Goal: Complete application form: Complete application form

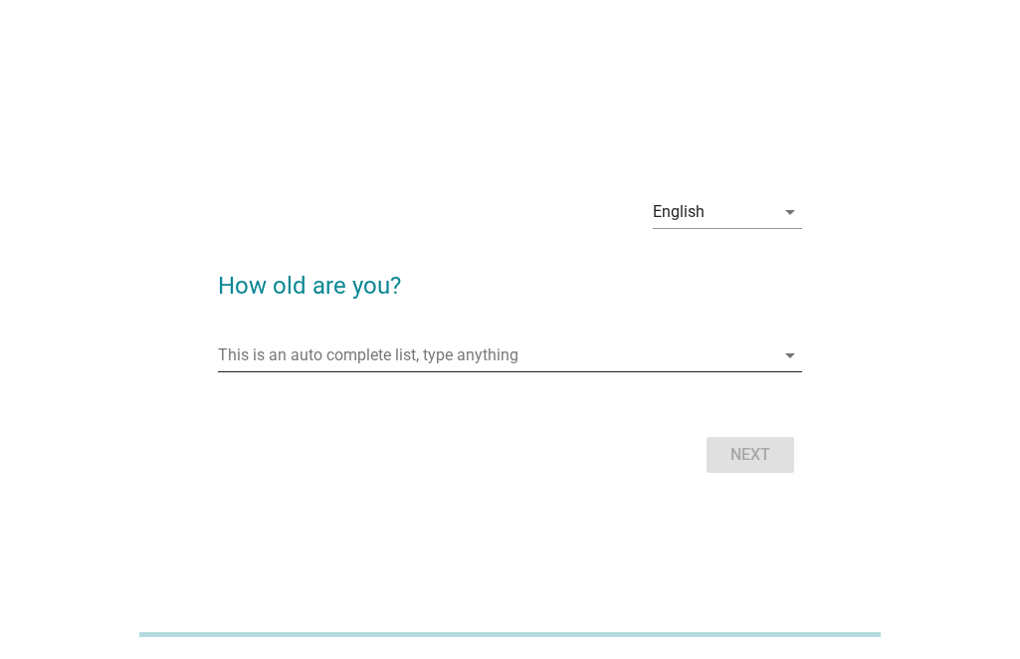
click at [576, 352] on input "This is an auto complete list, type anything" at bounding box center [496, 355] width 556 height 32
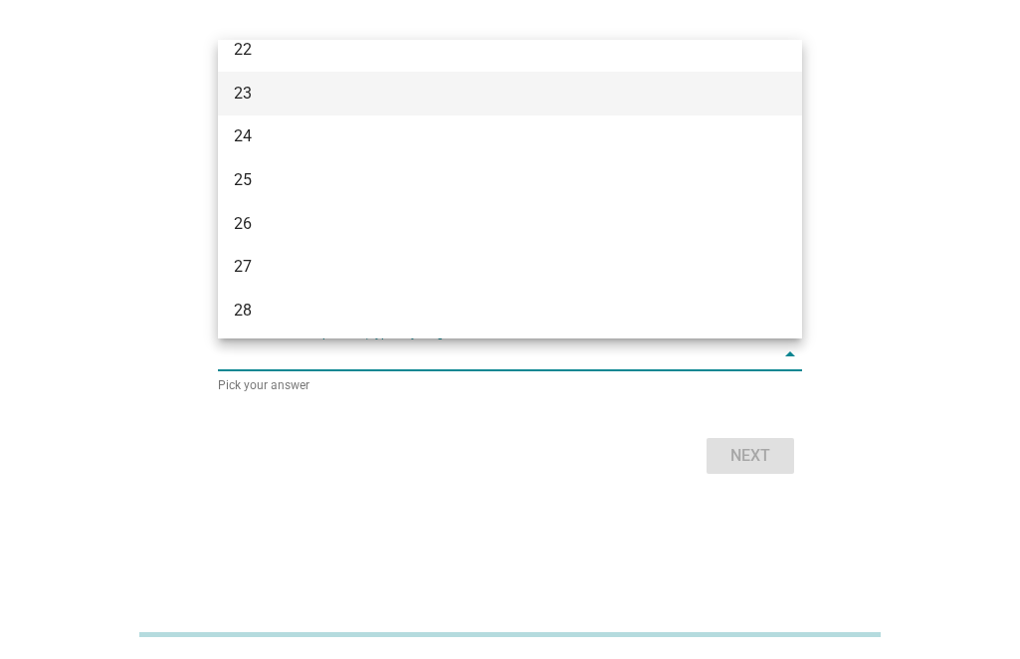
scroll to position [585, 0]
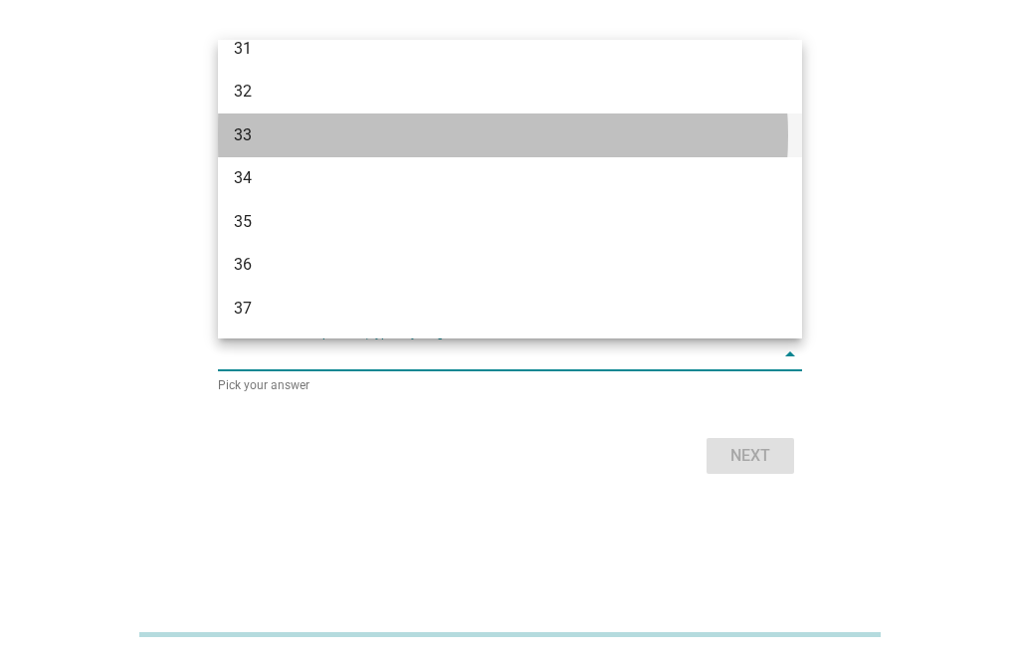
click at [297, 123] on div "33" at bounding box center [487, 135] width 507 height 24
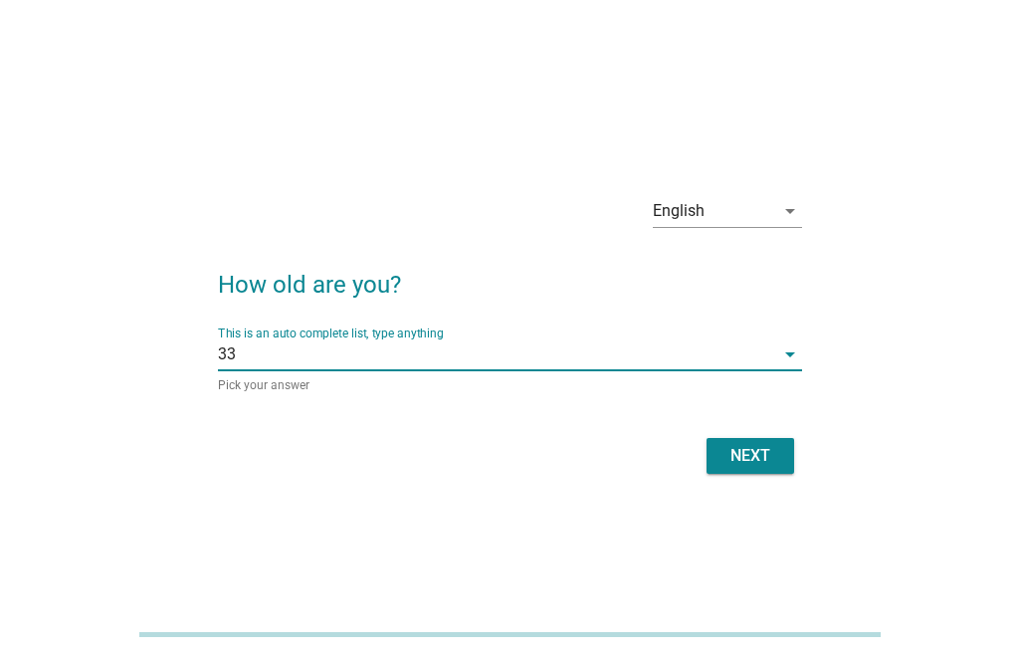
click at [754, 441] on button "Next" at bounding box center [751, 456] width 88 height 36
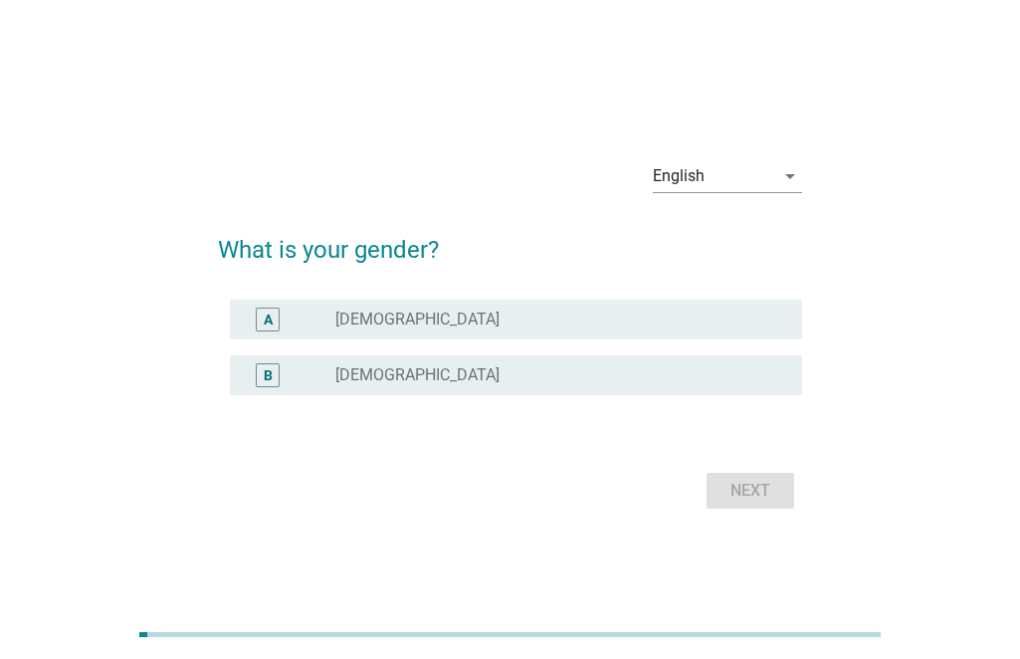
click at [349, 376] on label "[DEMOGRAPHIC_DATA]" at bounding box center [417, 375] width 164 height 20
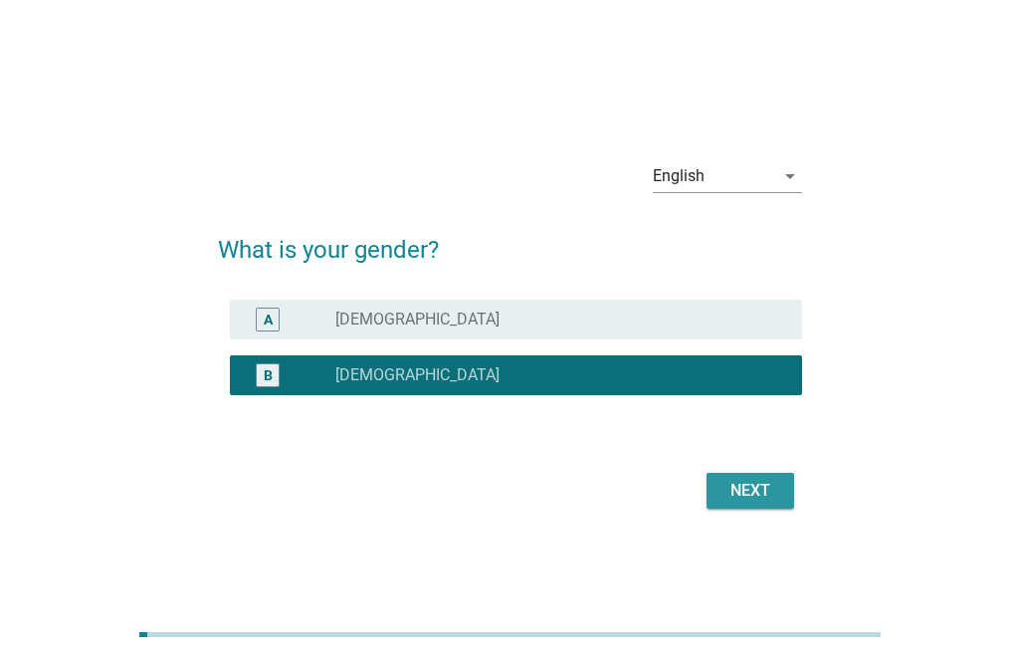
click at [738, 480] on div "Next" at bounding box center [751, 491] width 56 height 24
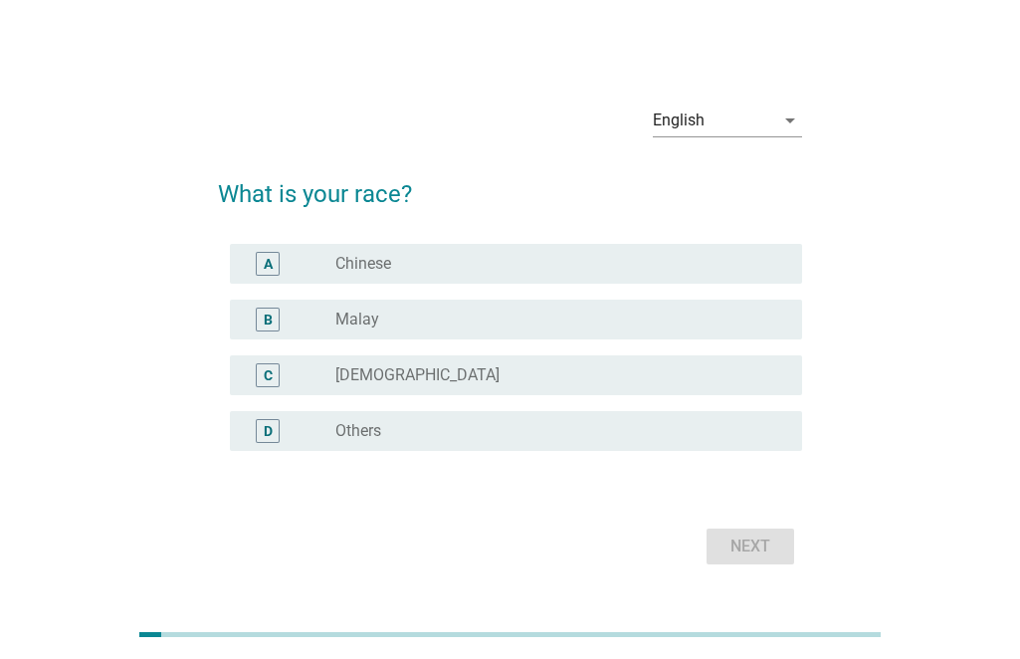
click at [371, 261] on label "Chinese" at bounding box center [363, 264] width 56 height 20
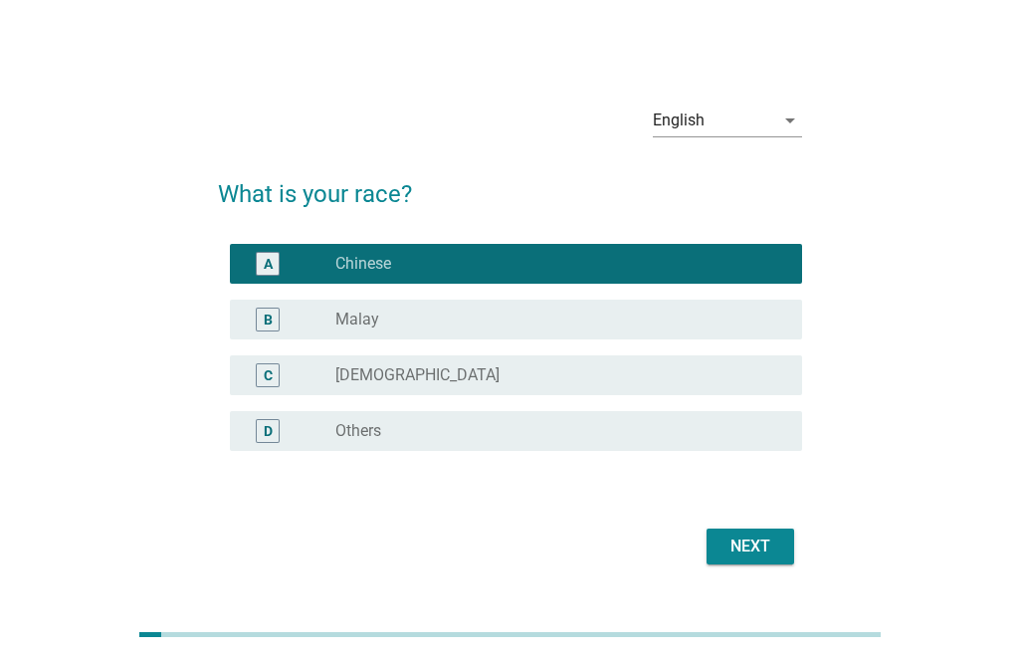
click at [703, 555] on div "Next" at bounding box center [510, 546] width 584 height 48
click at [710, 546] on button "Next" at bounding box center [751, 546] width 88 height 36
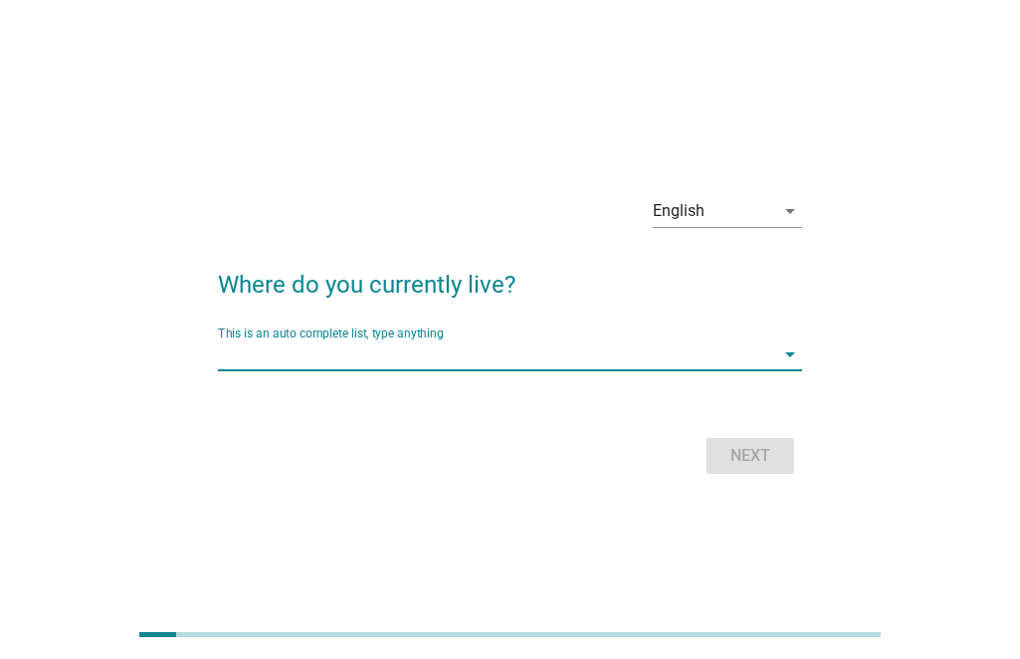
click at [500, 348] on input "This is an auto complete list, type anything" at bounding box center [496, 354] width 556 height 32
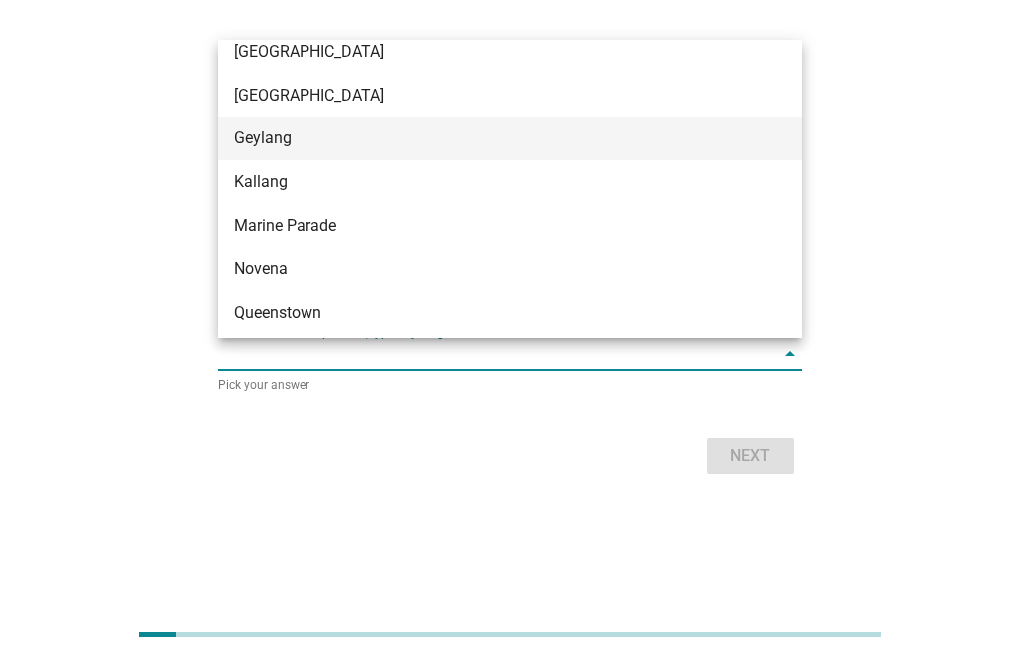
scroll to position [199, 0]
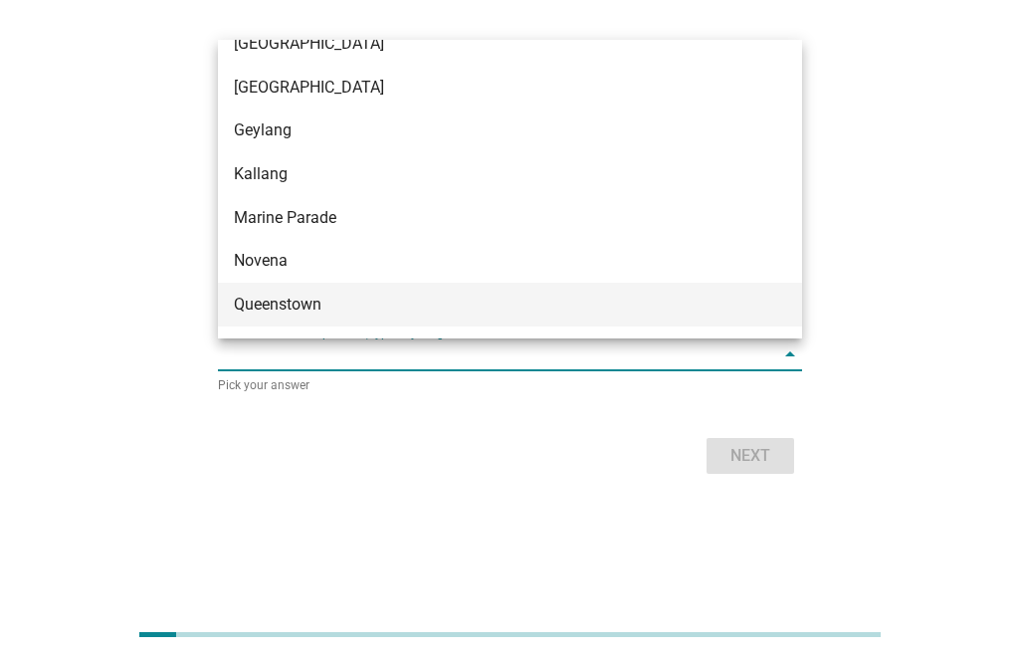
click at [336, 309] on div "Queenstown" at bounding box center [487, 305] width 507 height 24
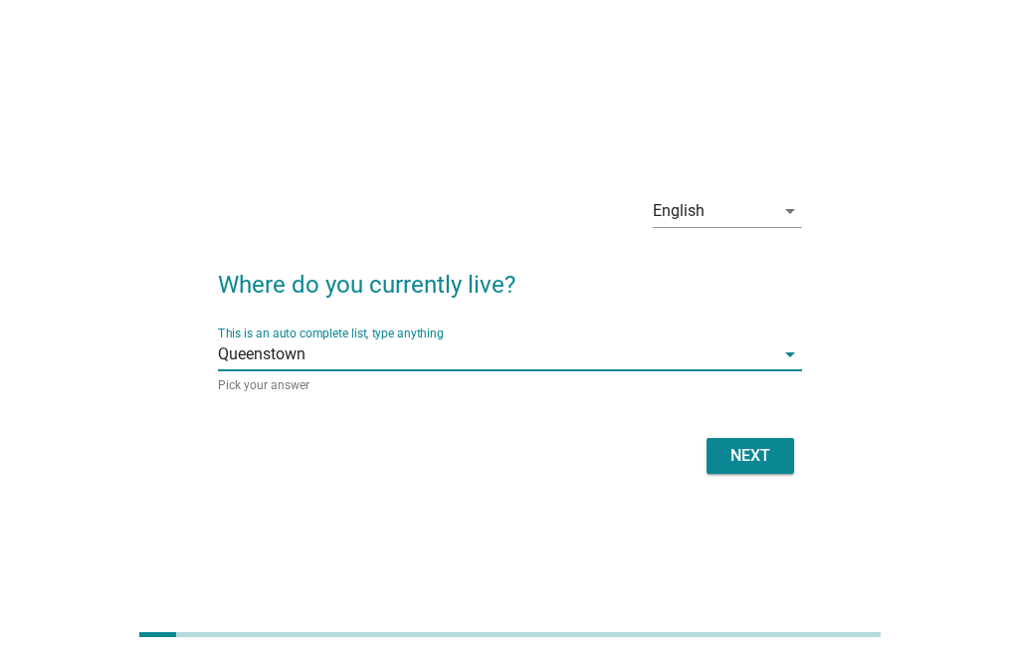
click at [762, 459] on div "Next" at bounding box center [751, 456] width 56 height 24
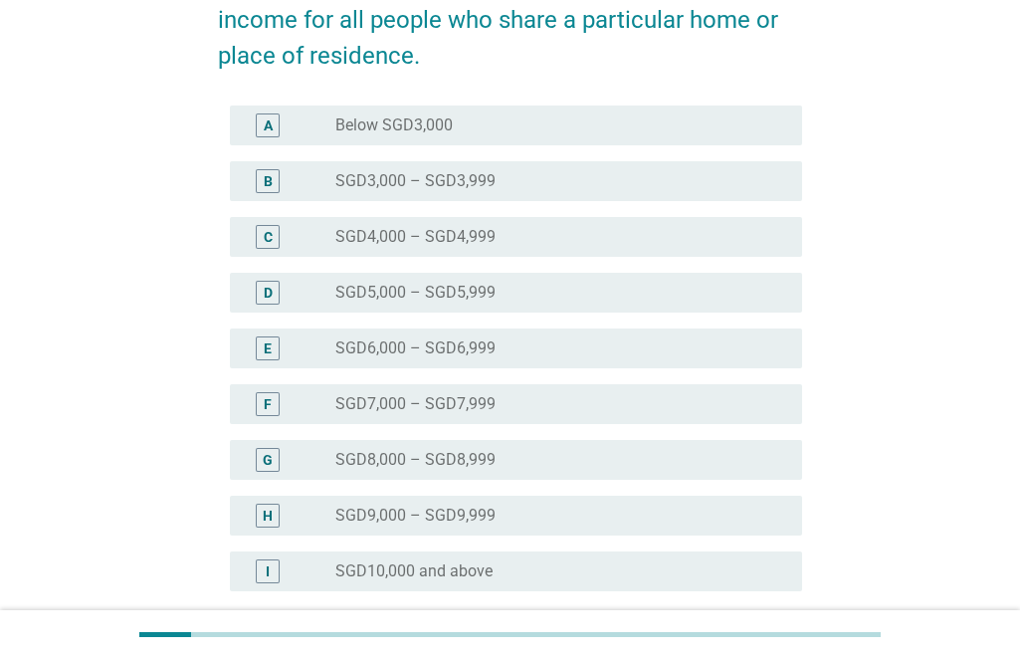
scroll to position [398, 0]
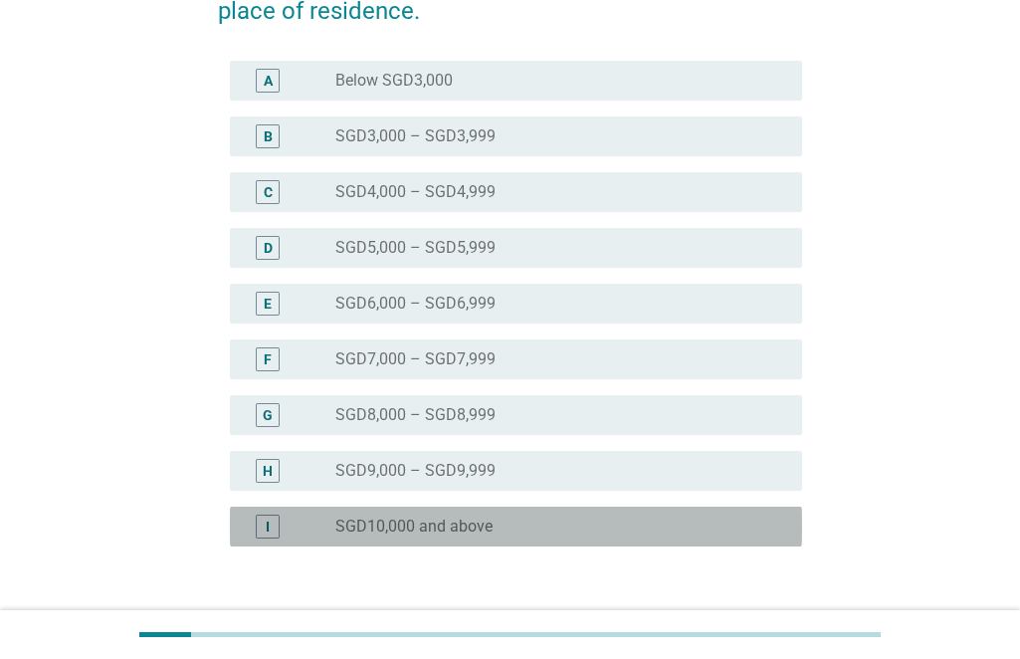
click at [527, 517] on div "radio_button_unchecked SGD10,000 and above" at bounding box center [552, 527] width 435 height 20
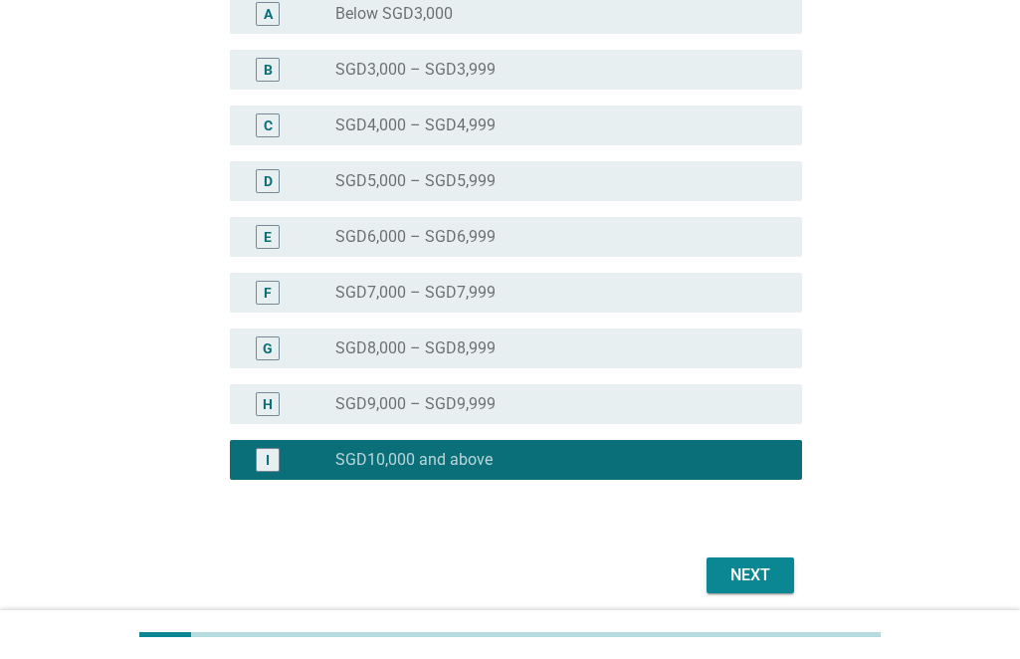
scroll to position [541, 0]
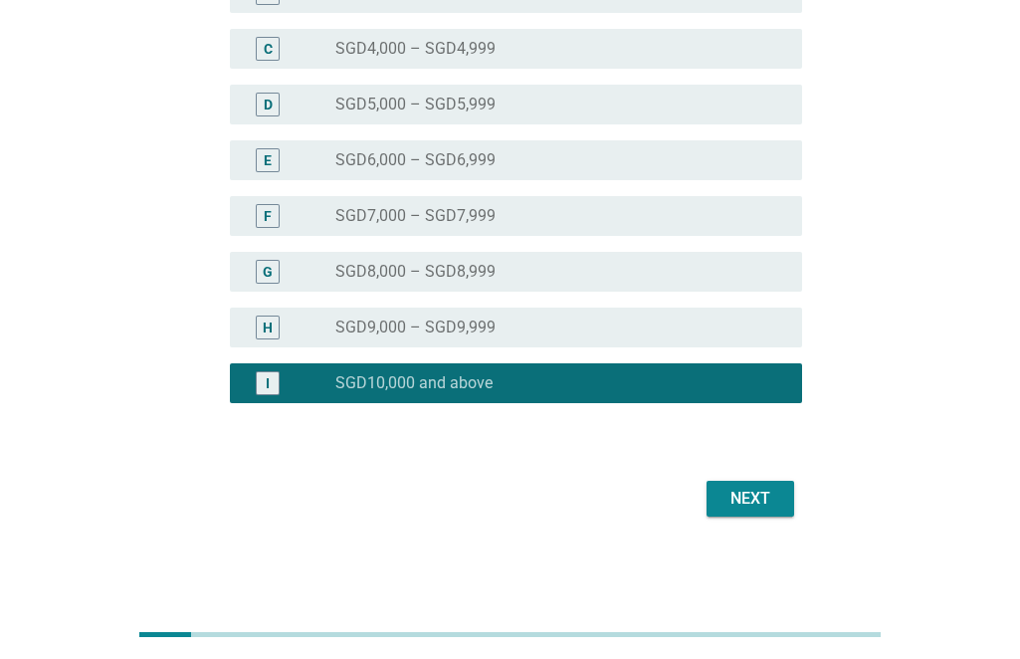
click at [755, 493] on div "Next" at bounding box center [751, 499] width 56 height 24
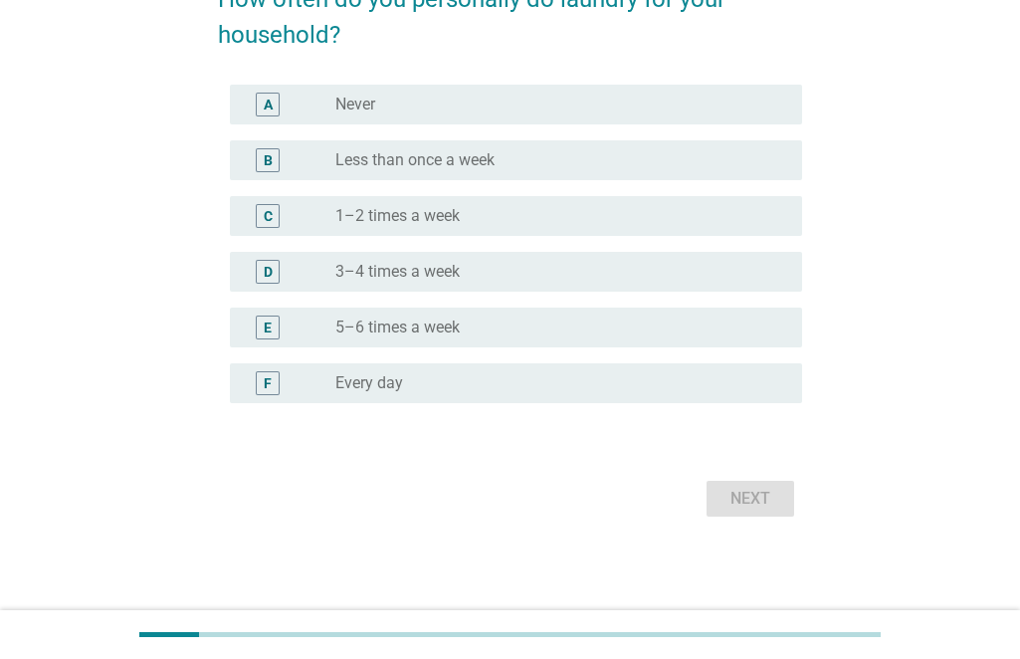
scroll to position [0, 0]
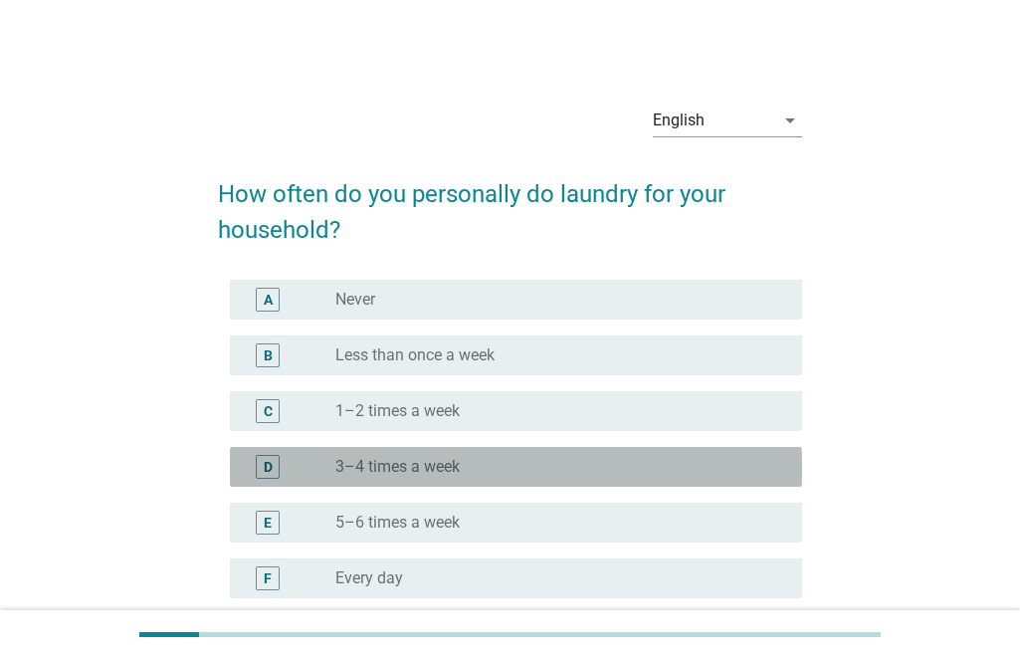
click at [474, 453] on div "D radio_button_unchecked 3–4 times a week" at bounding box center [516, 467] width 572 height 40
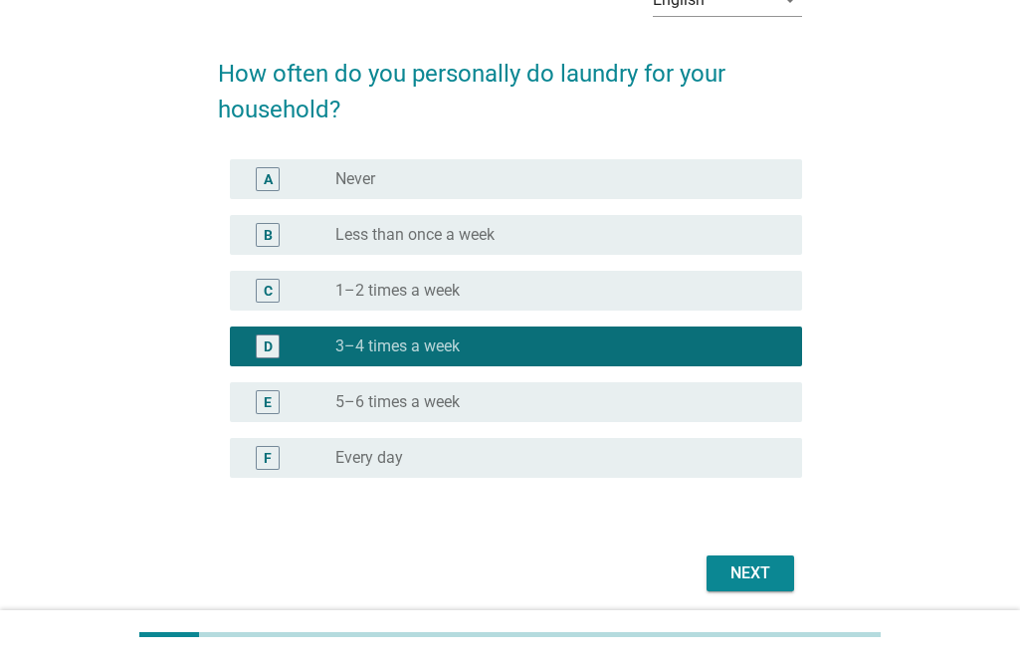
scroll to position [195, 0]
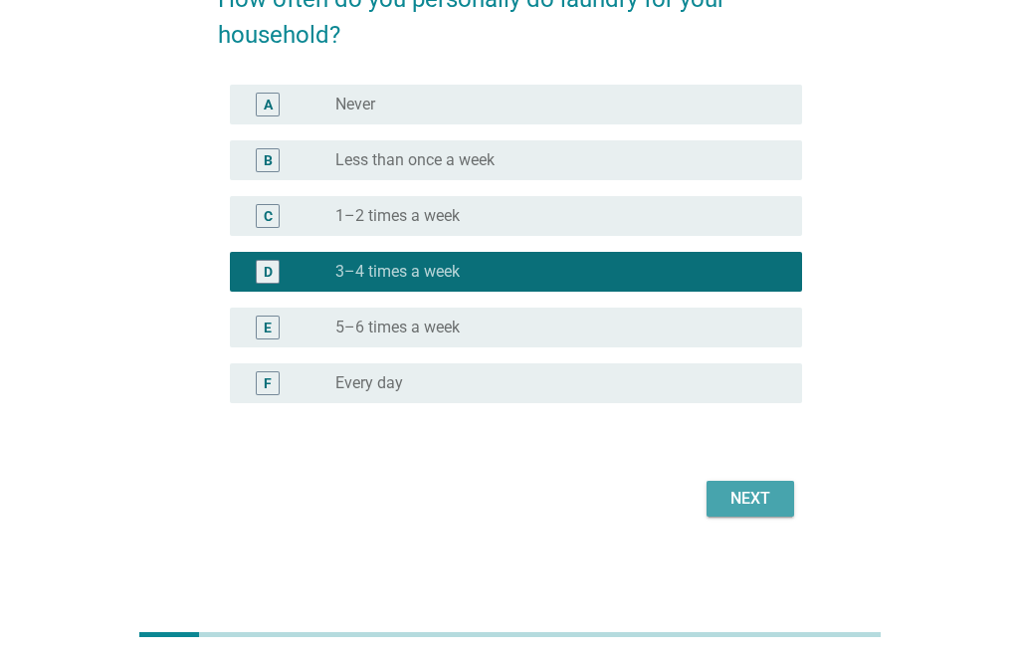
click at [772, 495] on div "Next" at bounding box center [751, 499] width 56 height 24
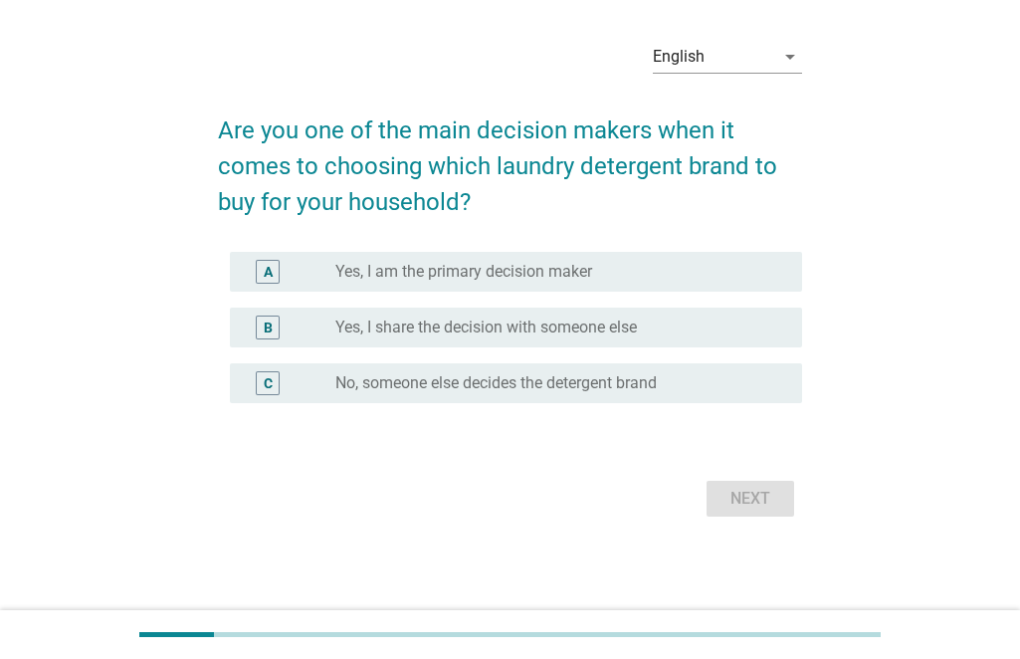
scroll to position [0, 0]
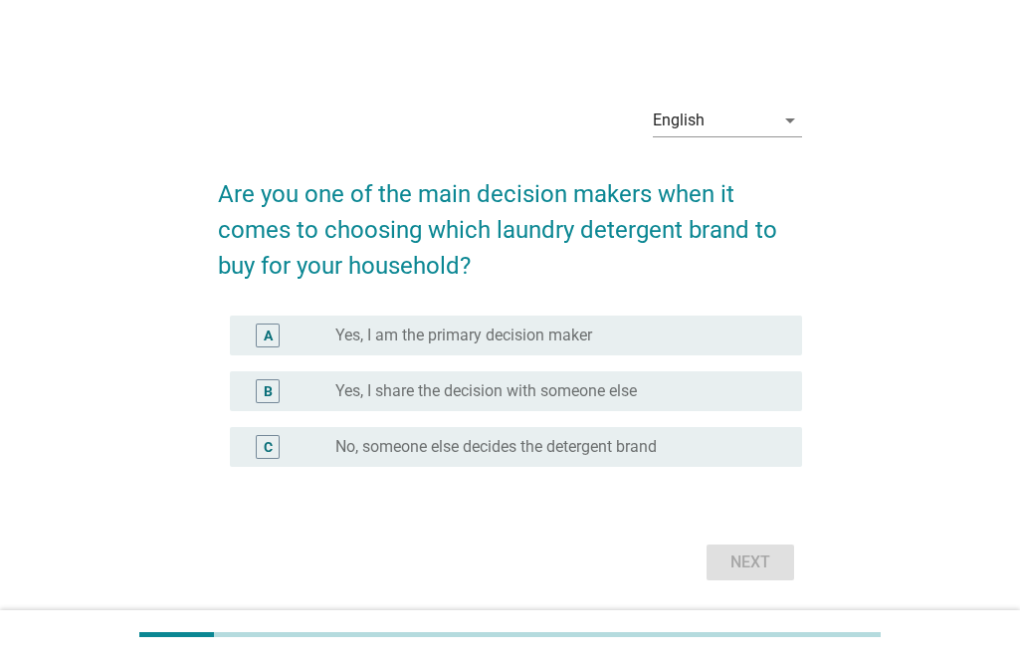
click at [567, 334] on label "Yes, I am the primary decision maker" at bounding box center [463, 335] width 257 height 20
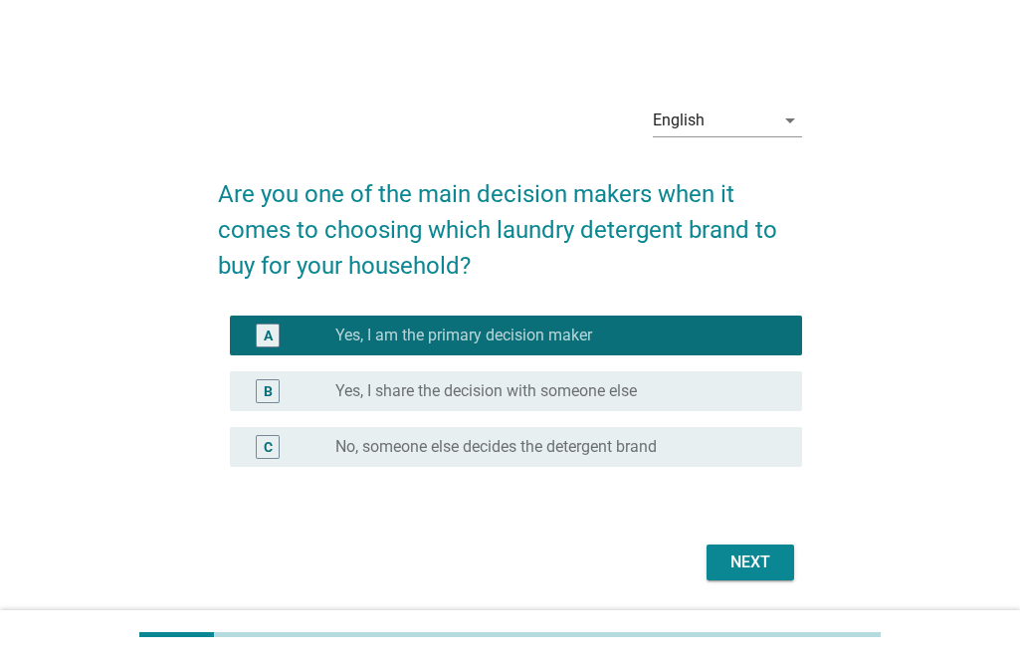
click at [754, 553] on div "Next" at bounding box center [751, 562] width 56 height 24
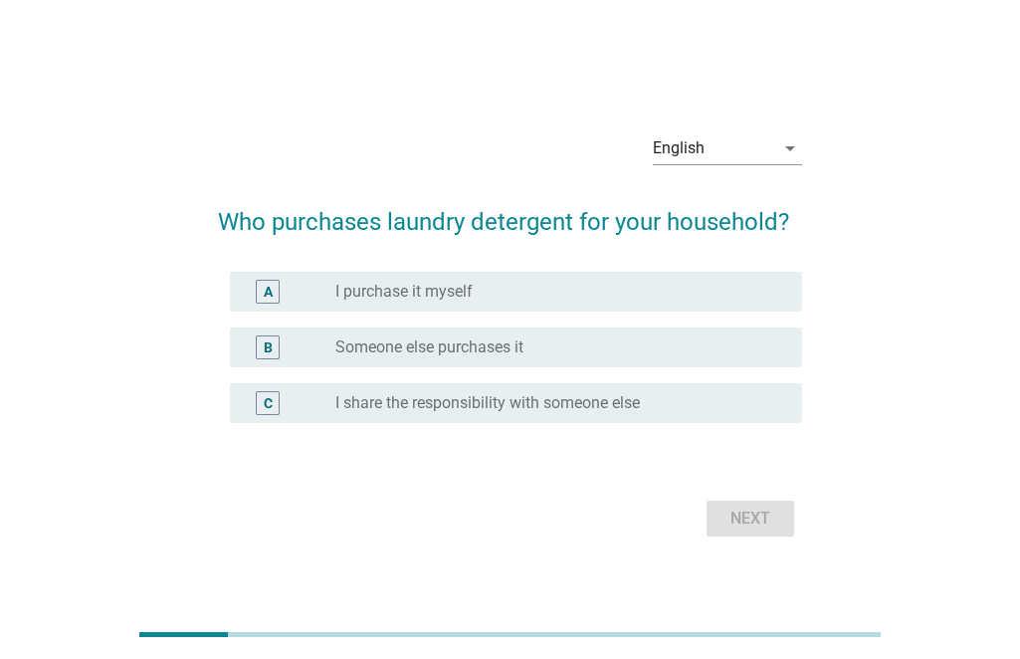
click at [483, 303] on div "radio_button_unchecked I purchase it myself" at bounding box center [560, 292] width 451 height 24
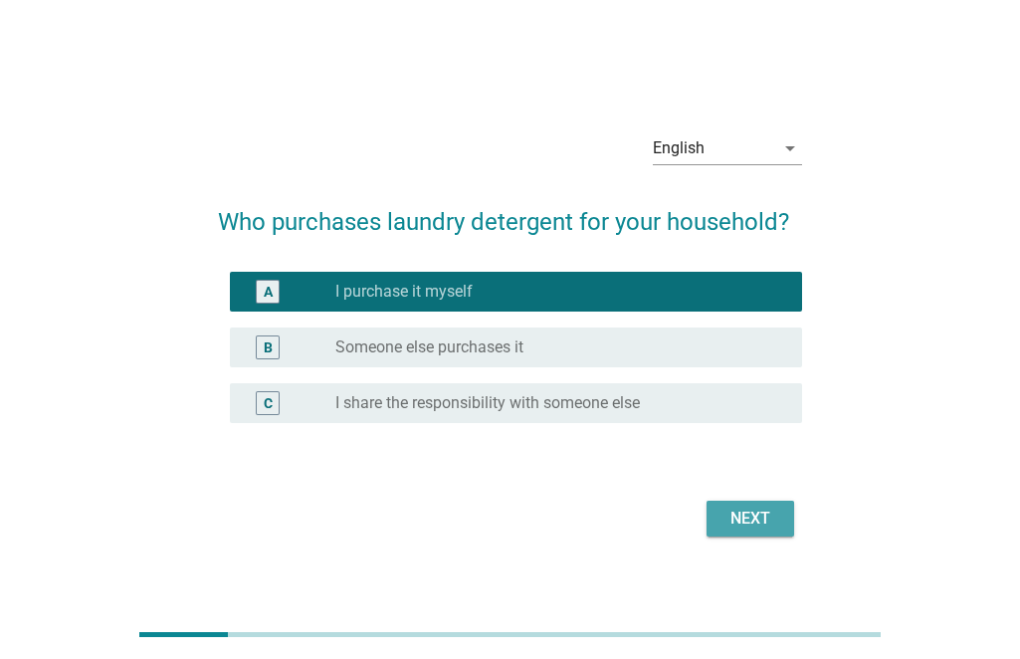
click at [738, 509] on div "Next" at bounding box center [751, 519] width 56 height 24
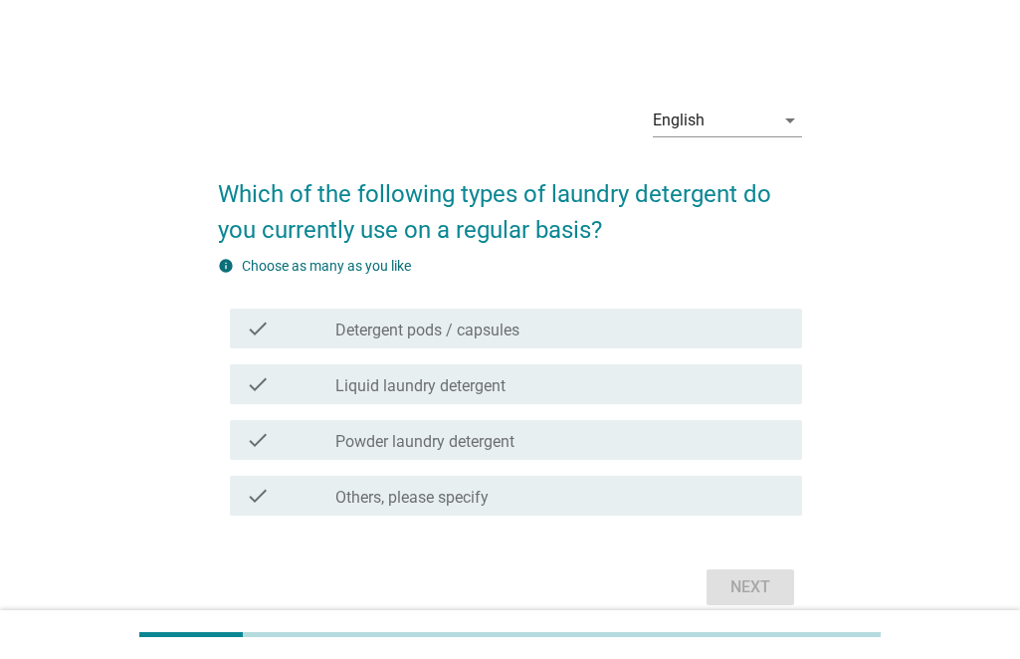
click at [465, 390] on label "Liquid laundry detergent" at bounding box center [420, 386] width 170 height 20
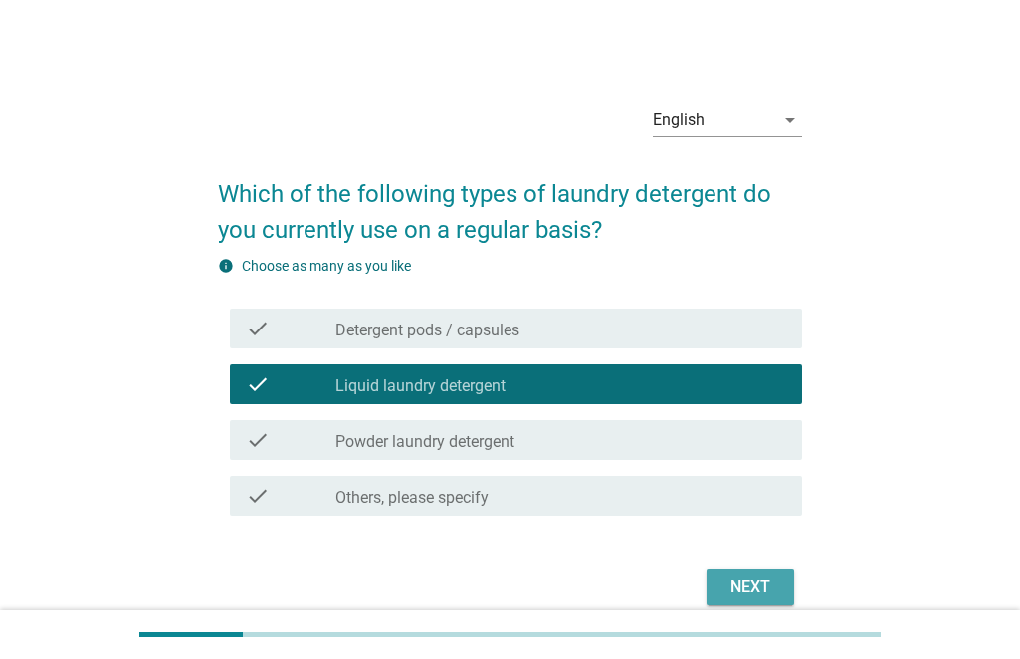
click at [769, 588] on div "Next" at bounding box center [751, 587] width 56 height 24
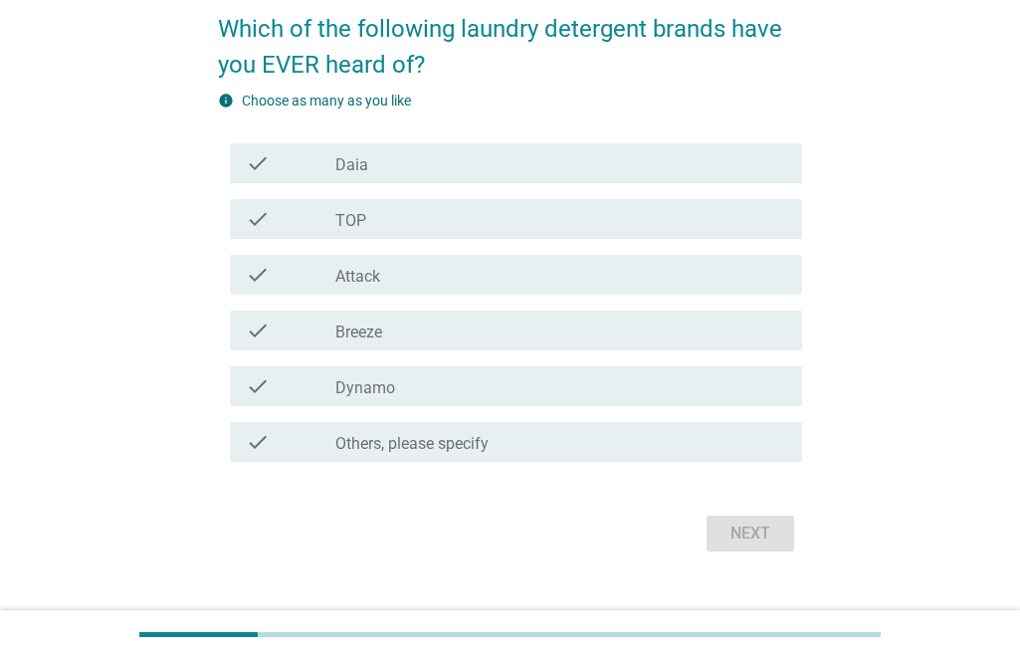
scroll to position [199, 0]
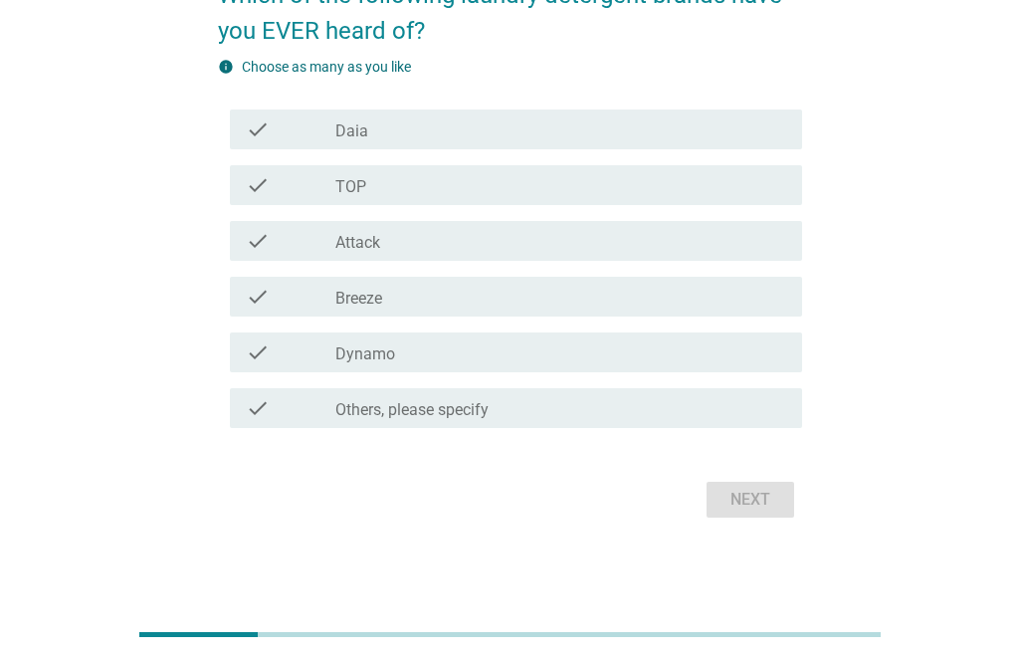
click at [560, 245] on div "check_box_outline_blank Attack" at bounding box center [560, 241] width 451 height 24
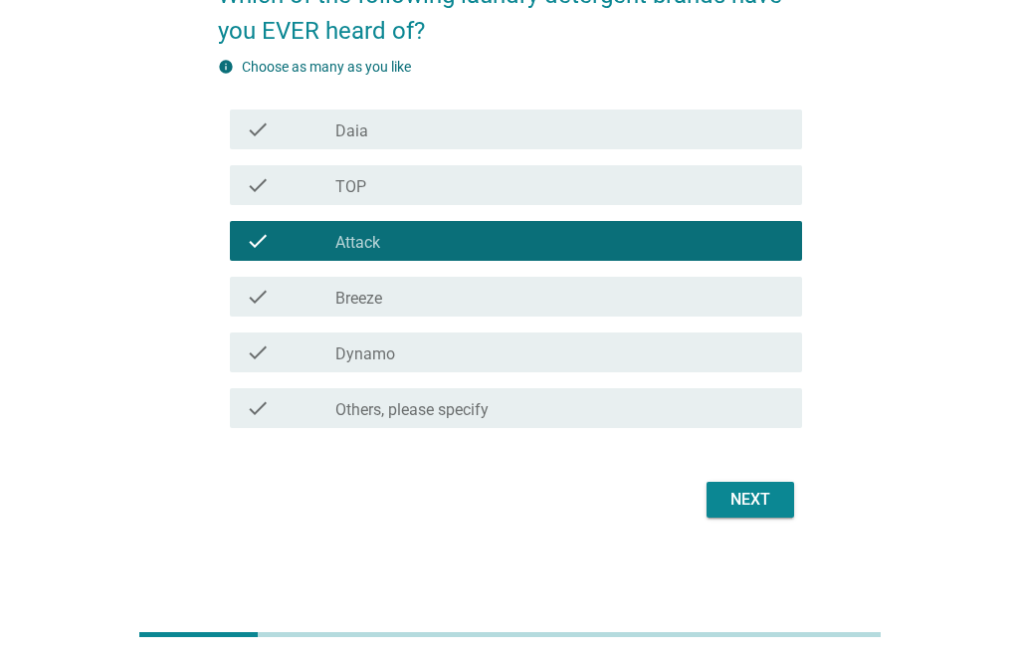
scroll to position [100, 0]
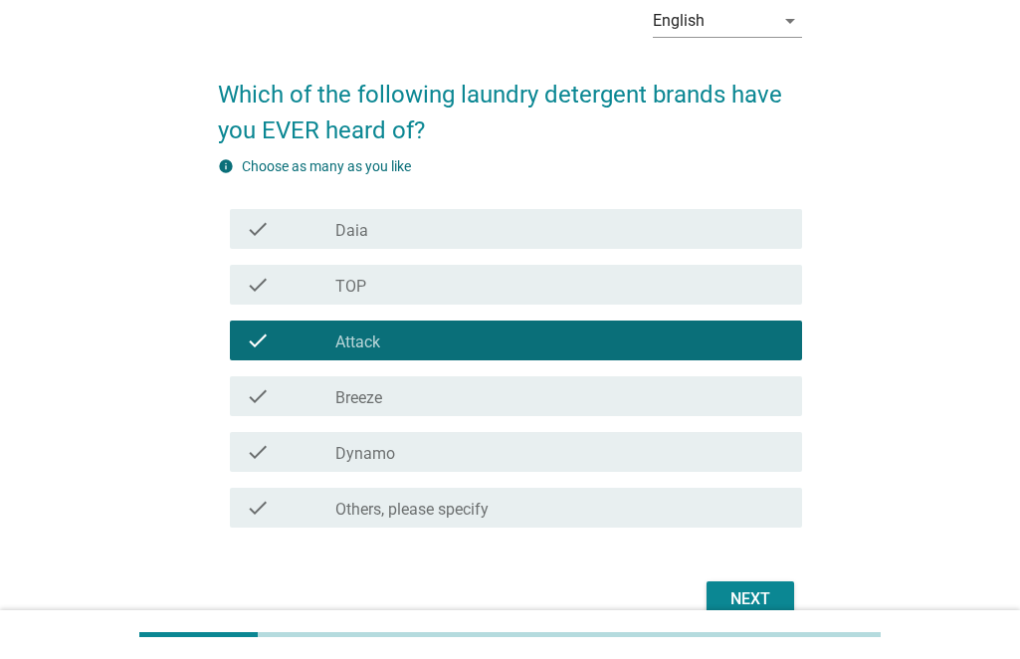
click at [454, 283] on div "check_box_outline_blank TOP" at bounding box center [560, 285] width 451 height 24
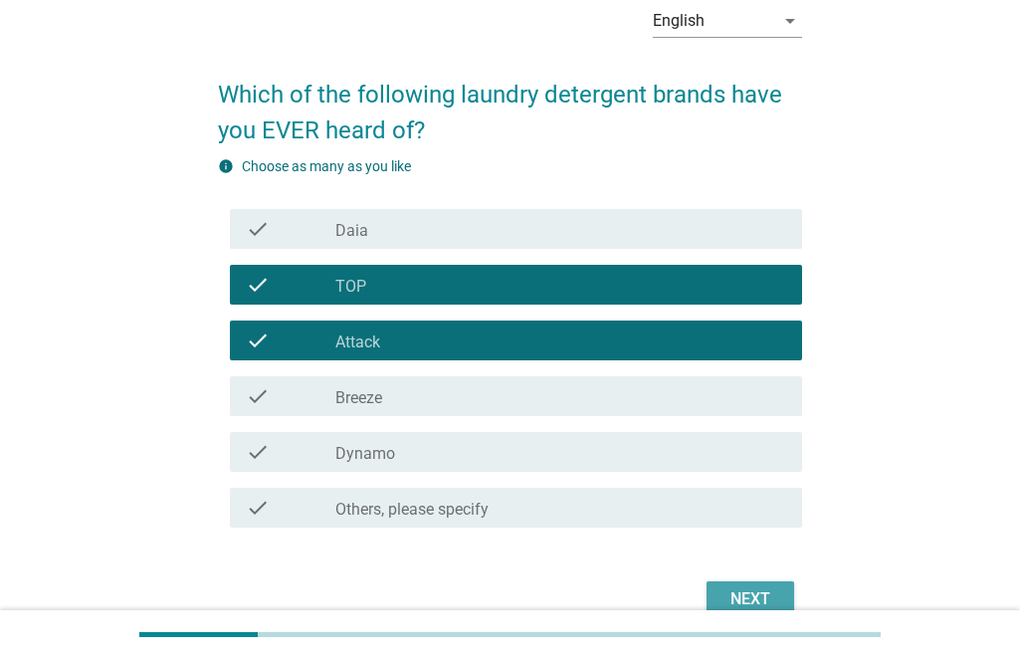
click at [723, 593] on button "Next" at bounding box center [751, 599] width 88 height 36
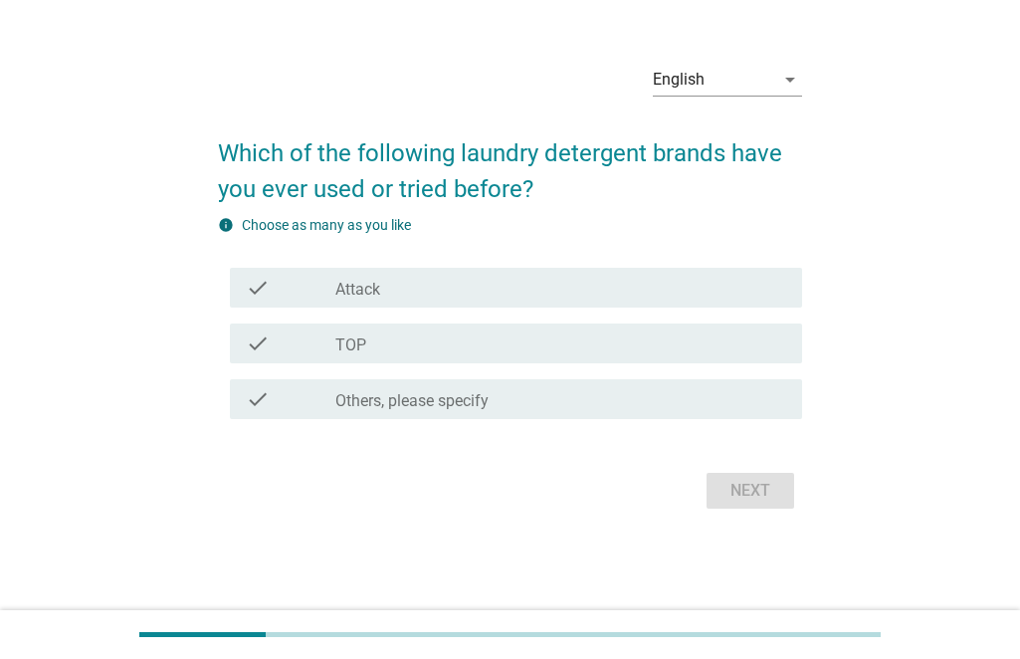
scroll to position [0, 0]
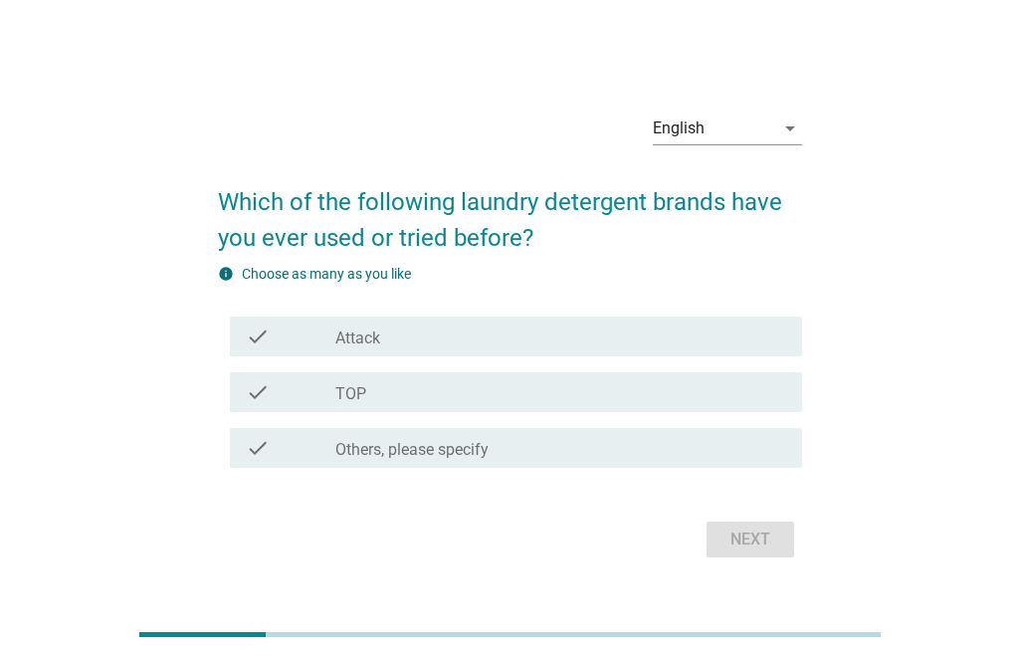
click at [598, 391] on div "check_box_outline_blank TOP" at bounding box center [560, 392] width 451 height 24
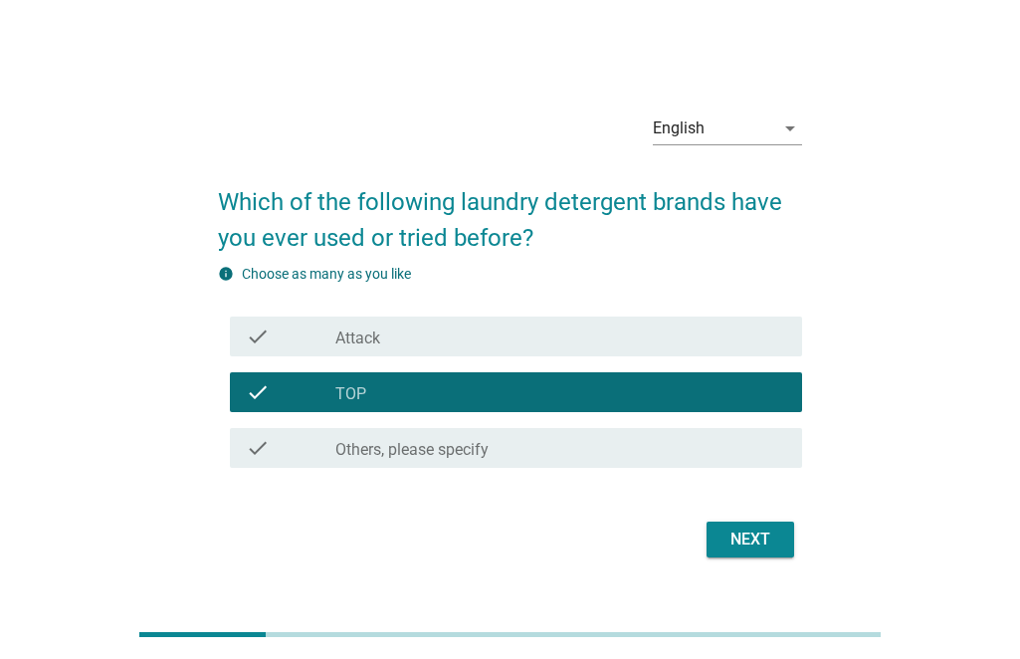
click at [589, 387] on div "check_box_outline_blank TOP" at bounding box center [560, 392] width 451 height 24
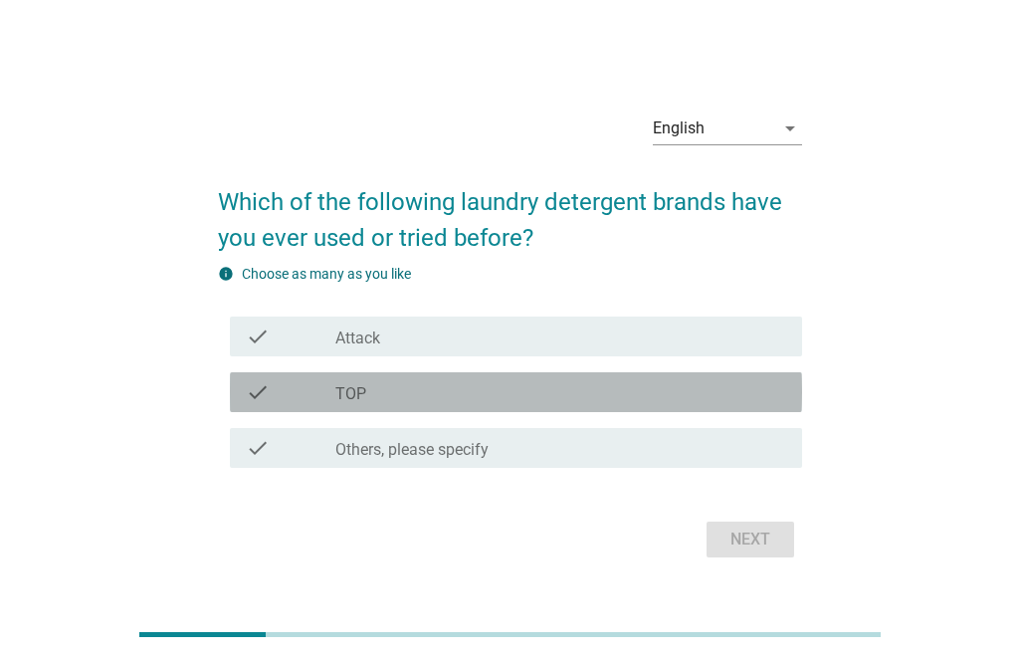
click at [593, 346] on div "check_box_outline_blank Attack" at bounding box center [560, 336] width 451 height 24
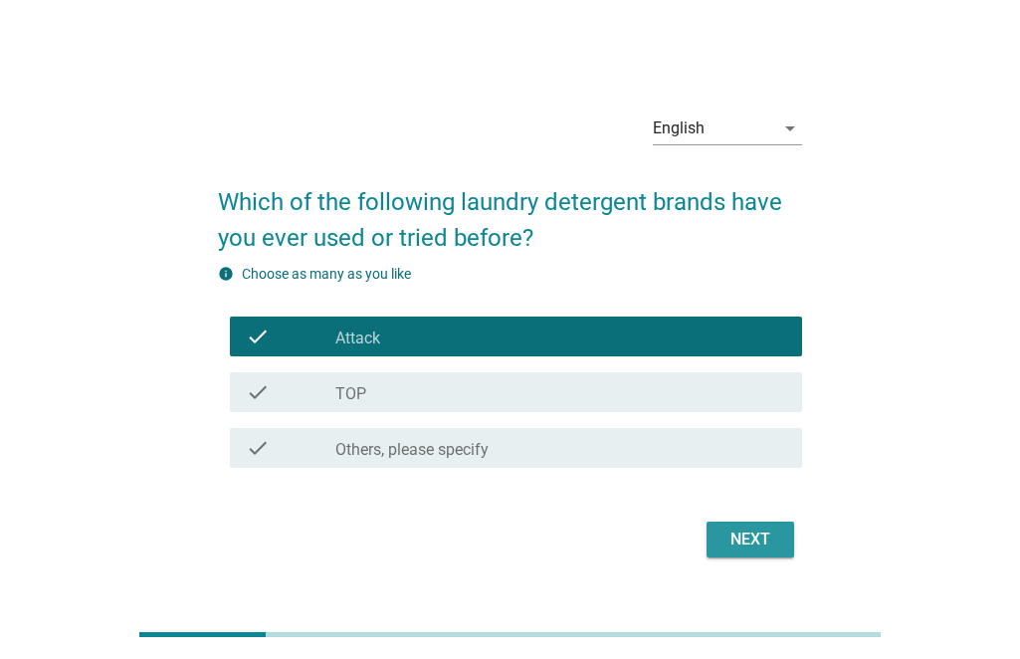
click at [734, 534] on div "Next" at bounding box center [751, 539] width 56 height 24
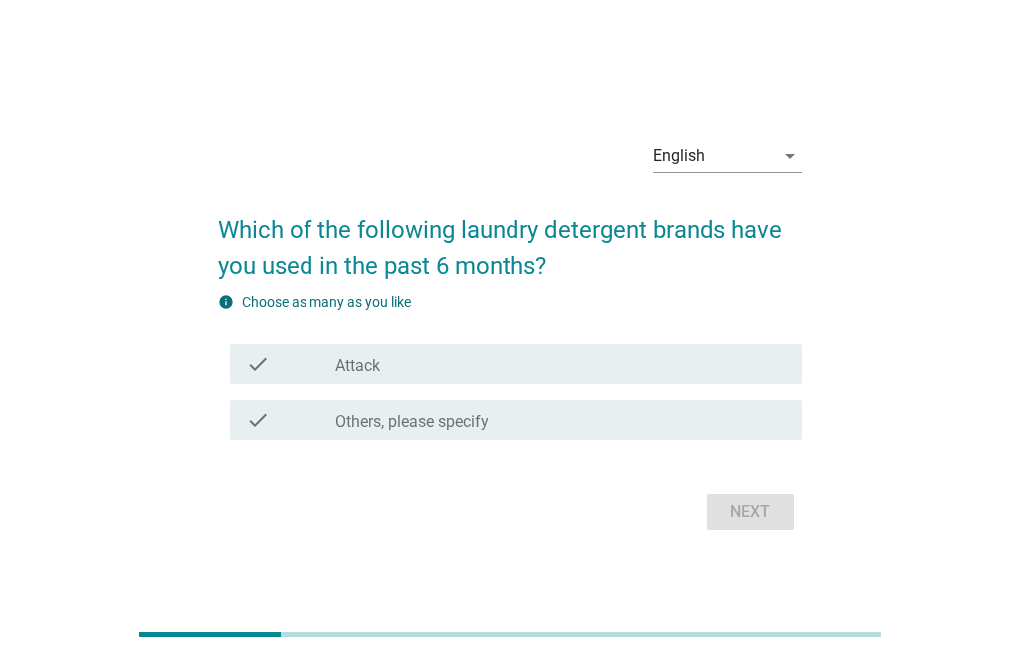
click at [658, 358] on div "check_box_outline_blank Attack" at bounding box center [560, 364] width 451 height 24
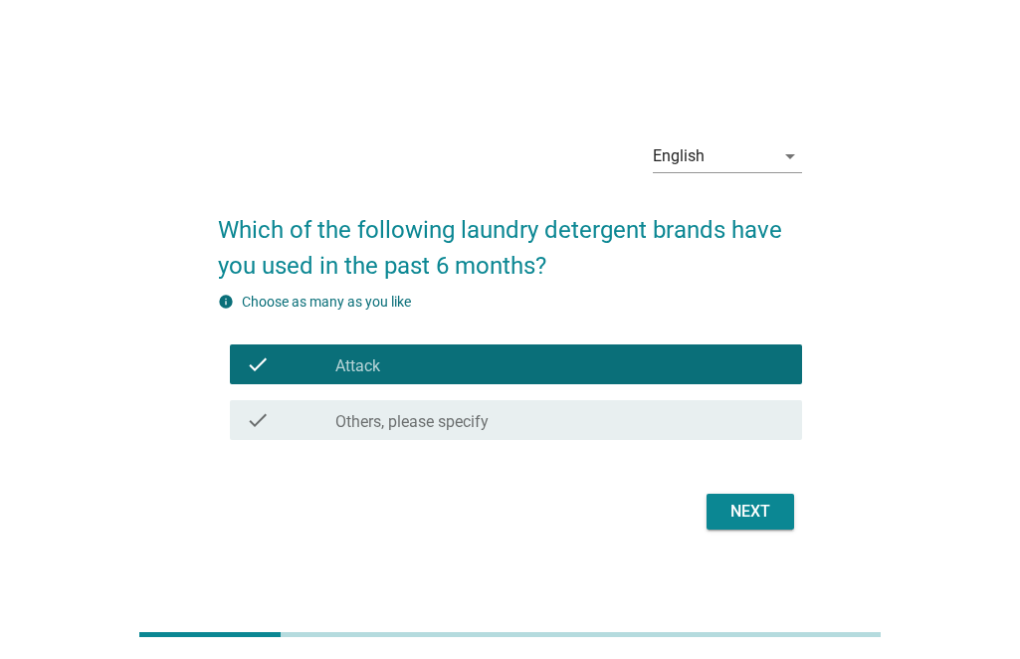
click at [765, 511] on div "Next" at bounding box center [751, 512] width 56 height 24
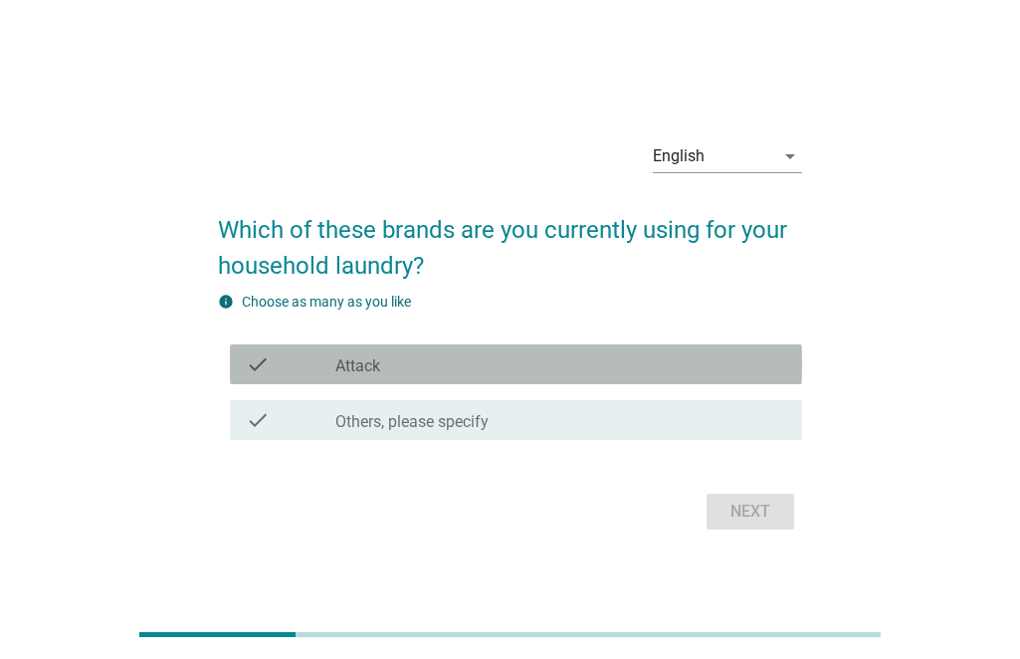
click at [529, 356] on div "check_box_outline_blank Attack" at bounding box center [560, 364] width 451 height 24
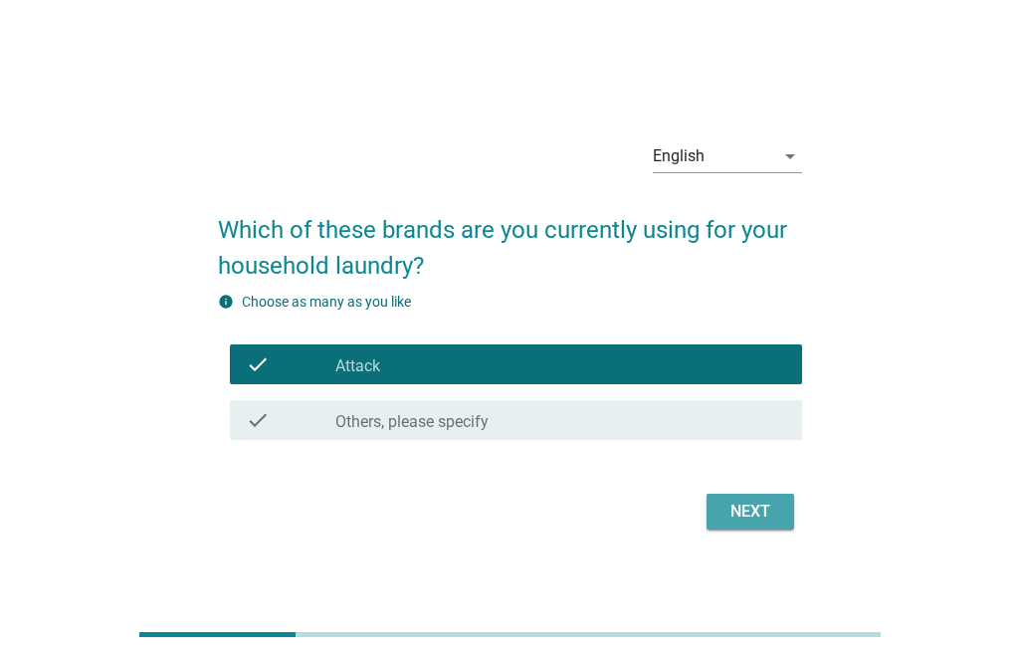
click at [736, 500] on div "Next" at bounding box center [751, 512] width 56 height 24
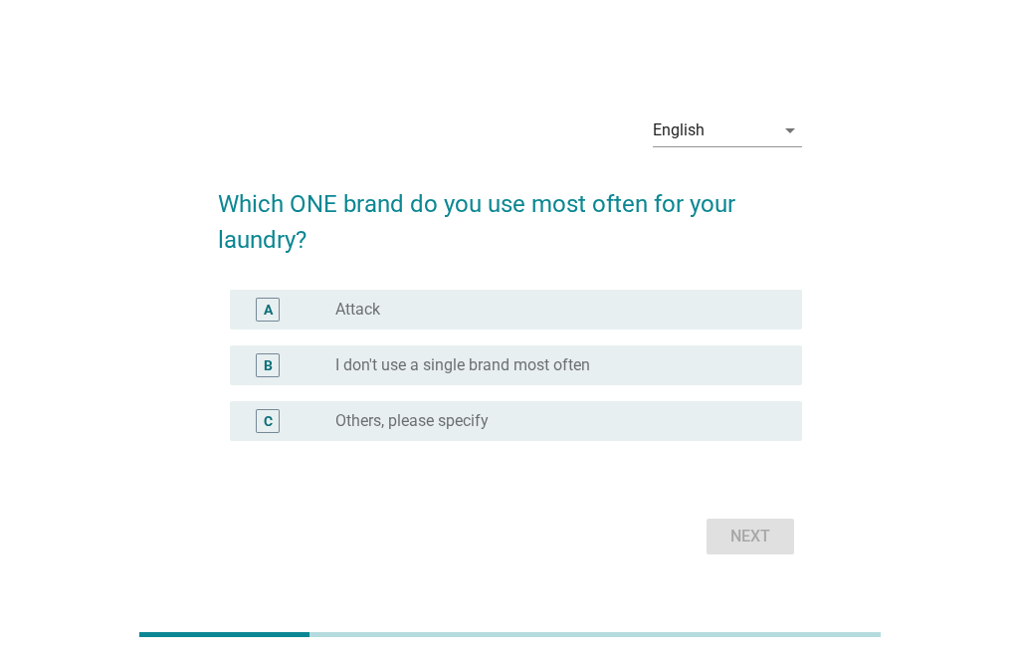
click at [511, 315] on div "radio_button_unchecked Attack" at bounding box center [552, 310] width 435 height 20
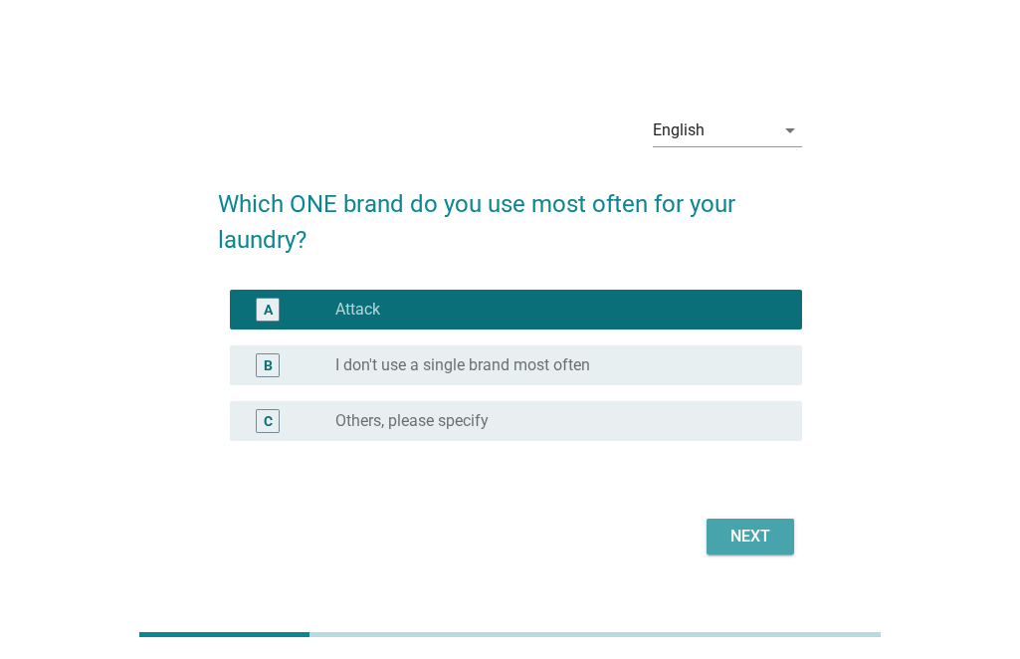
click at [764, 543] on div "Next" at bounding box center [751, 536] width 56 height 24
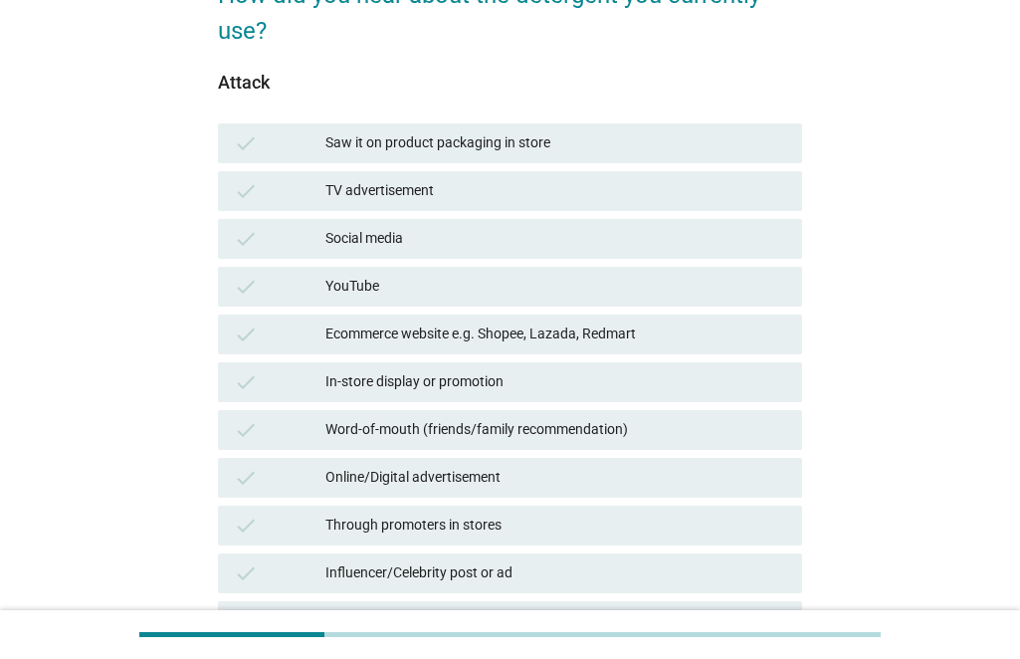
scroll to position [299, 0]
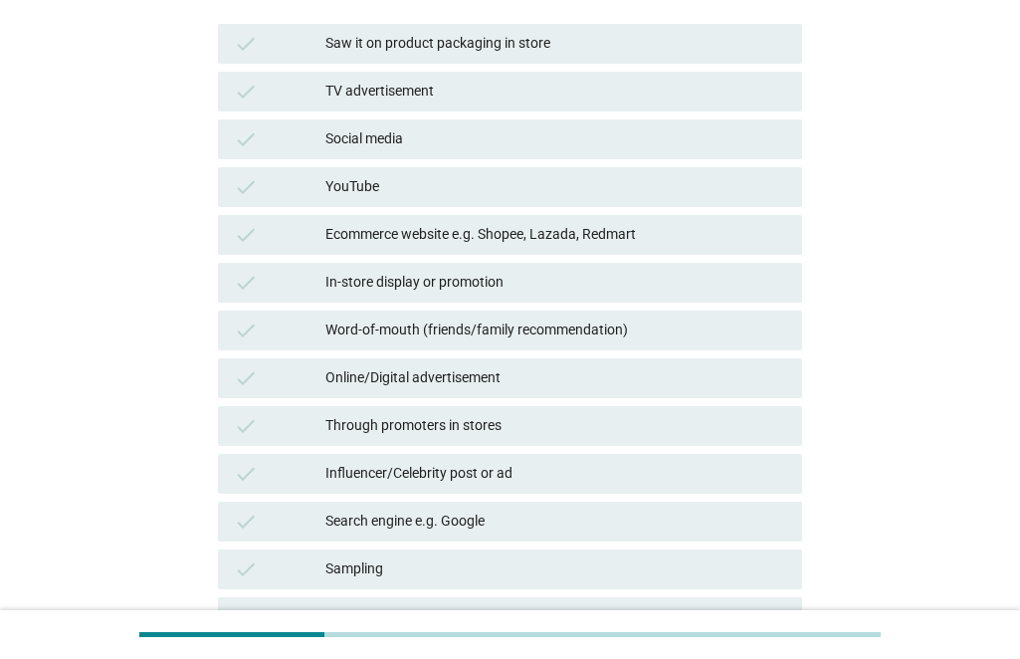
click at [449, 389] on div "Online/Digital advertisement" at bounding box center [555, 378] width 461 height 24
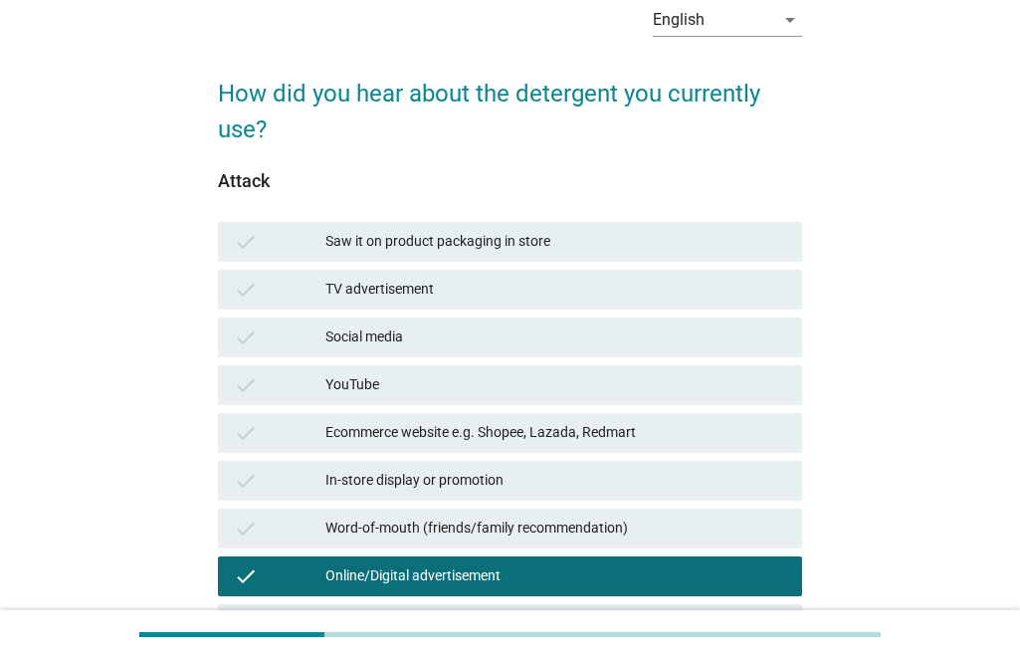
scroll to position [100, 0]
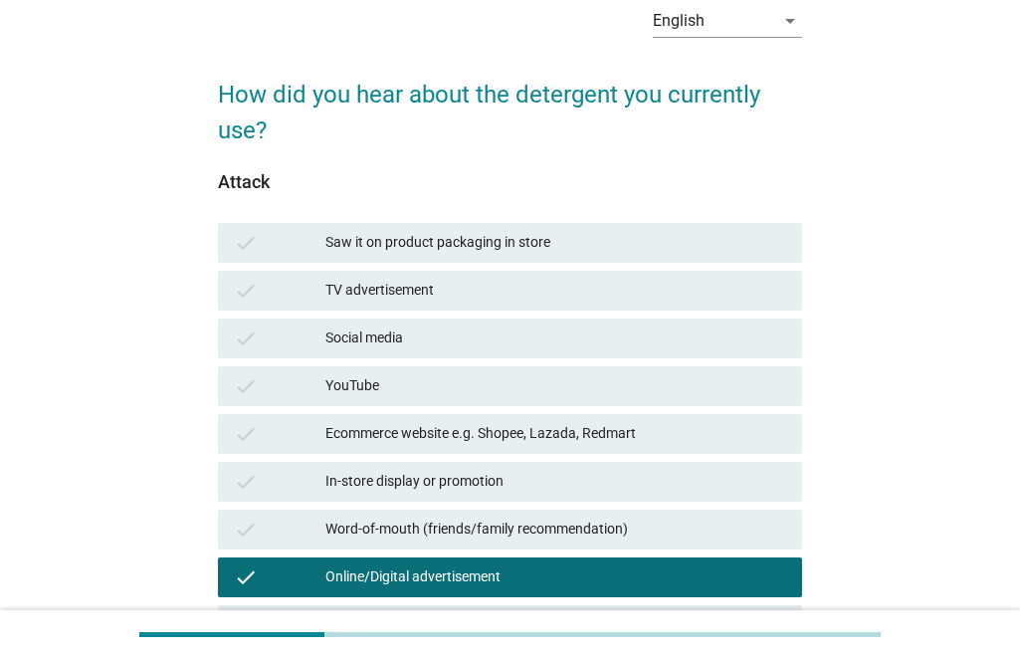
click at [541, 282] on div "TV advertisement" at bounding box center [555, 291] width 461 height 24
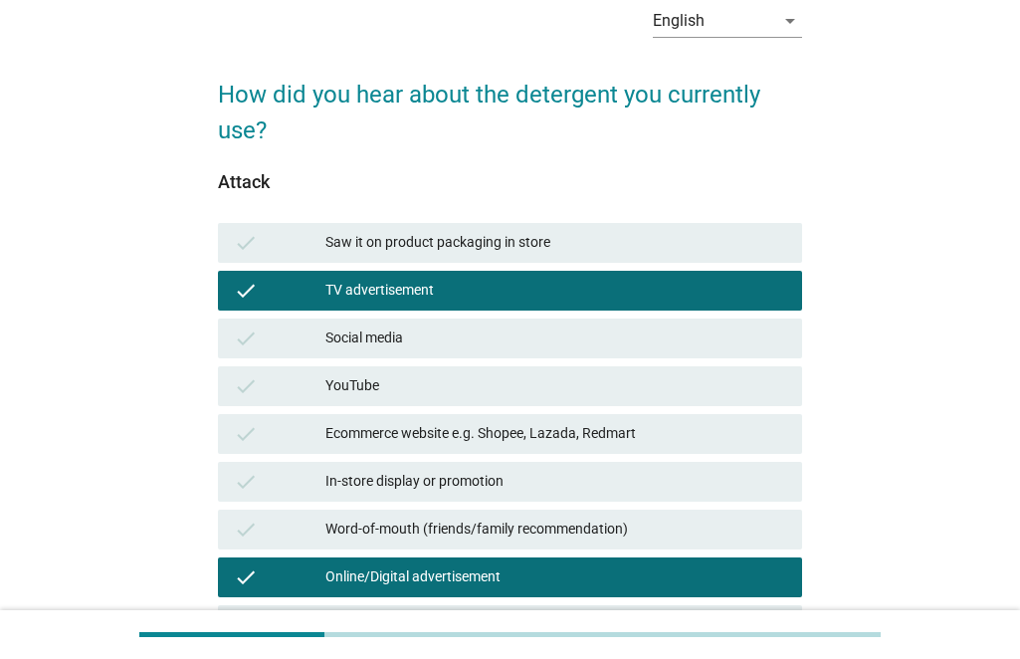
click at [536, 287] on div "TV advertisement" at bounding box center [555, 291] width 461 height 24
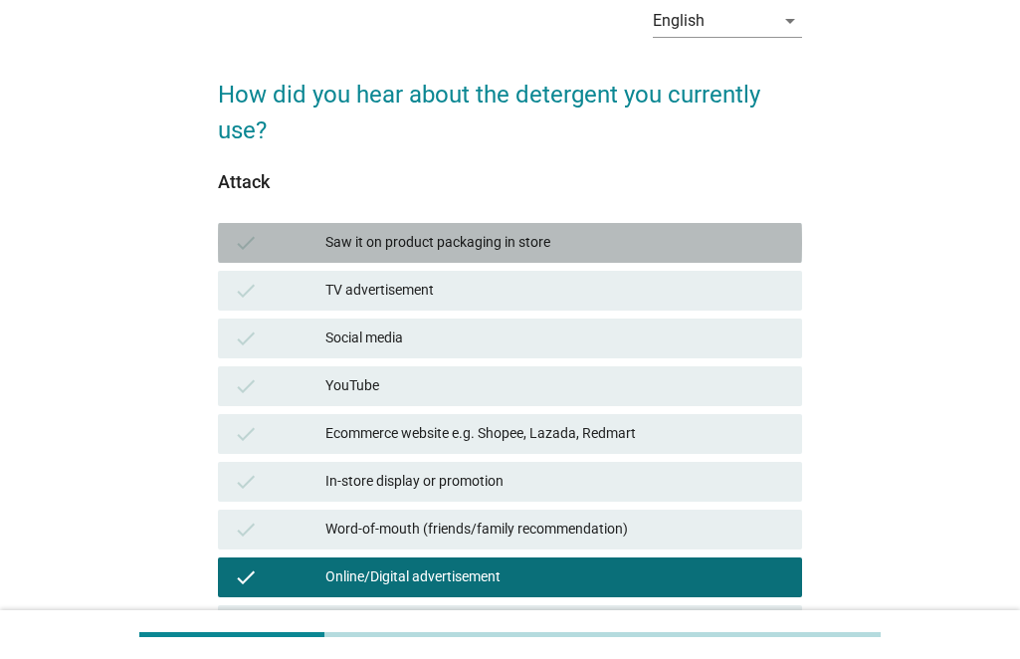
click at [561, 247] on div "Saw it on product packaging in store" at bounding box center [555, 243] width 461 height 24
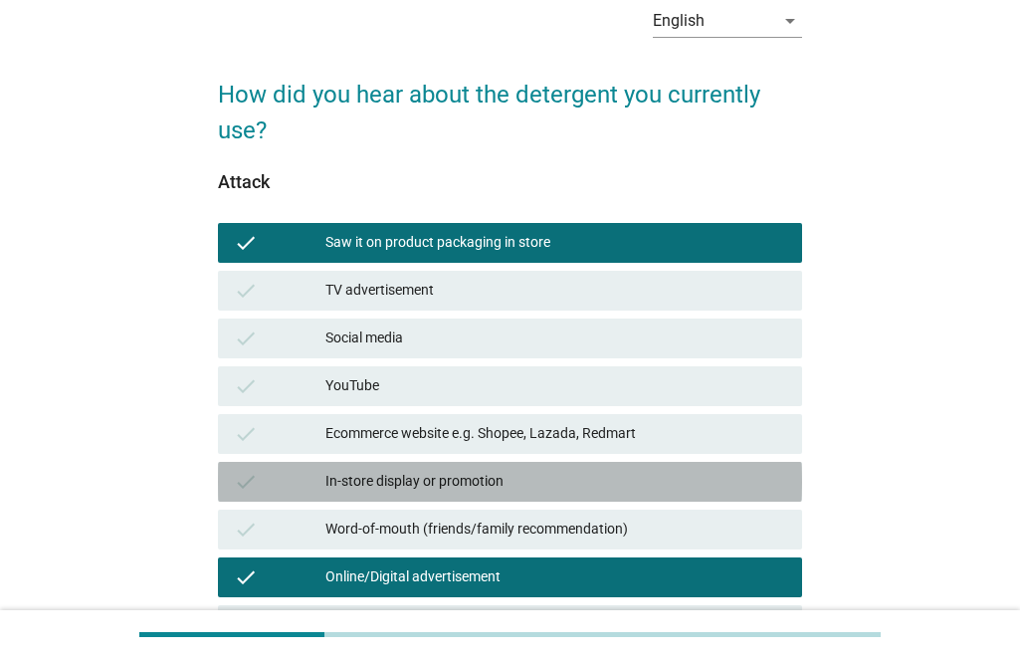
click at [494, 475] on div "In-store display or promotion" at bounding box center [555, 482] width 461 height 24
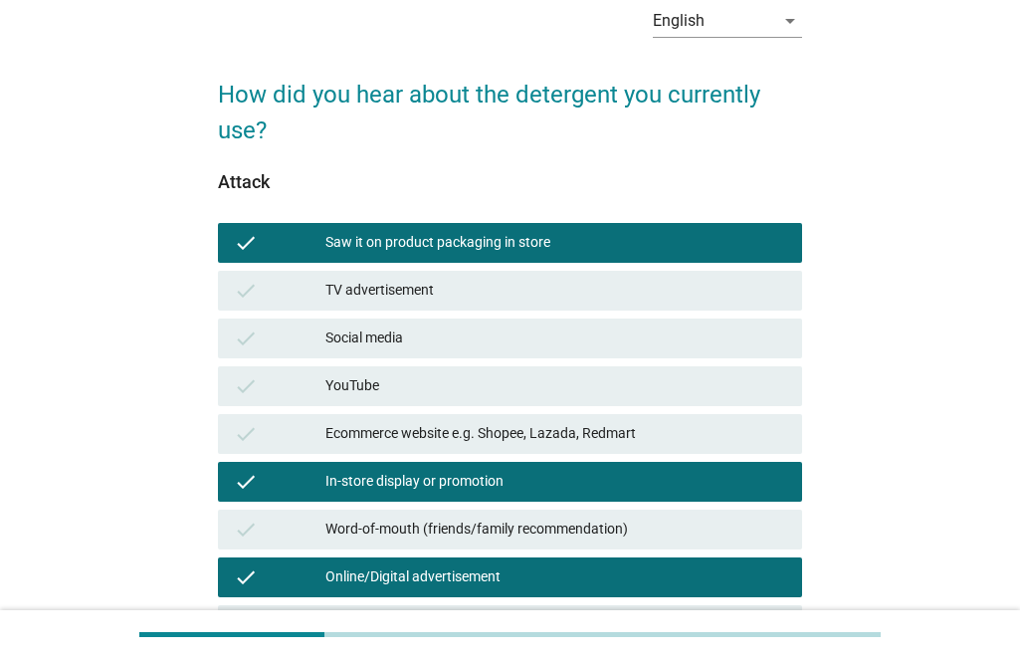
click at [855, 285] on div "English arrow_drop_down How did you hear about the detergent you currently use?…" at bounding box center [510, 476] width 925 height 1006
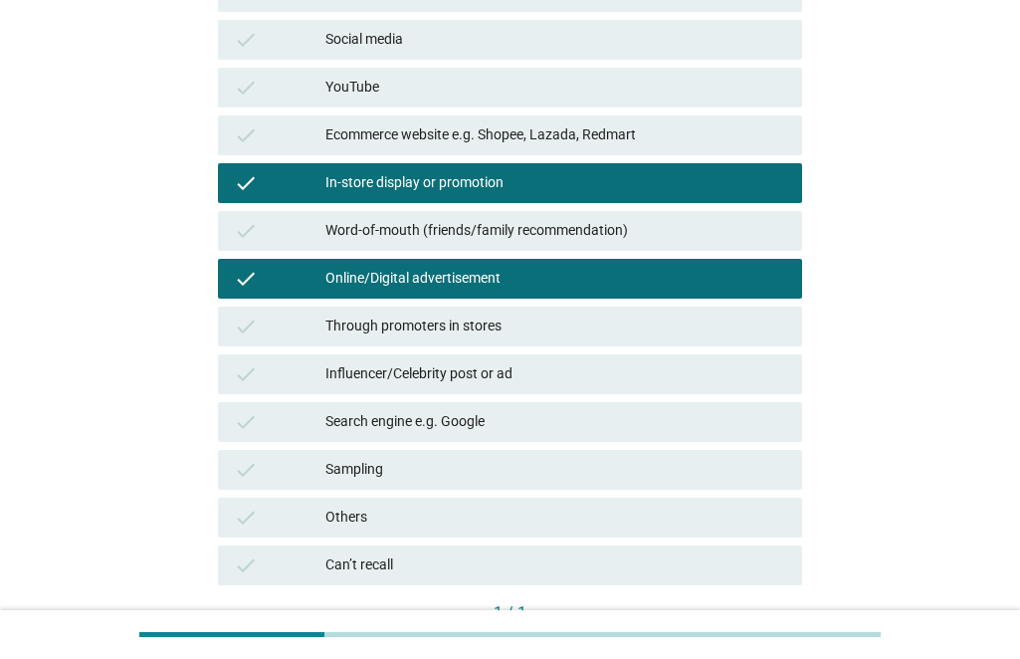
scroll to position [498, 0]
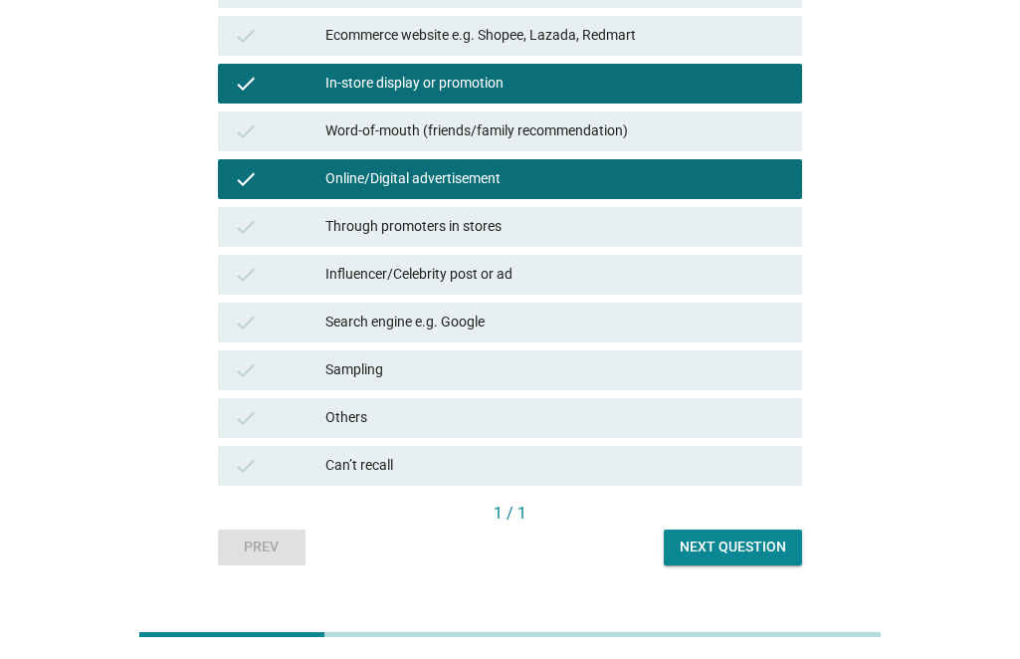
click at [453, 234] on div "Through promoters in stores" at bounding box center [555, 227] width 461 height 24
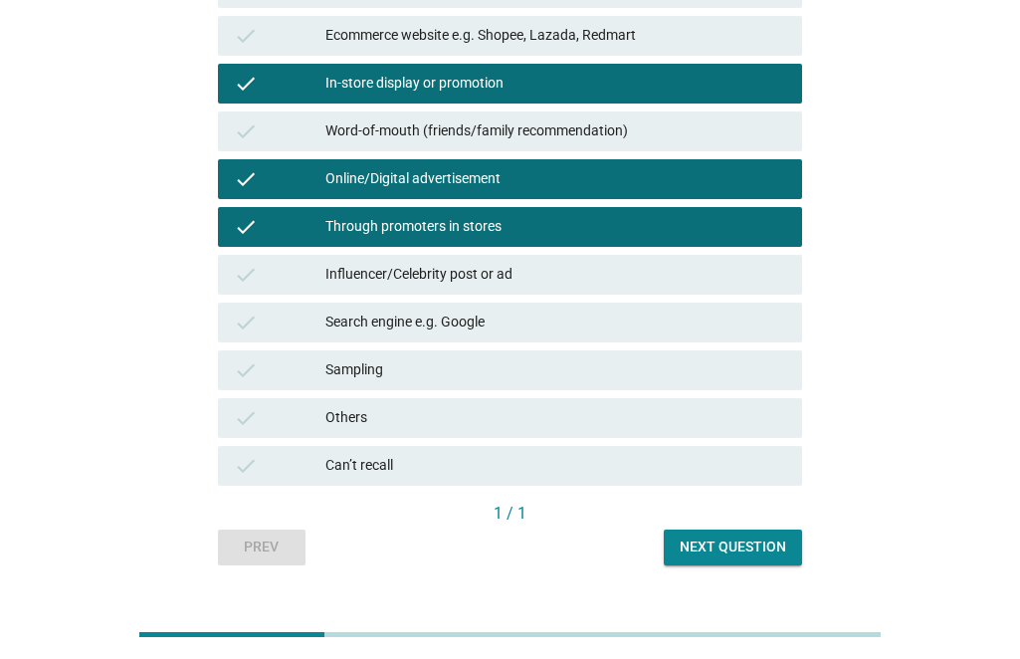
click at [453, 234] on div "Through promoters in stores" at bounding box center [555, 227] width 461 height 24
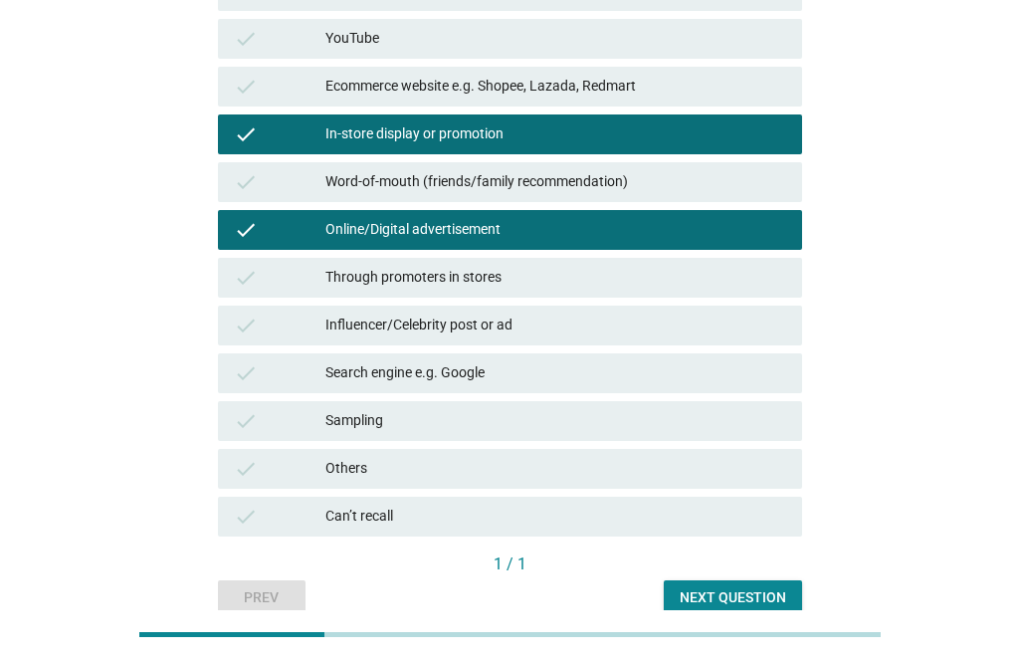
scroll to position [398, 0]
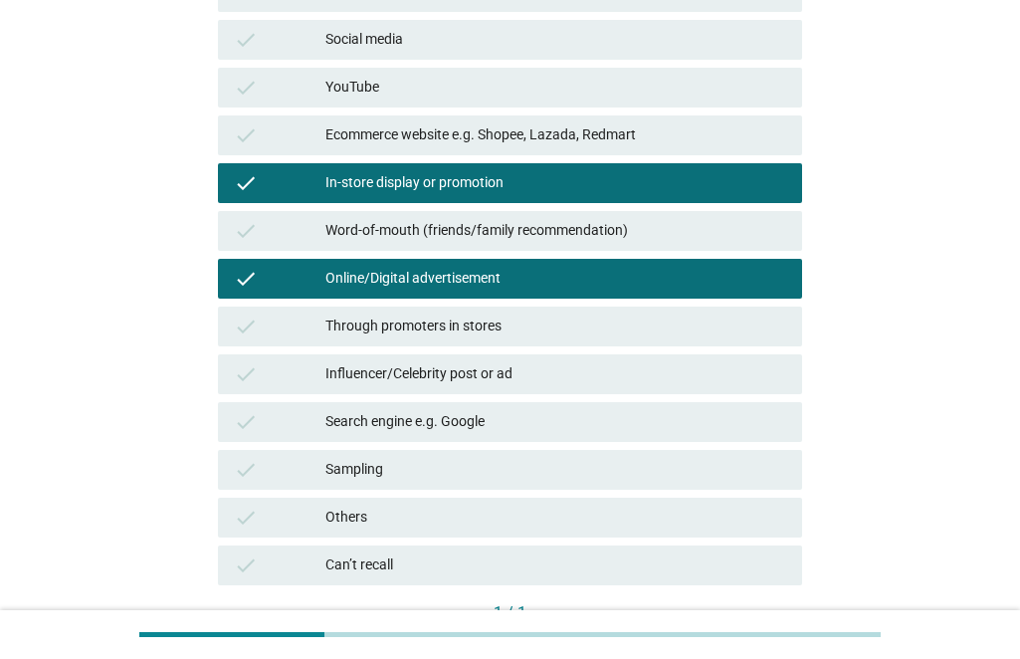
click at [433, 117] on div "check Ecommerce website e.g. Shopee, Lazada, Redmart" at bounding box center [510, 135] width 584 height 40
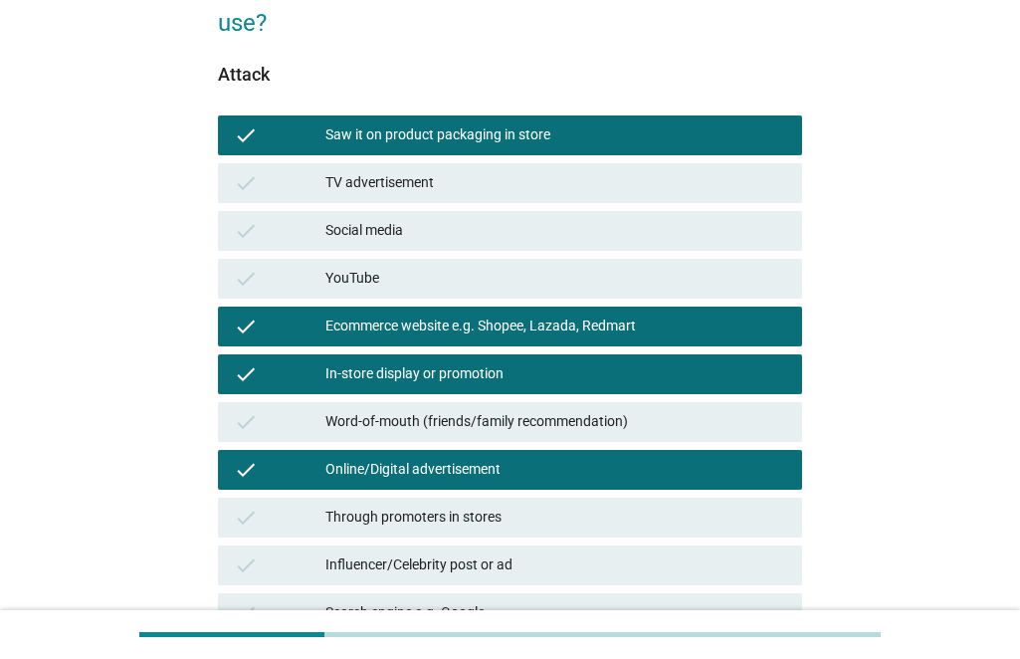
scroll to position [199, 0]
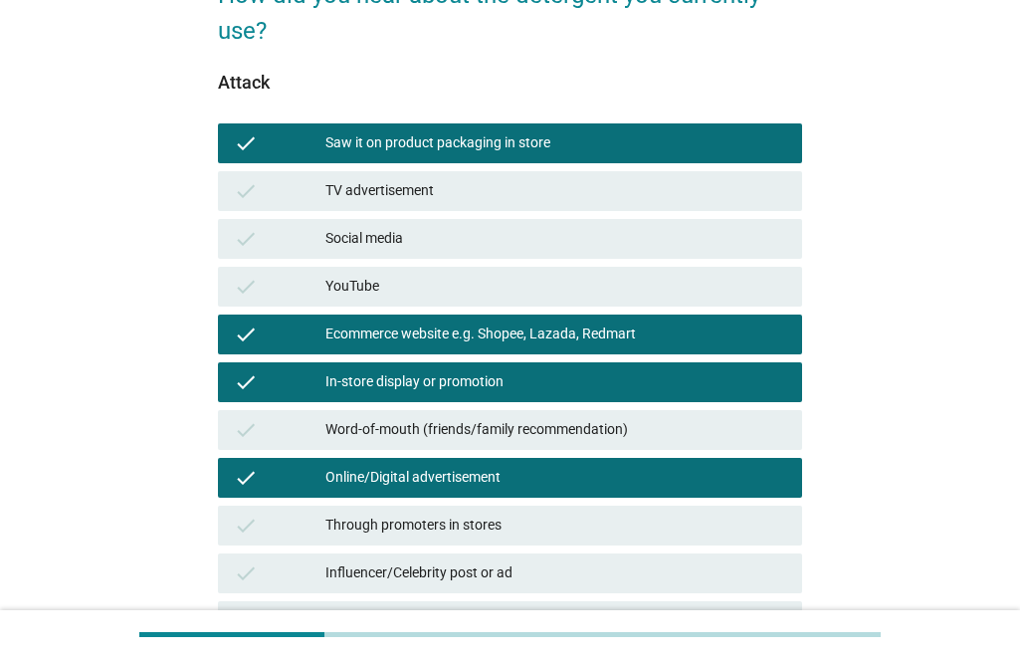
click at [462, 333] on div "Ecommerce website e.g. Shopee, Lazada, Redmart" at bounding box center [555, 334] width 461 height 24
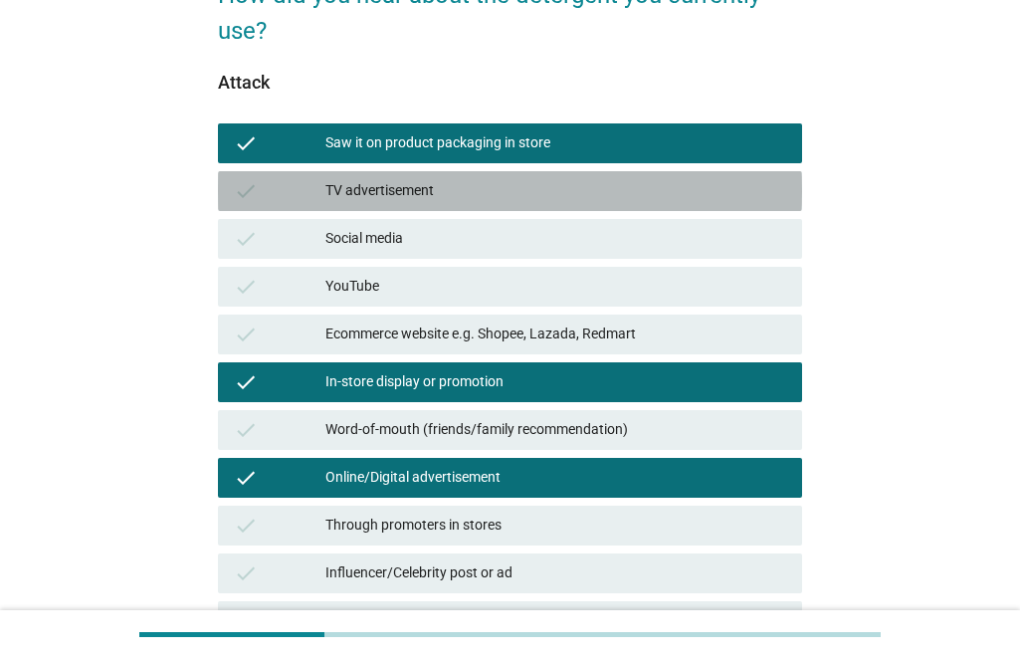
click at [449, 191] on div "TV advertisement" at bounding box center [555, 191] width 461 height 24
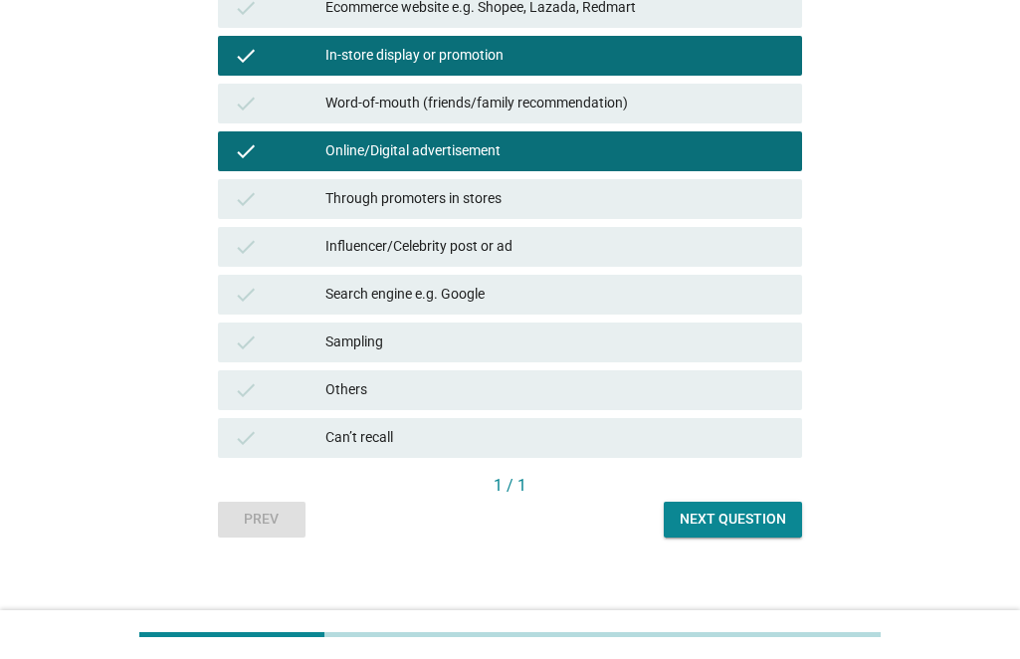
scroll to position [540, 0]
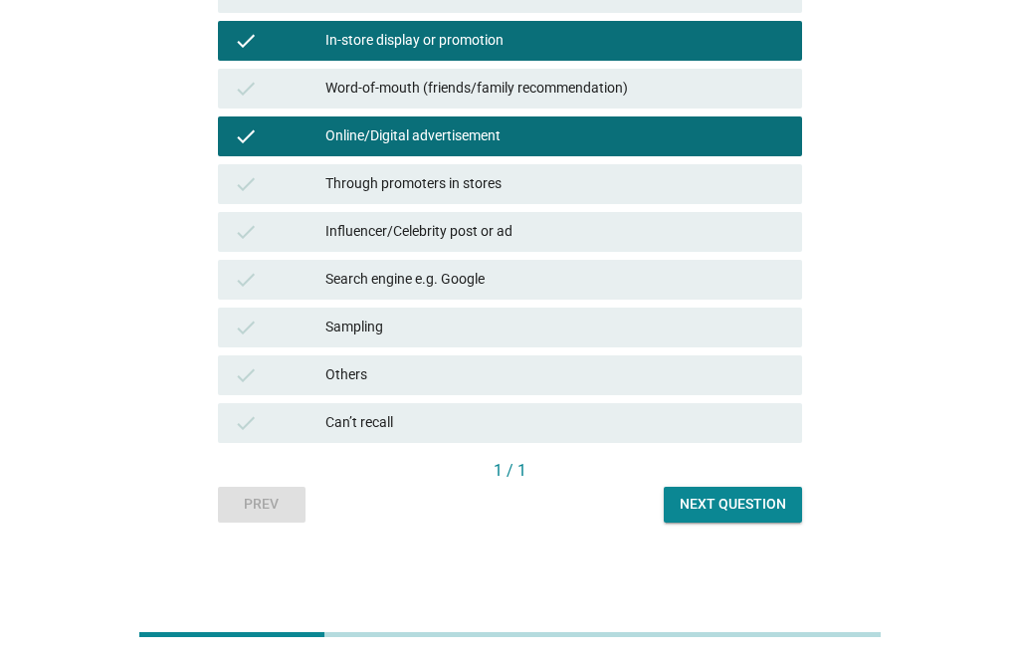
click at [716, 482] on div "1 / 1" at bounding box center [510, 471] width 584 height 24
click at [713, 500] on div "Next question" at bounding box center [733, 504] width 106 height 21
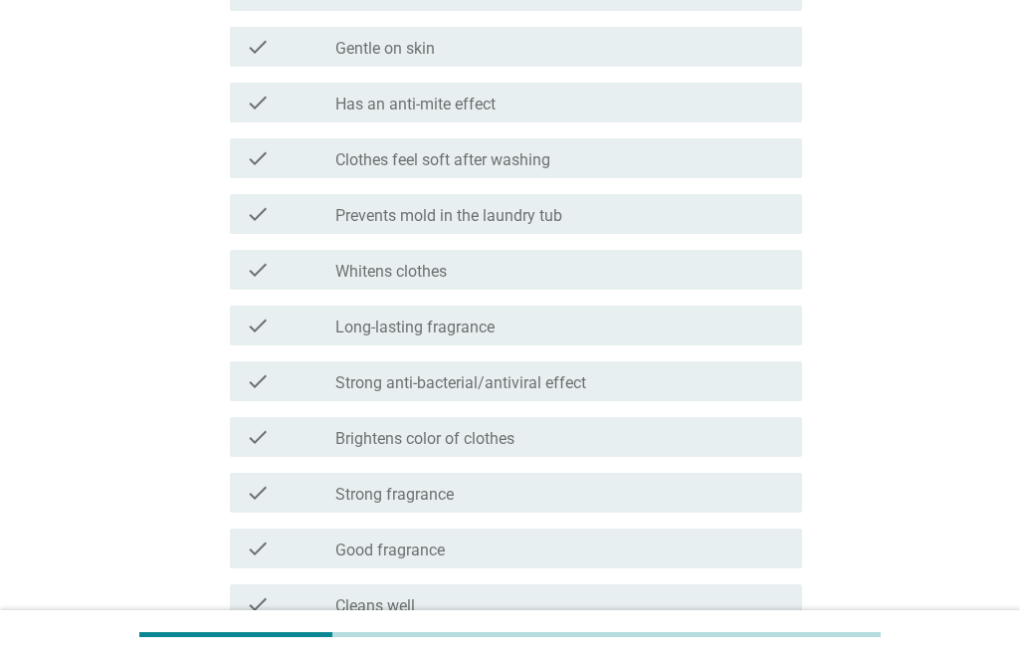
scroll to position [0, 0]
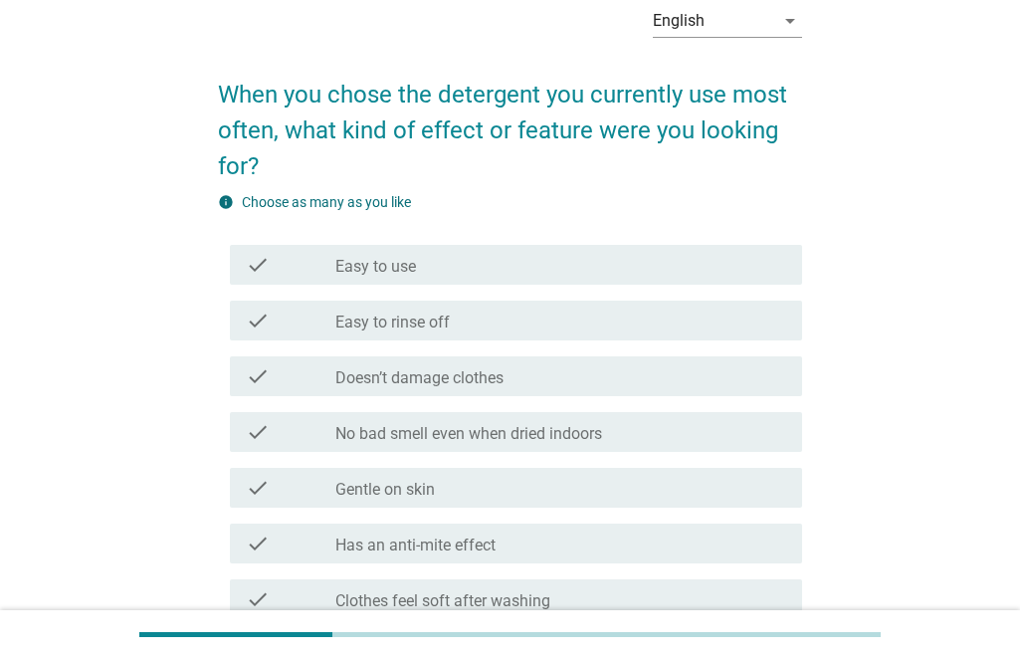
click at [472, 257] on div "check_box_outline_blank Easy to use" at bounding box center [560, 265] width 451 height 24
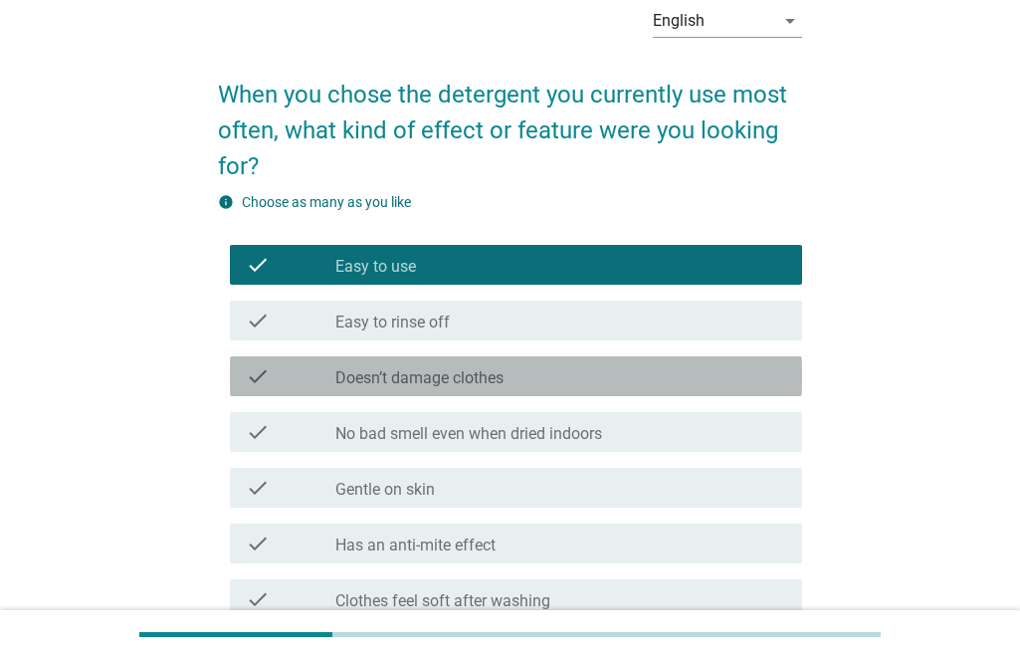
click at [448, 379] on label "Doesn’t damage clothes" at bounding box center [419, 378] width 168 height 20
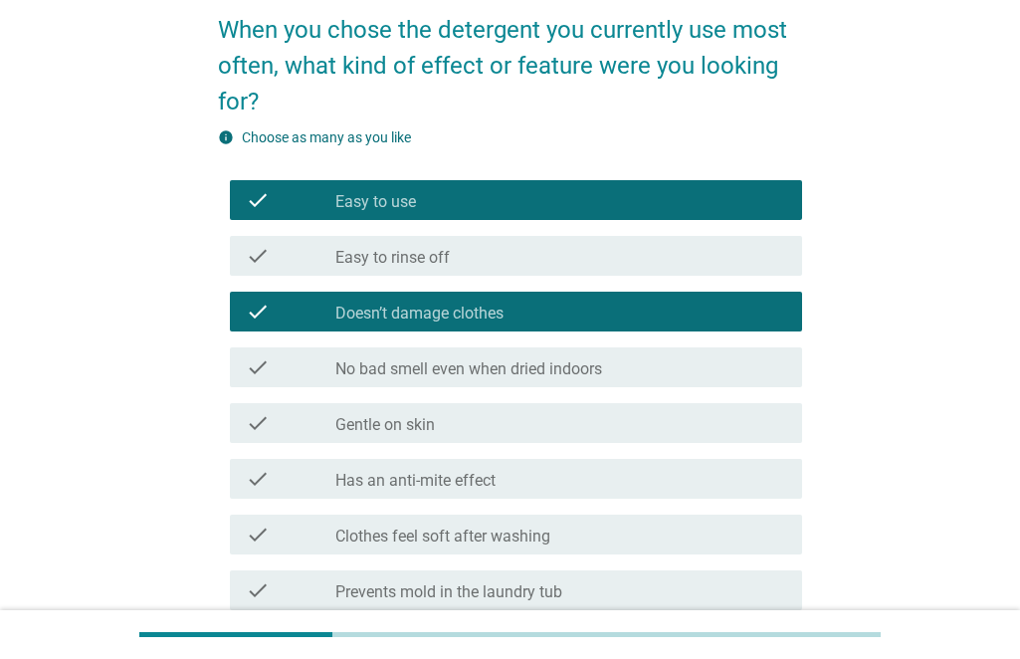
scroll to position [299, 0]
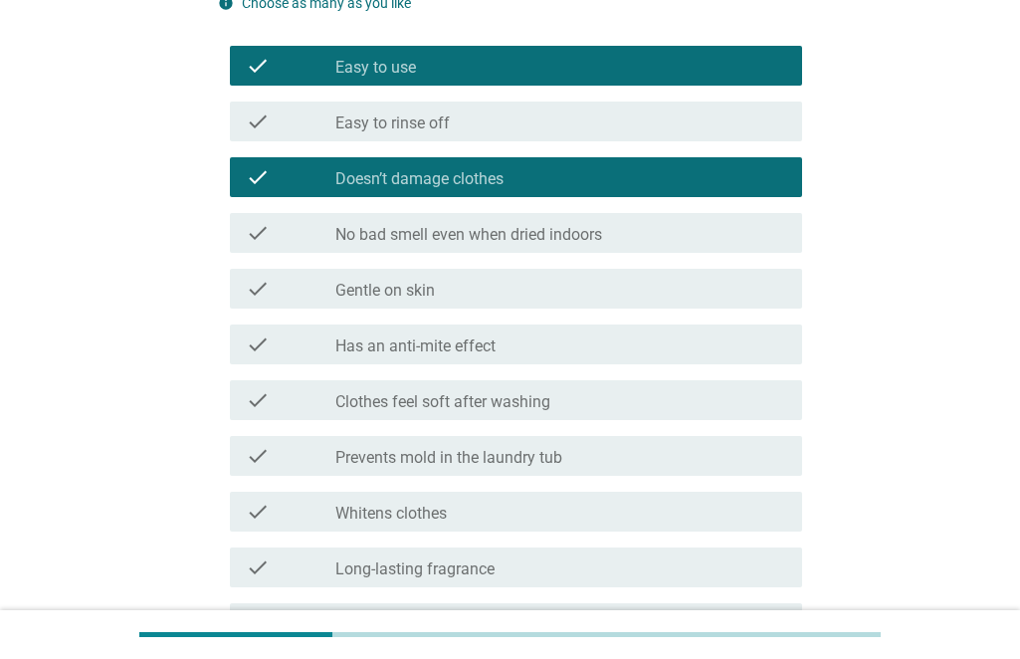
click at [523, 242] on label "No bad smell even when dried indoors" at bounding box center [468, 235] width 267 height 20
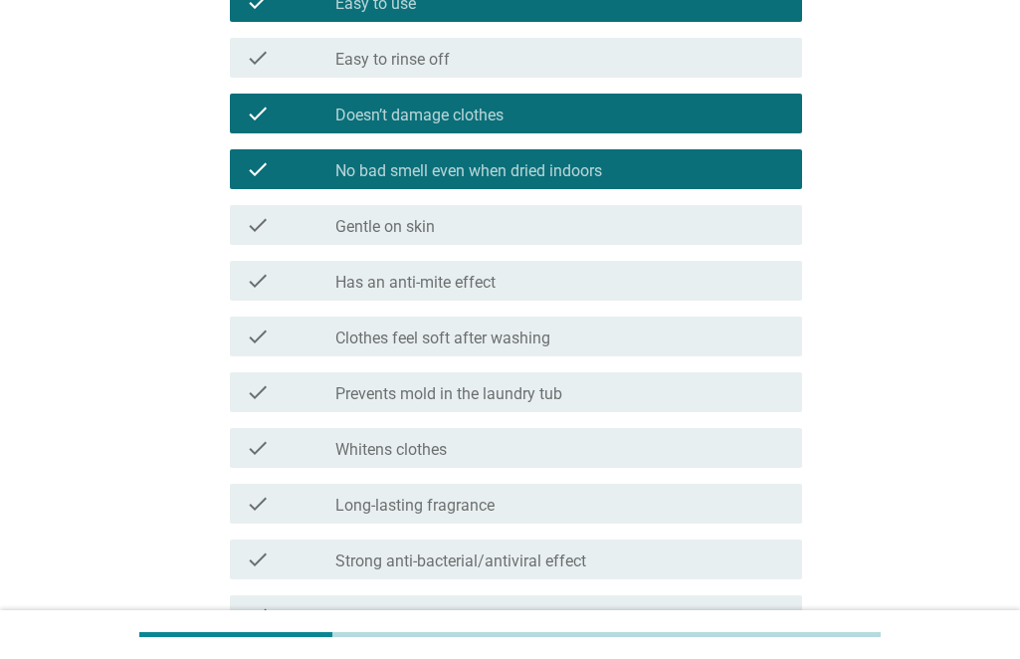
scroll to position [398, 0]
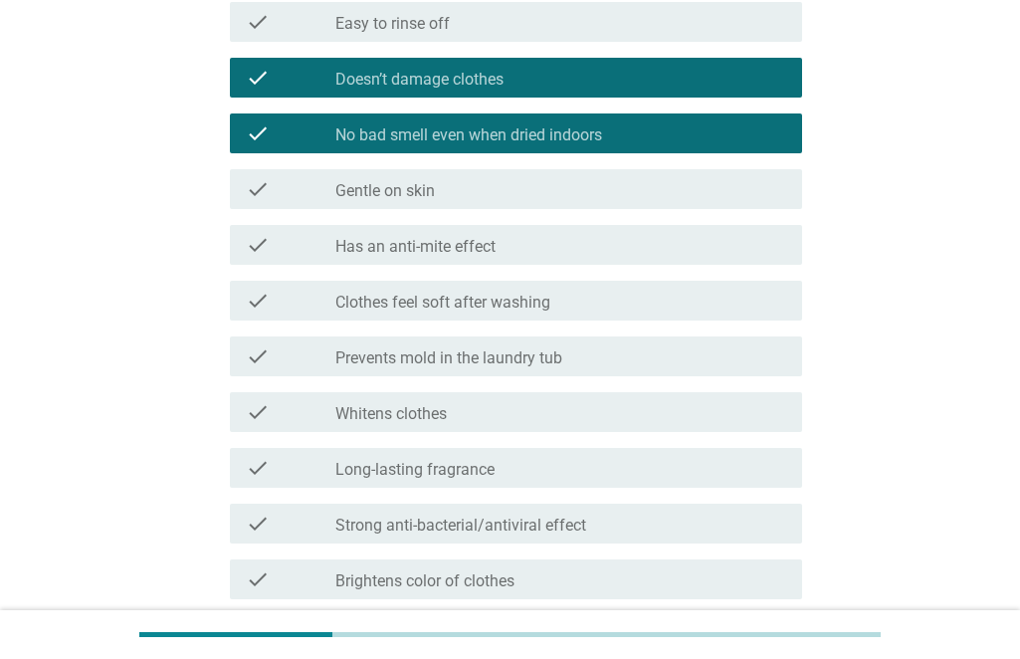
click at [514, 251] on div "check_box_outline_blank Has an anti-mite effect" at bounding box center [560, 245] width 451 height 24
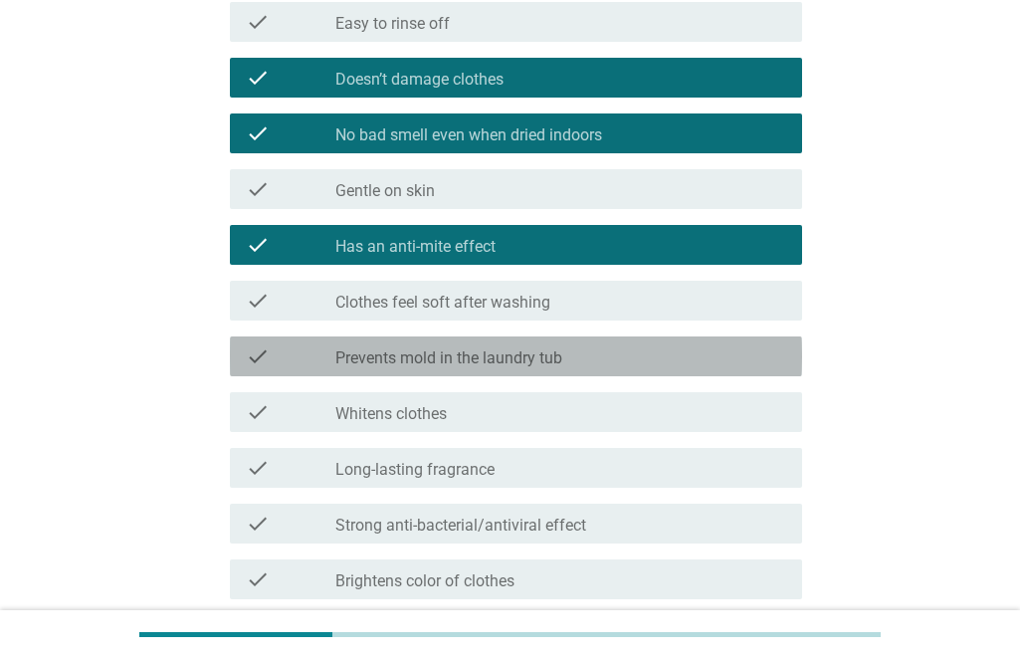
click at [496, 363] on label "Prevents mold in the laundry tub" at bounding box center [448, 358] width 227 height 20
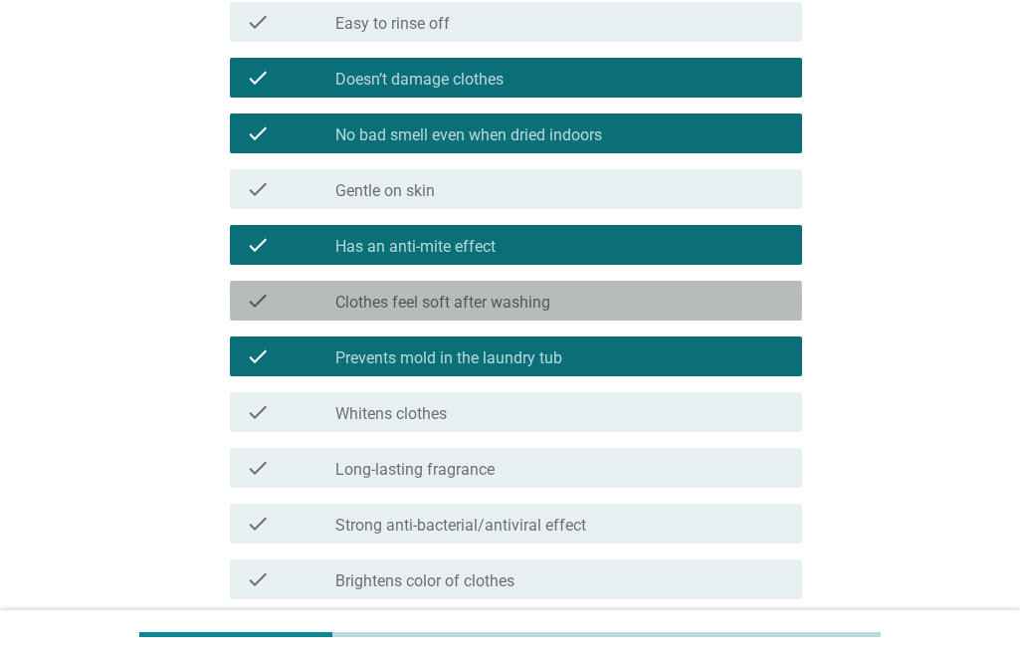
click at [501, 291] on div "check_box_outline_blank Clothes feel soft after washing" at bounding box center [560, 301] width 451 height 24
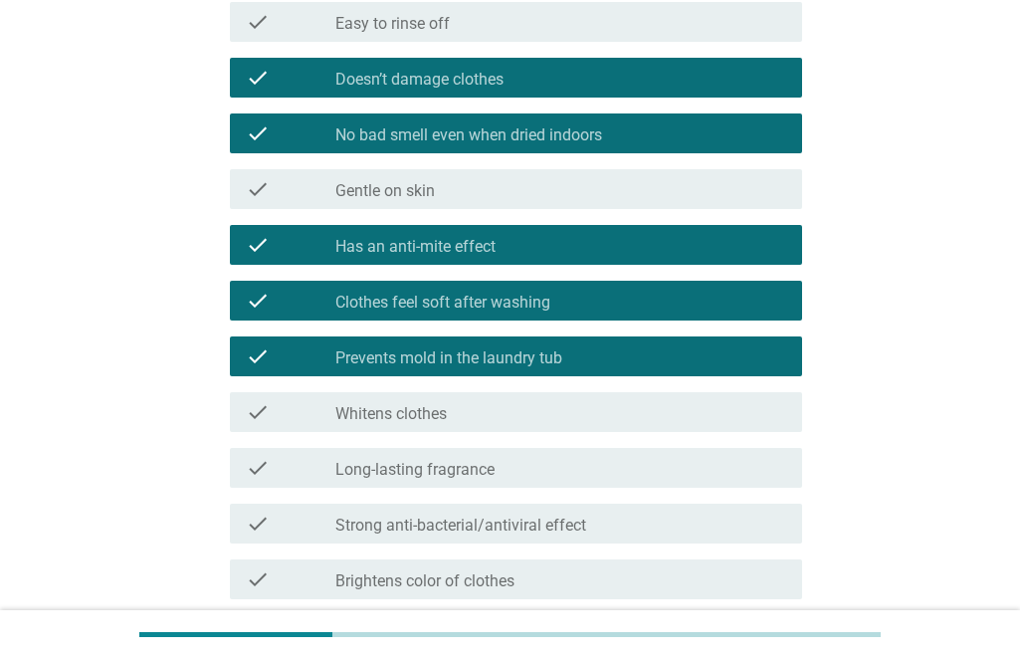
click at [517, 369] on div "check check_box Prevents mold in the laundry tub" at bounding box center [516, 356] width 572 height 40
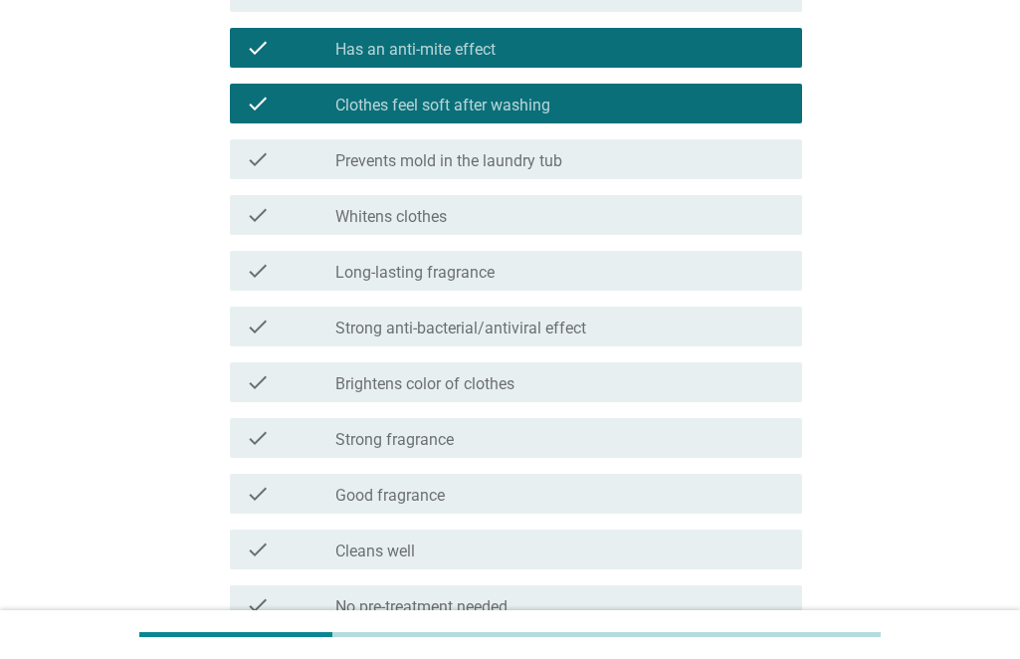
scroll to position [597, 0]
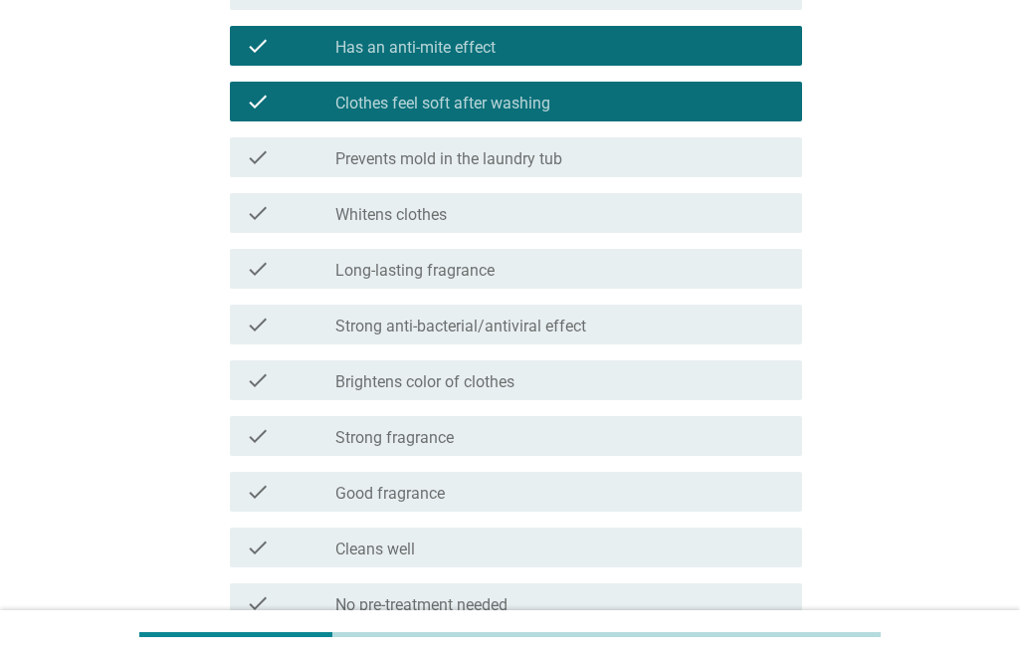
click at [525, 327] on label "Strong anti-bacterial/antiviral effect" at bounding box center [460, 326] width 251 height 20
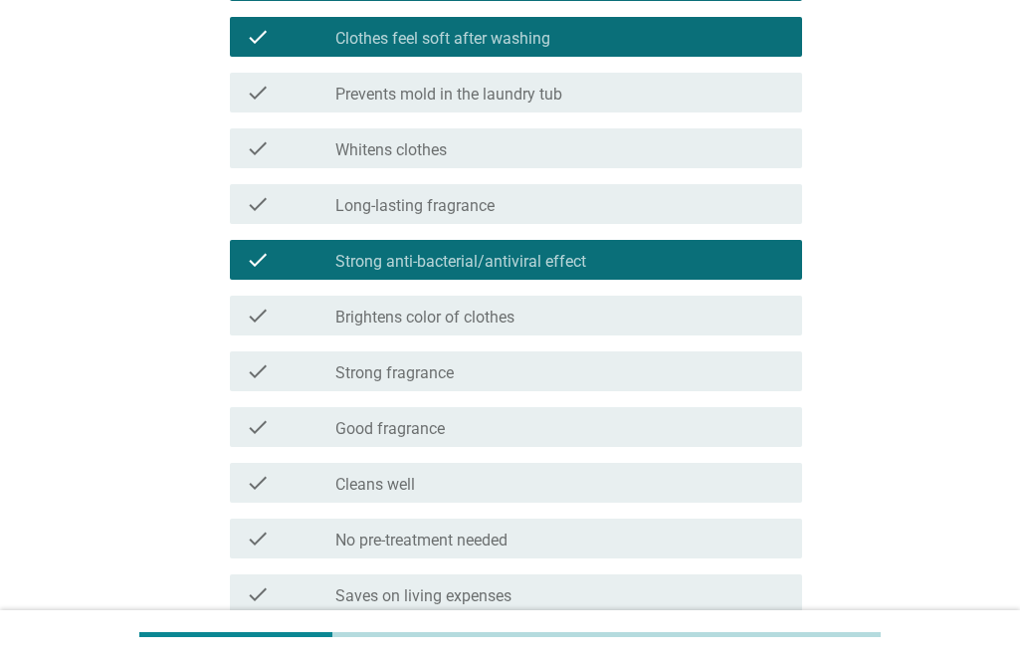
scroll to position [697, 0]
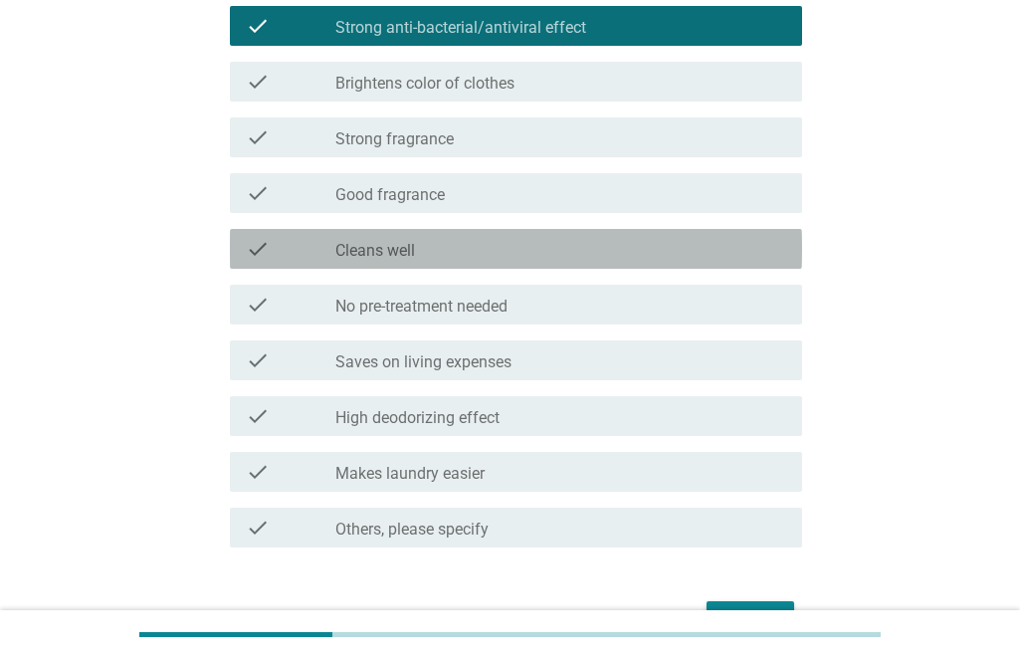
click at [565, 242] on div "check_box_outline_blank Cleans well" at bounding box center [560, 249] width 451 height 24
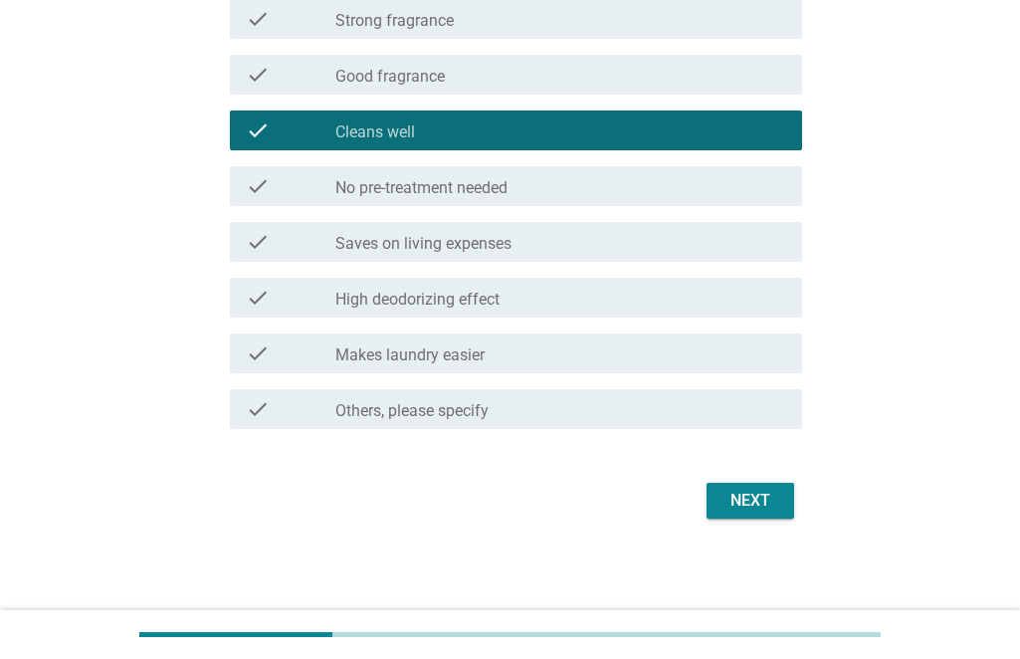
scroll to position [1016, 0]
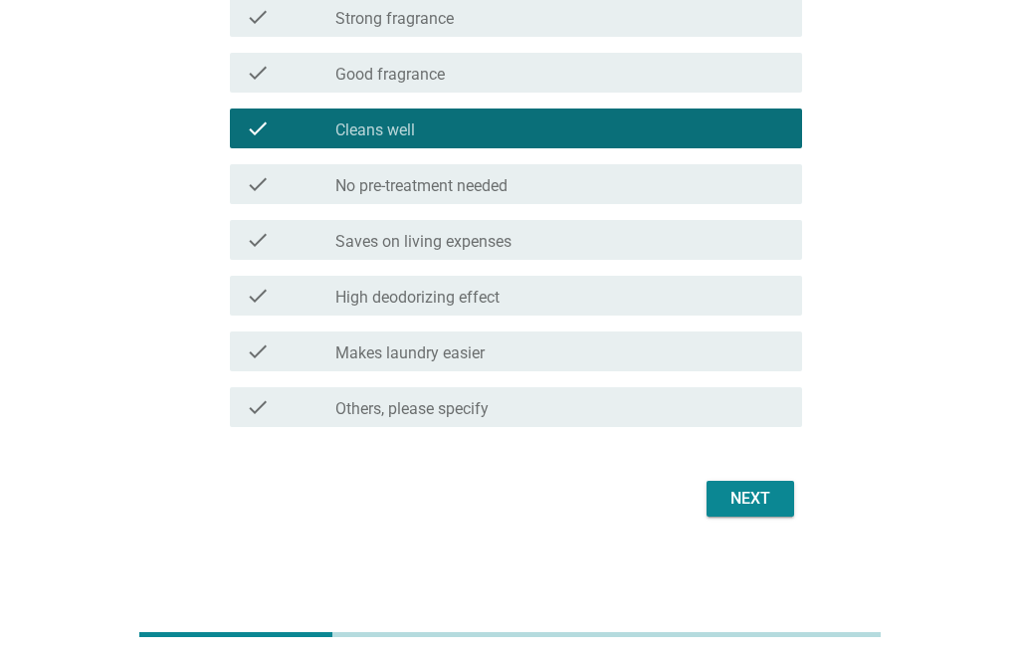
click at [763, 496] on div "Next" at bounding box center [751, 499] width 56 height 24
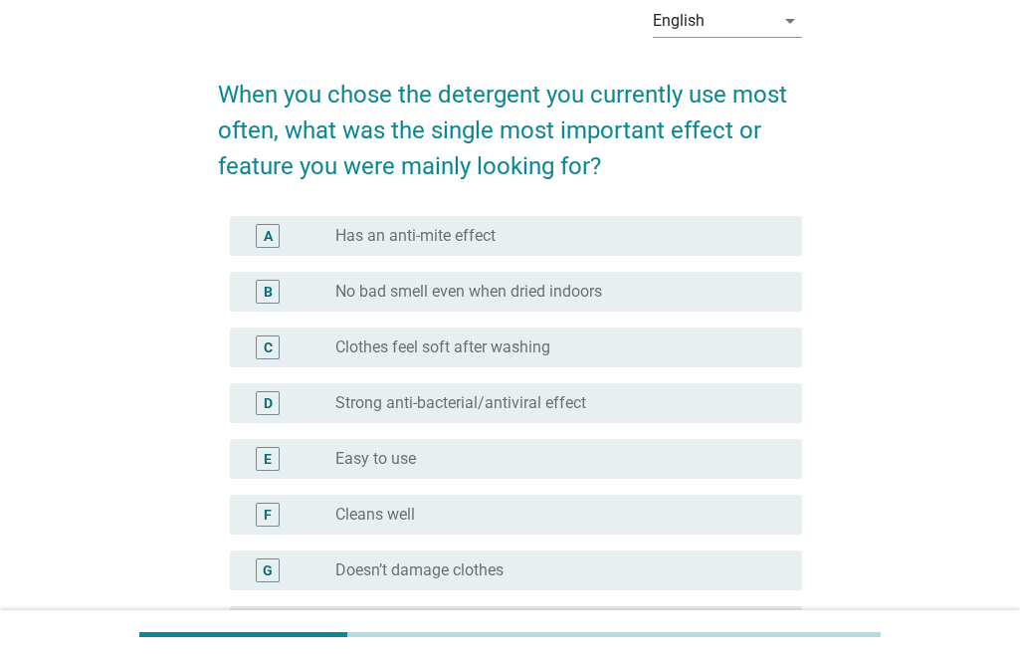
scroll to position [199, 0]
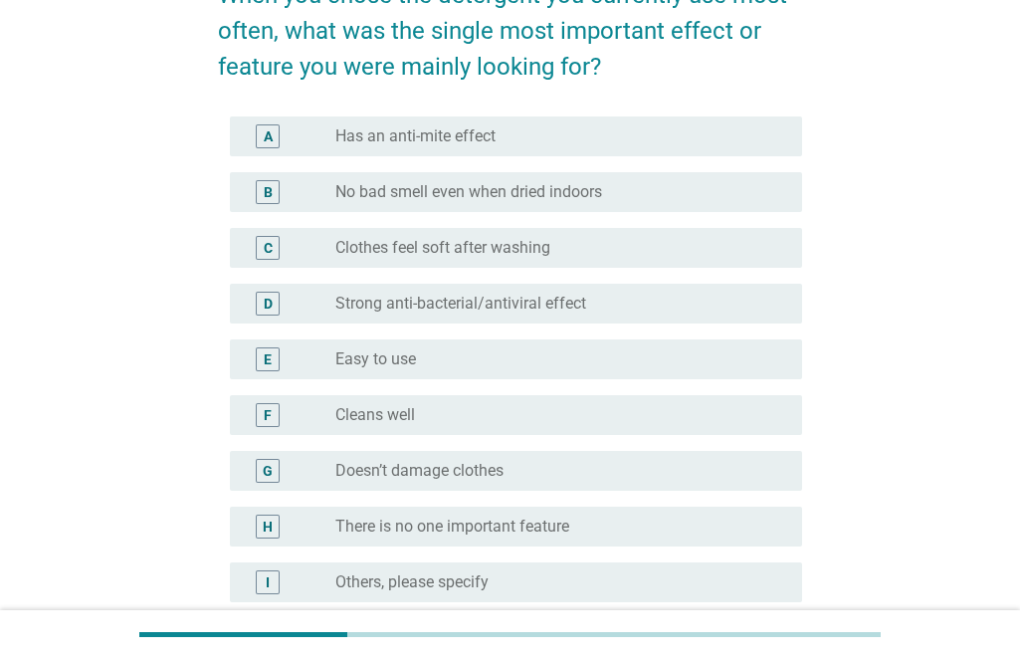
click at [530, 304] on label "Strong anti-bacterial/antiviral effect" at bounding box center [460, 304] width 251 height 20
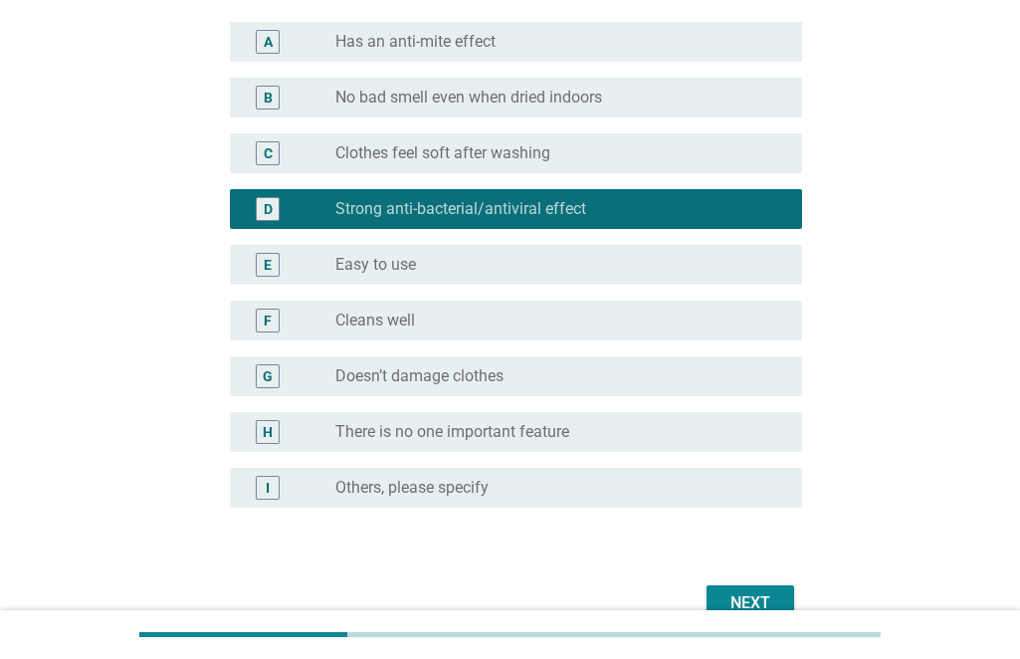
scroll to position [299, 0]
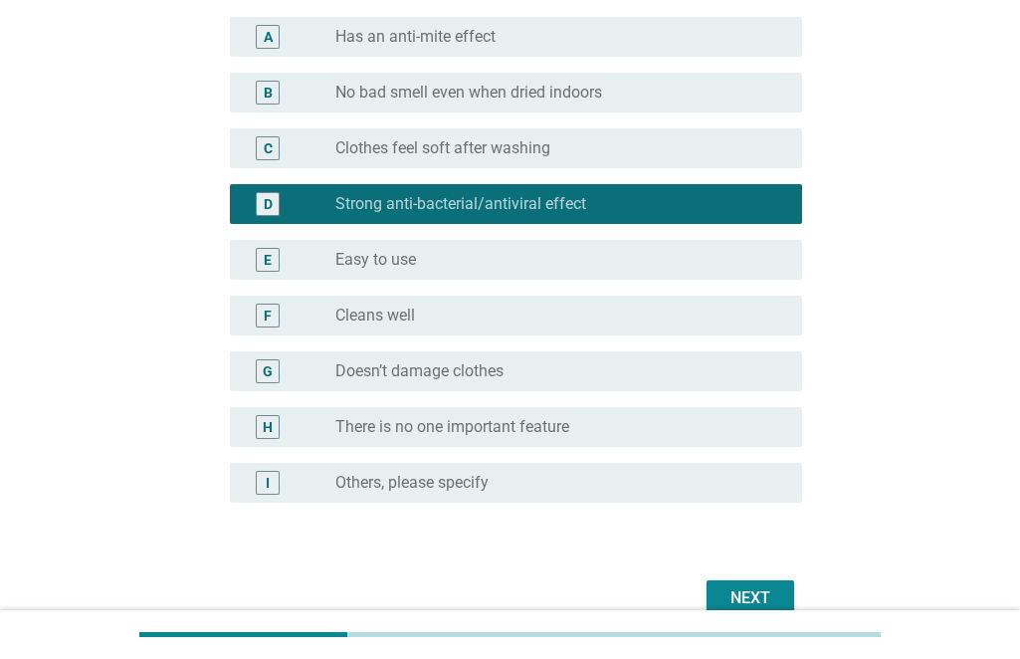
click at [457, 271] on div "radio_button_unchecked Easy to use" at bounding box center [560, 260] width 451 height 24
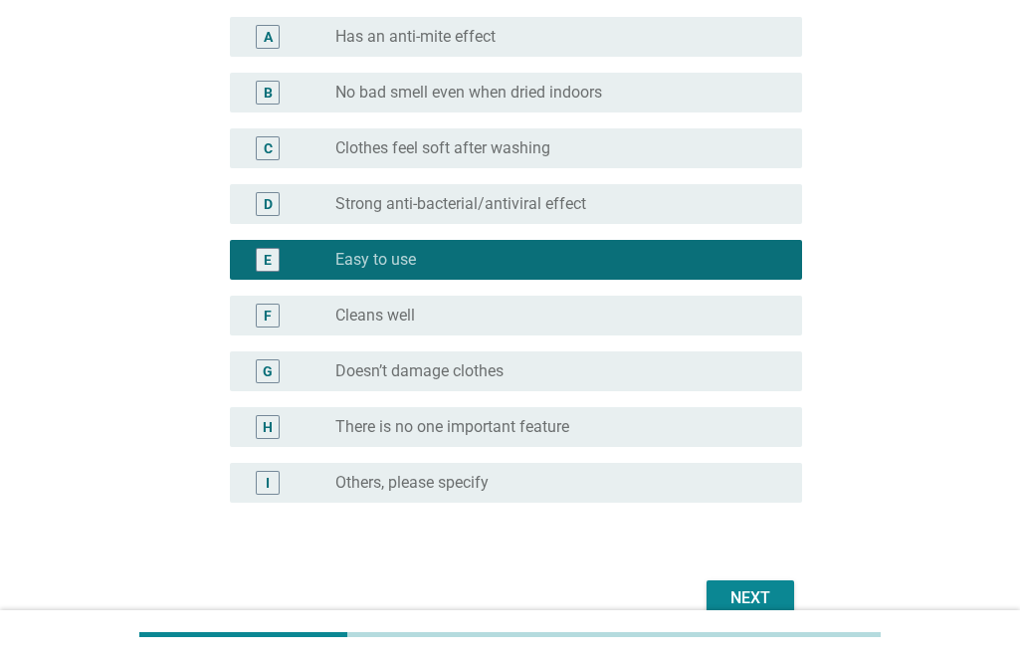
click at [478, 221] on div "D radio_button_unchecked Strong anti-bacterial/antiviral effect" at bounding box center [516, 204] width 572 height 40
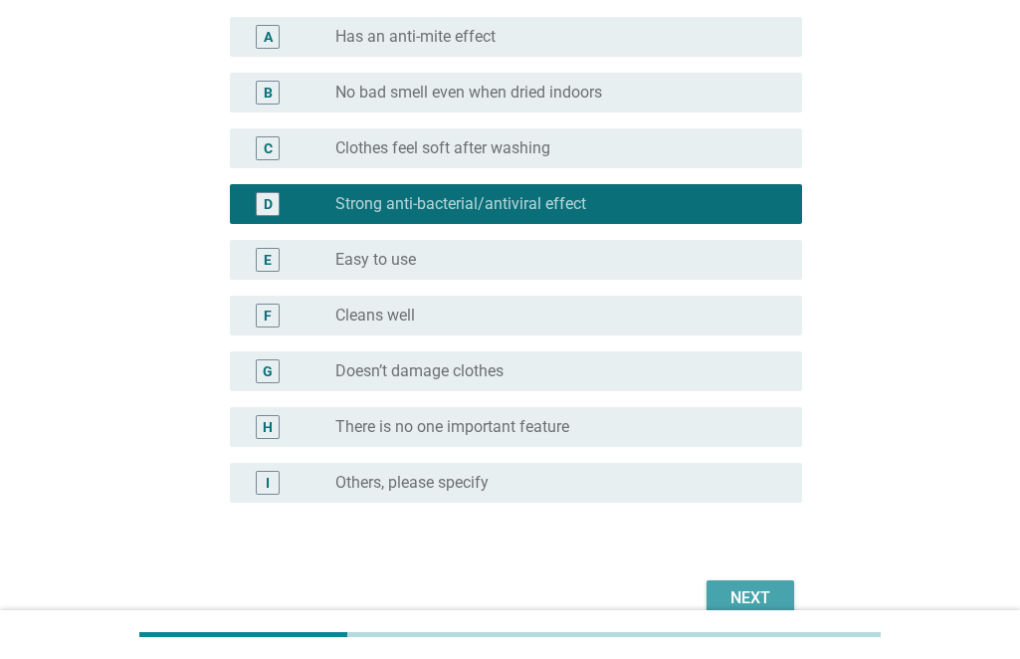
click at [779, 596] on button "Next" at bounding box center [751, 598] width 88 height 36
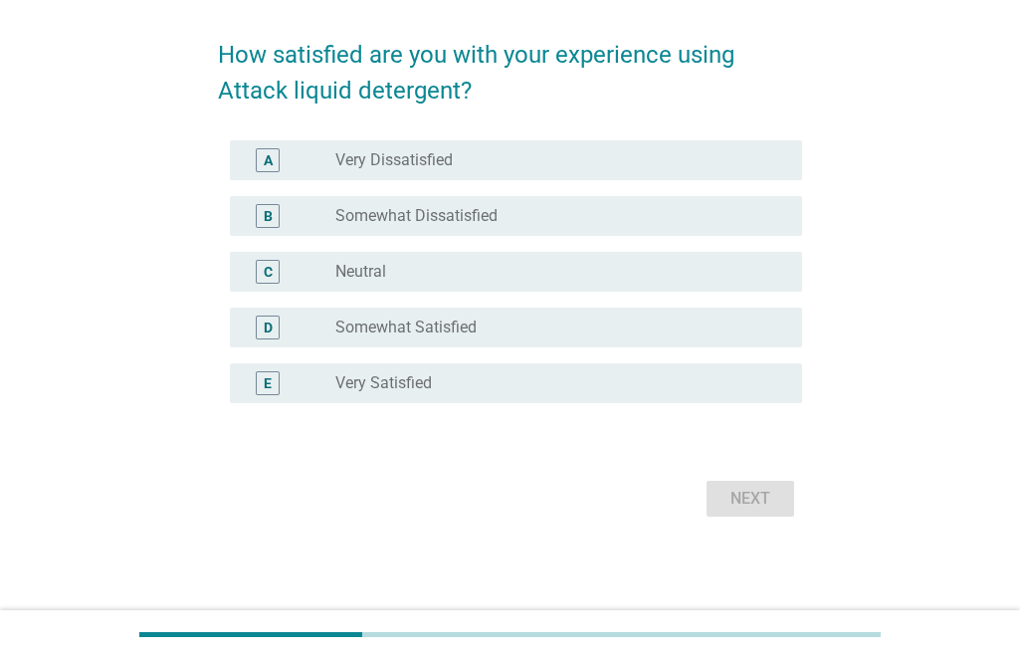
scroll to position [0, 0]
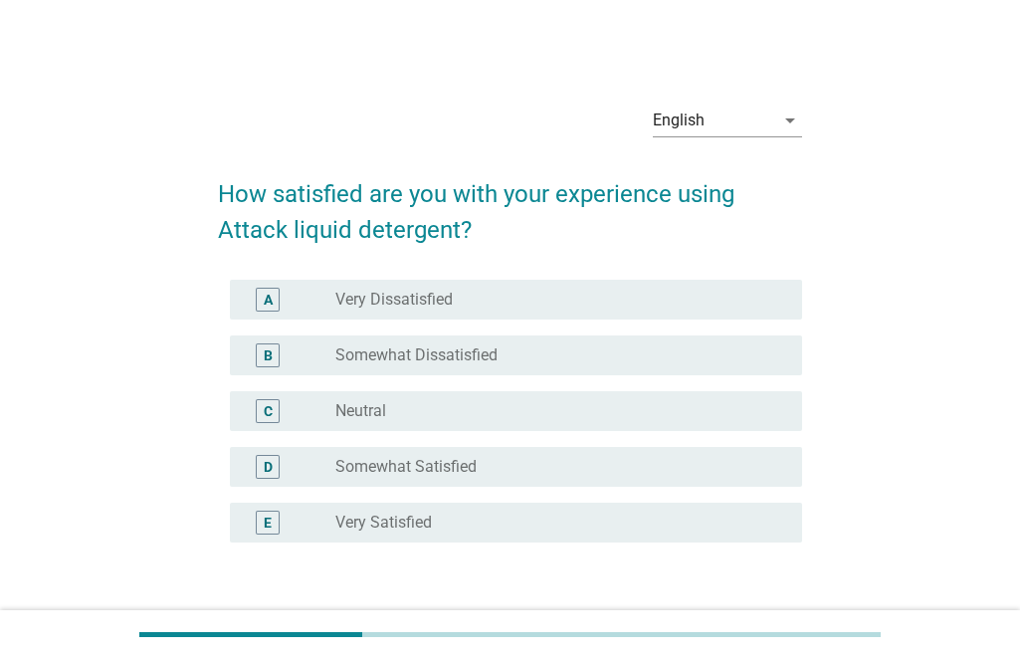
click at [475, 401] on div "radio_button_unchecked Neutral" at bounding box center [552, 411] width 435 height 20
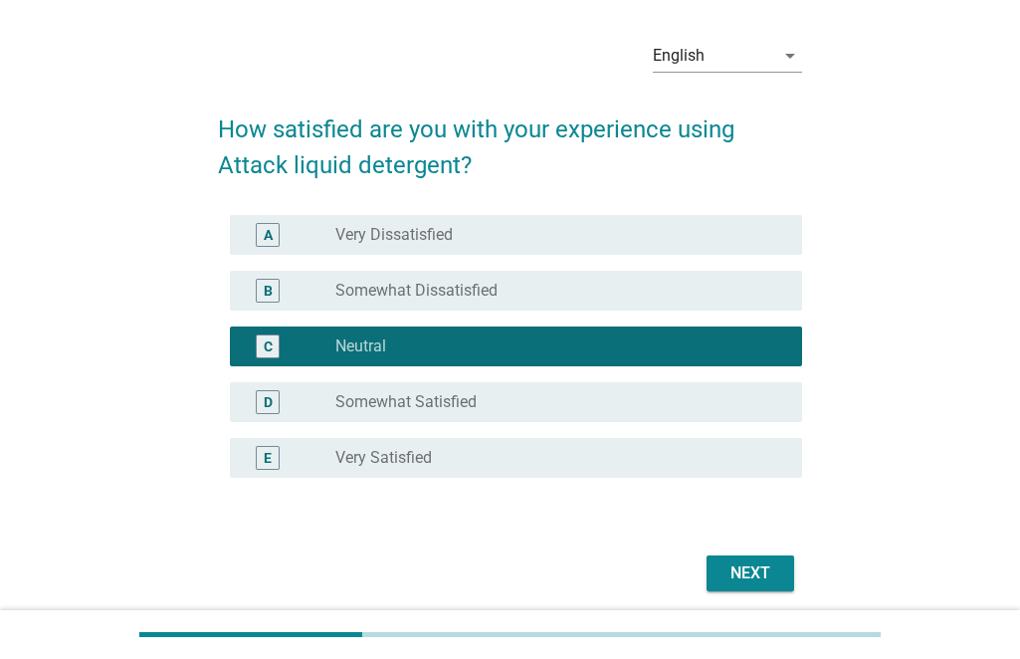
scroll to position [139, 0]
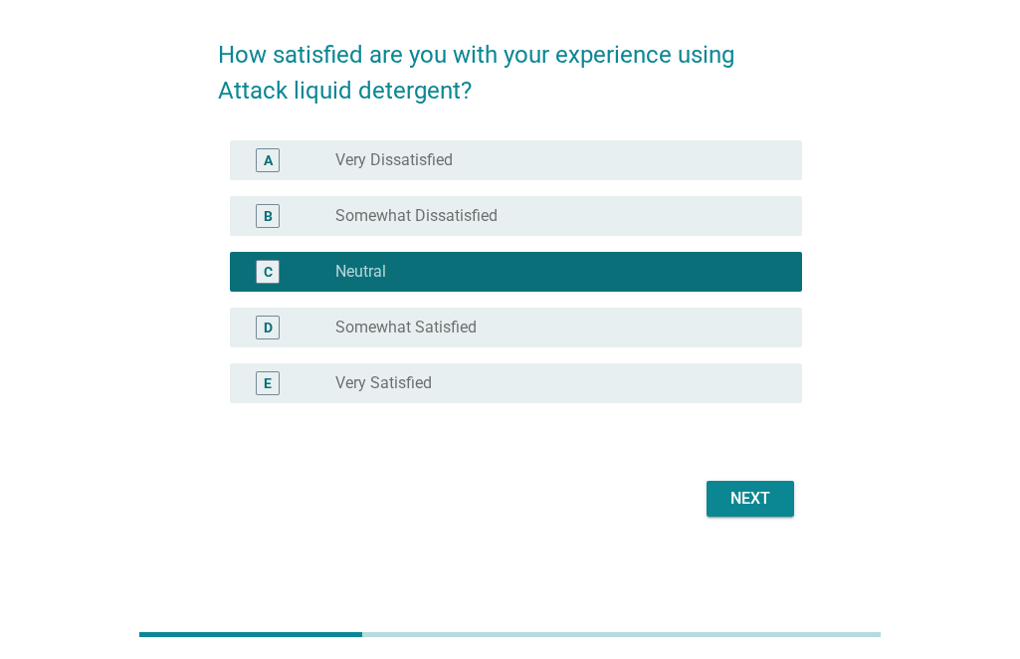
click at [746, 501] on div "Next" at bounding box center [751, 499] width 56 height 24
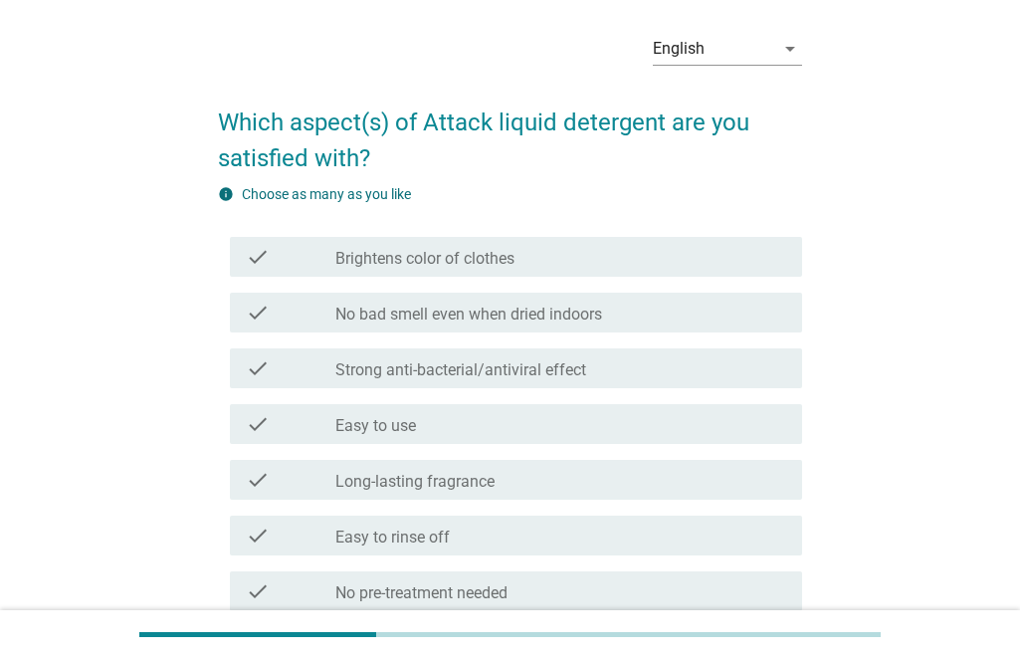
scroll to position [100, 0]
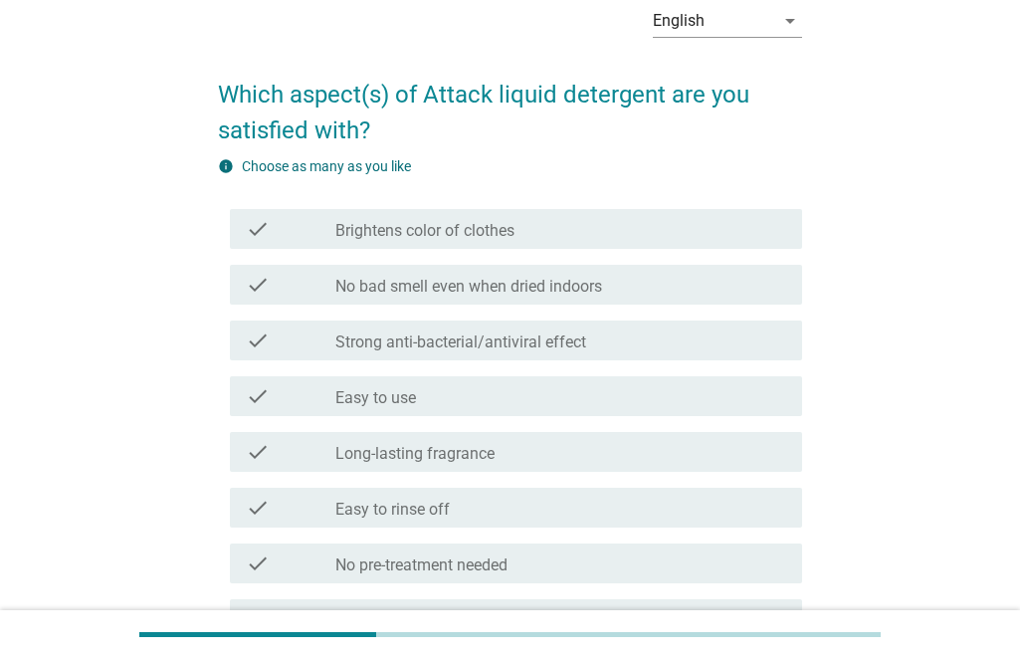
click at [431, 395] on div "check_box_outline_blank Easy to use" at bounding box center [560, 396] width 451 height 24
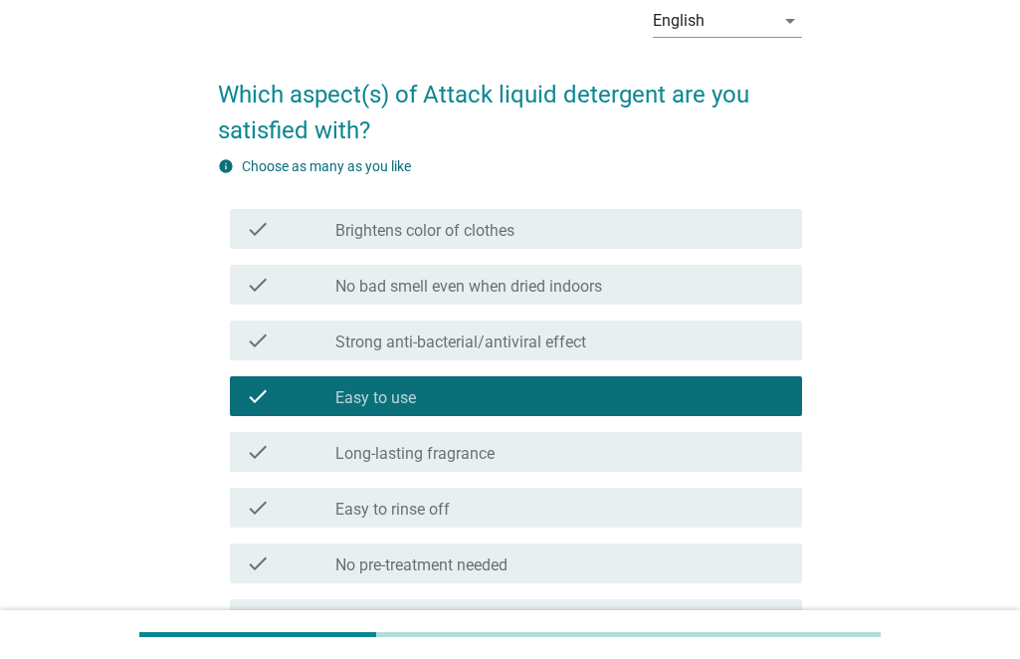
click at [546, 332] on label "Strong anti-bacterial/antiviral effect" at bounding box center [460, 342] width 251 height 20
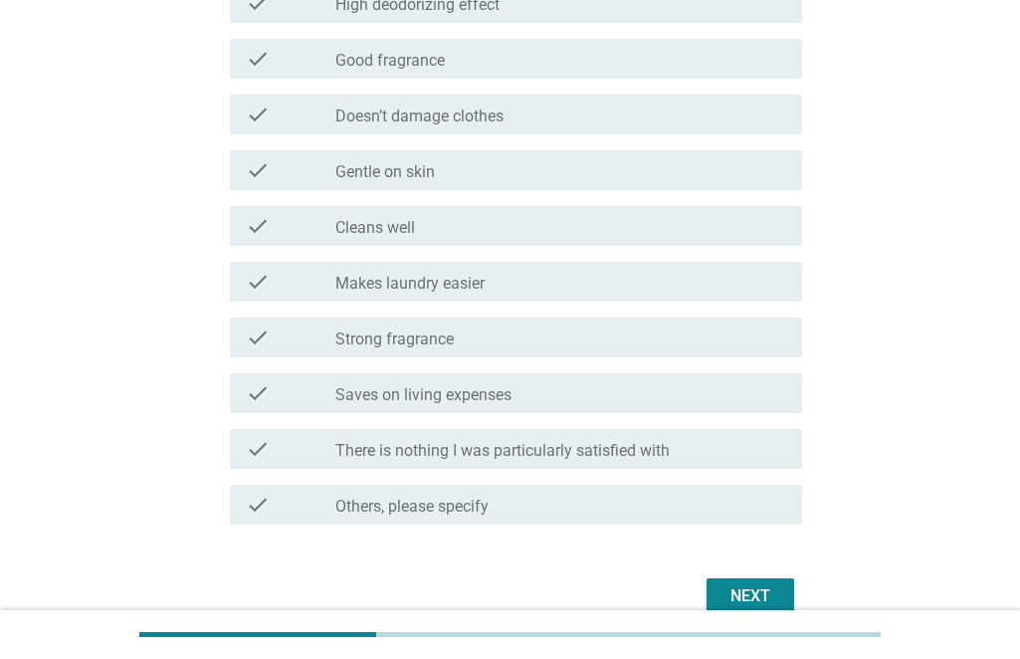
scroll to position [1036, 0]
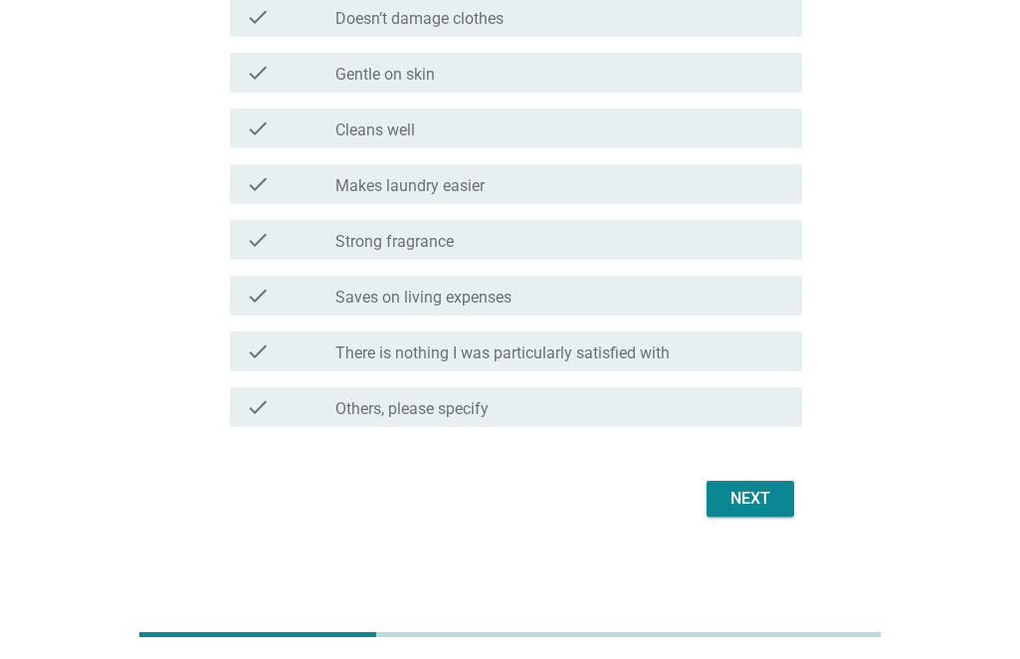
click at [761, 494] on div "Next" at bounding box center [751, 499] width 56 height 24
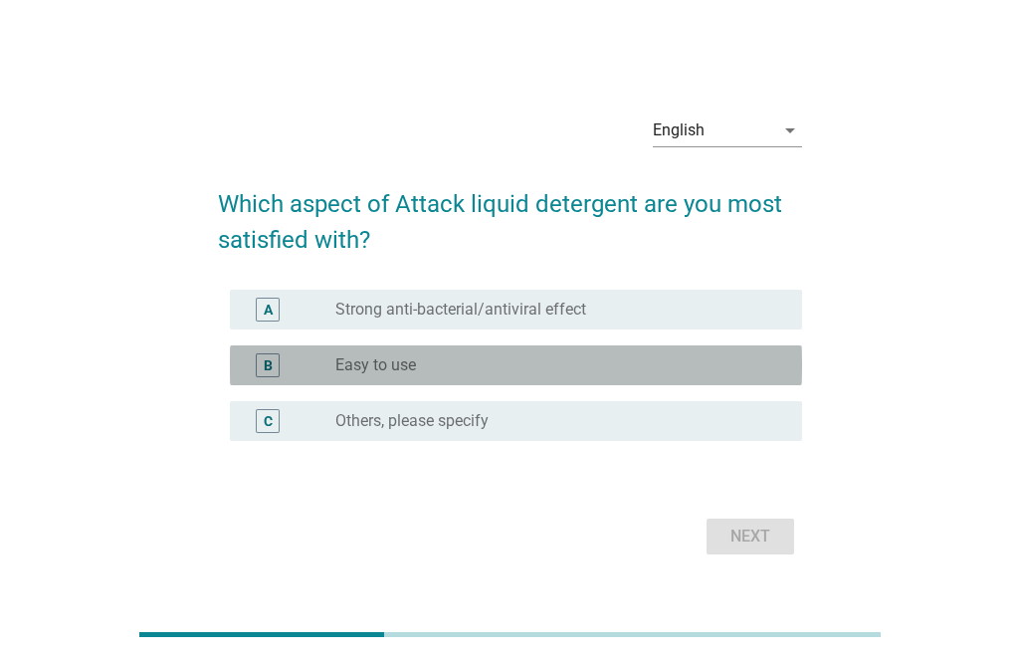
click at [491, 373] on div "radio_button_unchecked Easy to use" at bounding box center [552, 365] width 435 height 20
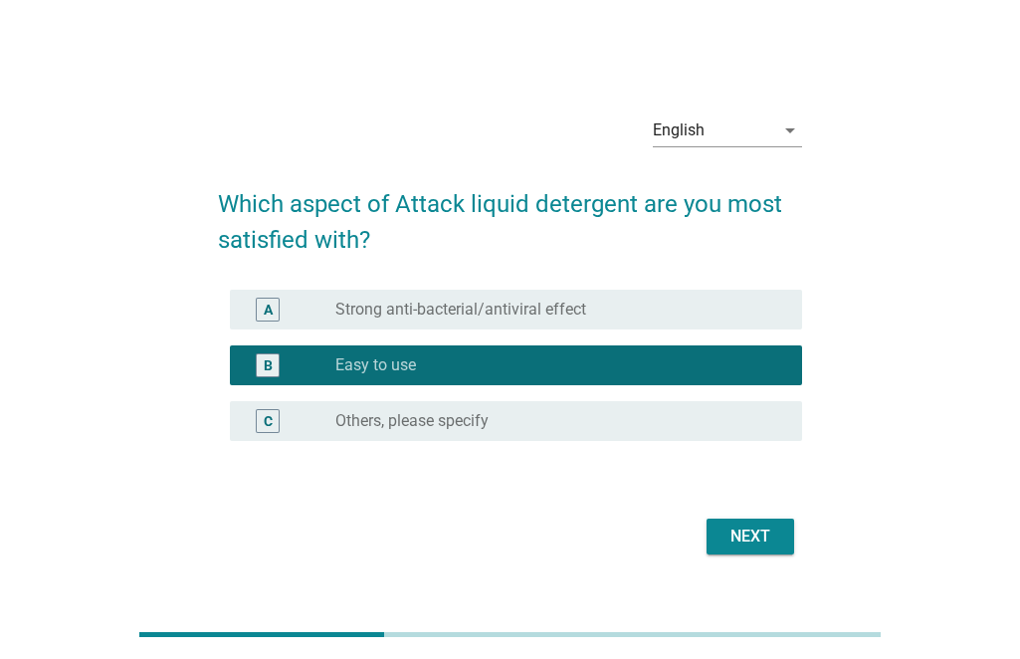
click at [737, 528] on div "Next" at bounding box center [751, 536] width 56 height 24
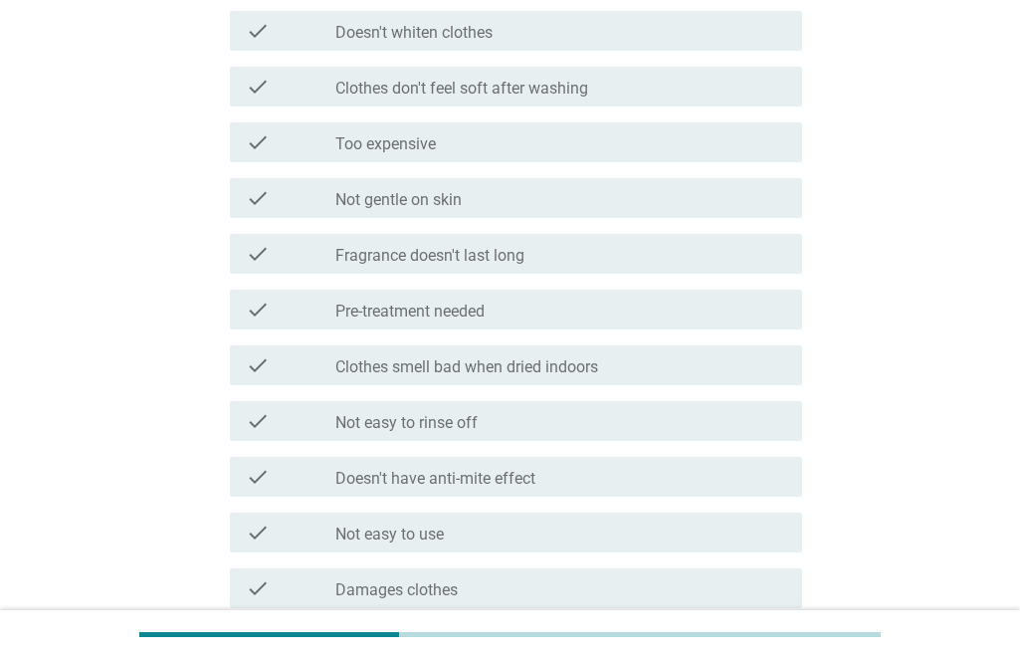
scroll to position [299, 0]
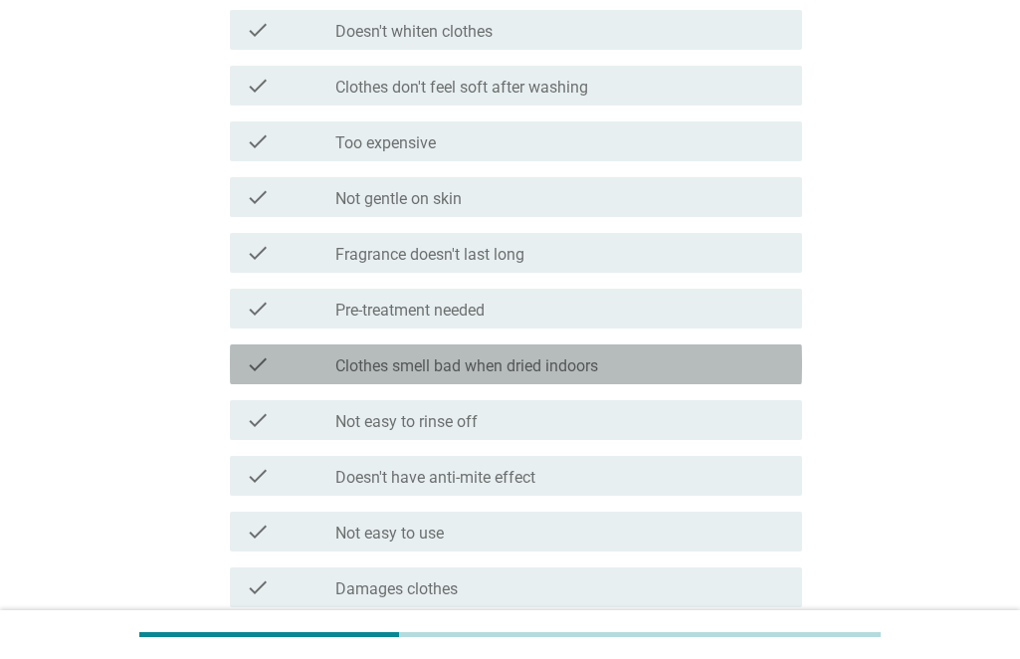
click at [524, 365] on label "Clothes smell bad when dried indoors" at bounding box center [466, 366] width 263 height 20
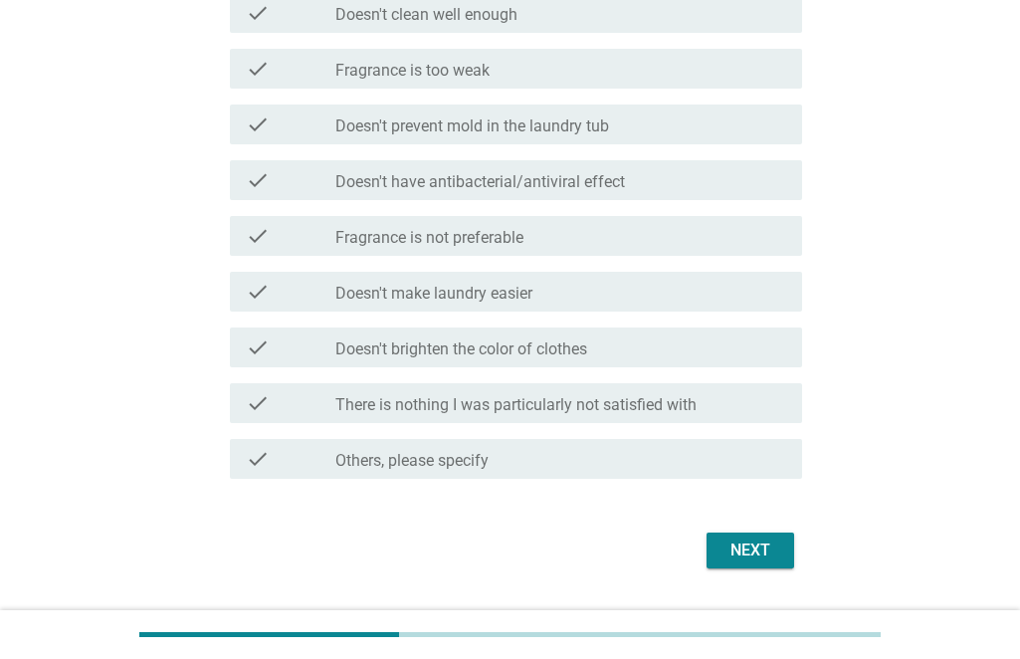
scroll to position [1036, 0]
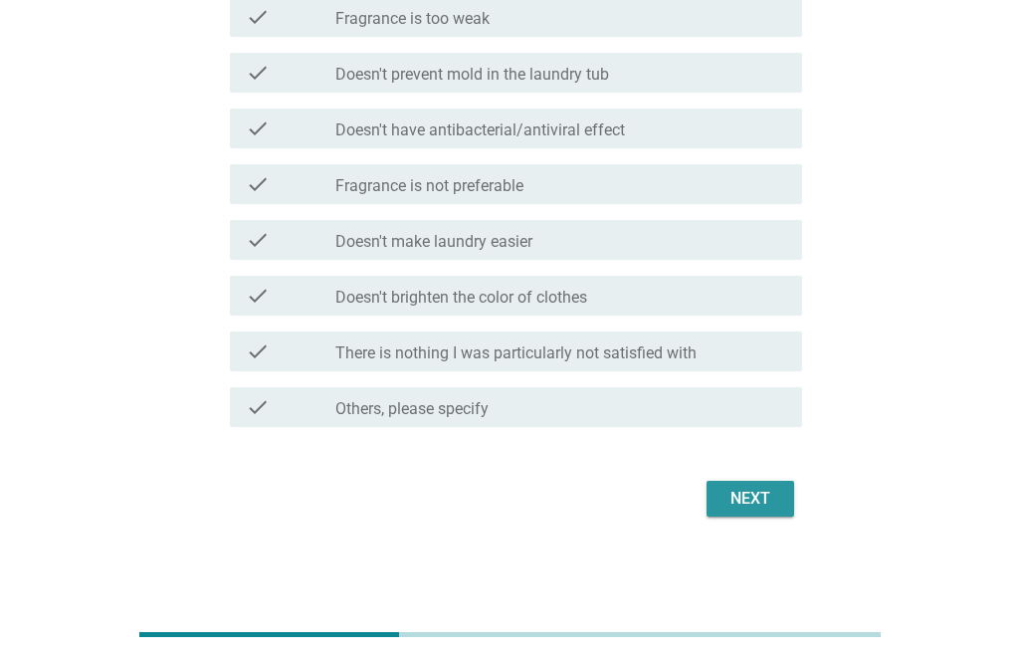
click at [739, 493] on div "Next" at bounding box center [751, 499] width 56 height 24
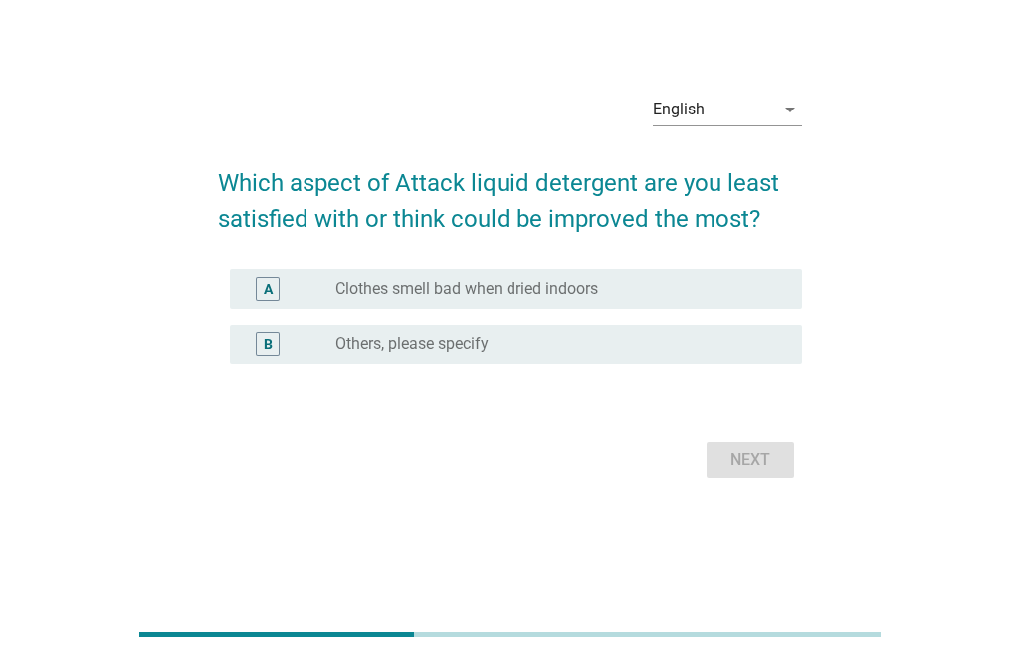
scroll to position [0, 0]
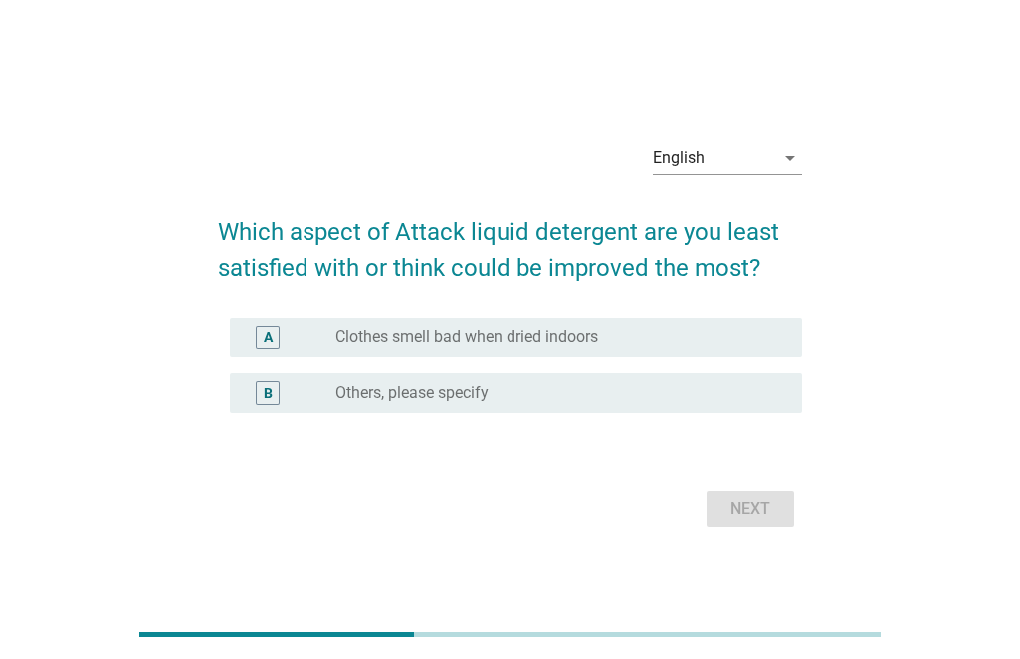
click at [462, 321] on div "A radio_button_unchecked Clothes smell bad when dried indoors" at bounding box center [516, 337] width 572 height 40
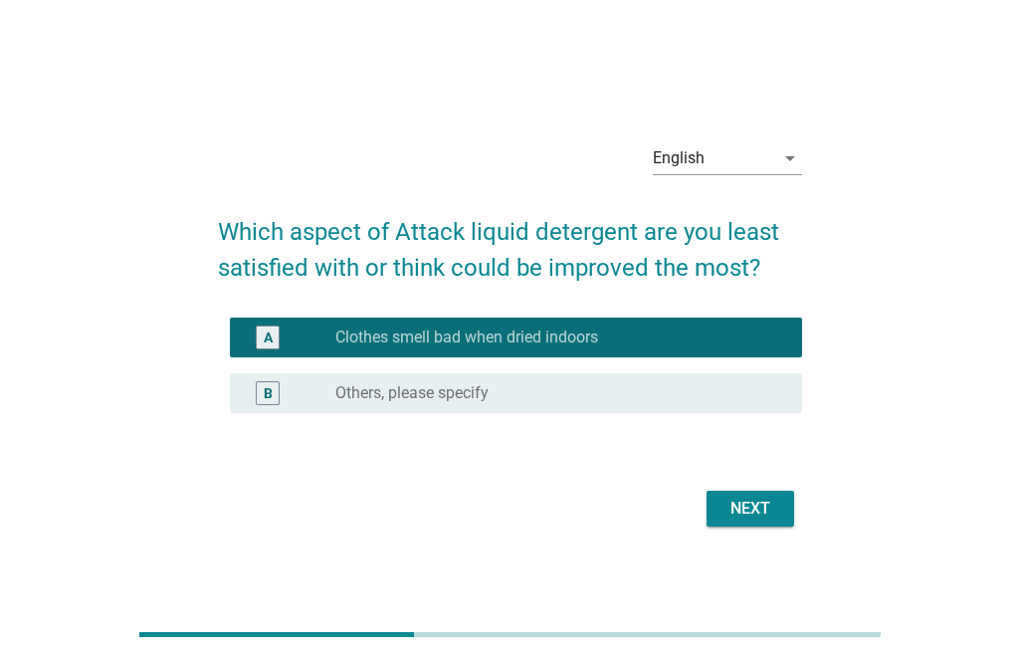
click at [743, 516] on div "Next" at bounding box center [751, 509] width 56 height 24
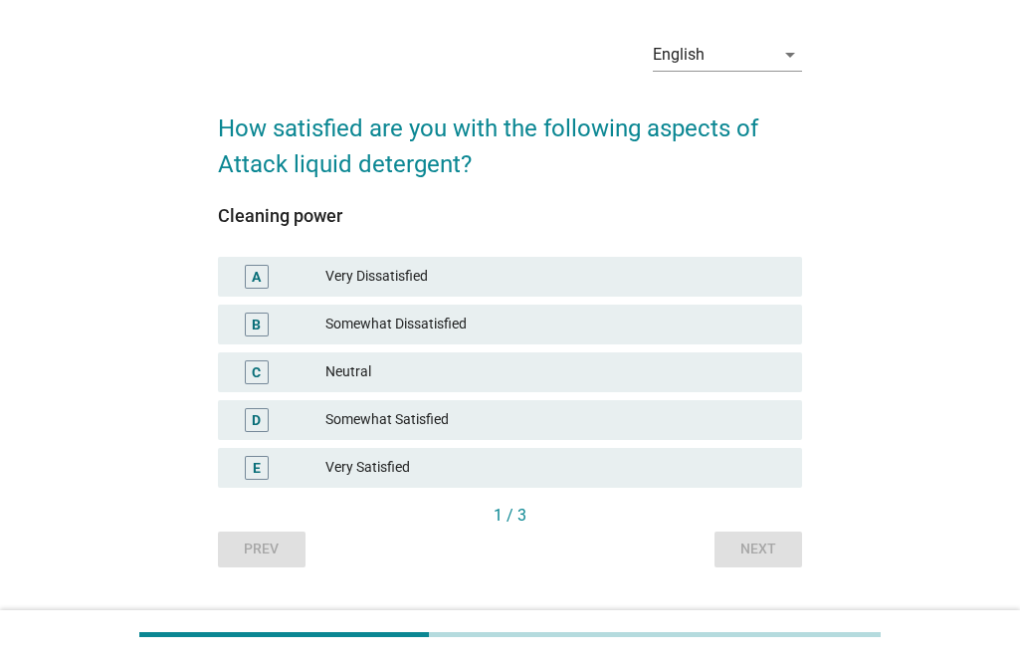
scroll to position [110, 0]
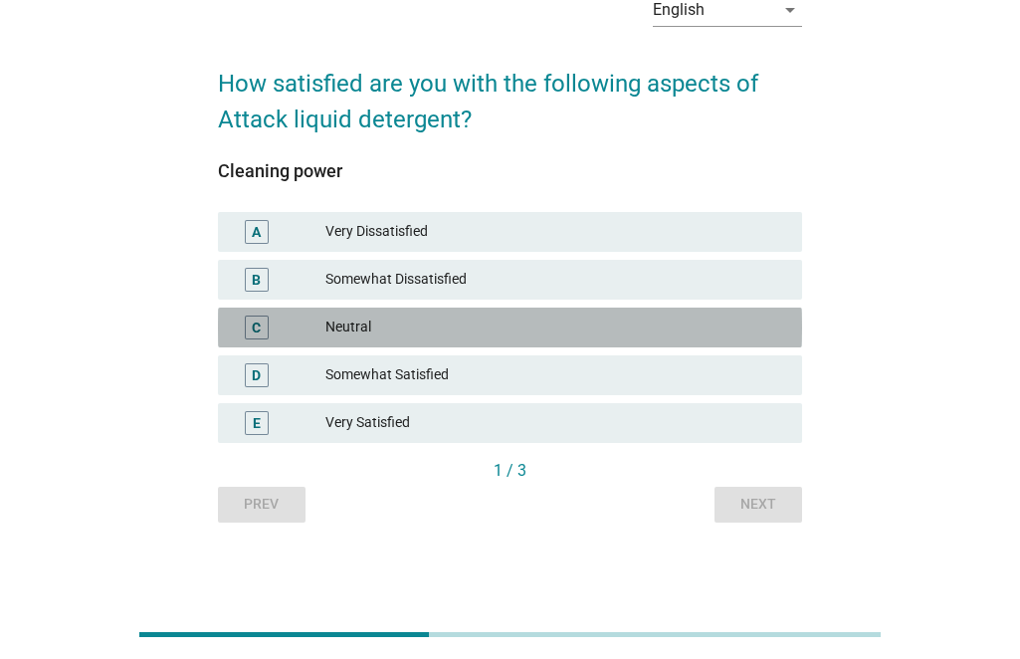
click at [400, 342] on div "C Neutral" at bounding box center [510, 328] width 584 height 40
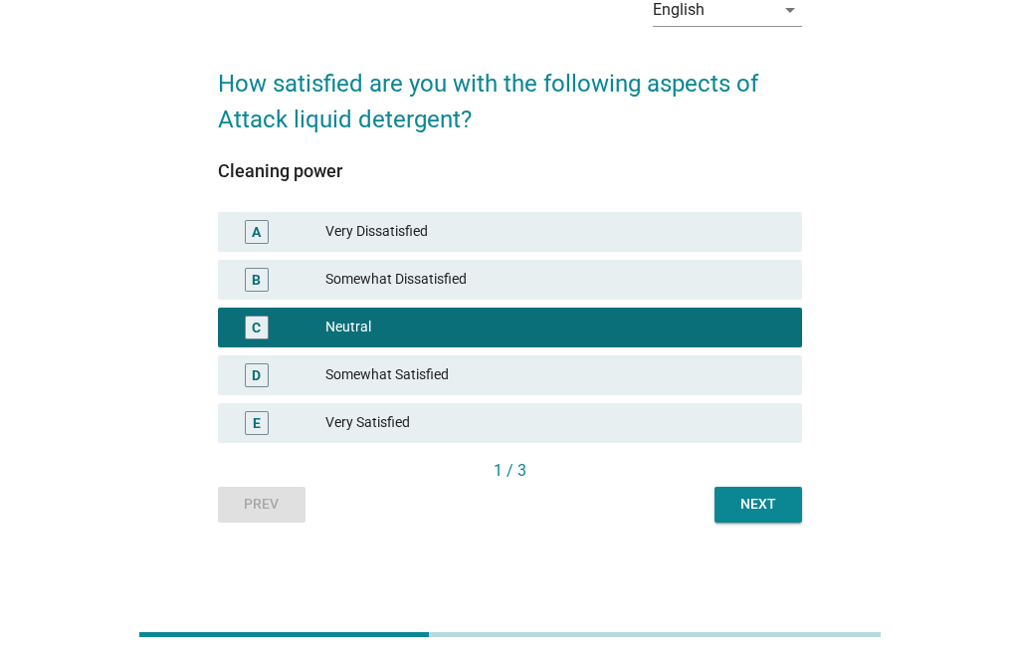
click at [790, 512] on button "Next" at bounding box center [759, 505] width 88 height 36
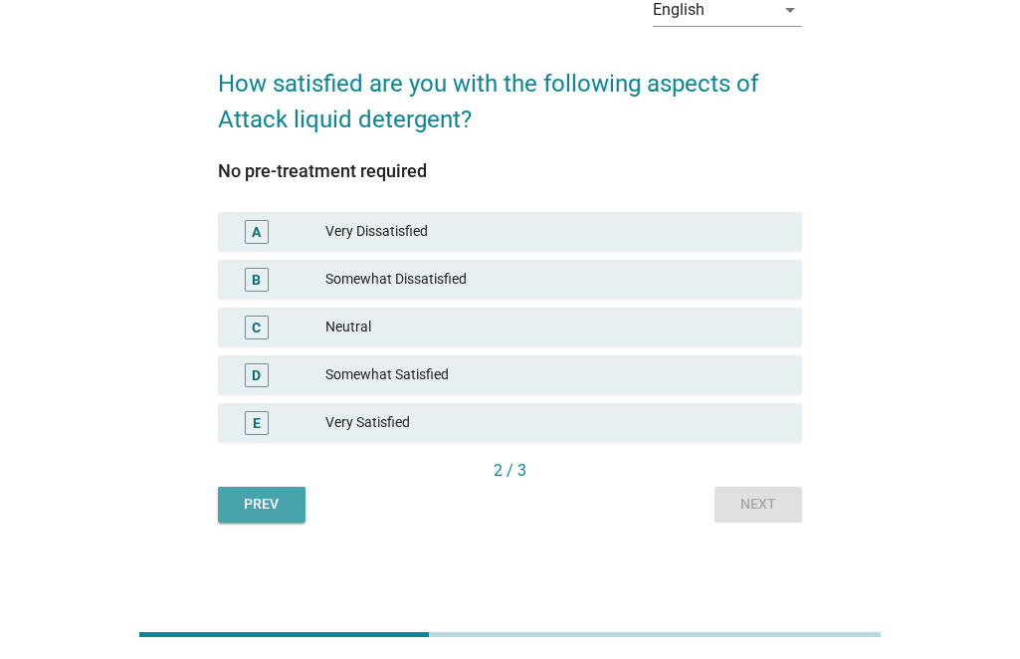
click at [296, 507] on button "Prev" at bounding box center [262, 505] width 88 height 36
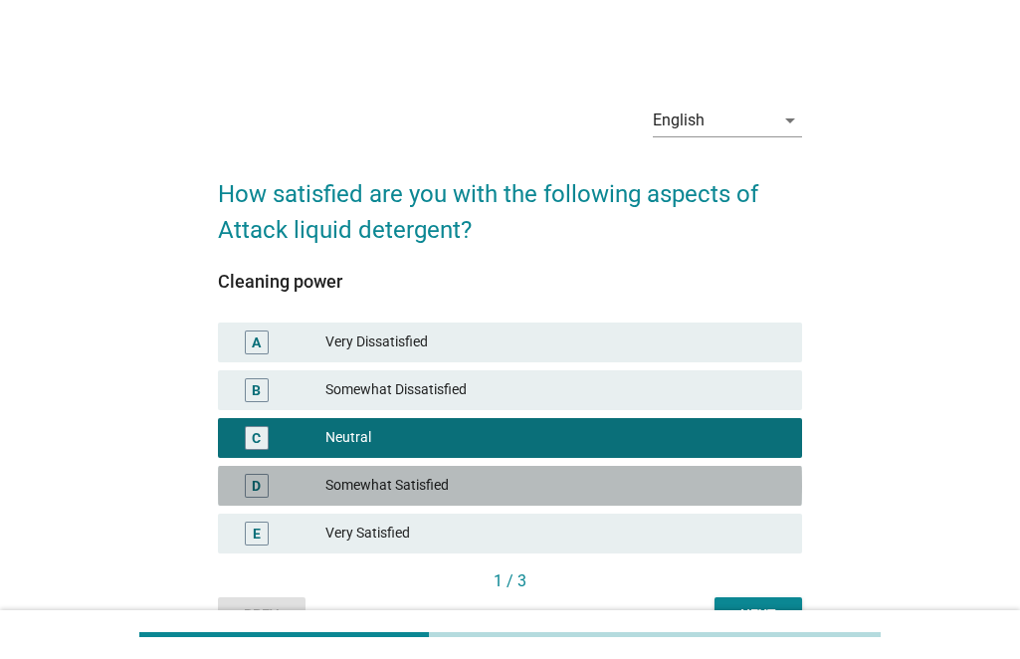
click at [477, 494] on div "Somewhat Satisfied" at bounding box center [555, 486] width 461 height 24
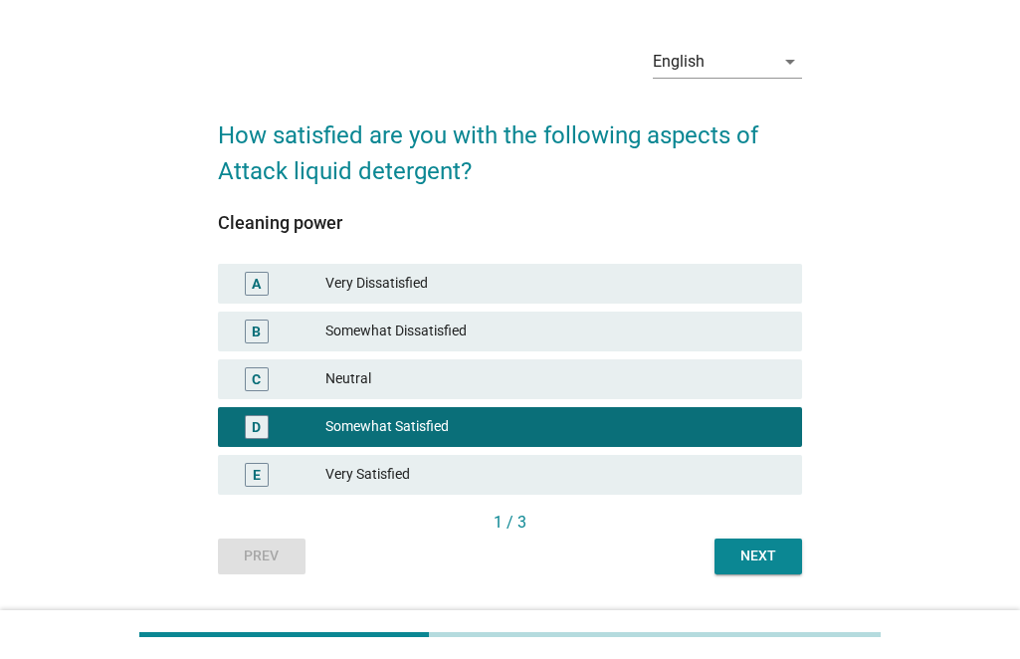
scroll to position [110, 0]
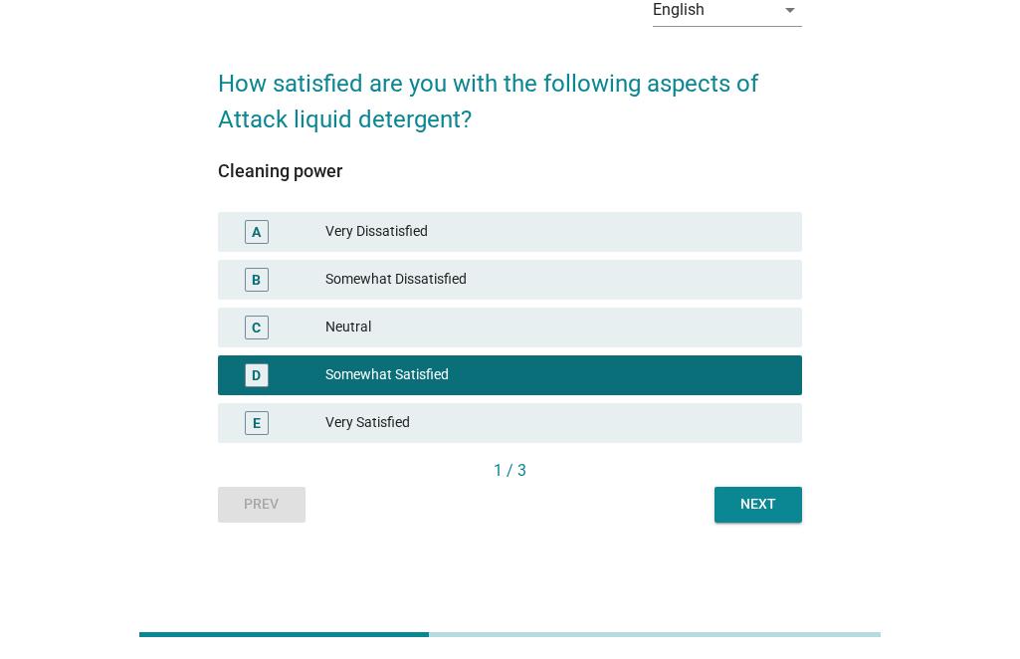
click at [767, 497] on div "Next" at bounding box center [758, 504] width 56 height 21
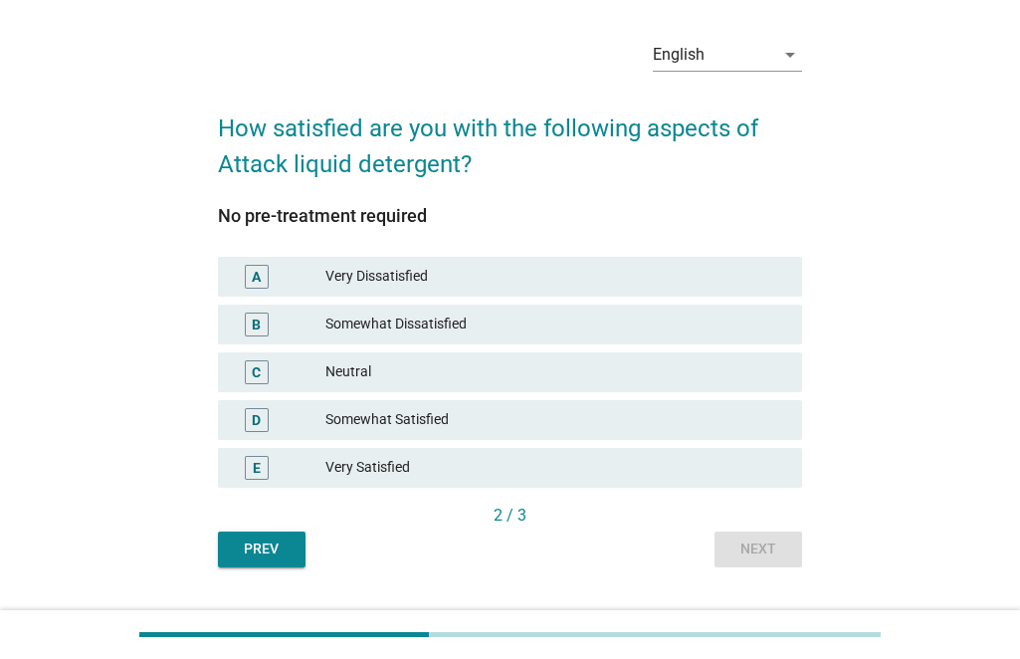
scroll to position [100, 0]
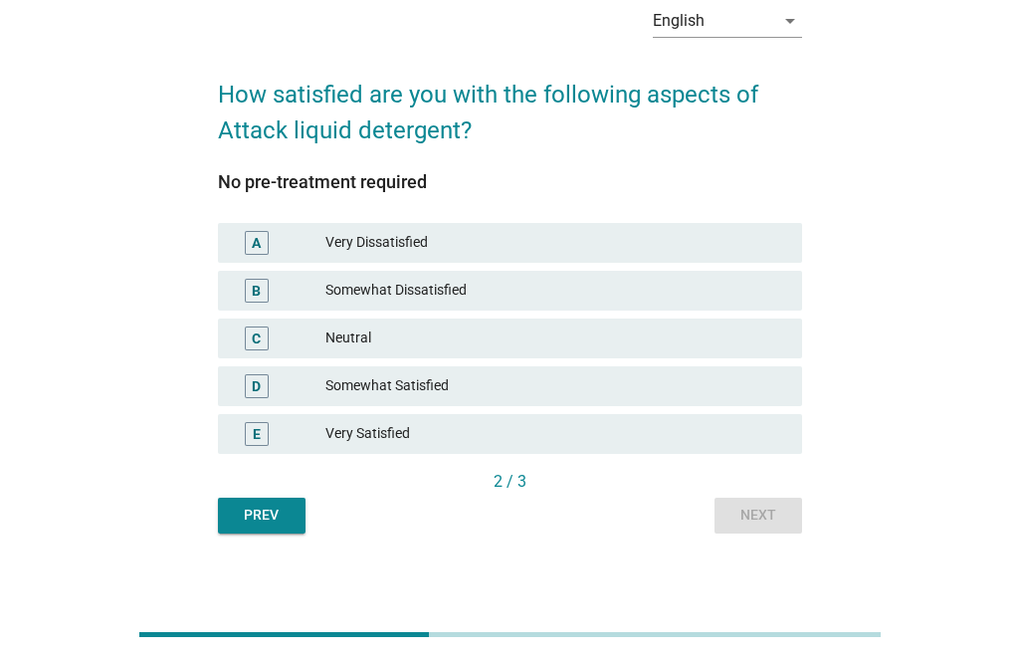
click at [463, 395] on div "Somewhat Satisfied" at bounding box center [555, 386] width 461 height 24
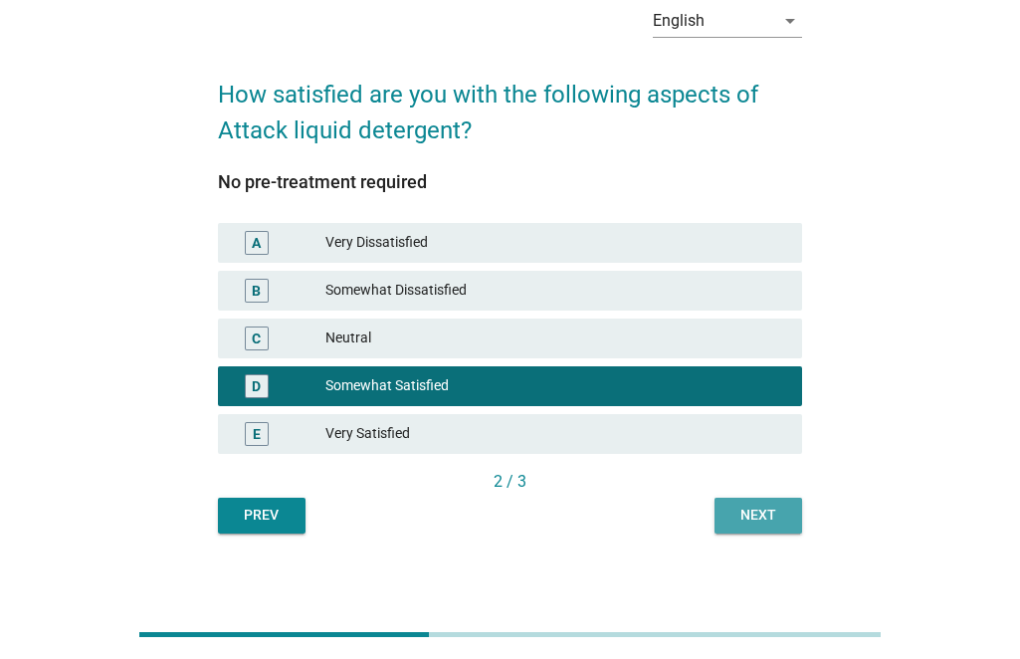
click at [782, 516] on div "Next" at bounding box center [758, 515] width 56 height 21
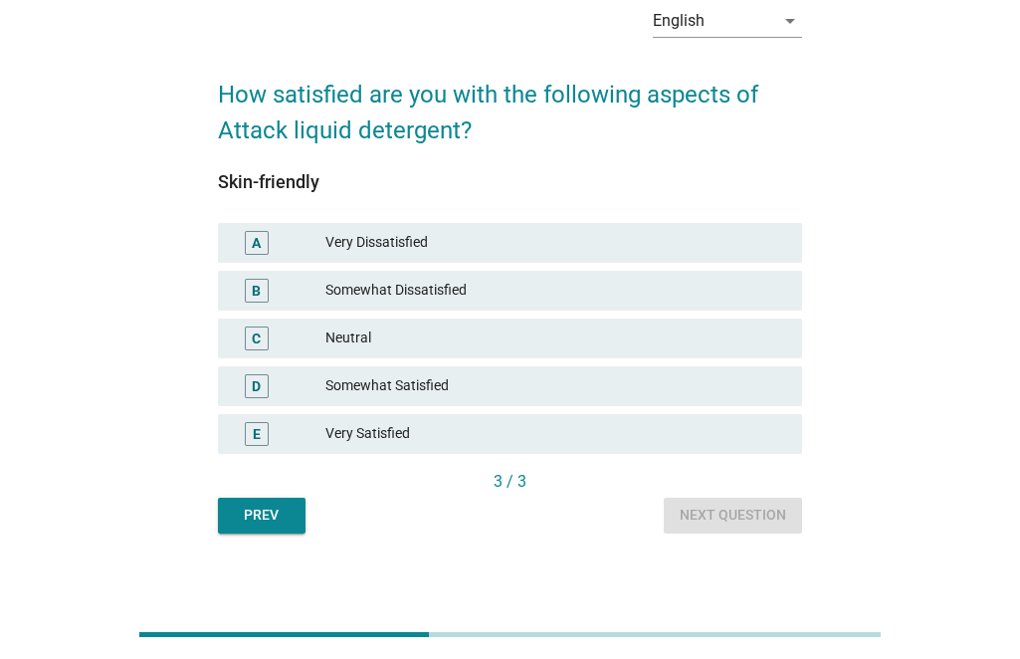
click at [434, 395] on div "Somewhat Satisfied" at bounding box center [555, 386] width 461 height 24
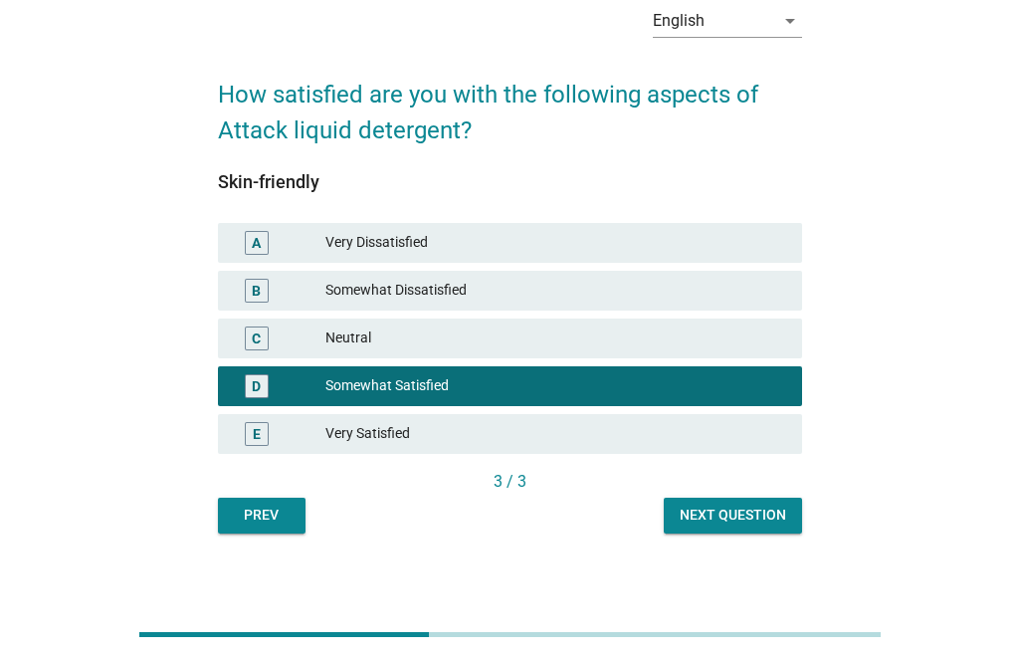
click at [706, 516] on div "Next question" at bounding box center [733, 515] width 106 height 21
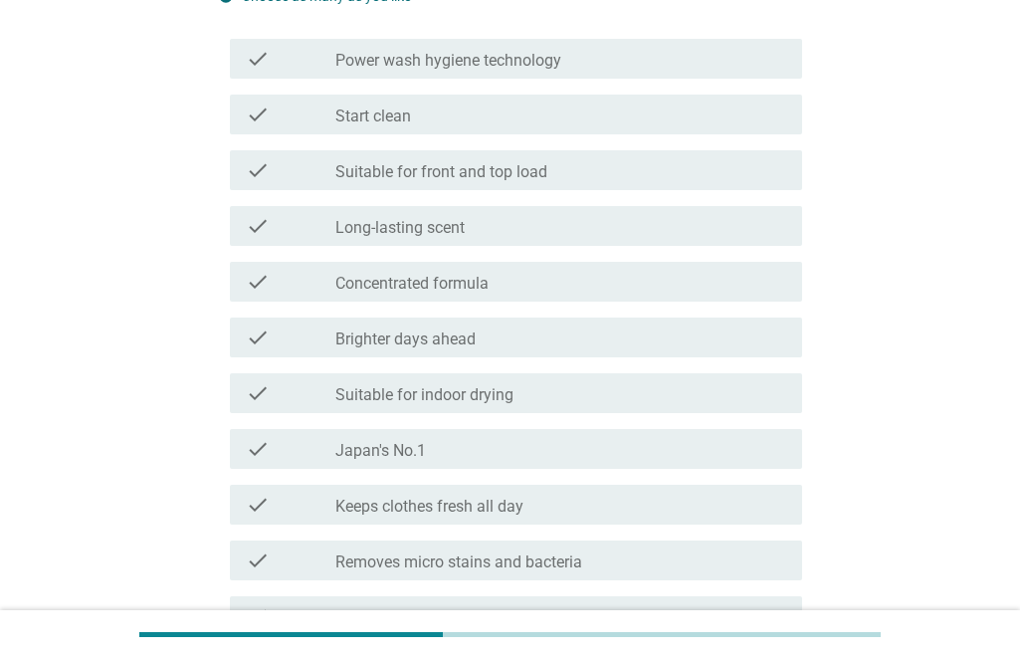
scroll to position [299, 0]
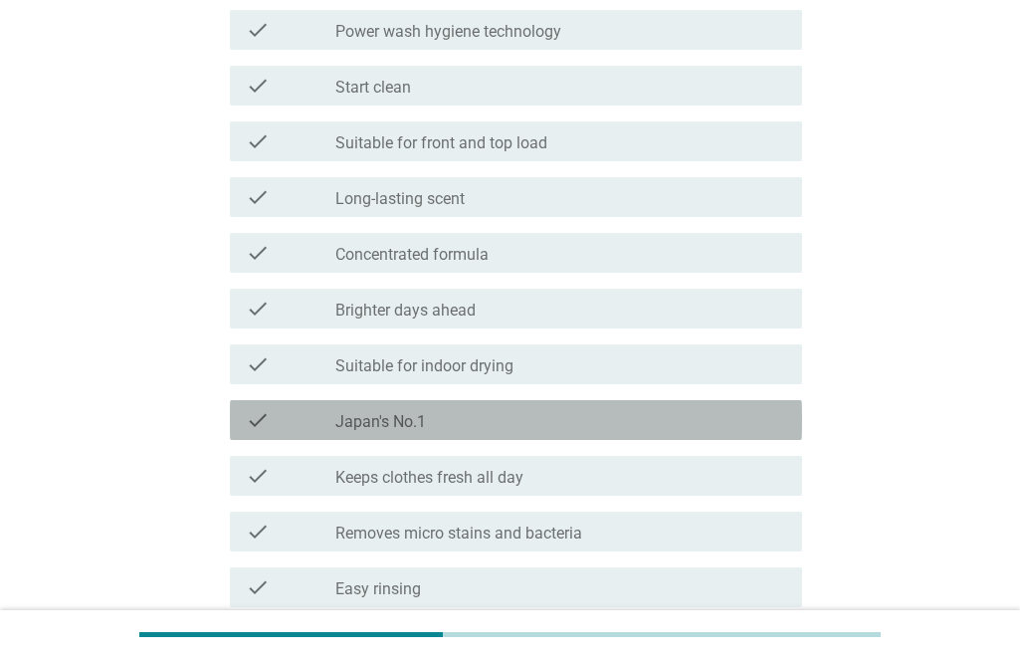
click at [462, 415] on div "check_box_outline_blank Japan's No.1" at bounding box center [560, 420] width 451 height 24
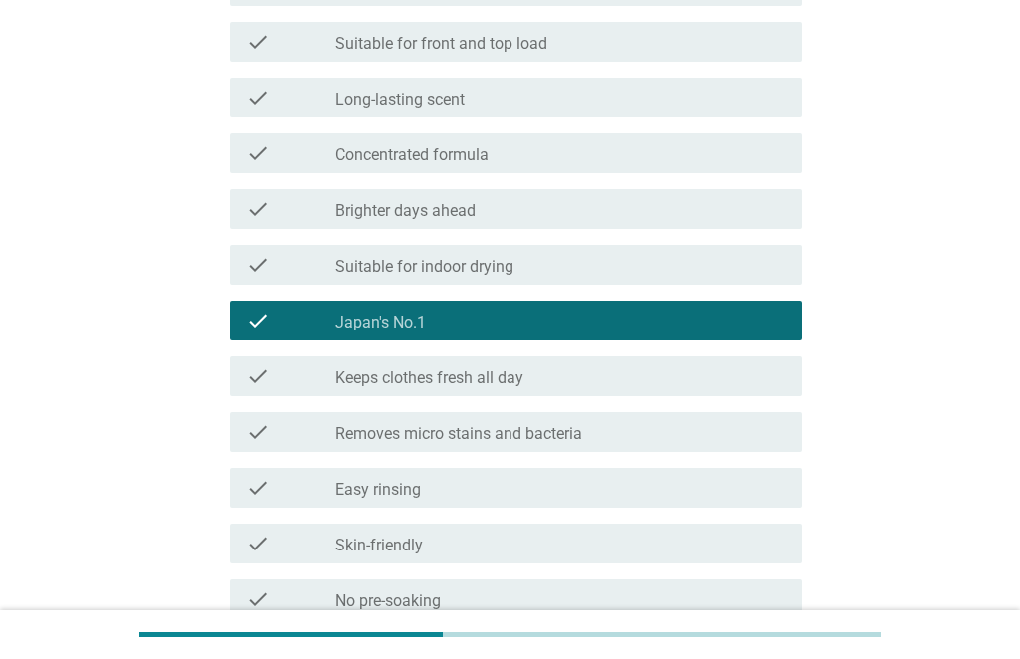
scroll to position [498, 0]
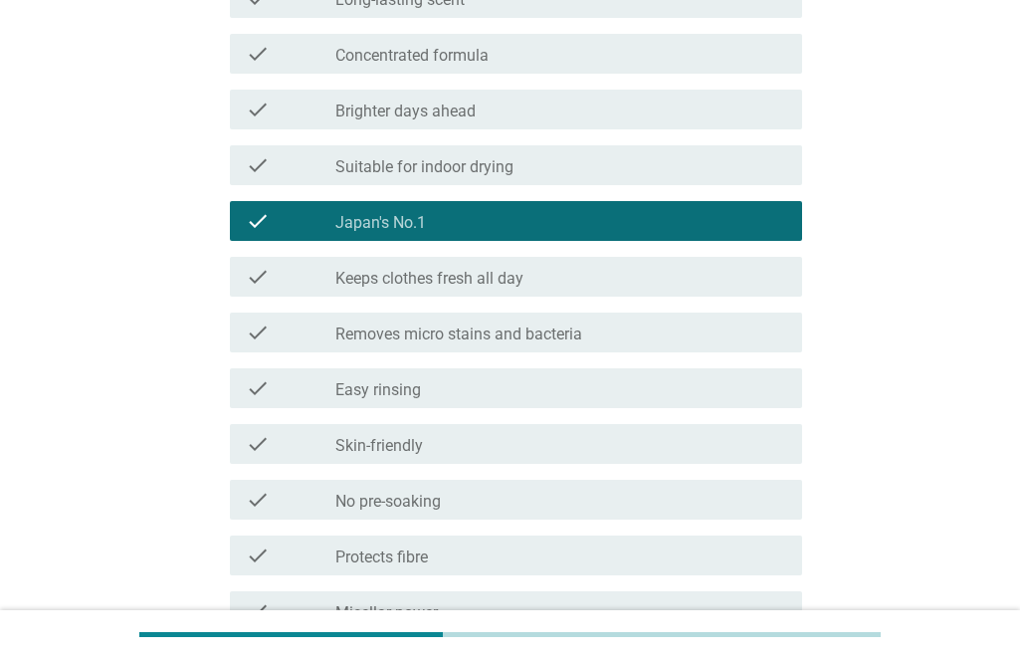
click at [497, 324] on label "Removes micro stains and bacteria" at bounding box center [458, 334] width 247 height 20
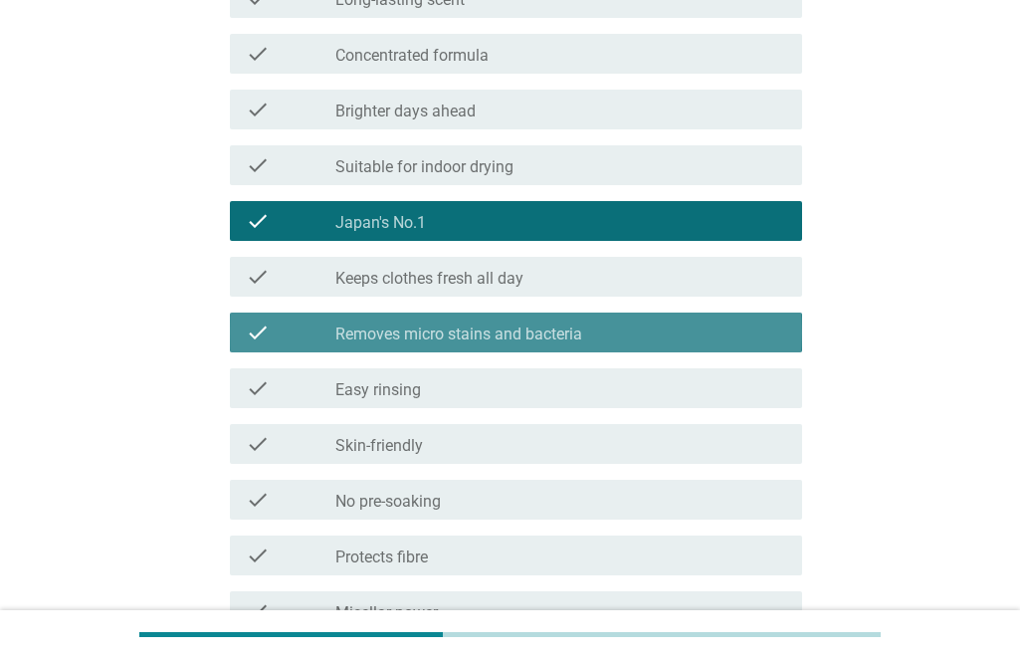
click at [497, 328] on label "Removes micro stains and bacteria" at bounding box center [458, 334] width 247 height 20
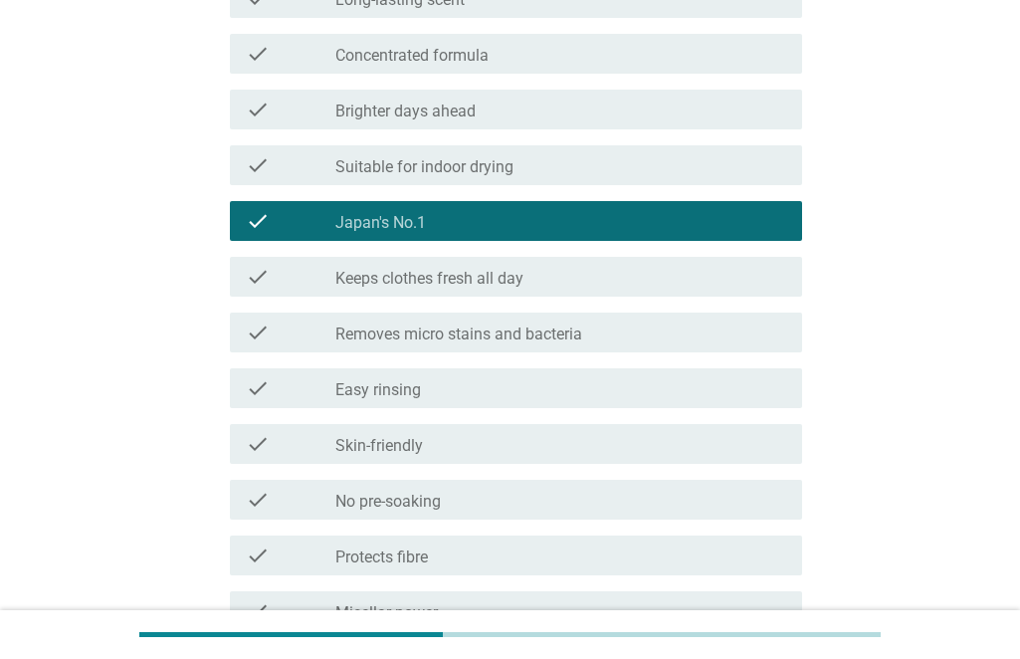
click at [489, 340] on label "Removes micro stains and bacteria" at bounding box center [458, 334] width 247 height 20
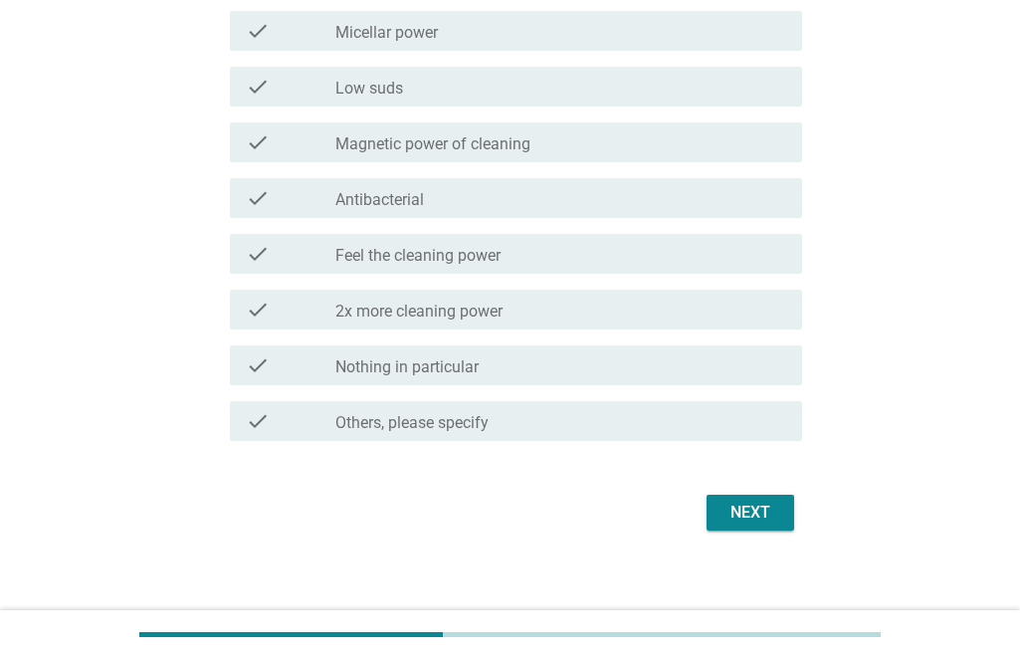
scroll to position [1092, 0]
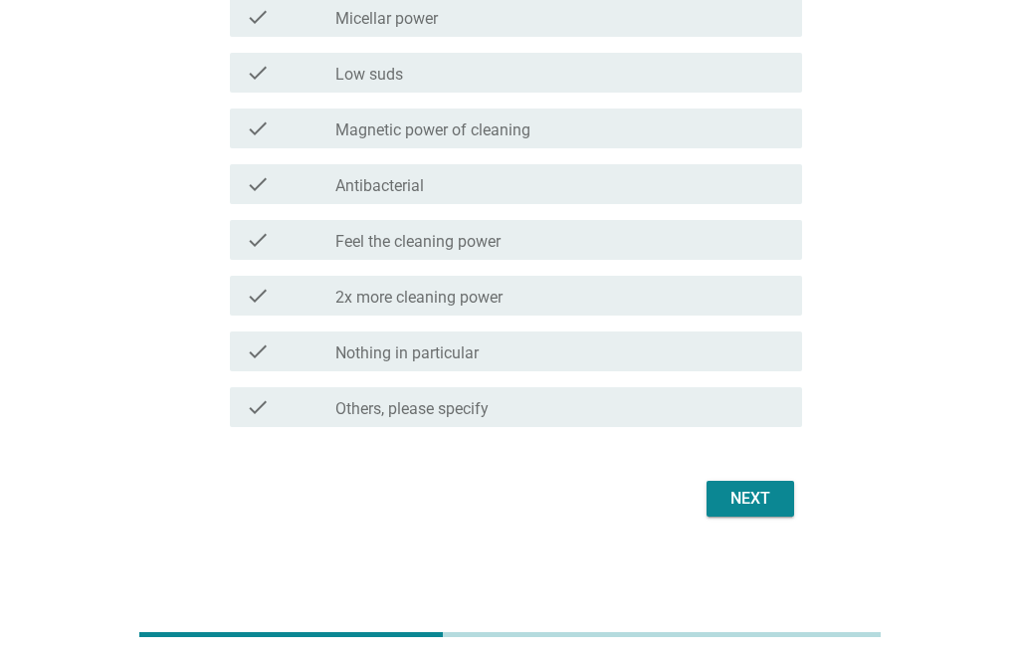
click at [744, 489] on div "Next" at bounding box center [751, 499] width 56 height 24
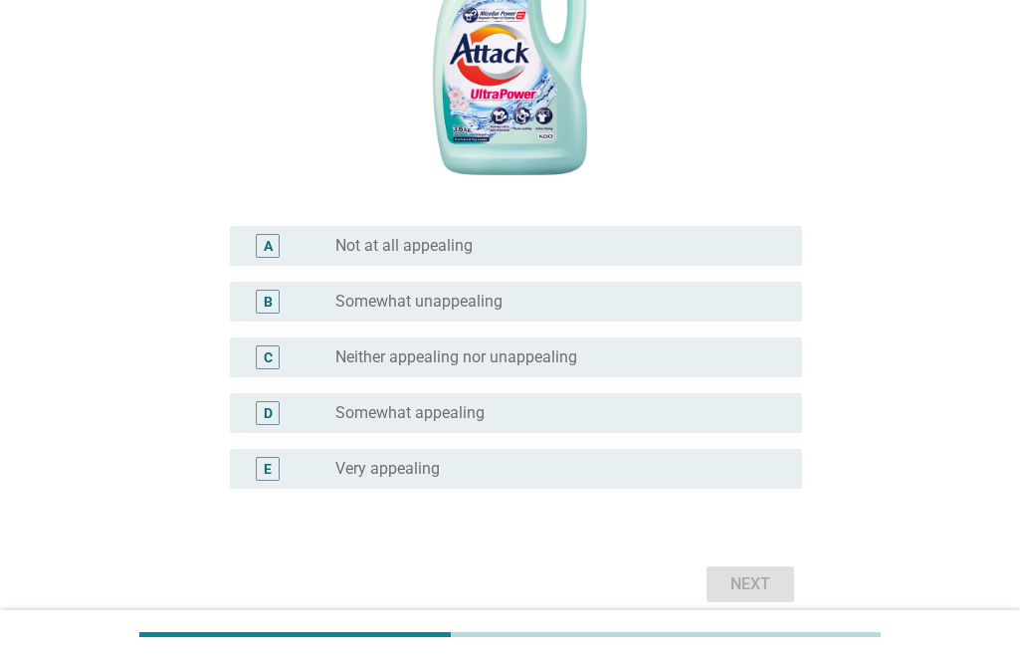
scroll to position [498, 0]
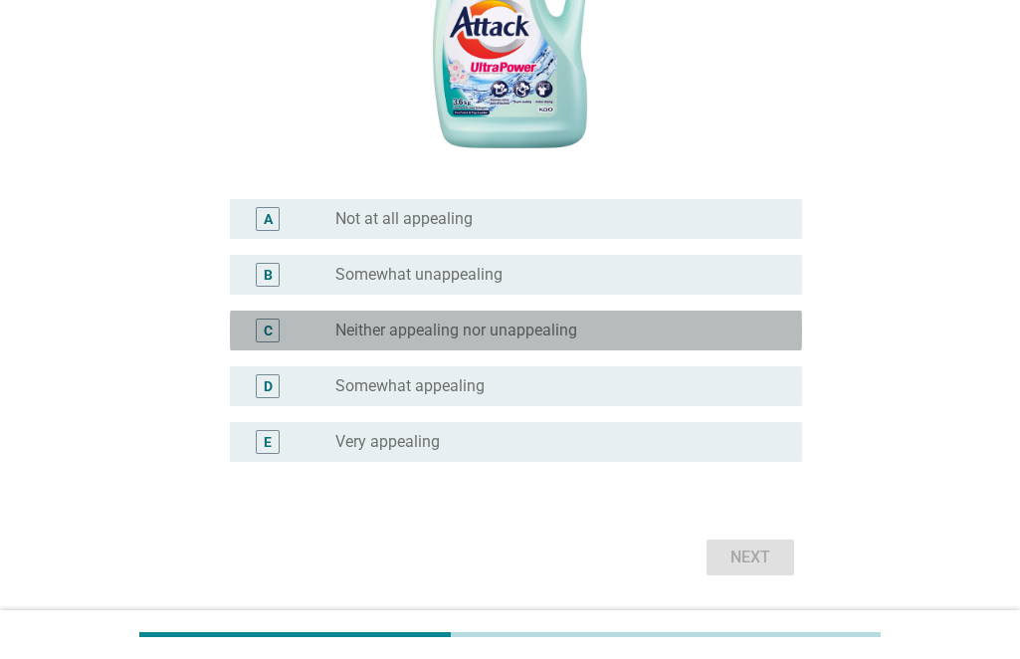
click at [471, 322] on label "Neither appealing nor unappealing" at bounding box center [456, 330] width 242 height 20
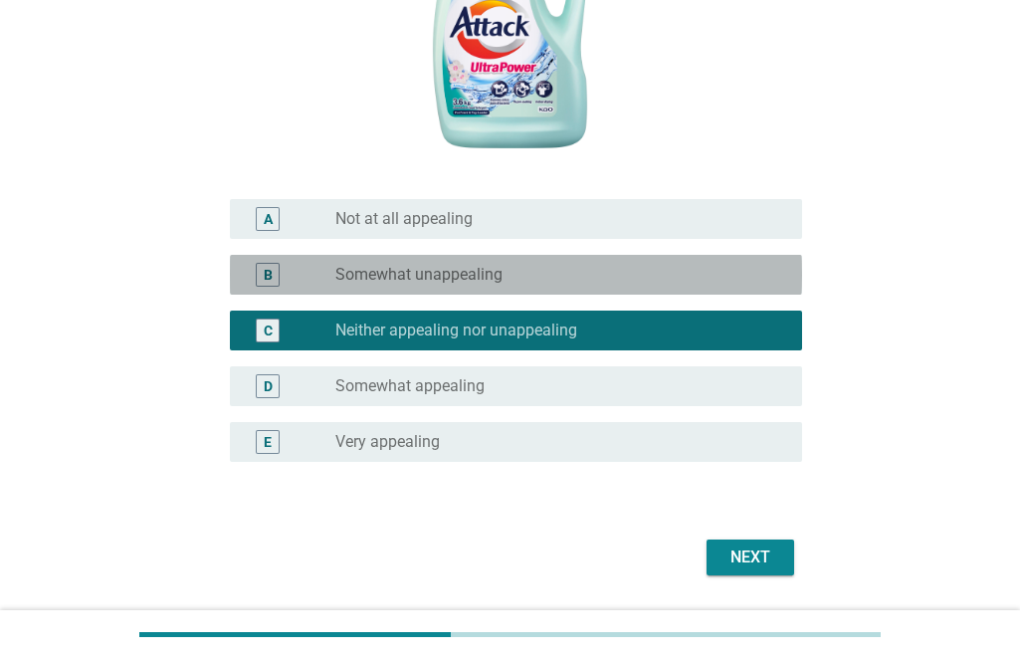
click at [470, 279] on label "Somewhat unappealing" at bounding box center [418, 275] width 167 height 20
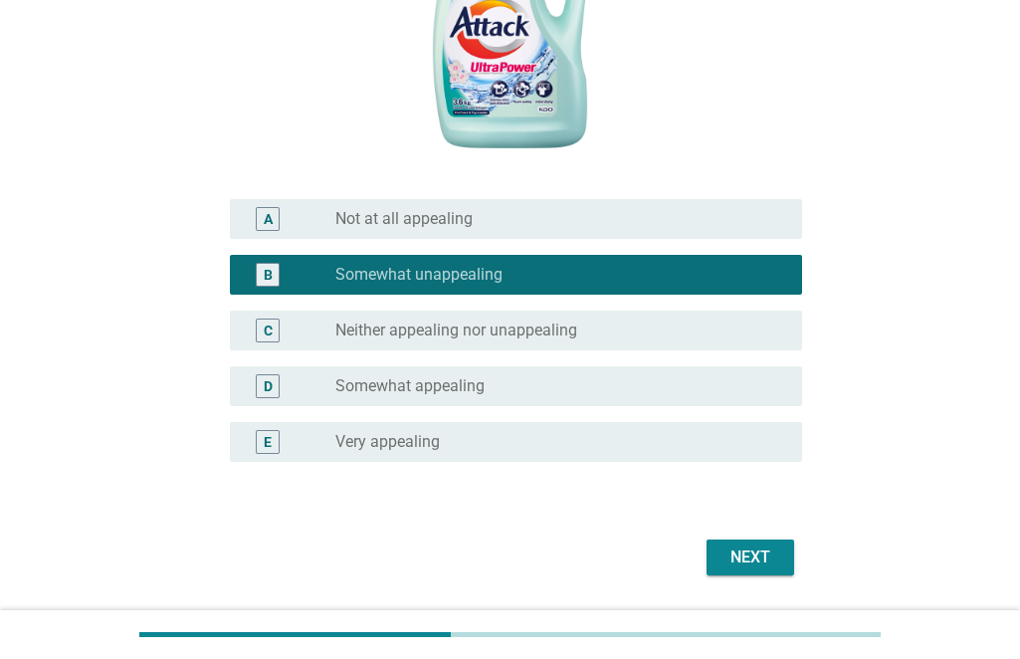
click at [735, 560] on div "Next" at bounding box center [751, 557] width 56 height 24
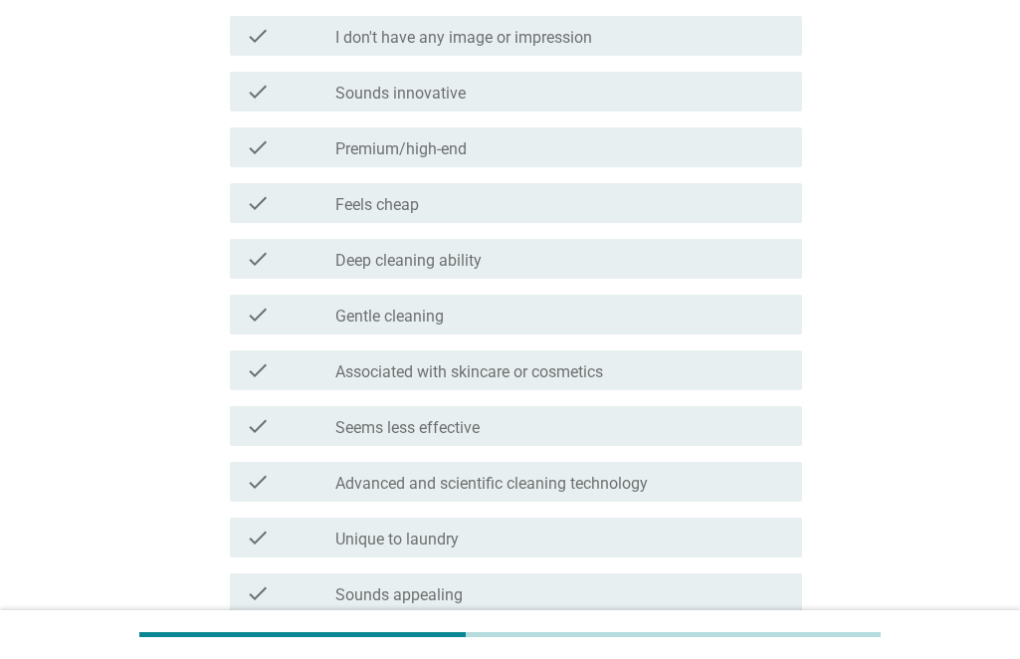
scroll to position [398, 0]
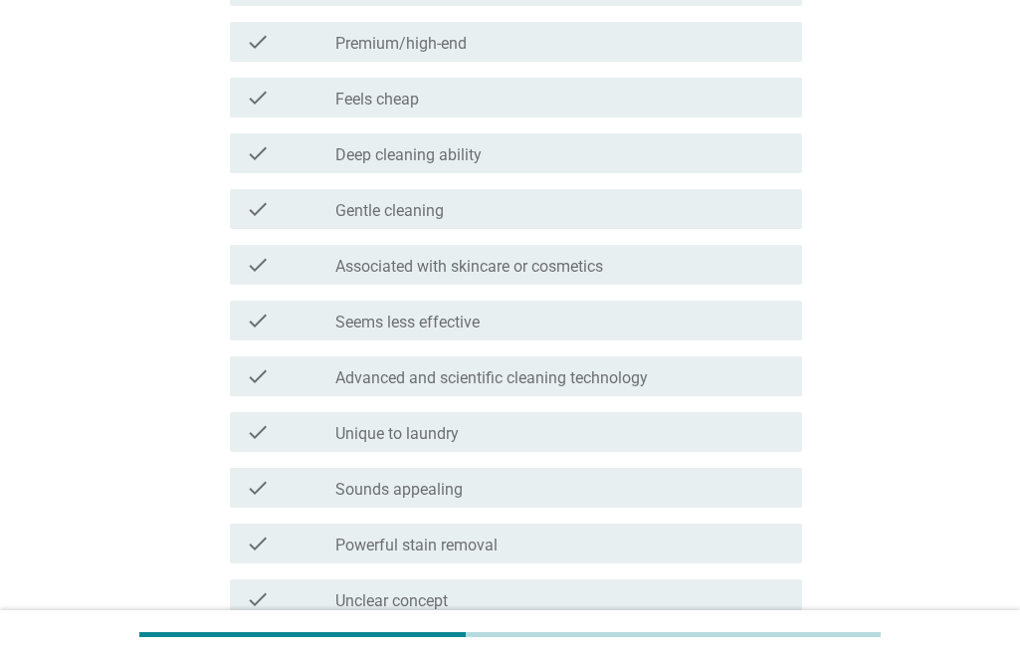
click at [512, 273] on label "Associated with skincare or cosmetics" at bounding box center [469, 267] width 268 height 20
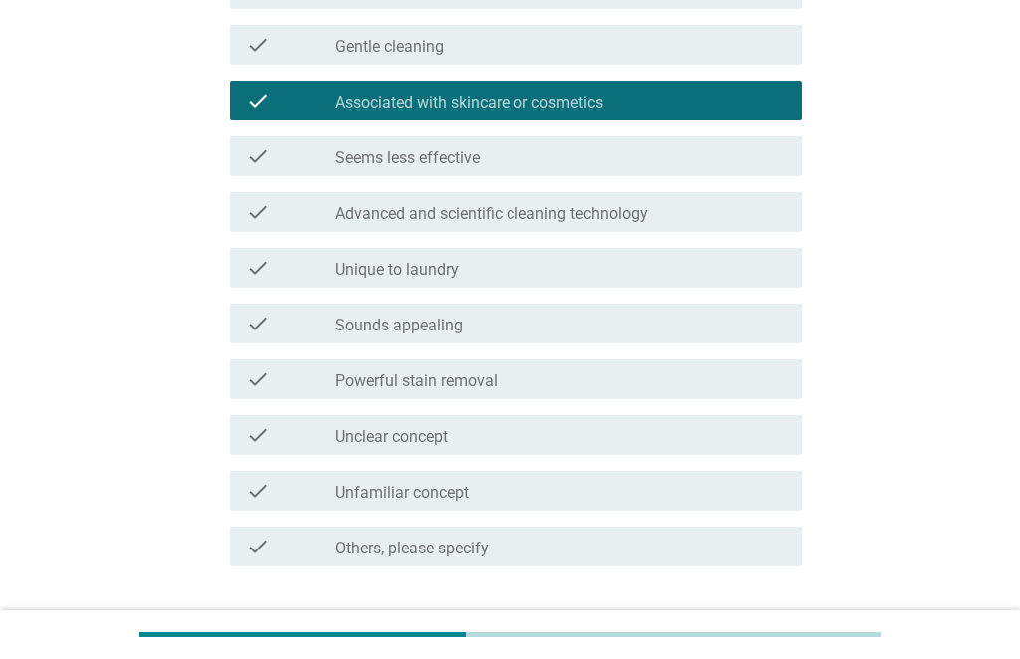
scroll to position [597, 0]
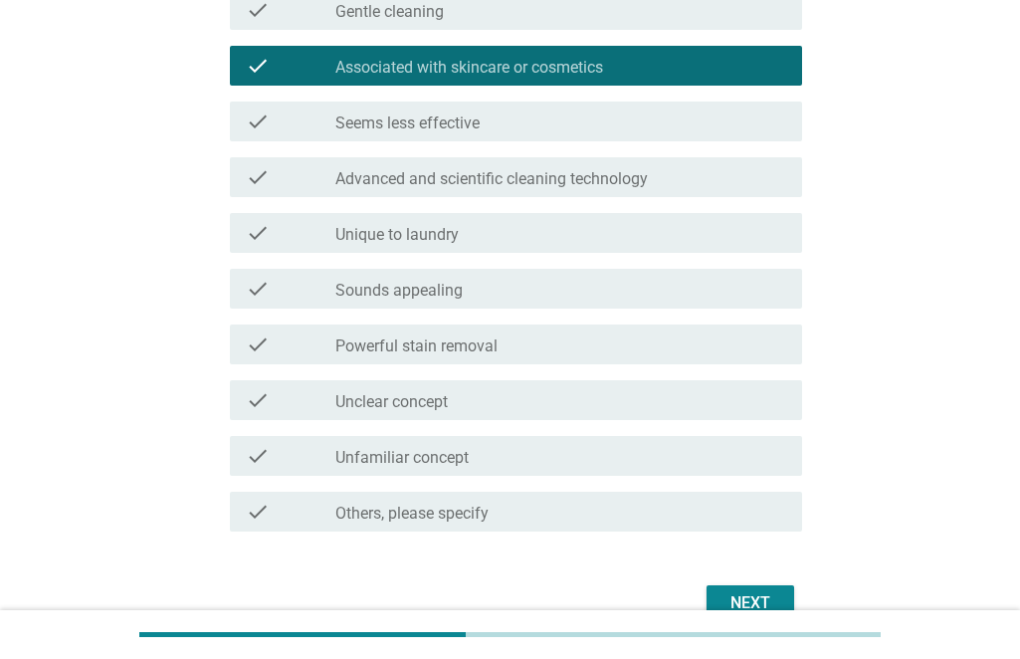
click at [517, 392] on div "check_box_outline_blank Unclear concept" at bounding box center [560, 400] width 451 height 24
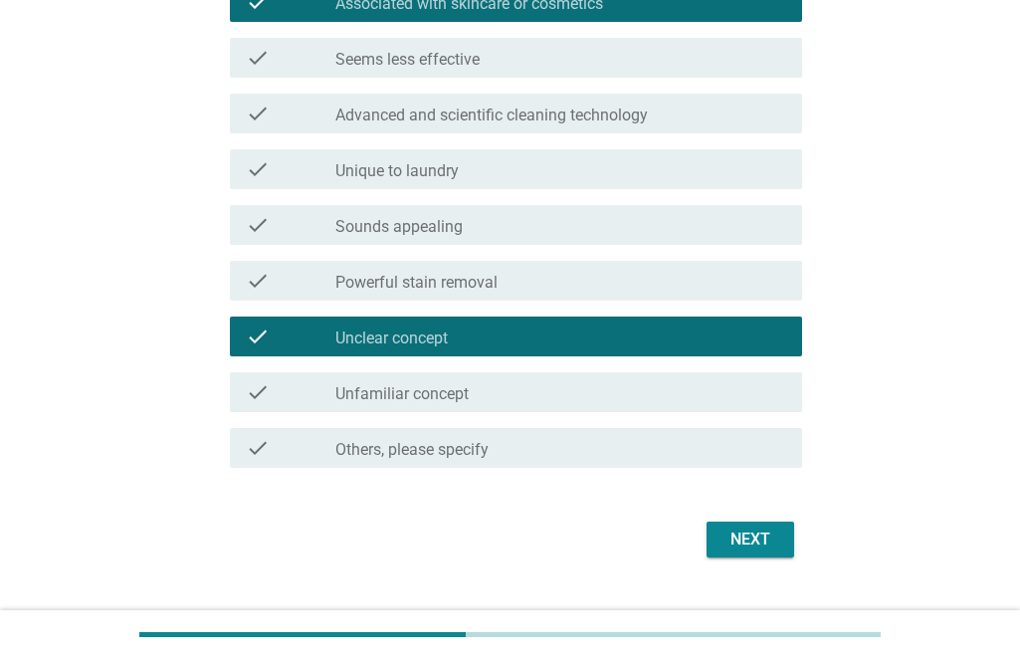
scroll to position [702, 0]
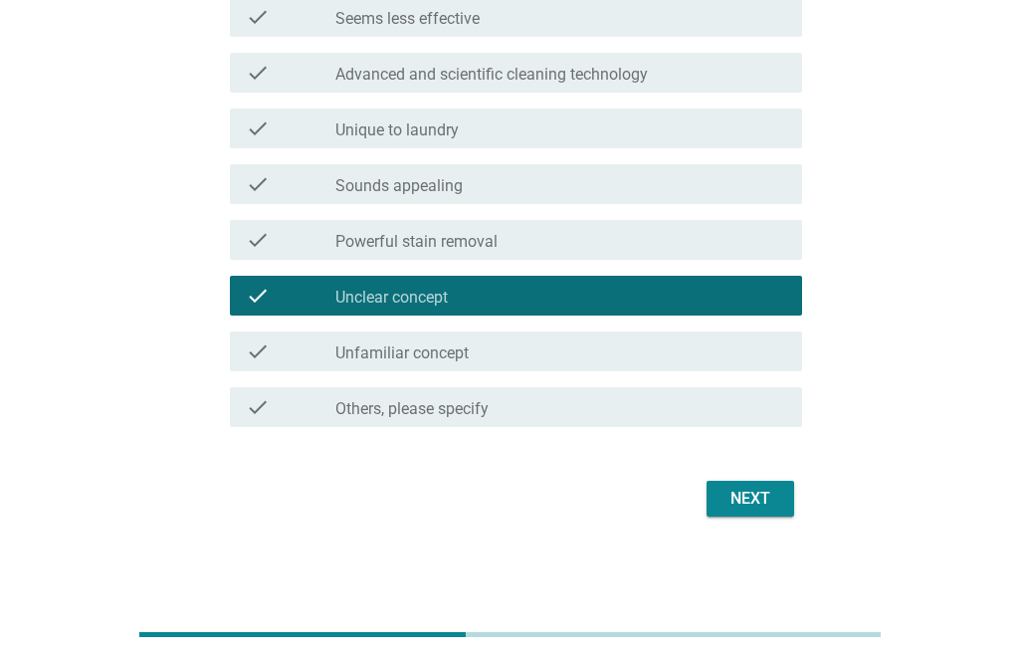
click at [732, 495] on div "Next" at bounding box center [751, 499] width 56 height 24
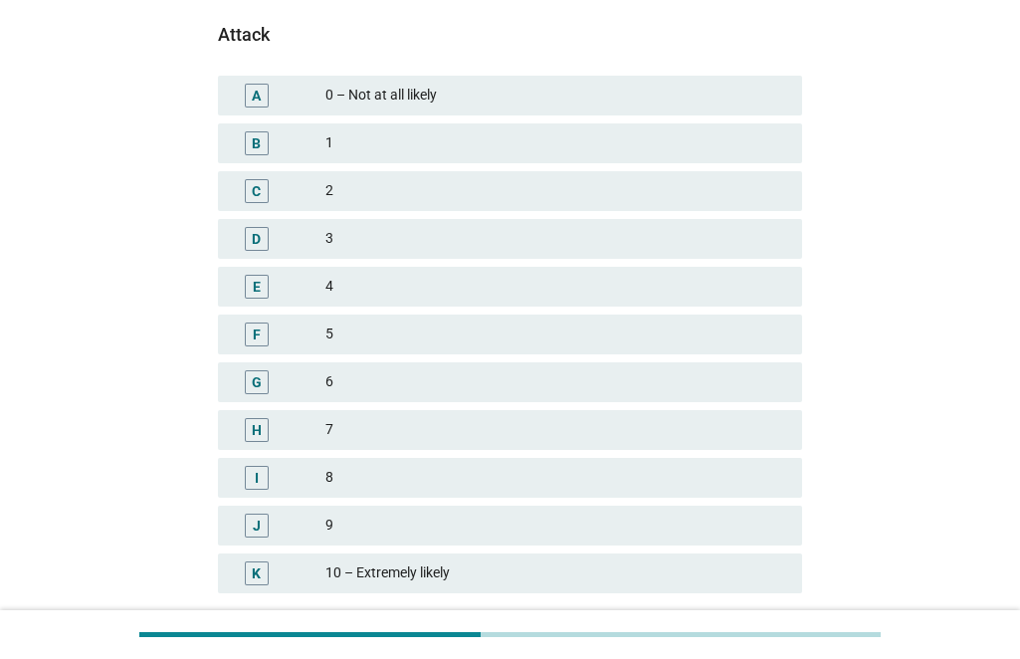
scroll to position [299, 0]
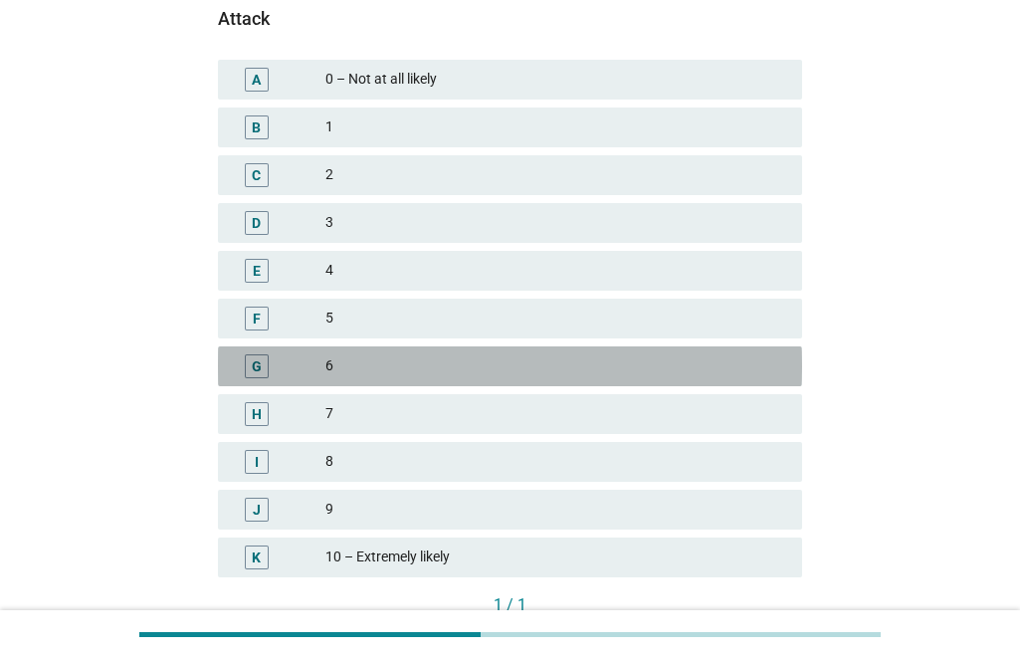
click at [354, 370] on div "6" at bounding box center [555, 366] width 461 height 24
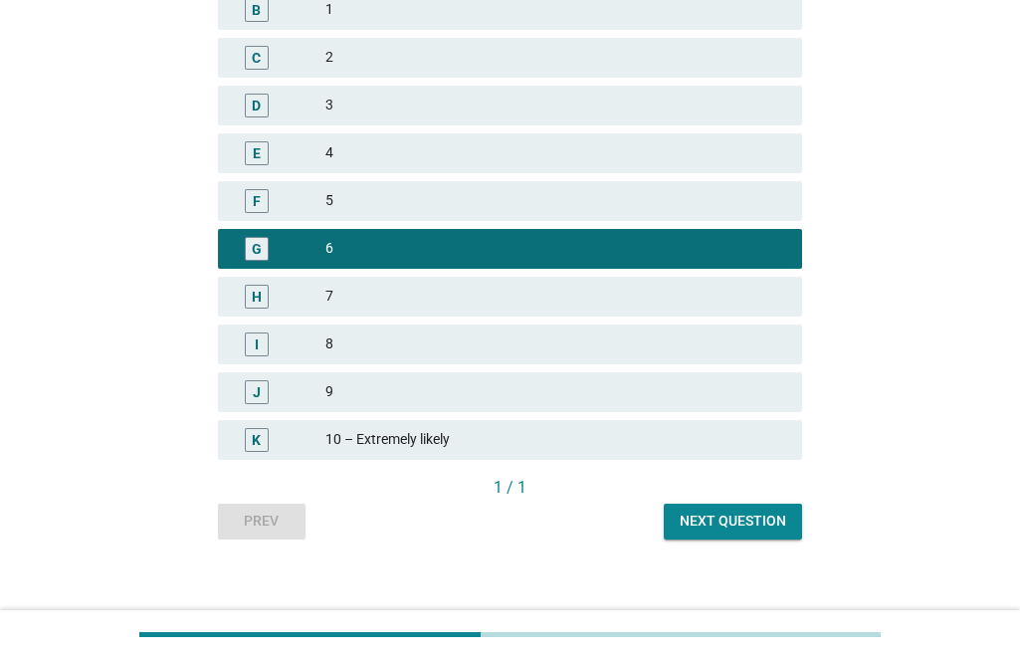
scroll to position [433, 0]
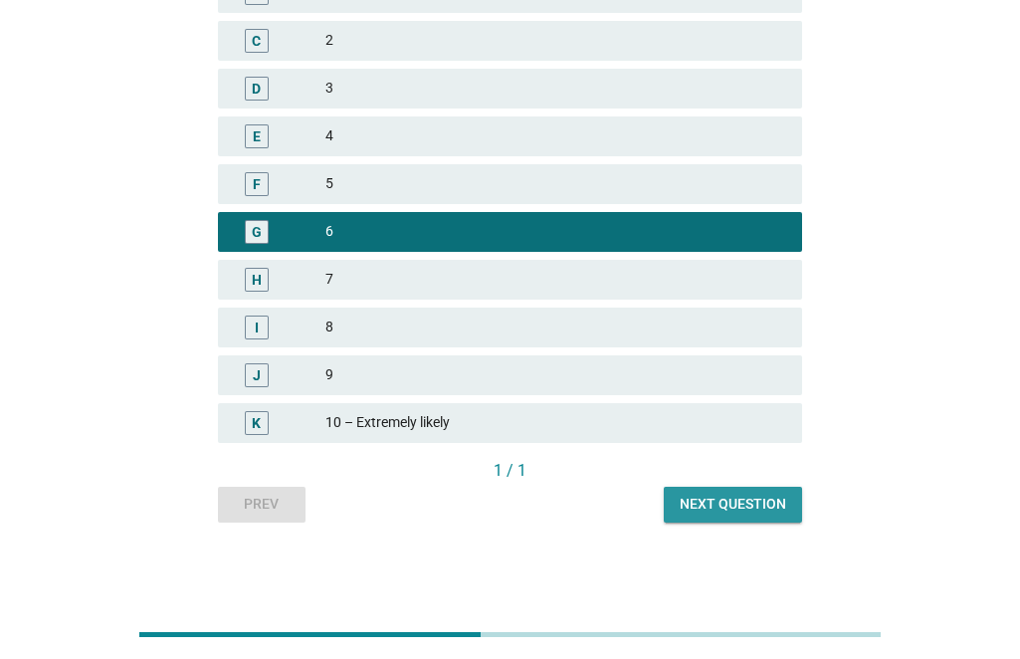
click at [767, 509] on div "Next question" at bounding box center [733, 504] width 106 height 21
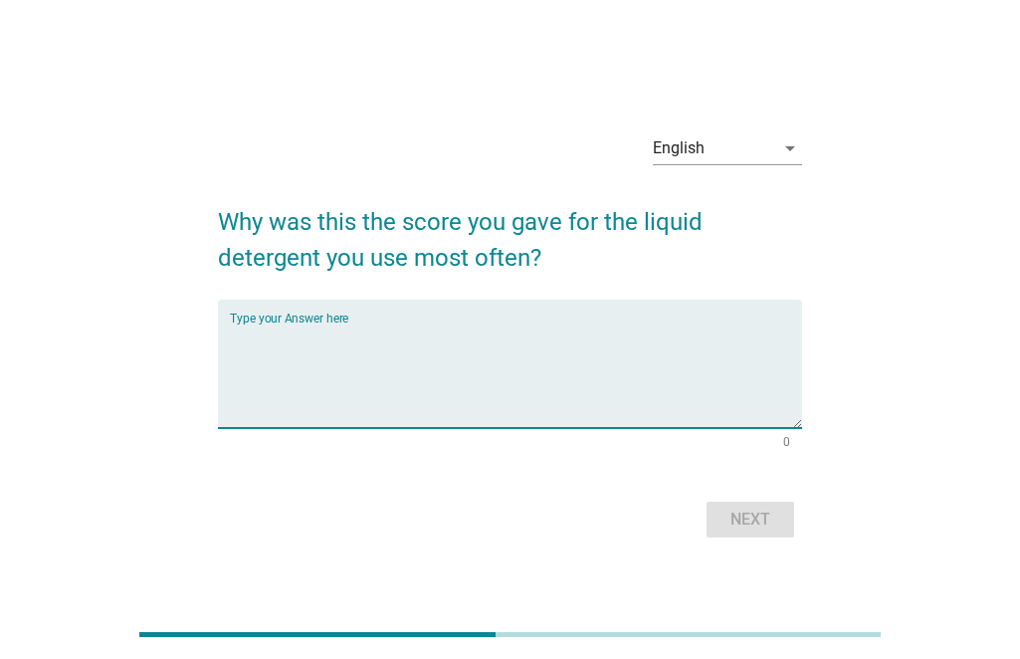
click at [515, 341] on textarea "Type your Answer here" at bounding box center [516, 375] width 572 height 104
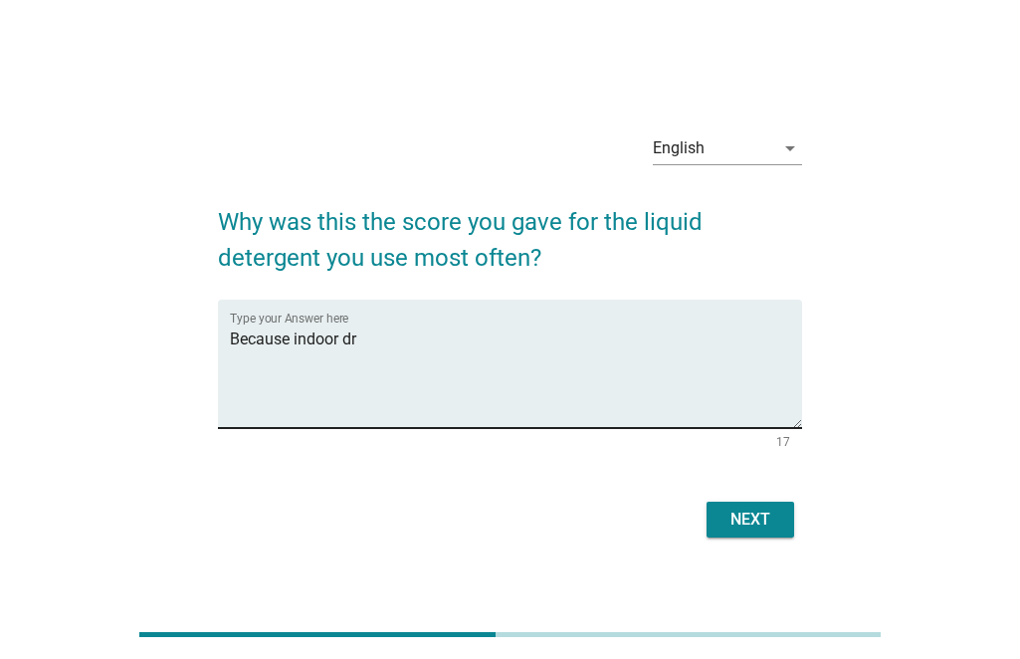
drag, startPoint x: 361, startPoint y: 332, endPoint x: 371, endPoint y: 336, distance: 10.7
click at [361, 334] on textarea "Because indoor dr" at bounding box center [516, 375] width 572 height 104
drag, startPoint x: 361, startPoint y: 338, endPoint x: 166, endPoint y: 345, distance: 195.2
click at [164, 345] on div "English arrow_drop_down Why was this the score you gave for the liquid detergen…" at bounding box center [510, 330] width 925 height 459
paste textarea "The clothes have a bit of a smell after drying indoors"
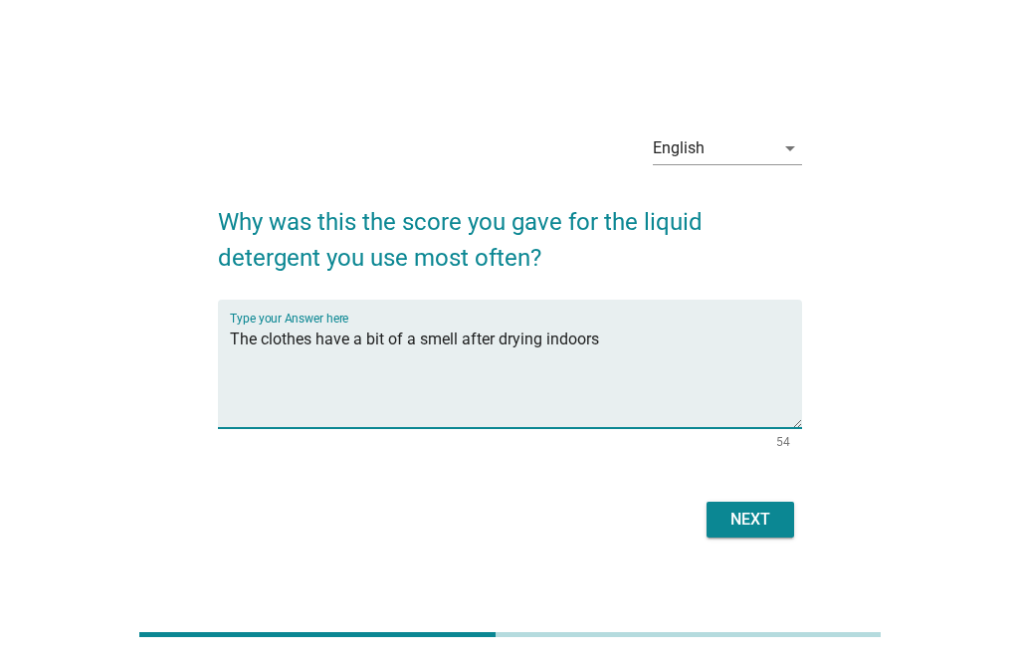
type textarea "The clothes have a bit of a smell after drying indoors"
click at [753, 509] on div "Next" at bounding box center [751, 520] width 56 height 24
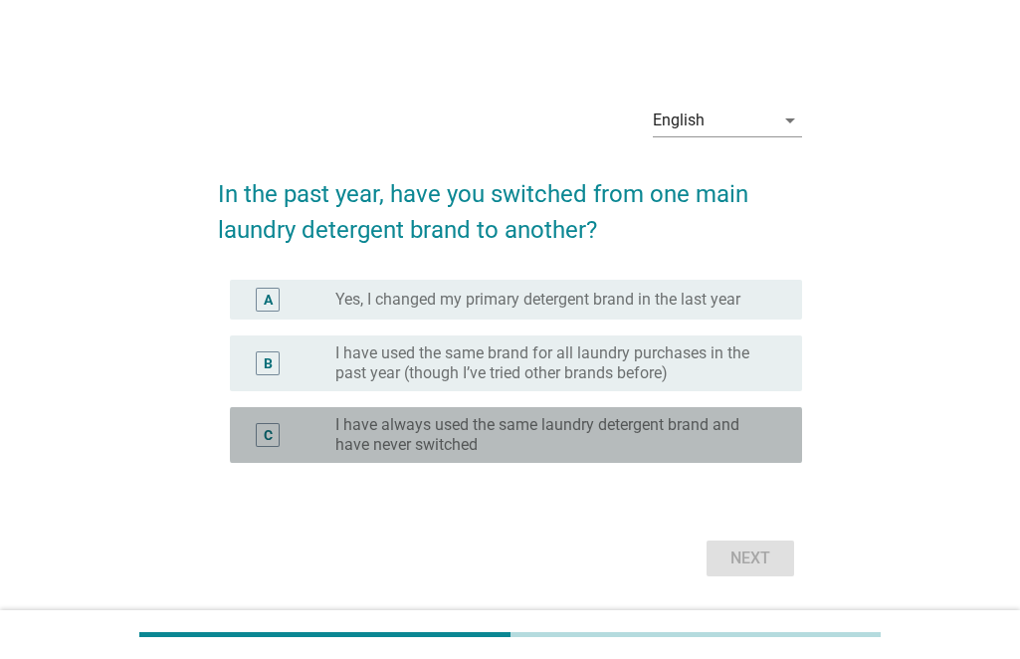
click at [473, 449] on label "I have always used the same laundry detergent brand and have never switched" at bounding box center [552, 435] width 435 height 40
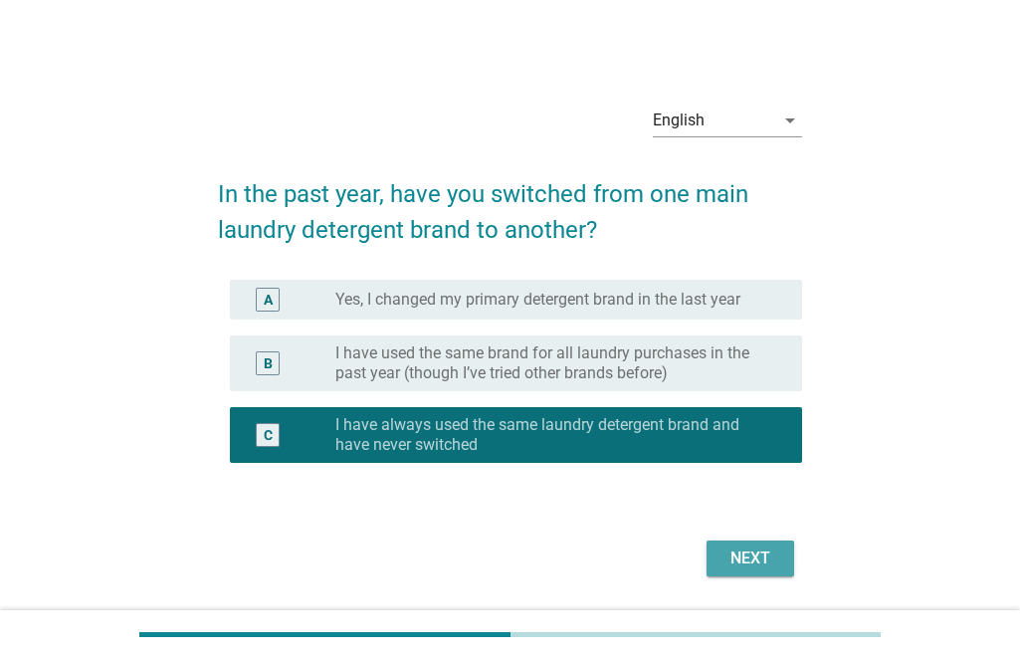
click at [723, 554] on div "Next" at bounding box center [751, 558] width 56 height 24
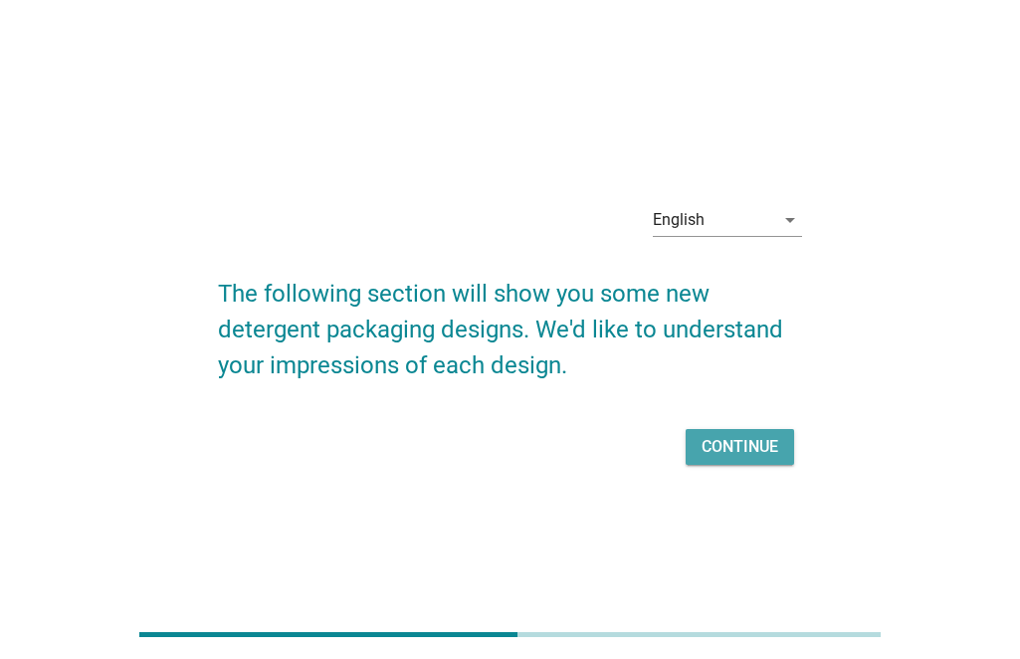
click at [749, 450] on div "Continue" at bounding box center [740, 447] width 77 height 24
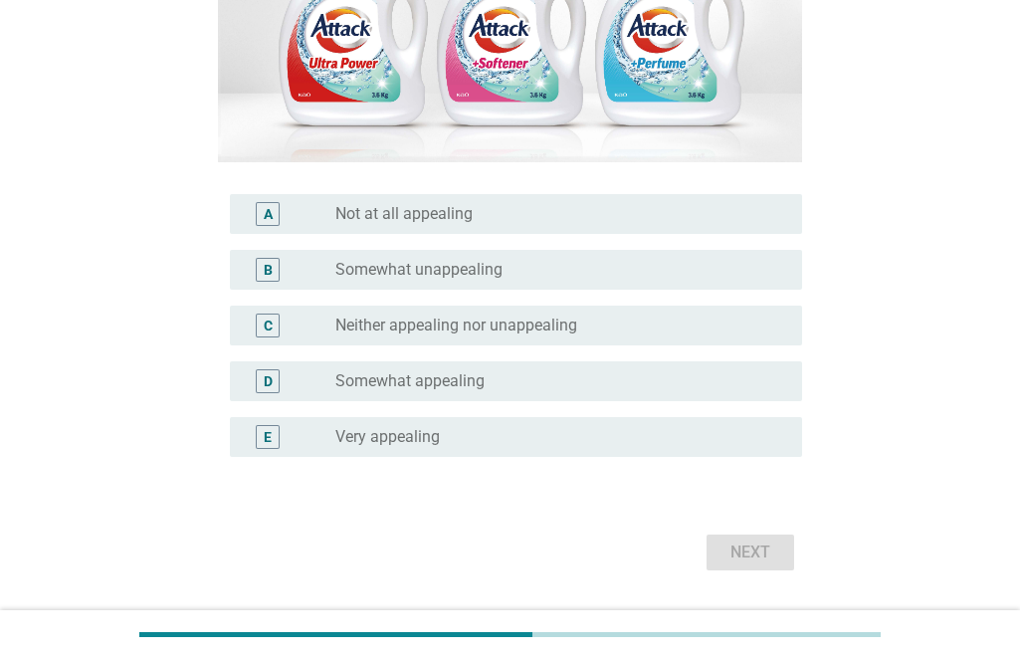
scroll to position [398, 0]
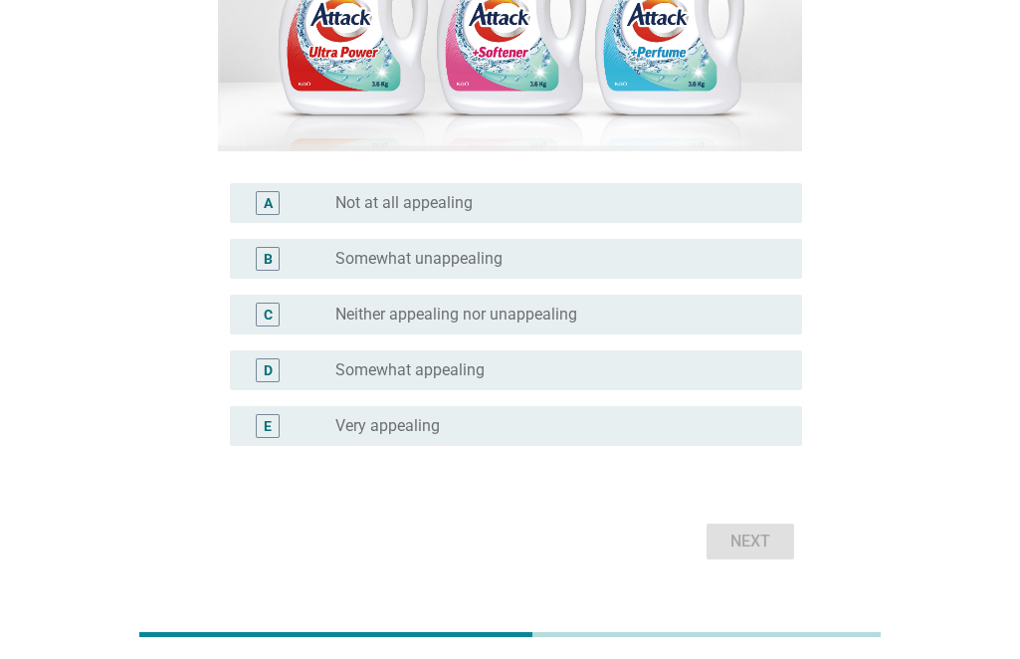
click at [509, 260] on div "radio_button_unchecked Somewhat unappealing" at bounding box center [552, 259] width 435 height 20
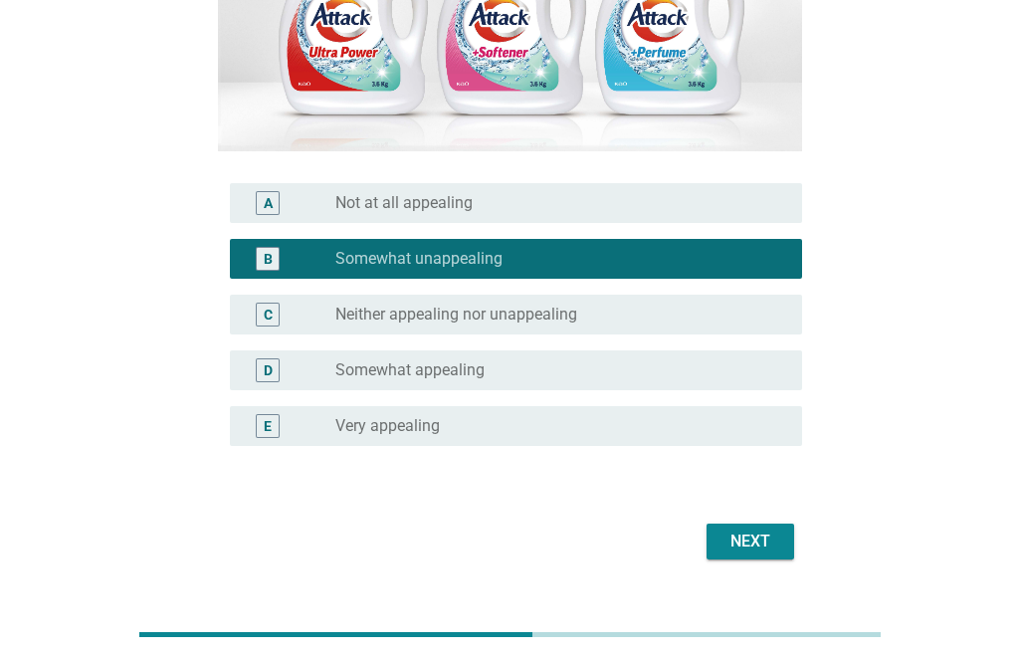
click at [761, 542] on div "Next" at bounding box center [751, 541] width 56 height 24
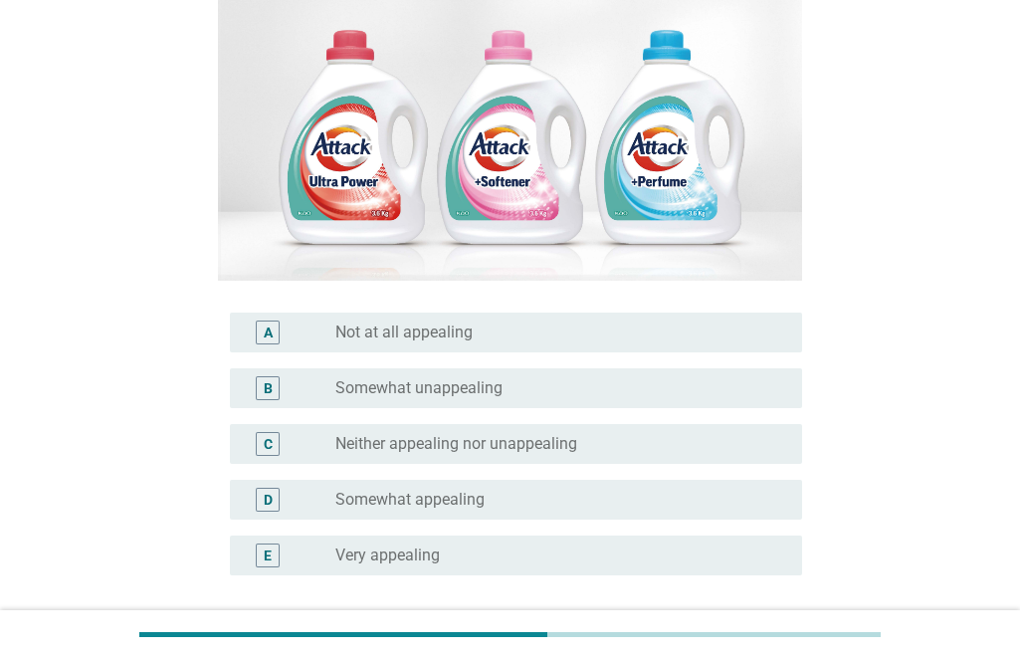
scroll to position [299, 0]
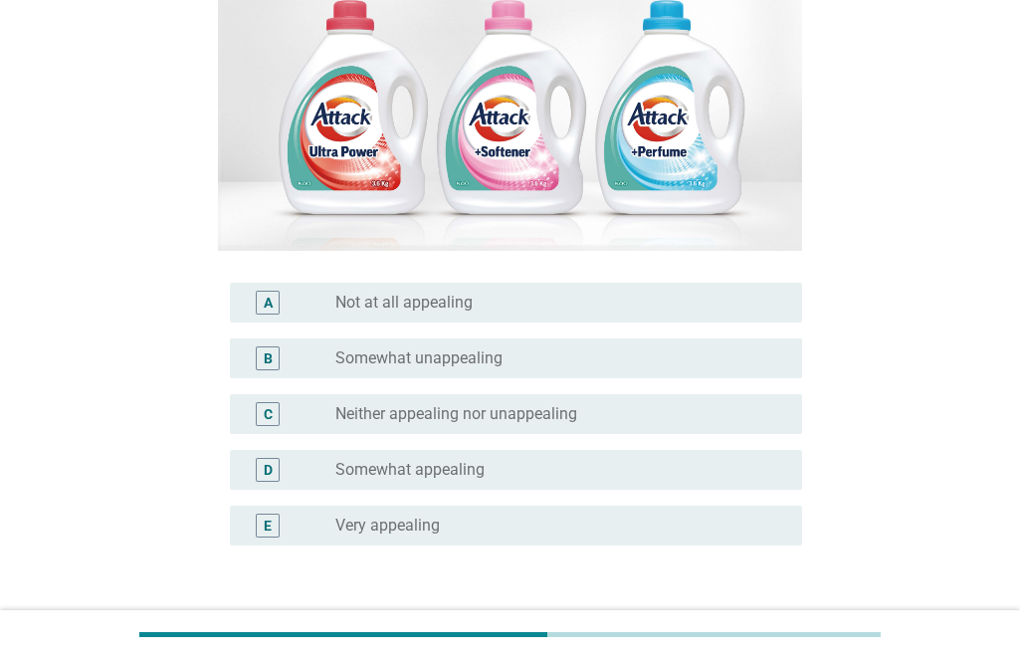
click at [408, 367] on label "Somewhat unappealing" at bounding box center [418, 358] width 167 height 20
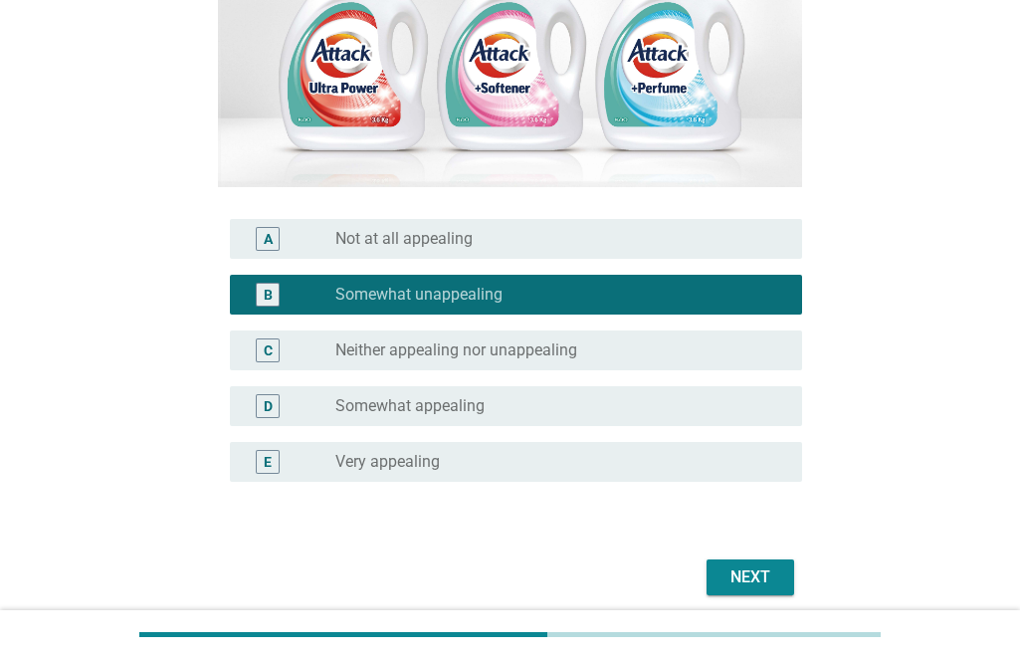
scroll to position [442, 0]
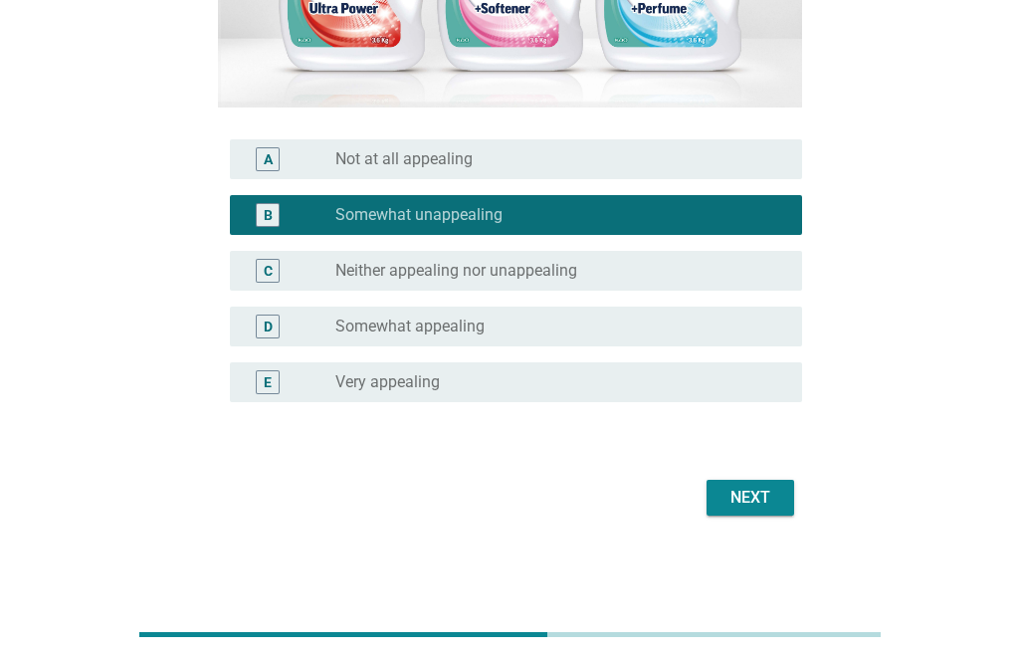
click at [734, 486] on div "Next" at bounding box center [751, 498] width 56 height 24
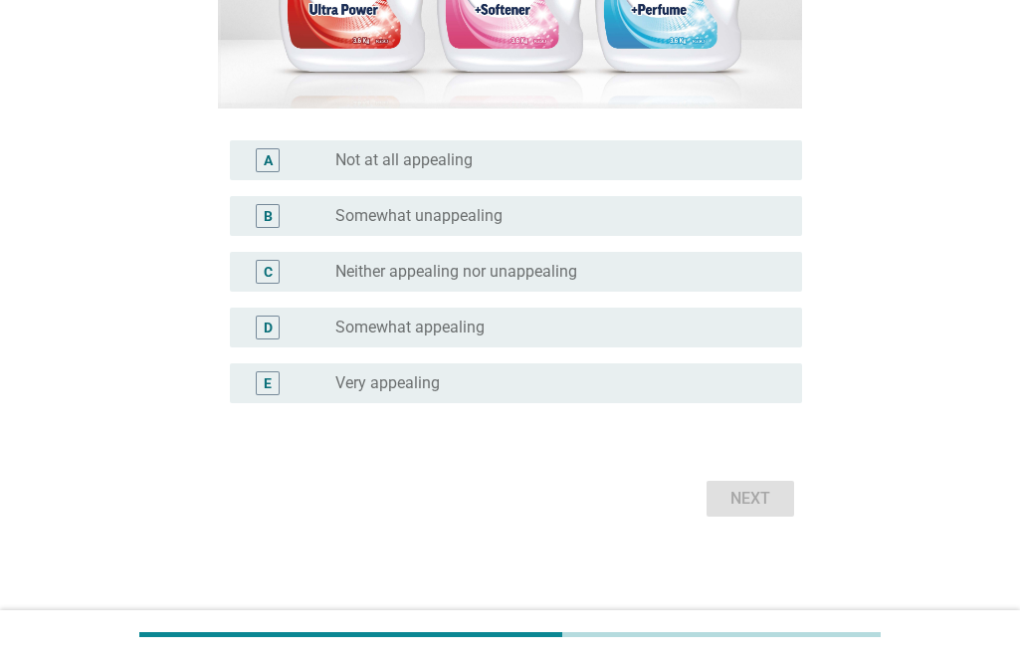
scroll to position [0, 0]
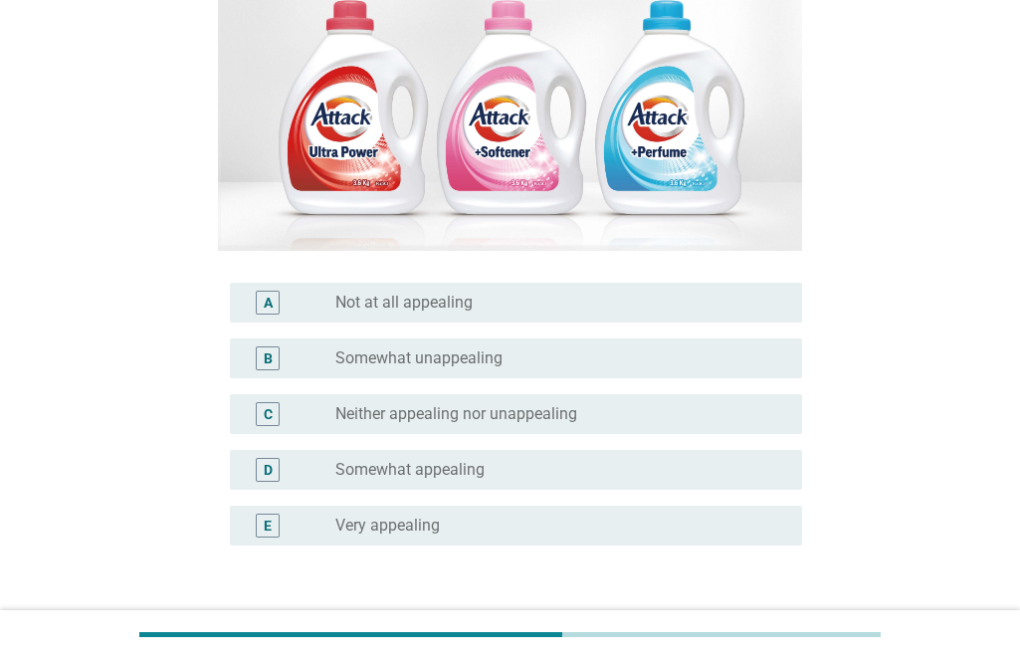
click at [433, 348] on label "Somewhat unappealing" at bounding box center [418, 358] width 167 height 20
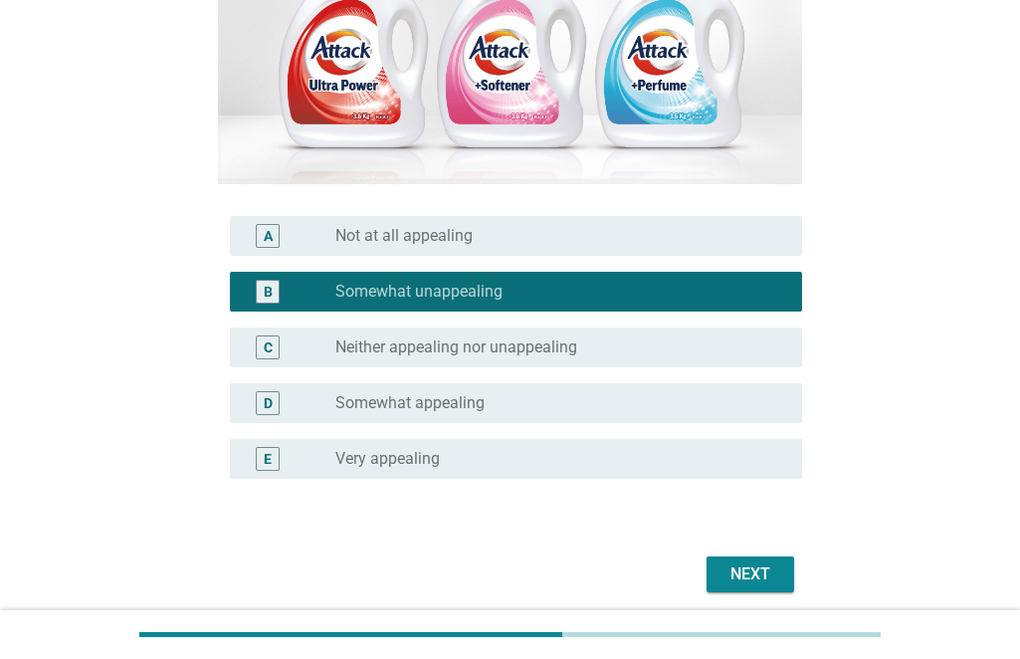
scroll to position [441, 0]
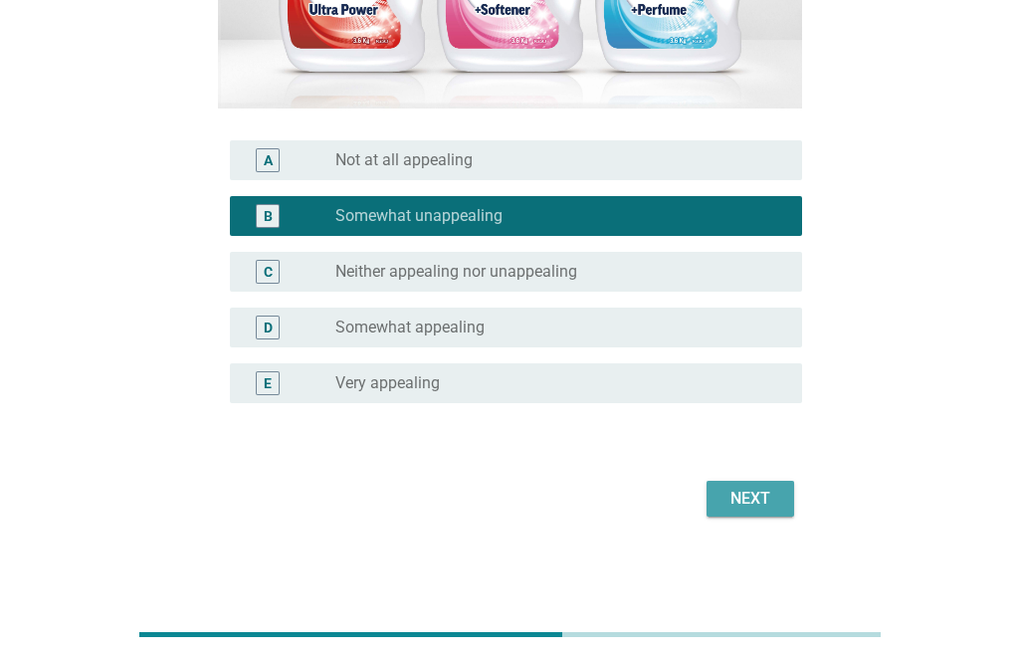
click at [743, 489] on div "Next" at bounding box center [751, 499] width 56 height 24
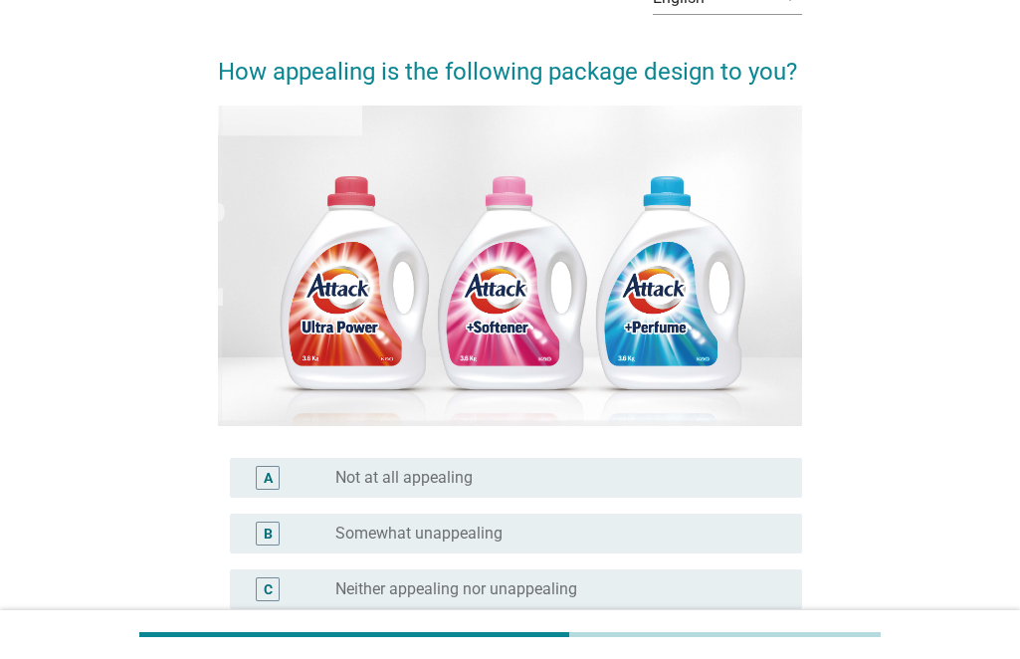
scroll to position [199, 0]
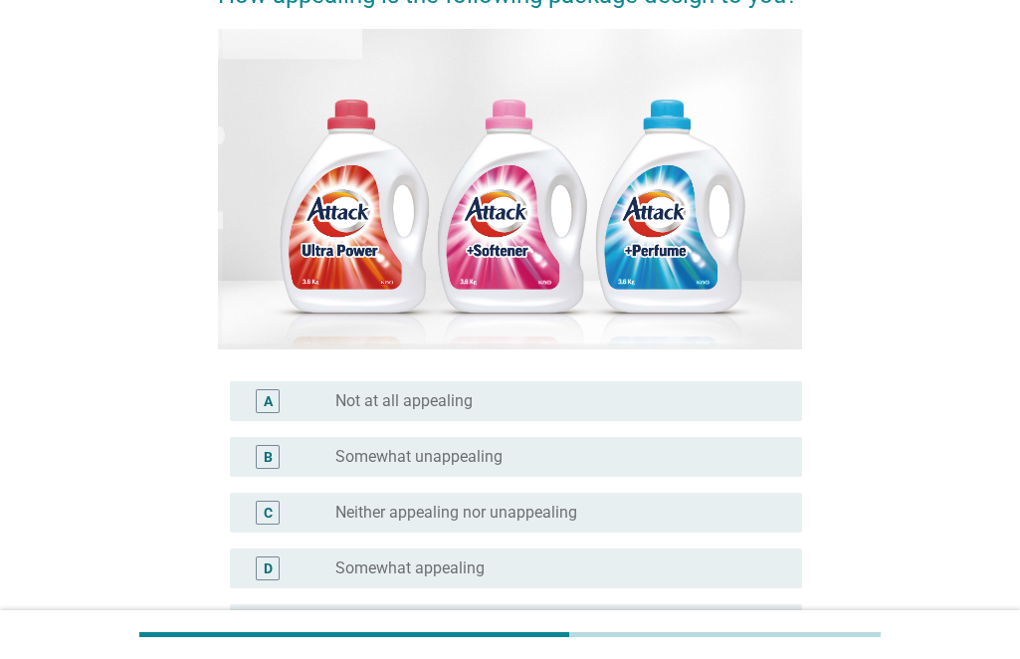
click at [442, 454] on label "Somewhat unappealing" at bounding box center [418, 457] width 167 height 20
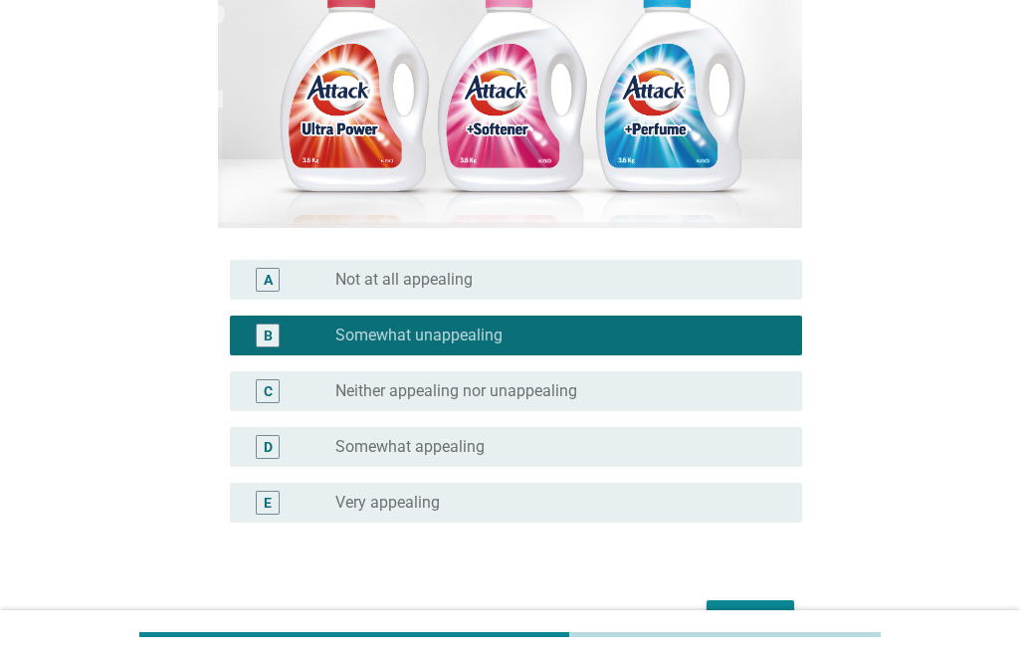
scroll to position [441, 0]
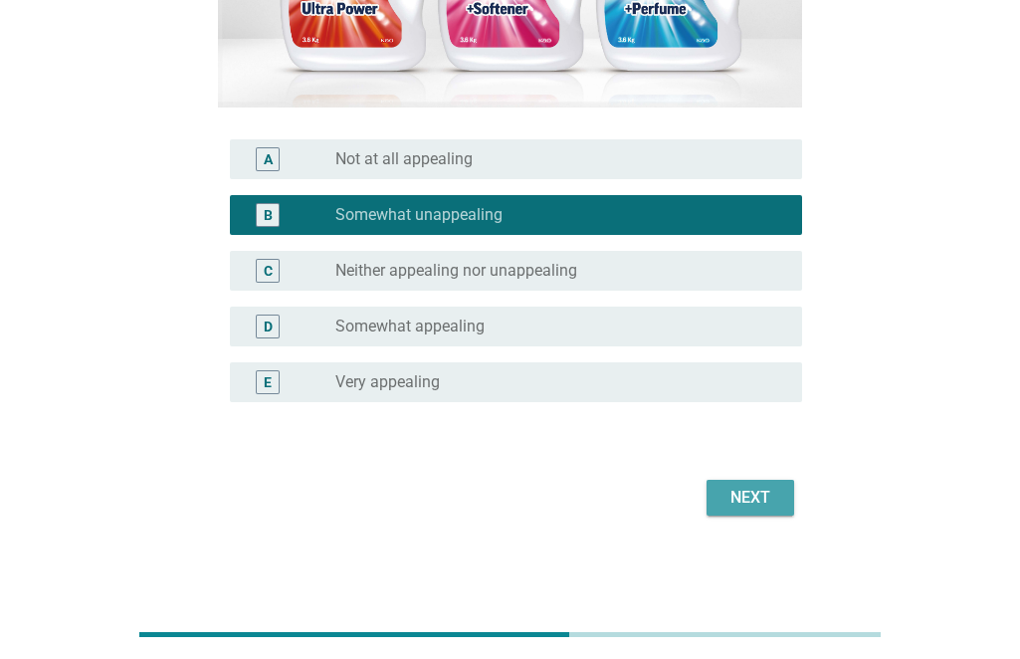
click at [745, 492] on div "Next" at bounding box center [751, 498] width 56 height 24
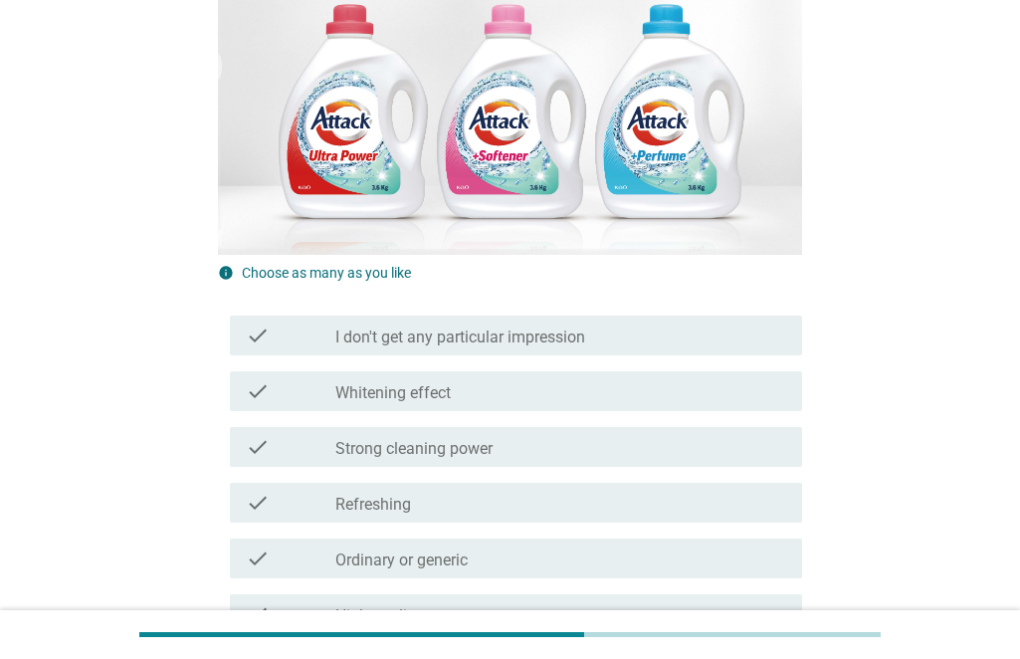
scroll to position [299, 0]
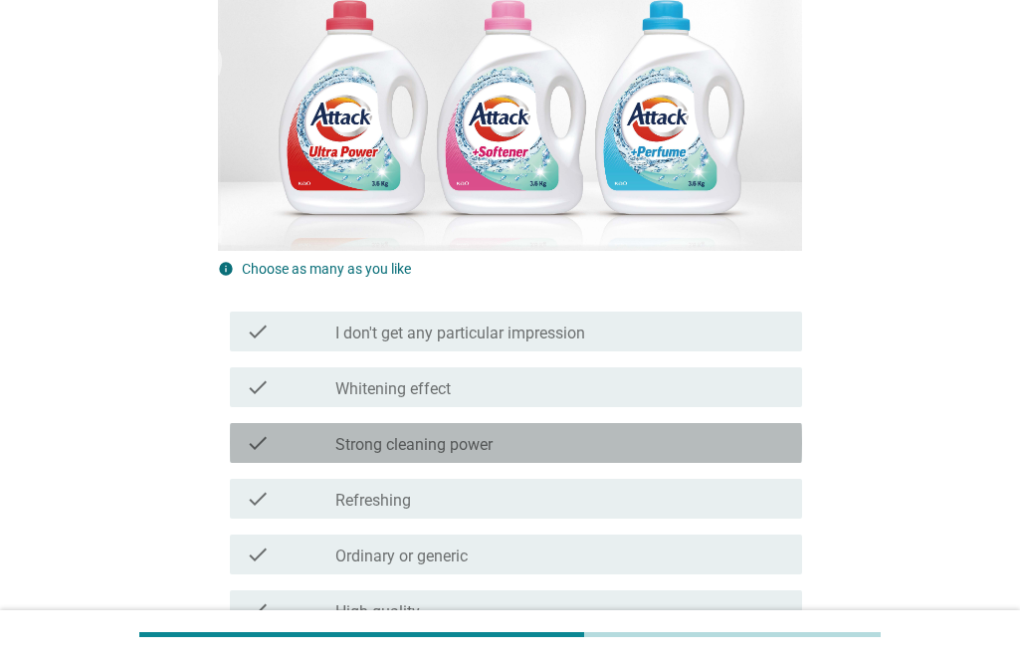
click at [497, 446] on div "check_box_outline_blank Strong cleaning power" at bounding box center [560, 443] width 451 height 24
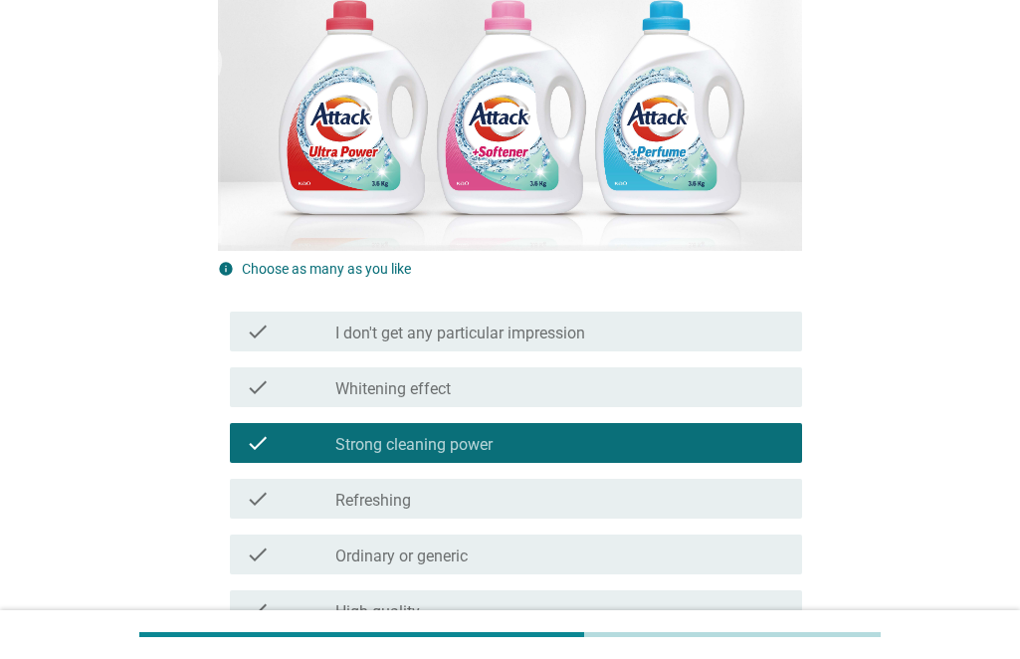
click at [472, 492] on div "check_box_outline_blank Refreshing" at bounding box center [560, 499] width 451 height 24
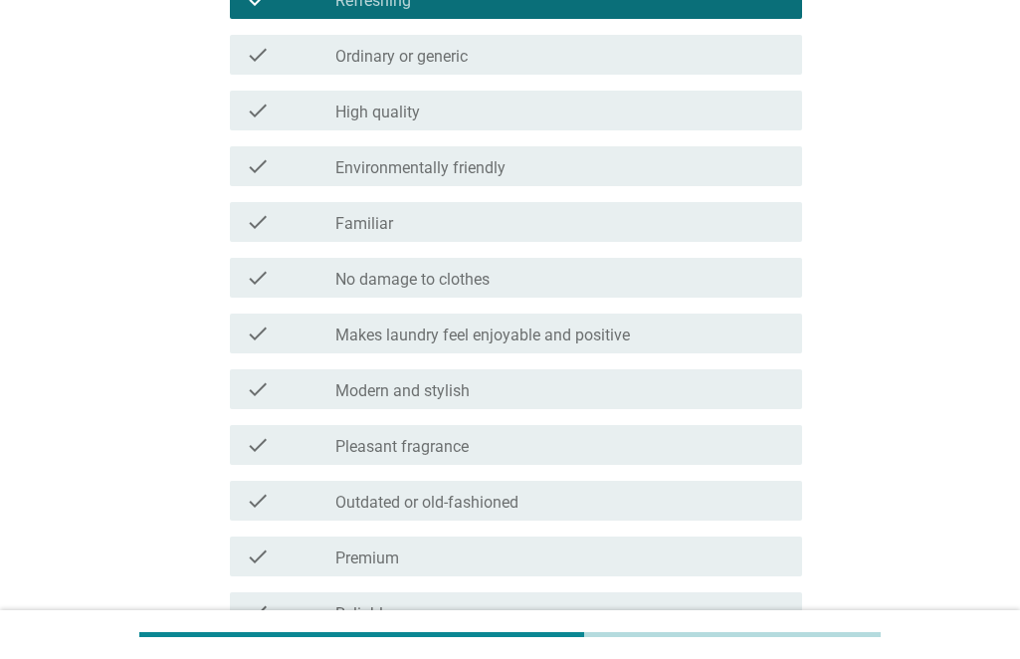
scroll to position [896, 0]
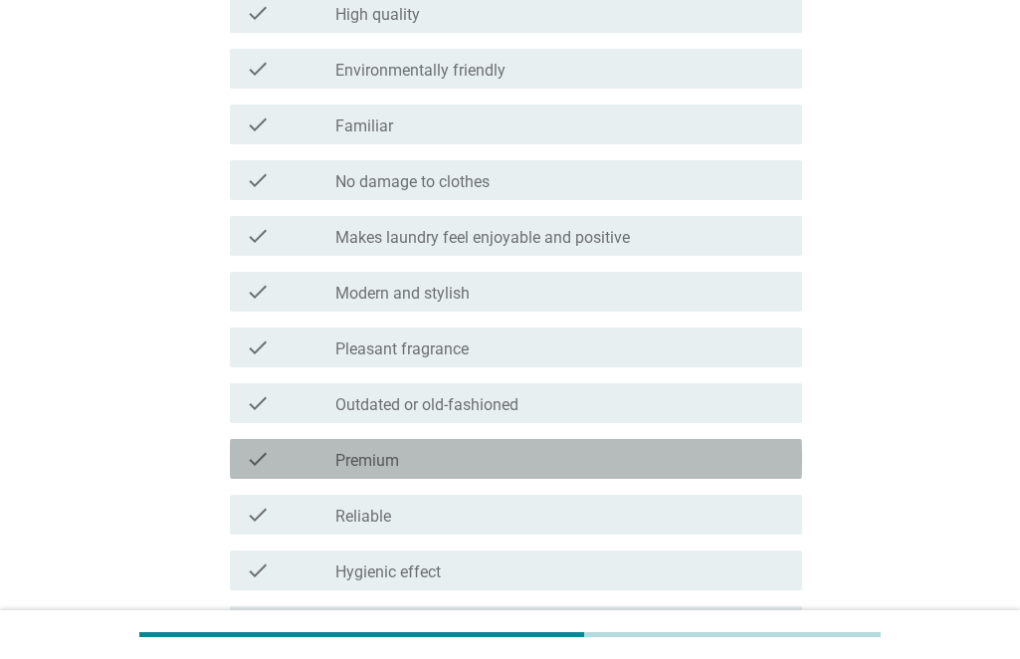
click at [482, 469] on div "check_box_outline_blank Premium" at bounding box center [560, 459] width 451 height 24
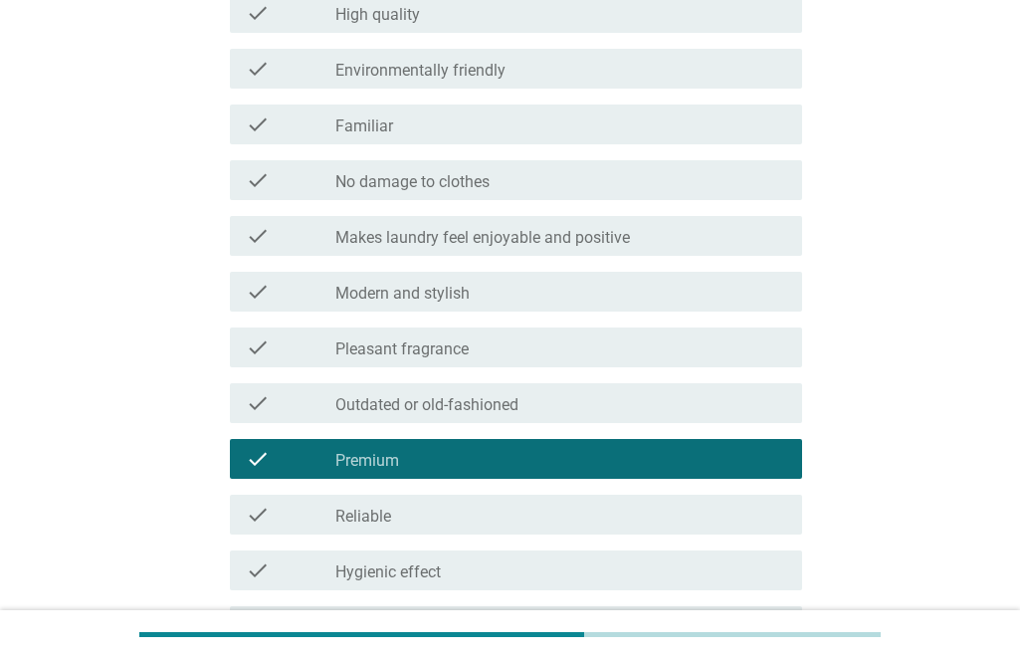
click at [482, 469] on div "check_box_outline_blank Premium" at bounding box center [560, 459] width 451 height 24
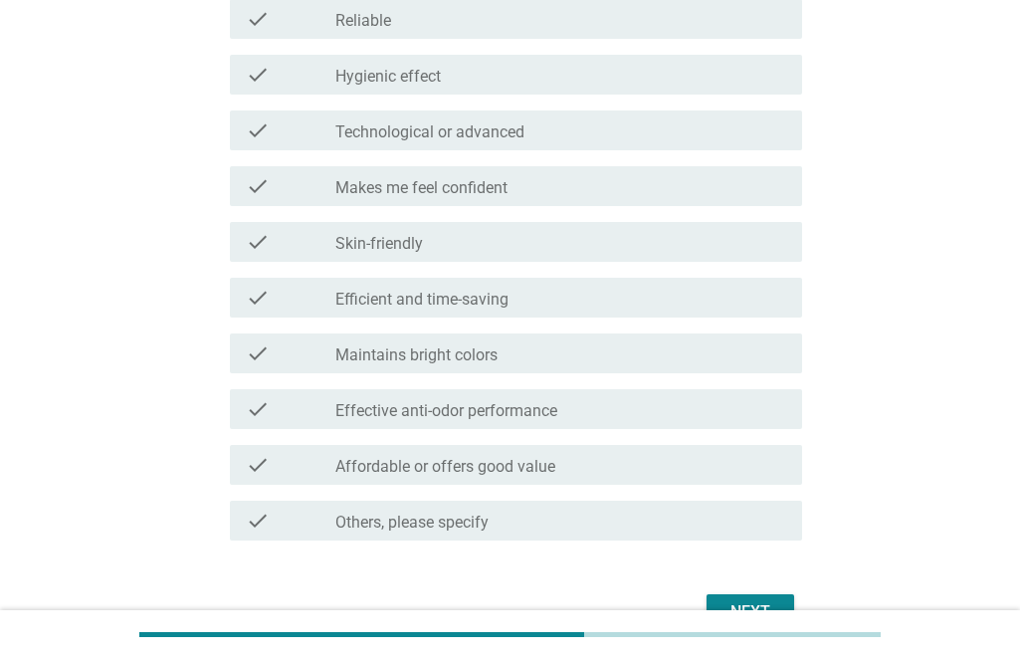
scroll to position [1393, 0]
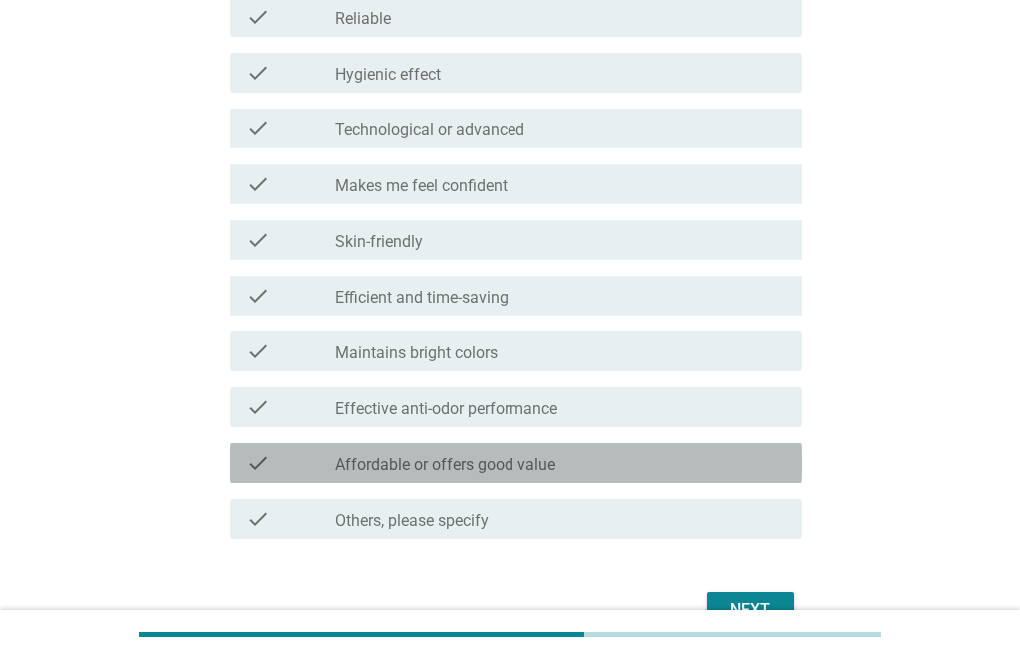
click at [513, 466] on label "Affordable or offers good value" at bounding box center [445, 465] width 220 height 20
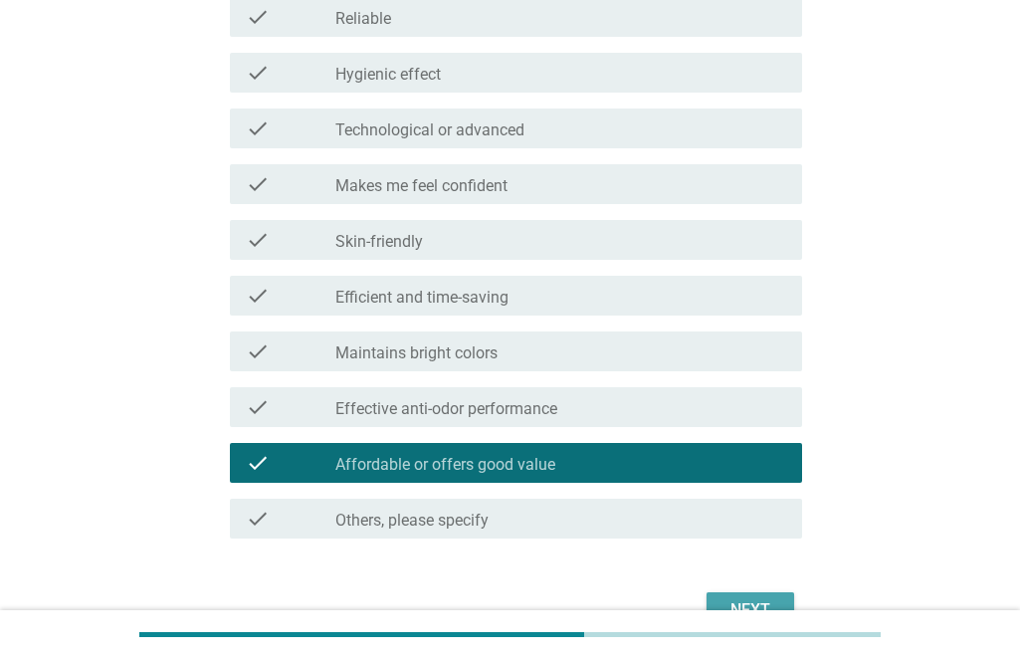
click at [743, 594] on button "Next" at bounding box center [751, 610] width 88 height 36
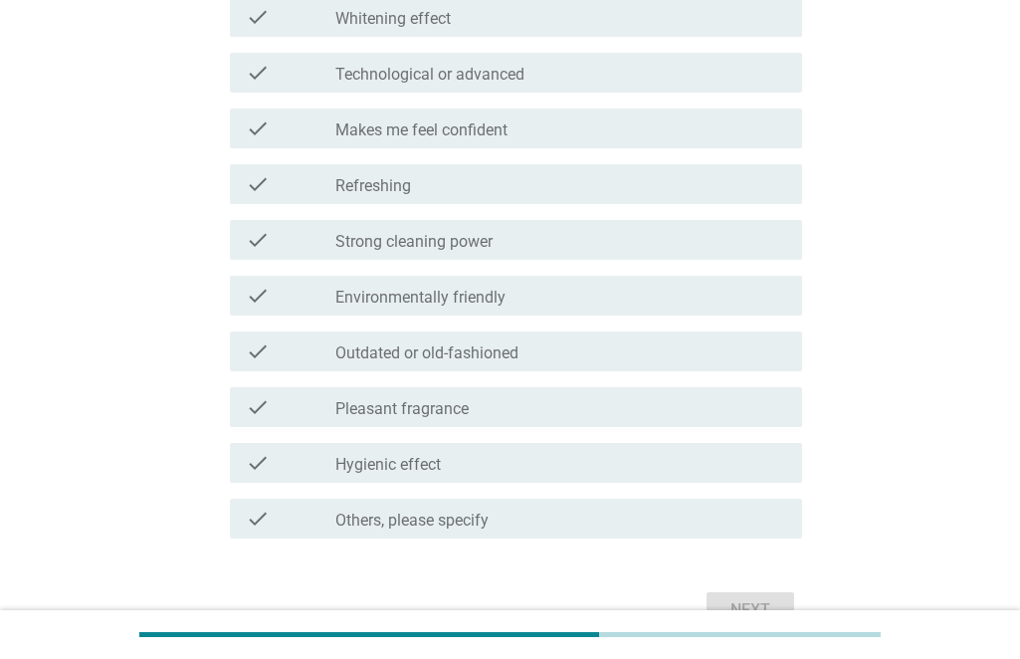
click at [471, 361] on label "Outdated or old-fashioned" at bounding box center [426, 353] width 183 height 20
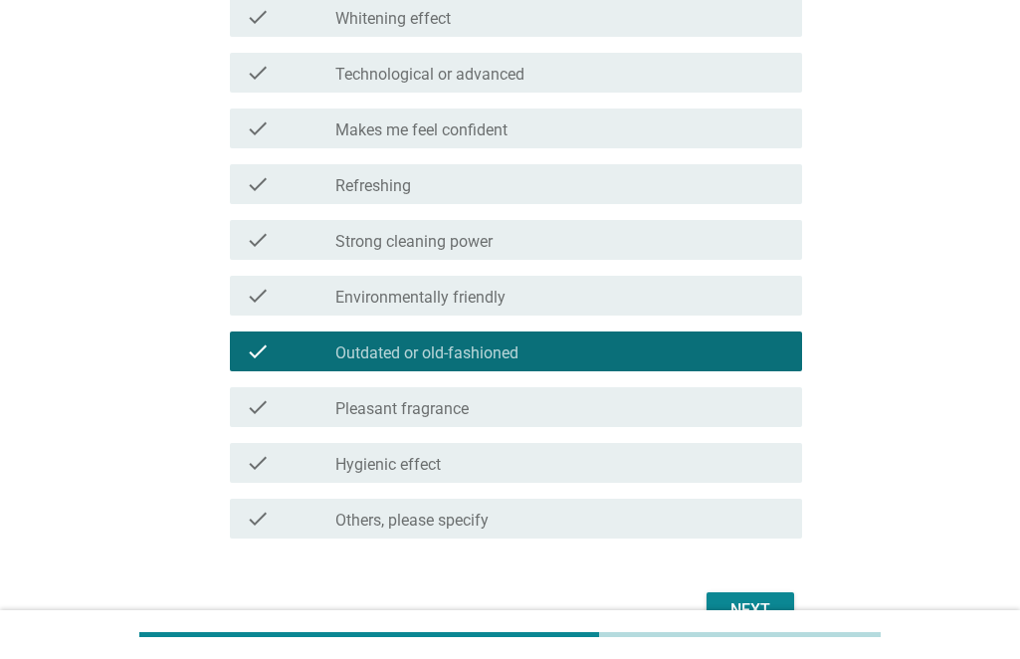
click at [716, 600] on button "Next" at bounding box center [751, 610] width 88 height 36
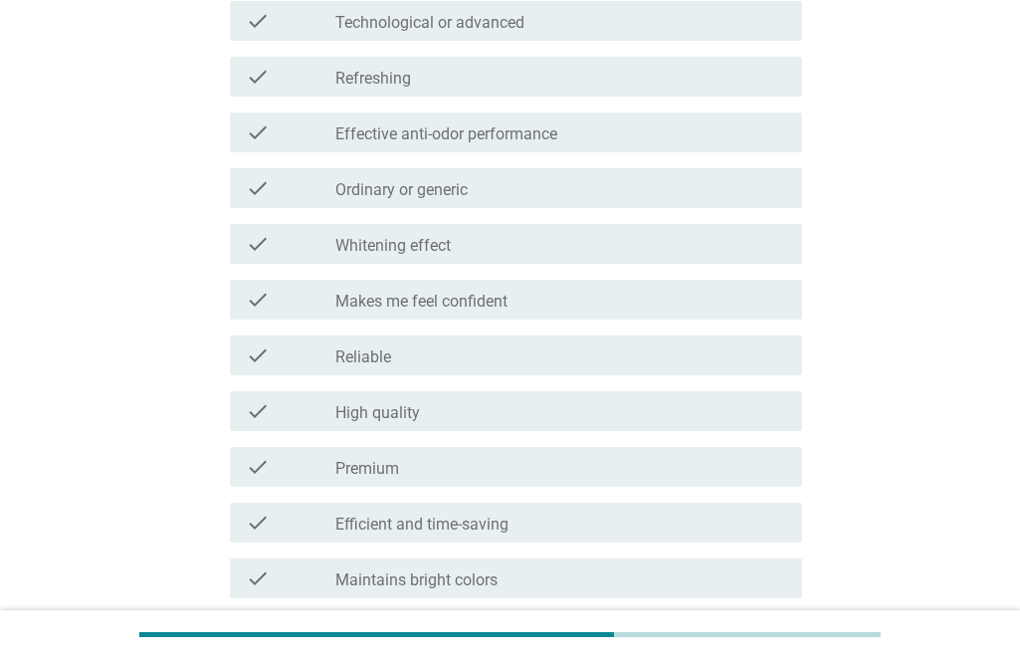
scroll to position [995, 0]
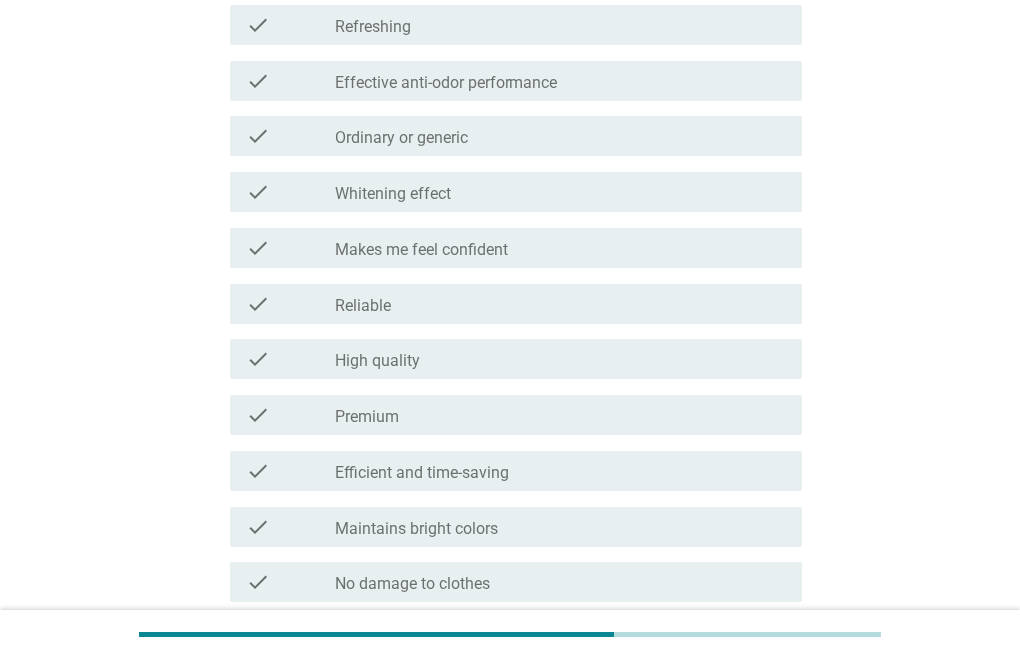
click at [526, 471] on div "check_box_outline_blank Efficient and time-saving" at bounding box center [560, 471] width 451 height 24
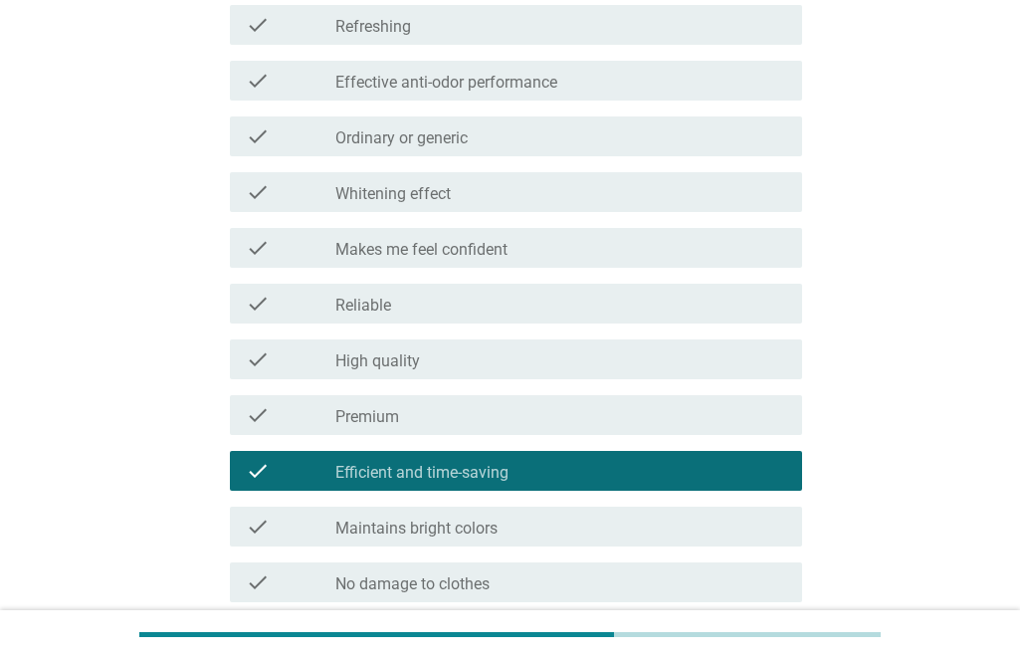
click at [526, 471] on div "check_box_outline_blank Efficient and time-saving" at bounding box center [560, 471] width 451 height 24
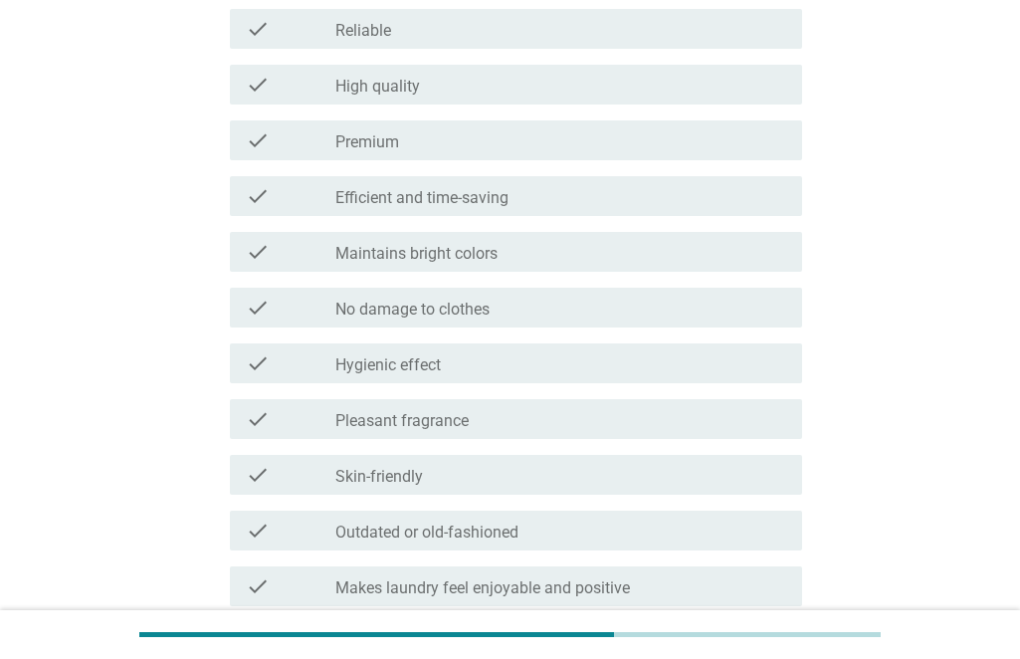
scroll to position [1393, 0]
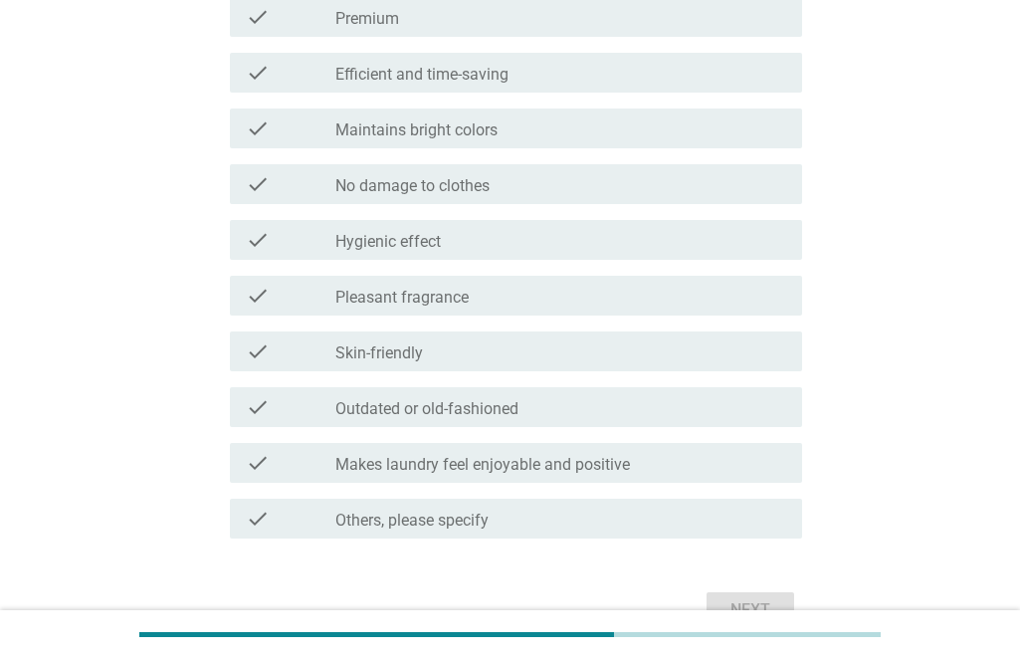
click at [519, 468] on label "Makes laundry feel enjoyable and positive" at bounding box center [482, 465] width 295 height 20
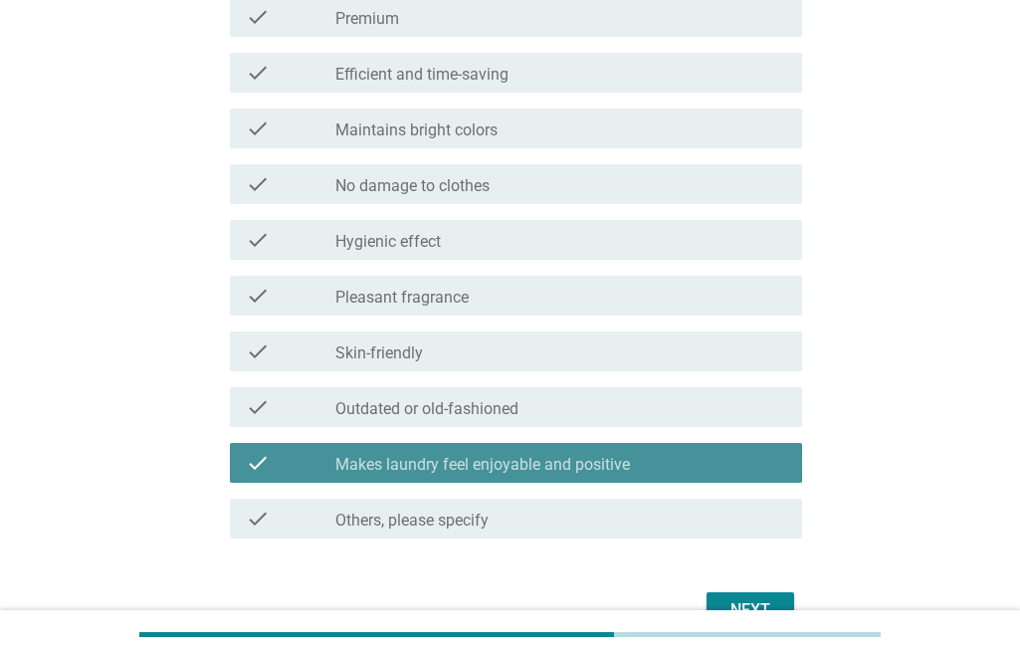
click at [595, 459] on label "Makes laundry feel enjoyable and positive" at bounding box center [482, 465] width 295 height 20
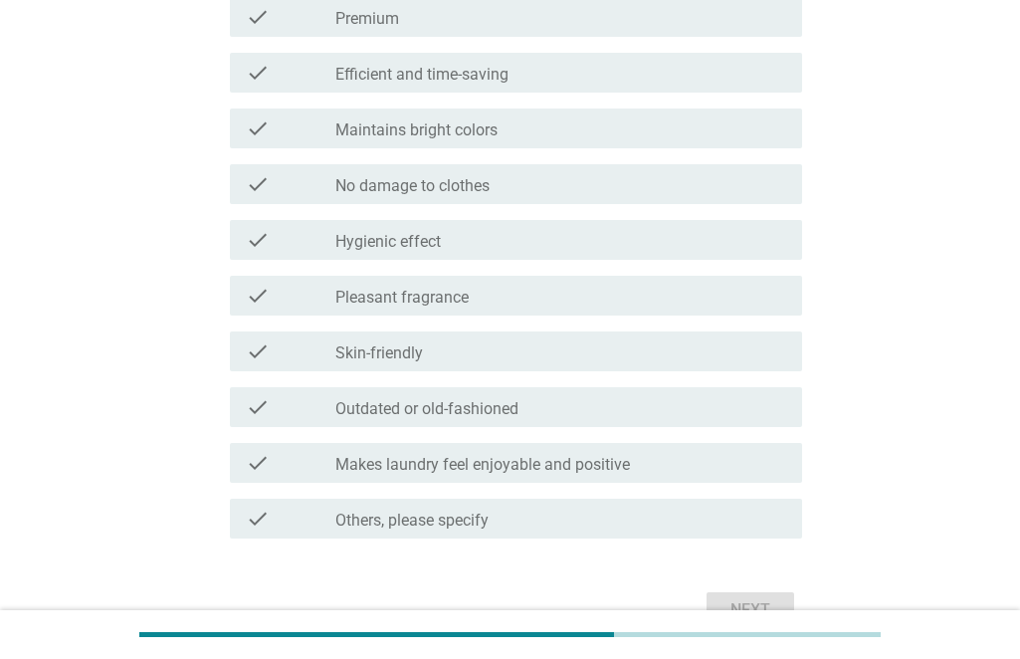
scroll to position [1294, 0]
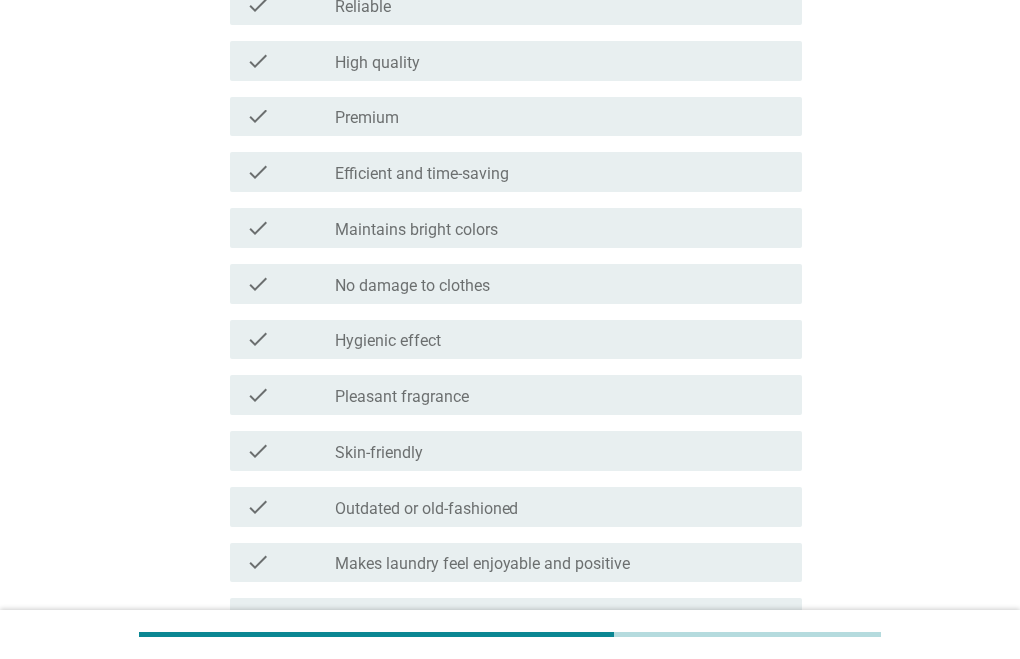
click at [597, 489] on div "check check_box_outline_blank Outdated or old-fashioned" at bounding box center [516, 507] width 572 height 40
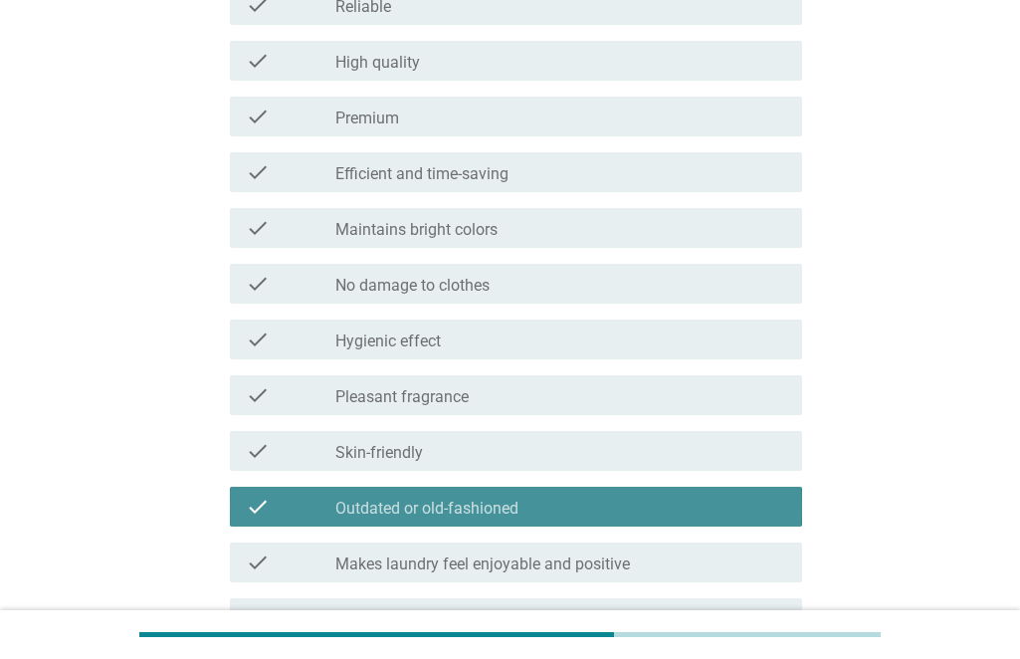
click at [596, 491] on div "check check_box_outline_blank Outdated or old-fashioned" at bounding box center [516, 507] width 572 height 40
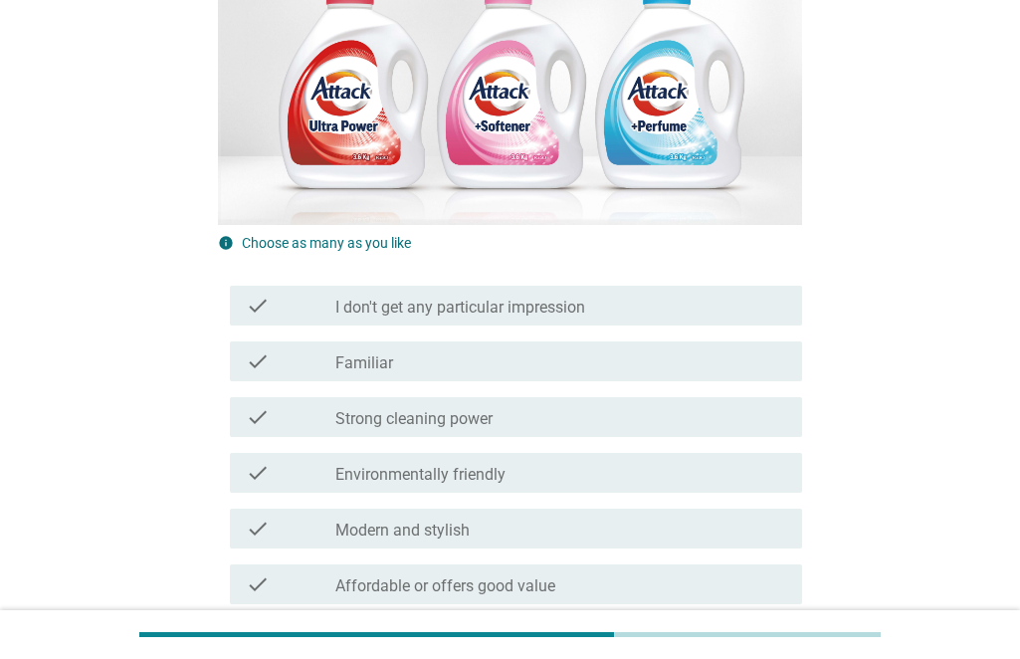
scroll to position [299, 0]
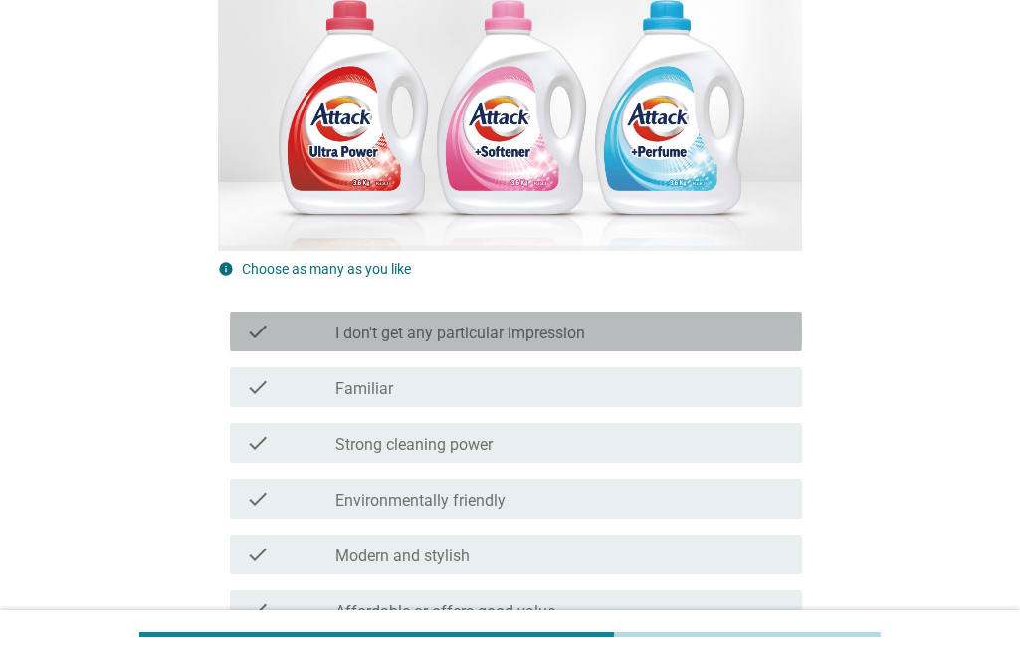
drag, startPoint x: 519, startPoint y: 326, endPoint x: 536, endPoint y: 346, distance: 26.8
click at [519, 325] on label "I don't get any particular impression" at bounding box center [460, 333] width 250 height 20
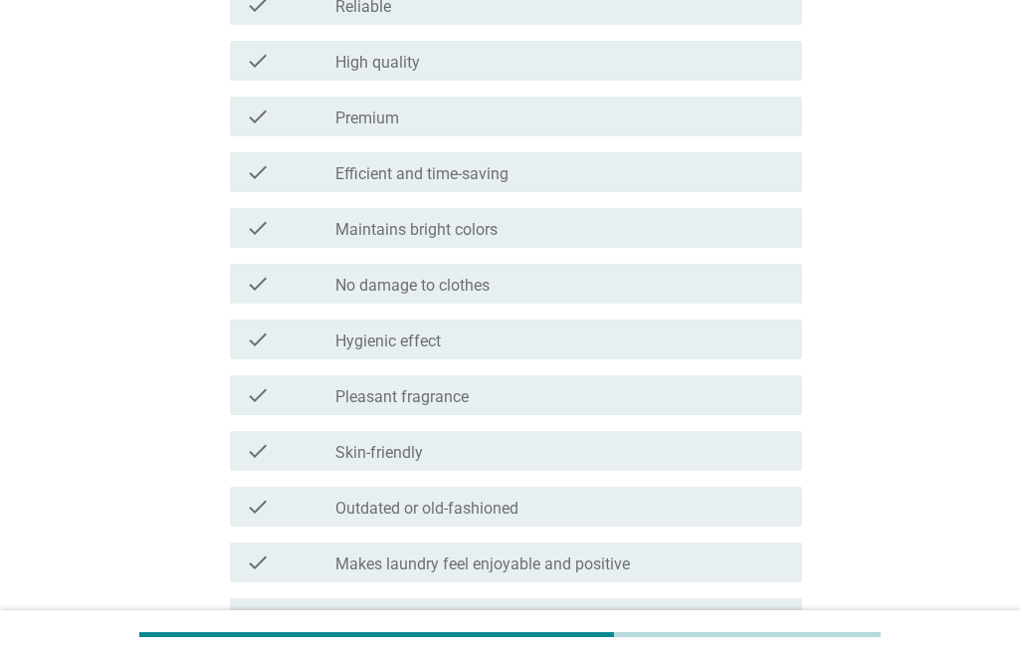
scroll to position [1505, 0]
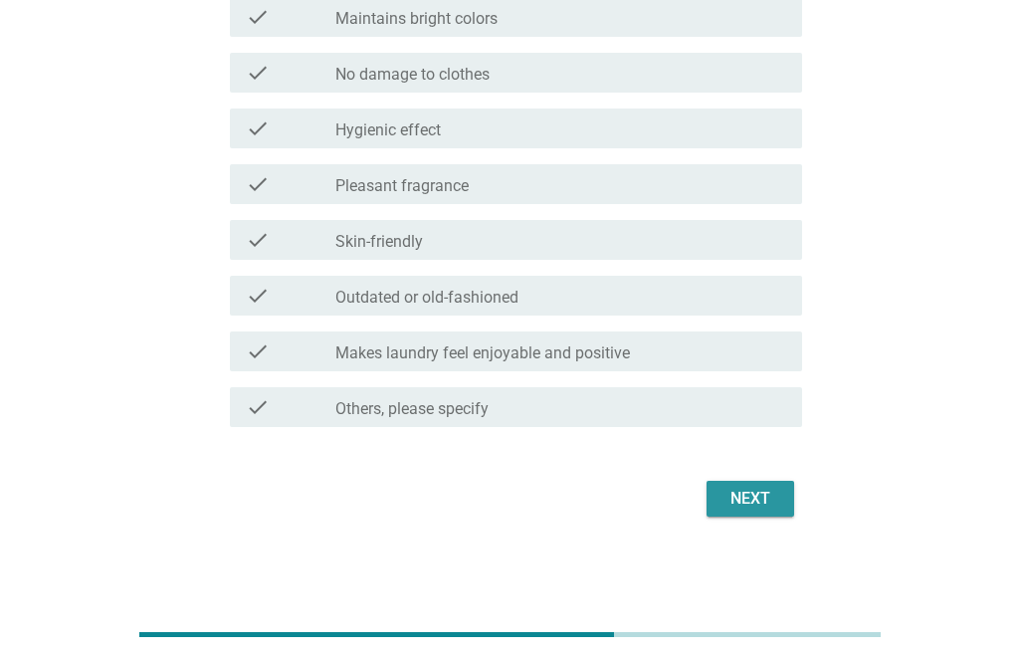
click at [772, 507] on div "Next" at bounding box center [751, 499] width 56 height 24
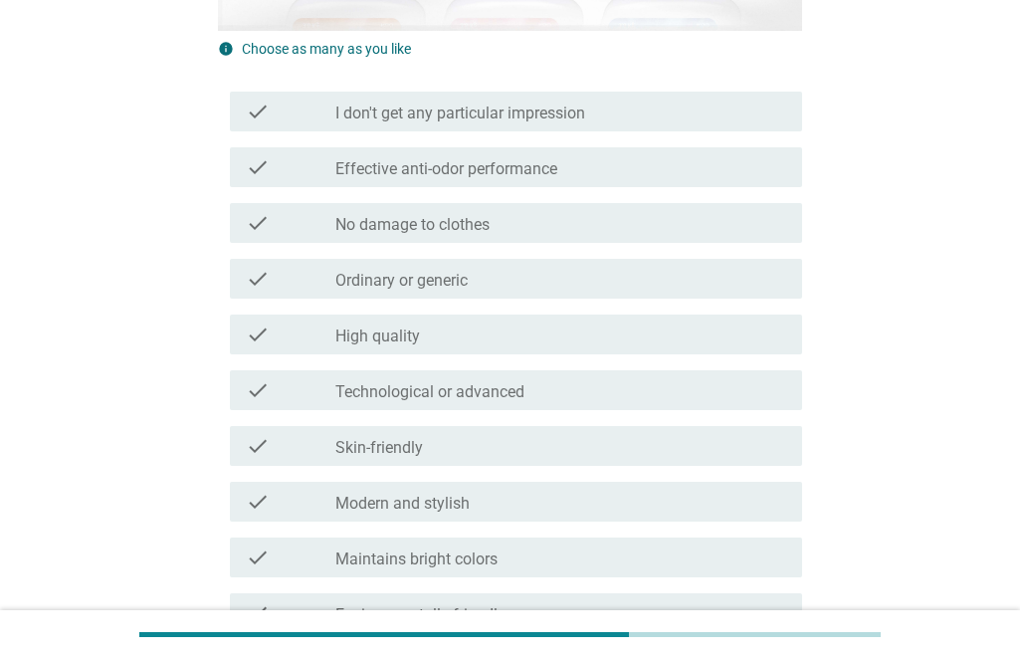
scroll to position [995, 0]
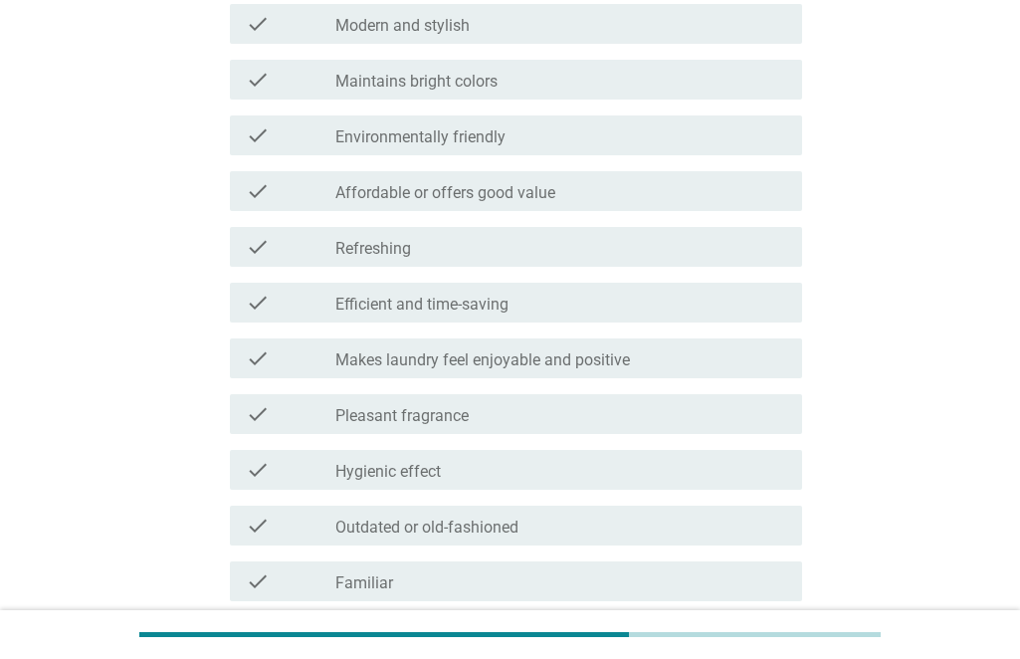
click at [445, 534] on label "Outdated or old-fashioned" at bounding box center [426, 528] width 183 height 20
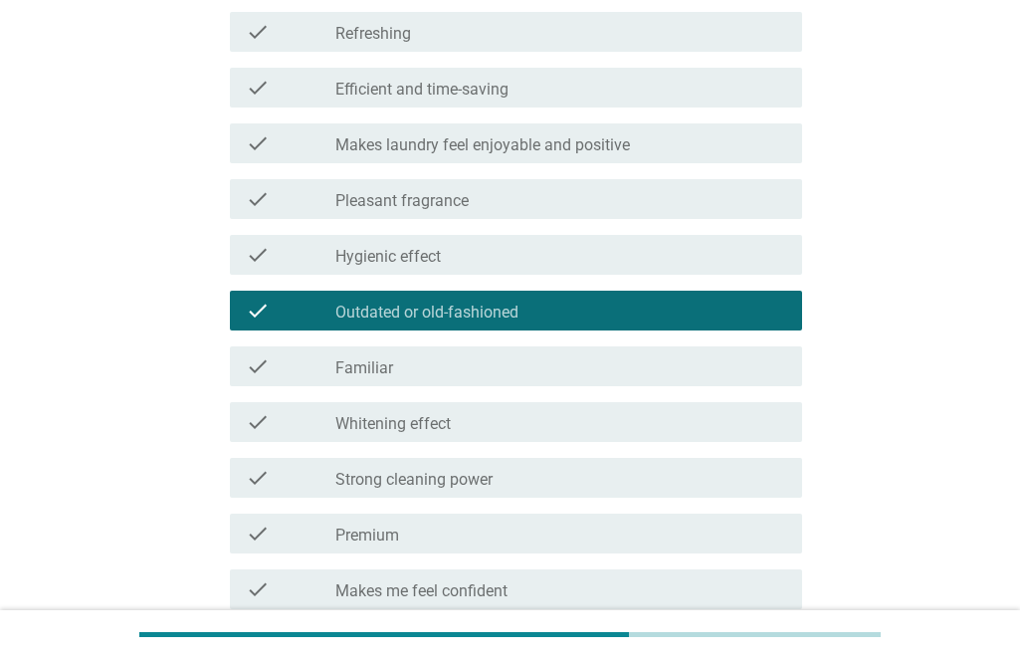
scroll to position [1493, 0]
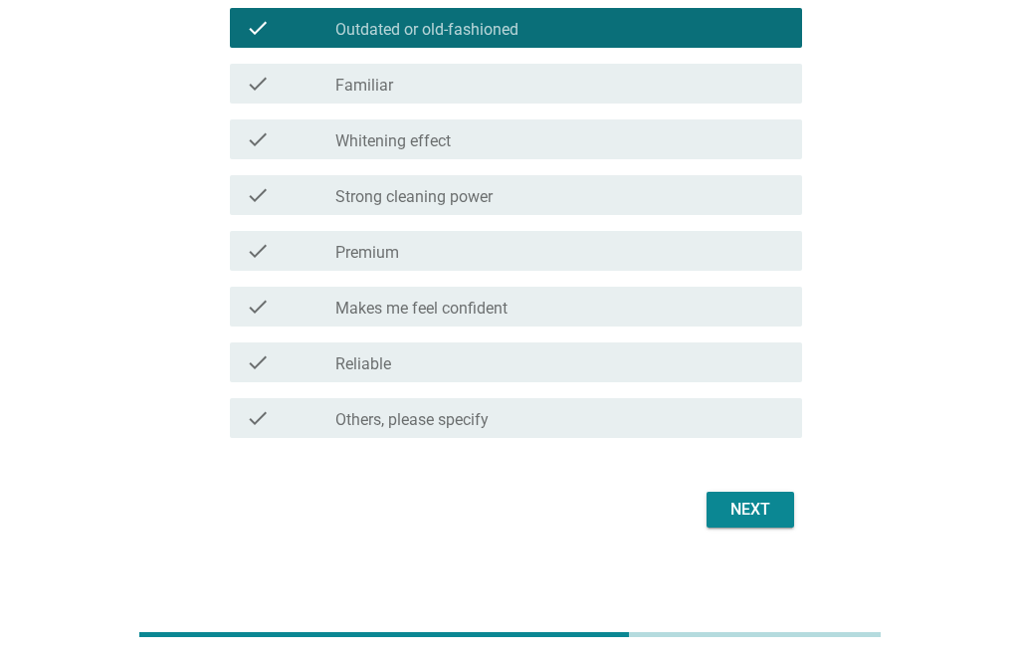
click at [757, 494] on button "Next" at bounding box center [751, 510] width 88 height 36
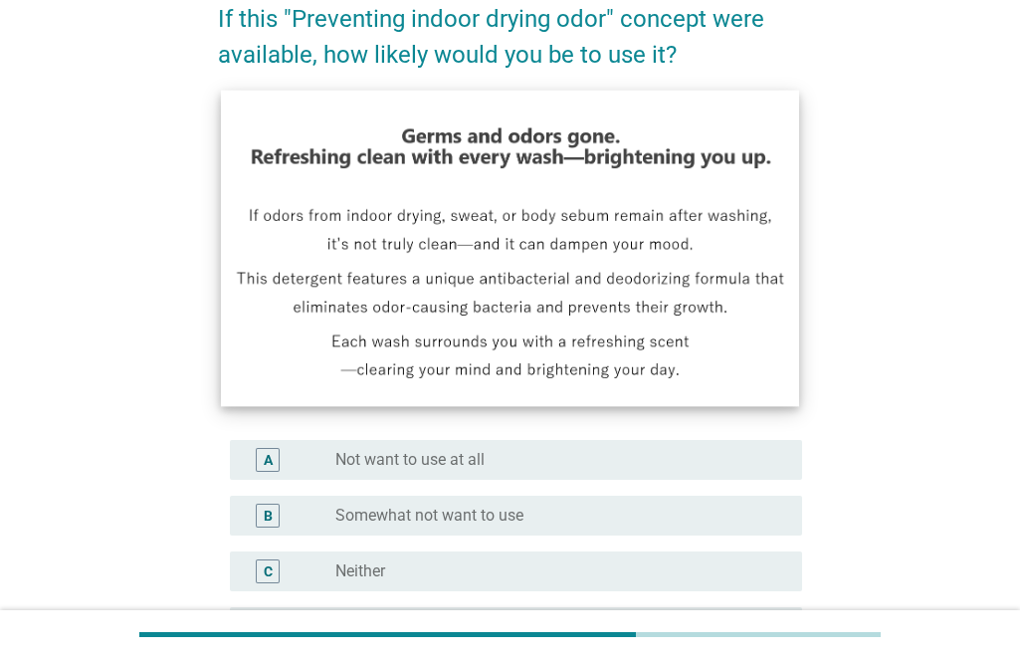
scroll to position [398, 0]
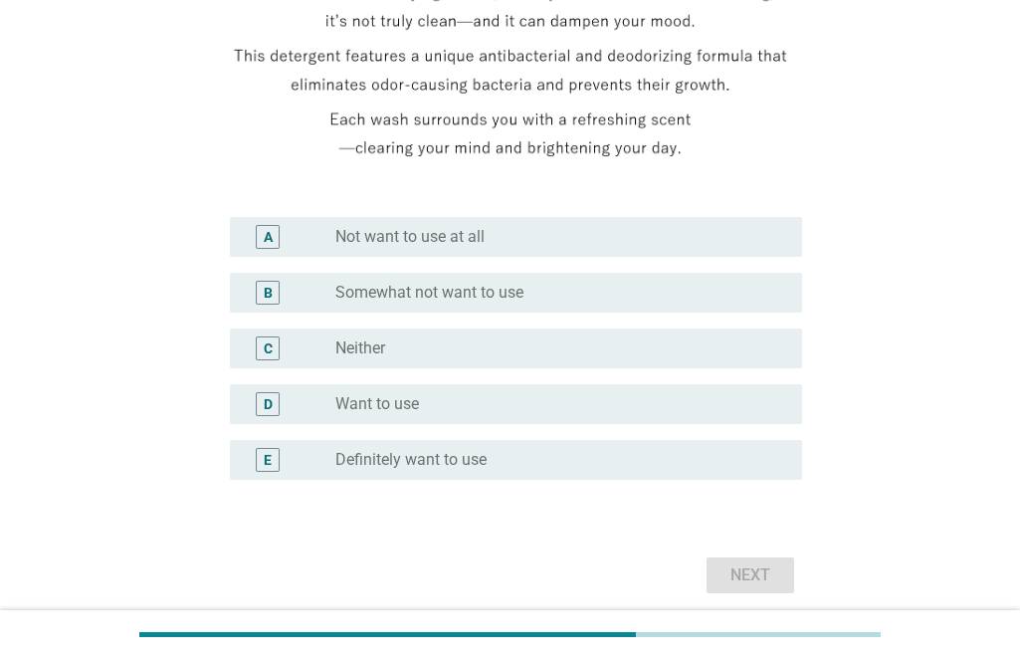
click at [423, 398] on div "radio_button_unchecked Want to use" at bounding box center [552, 404] width 435 height 20
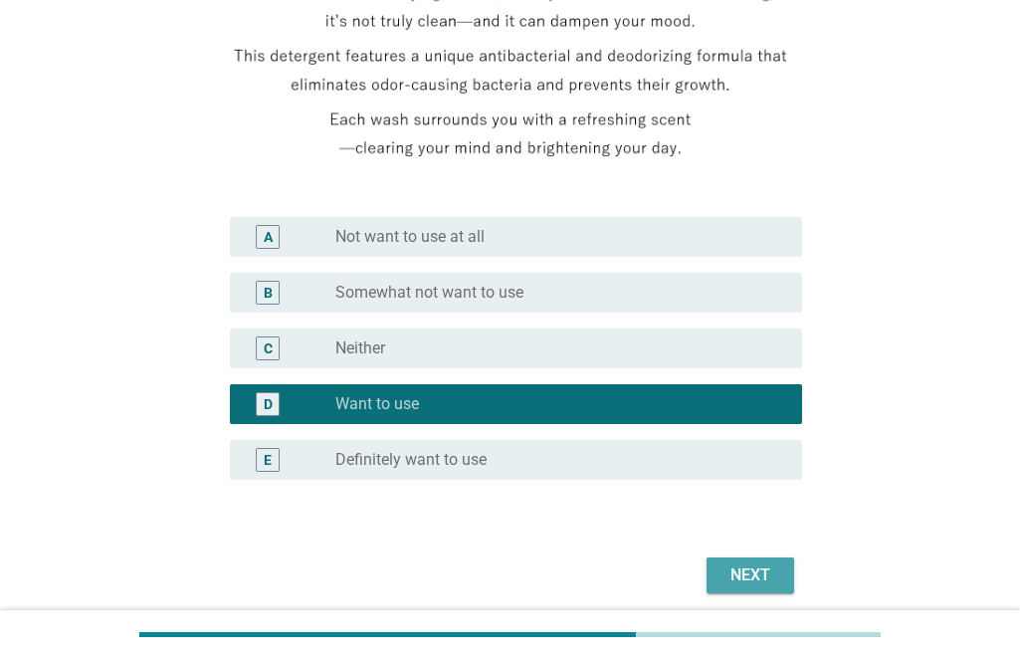
click at [725, 582] on div "Next" at bounding box center [751, 575] width 56 height 24
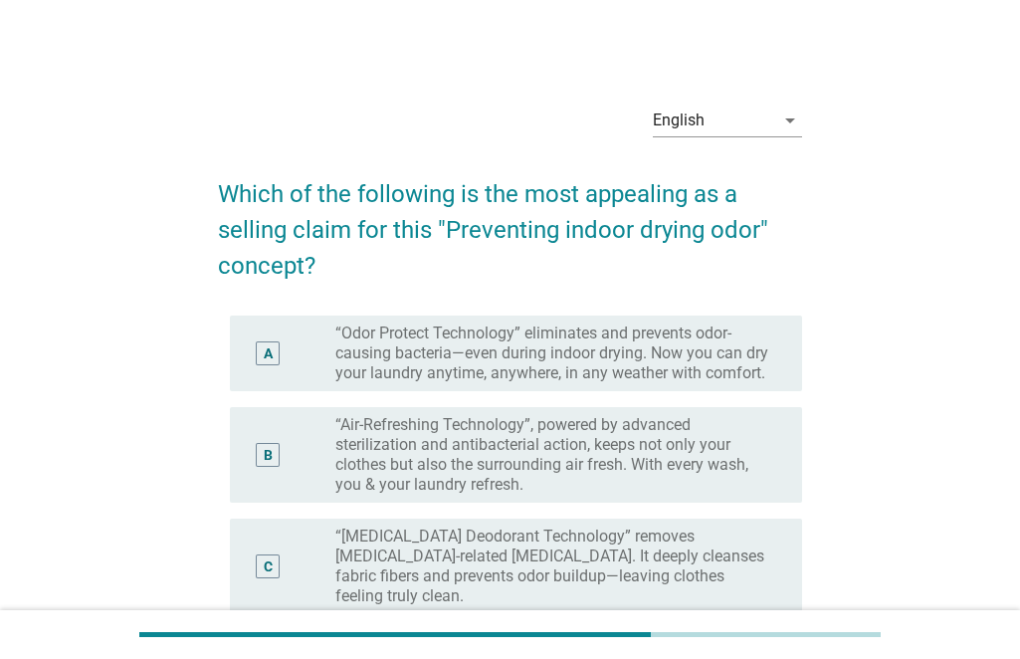
click at [660, 357] on label "“Odor Protect Technology” eliminates and prevents odor-causing bacteria—even du…" at bounding box center [552, 353] width 435 height 60
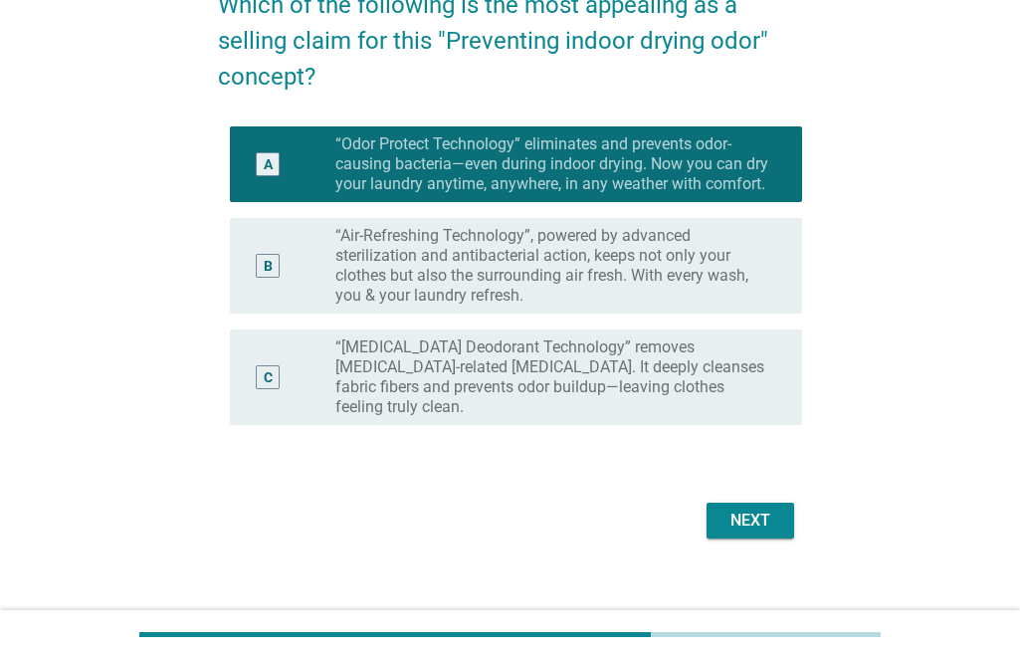
scroll to position [191, 0]
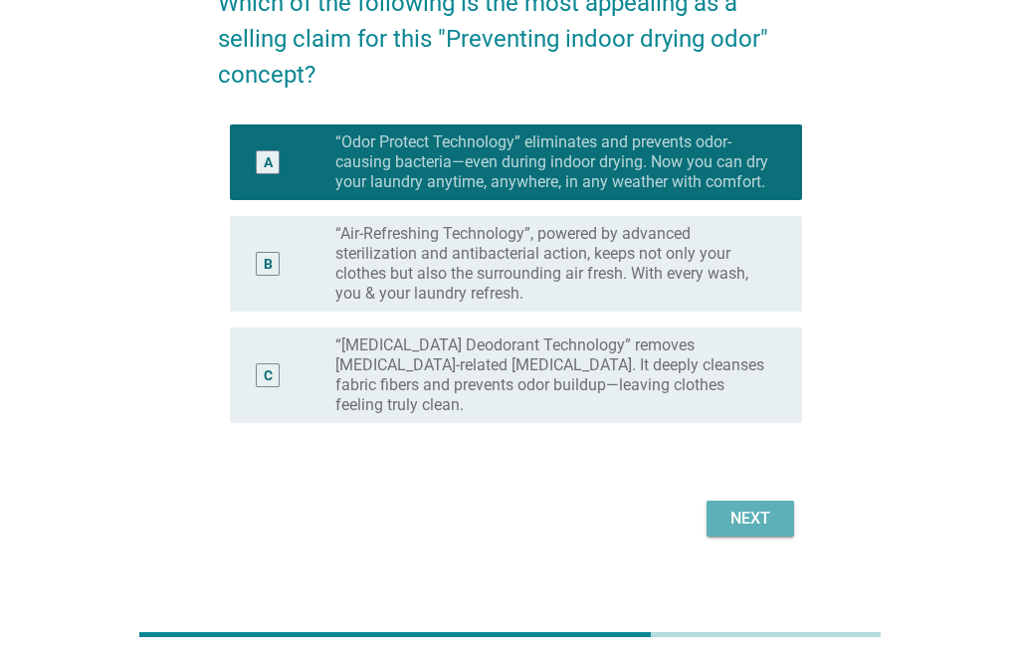
drag, startPoint x: 755, startPoint y: 507, endPoint x: 622, endPoint y: 500, distance: 133.5
click at [622, 500] on div "Next" at bounding box center [510, 519] width 584 height 48
click at [622, 499] on div "Next" at bounding box center [510, 519] width 584 height 48
click at [761, 507] on div "Next" at bounding box center [751, 519] width 56 height 24
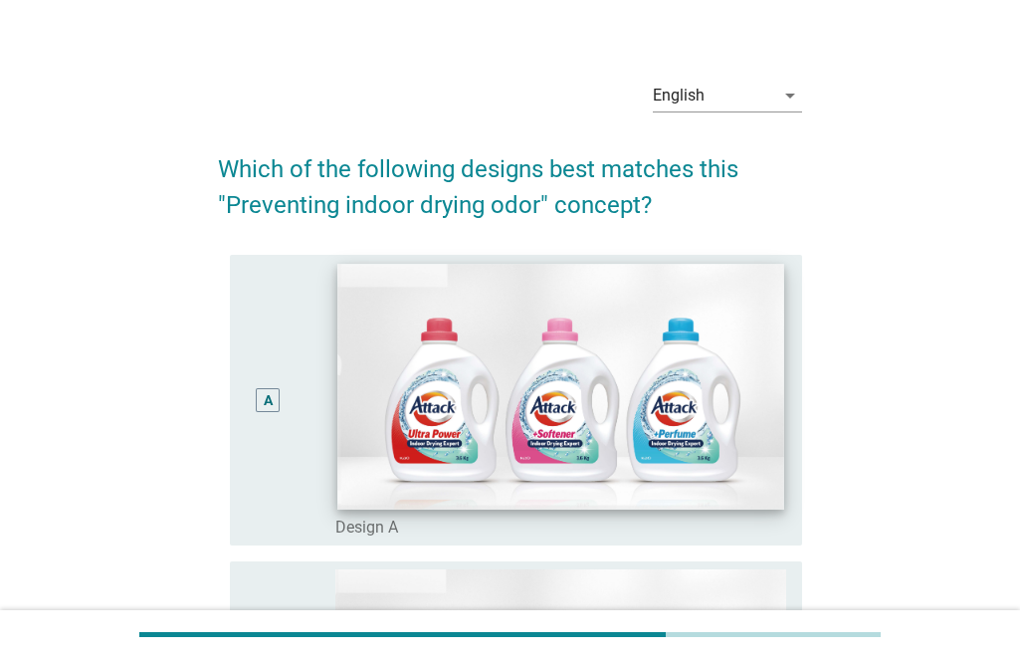
scroll to position [0, 0]
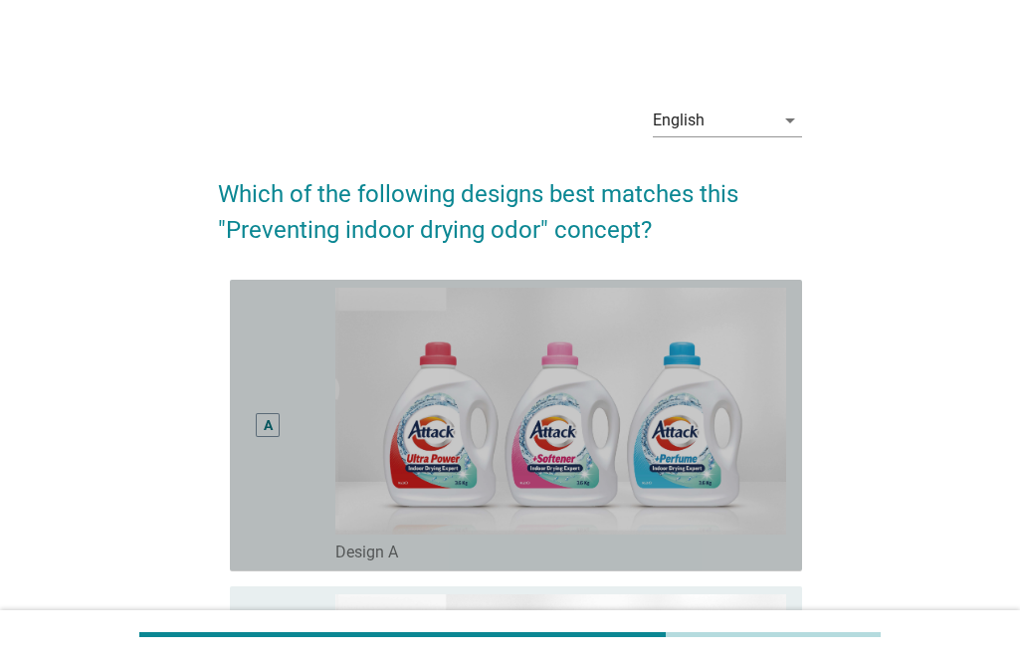
click at [293, 428] on div "A" at bounding box center [291, 426] width 91 height 276
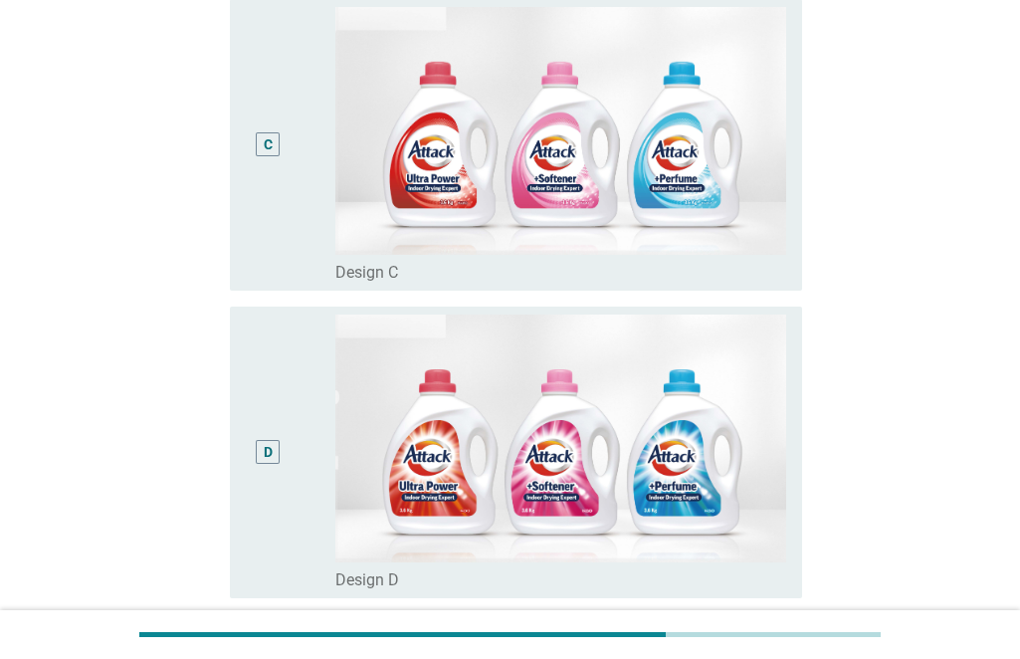
scroll to position [1091, 0]
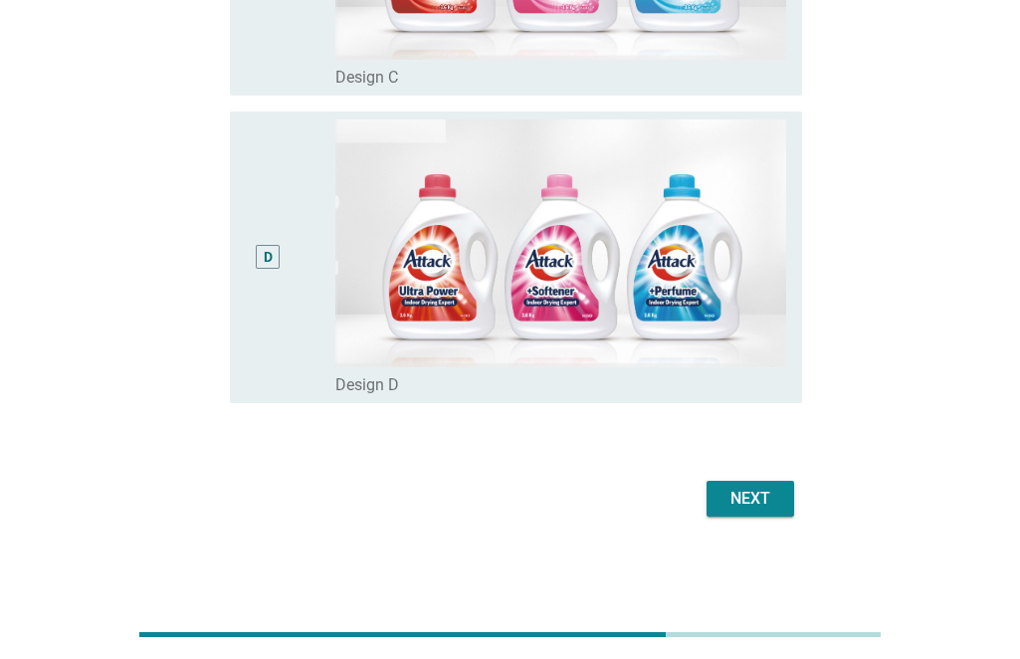
click at [707, 497] on button "Next" at bounding box center [751, 499] width 88 height 36
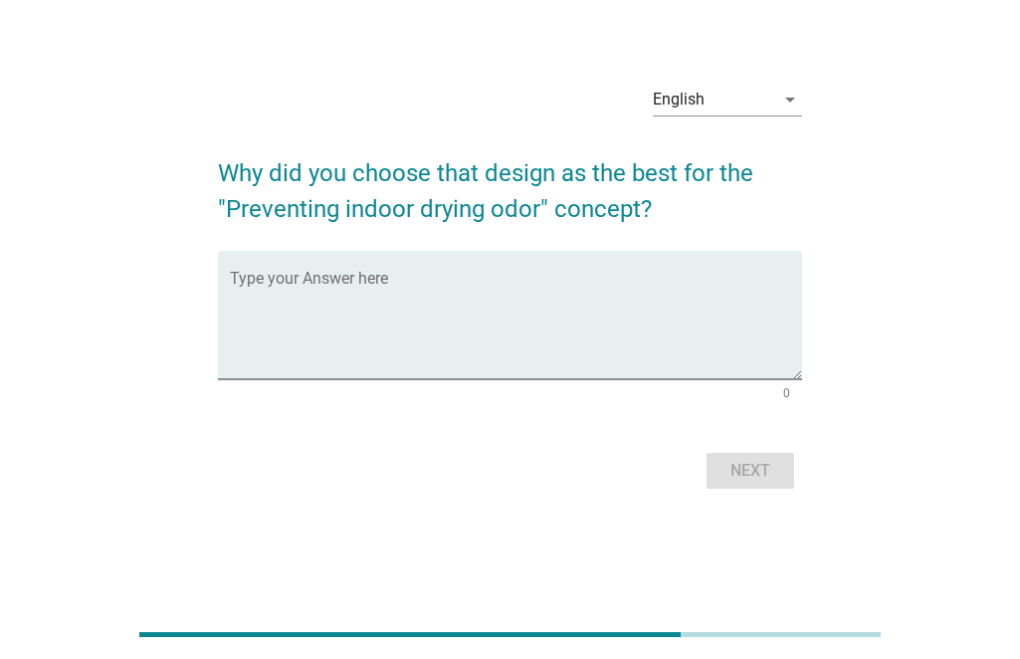
scroll to position [0, 0]
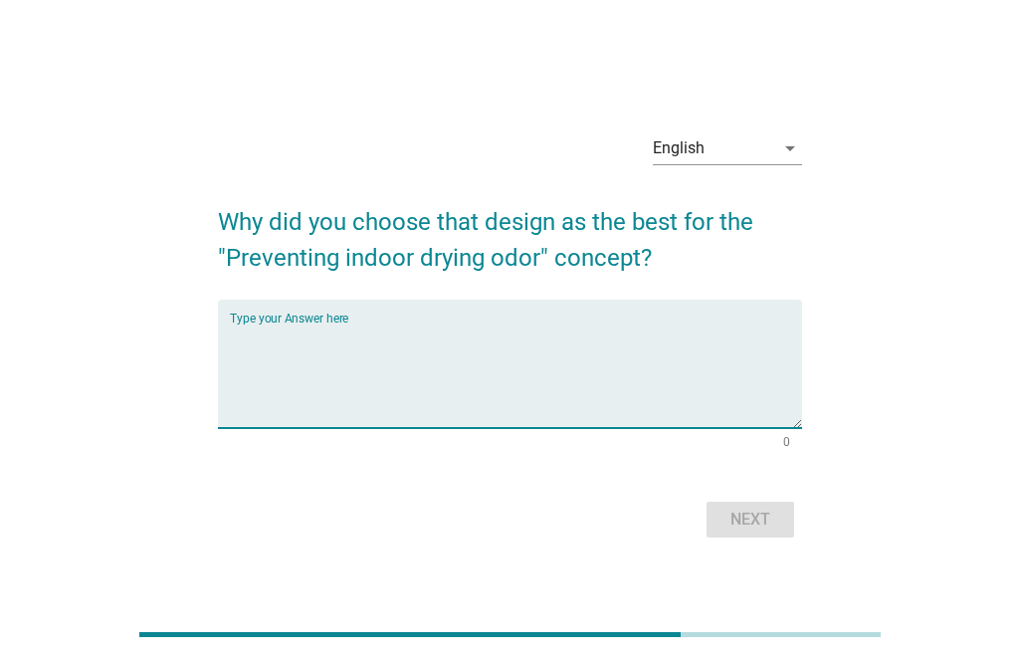
click at [382, 370] on textarea "Type your Answer here" at bounding box center [516, 375] width 572 height 104
type textarea "ㄔㄛ"
type textarea "i"
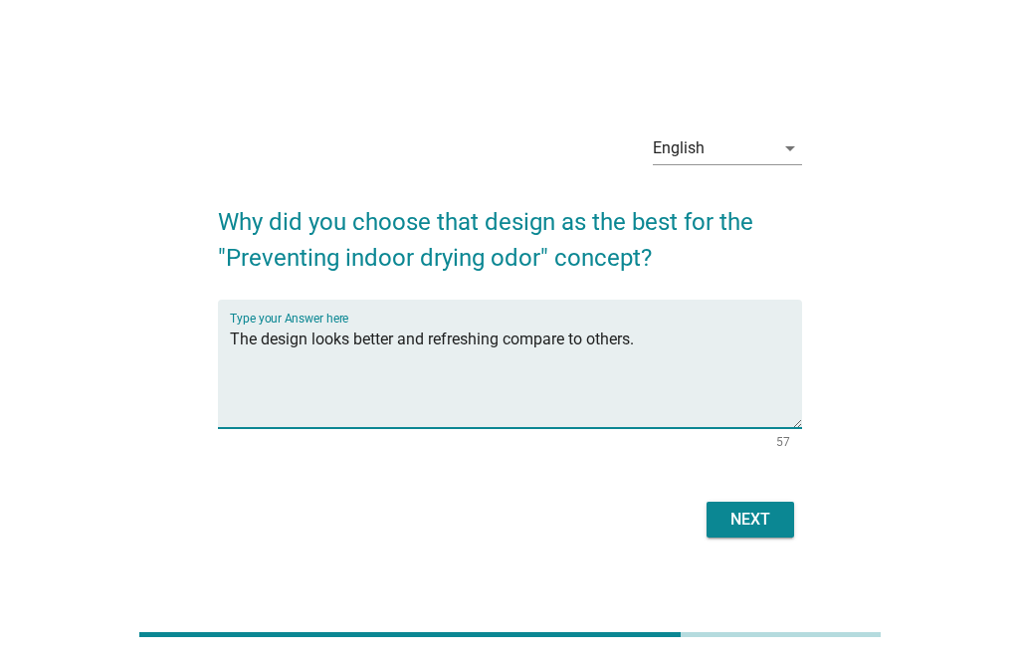
type textarea "The design looks better and refreshing compare to others."
click at [771, 502] on button "Next" at bounding box center [751, 520] width 88 height 36
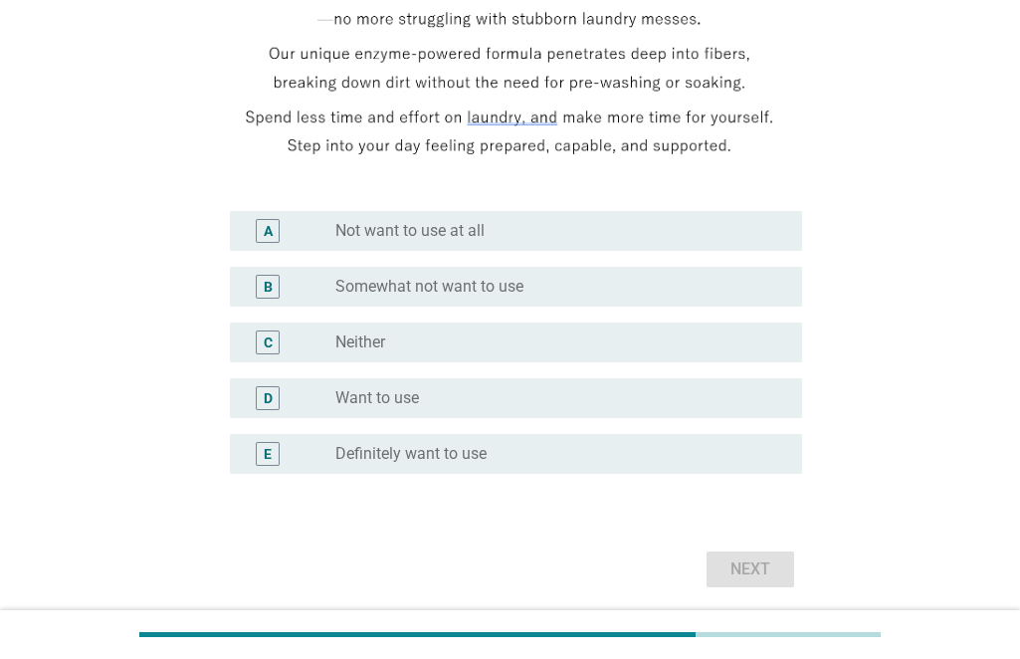
scroll to position [398, 0]
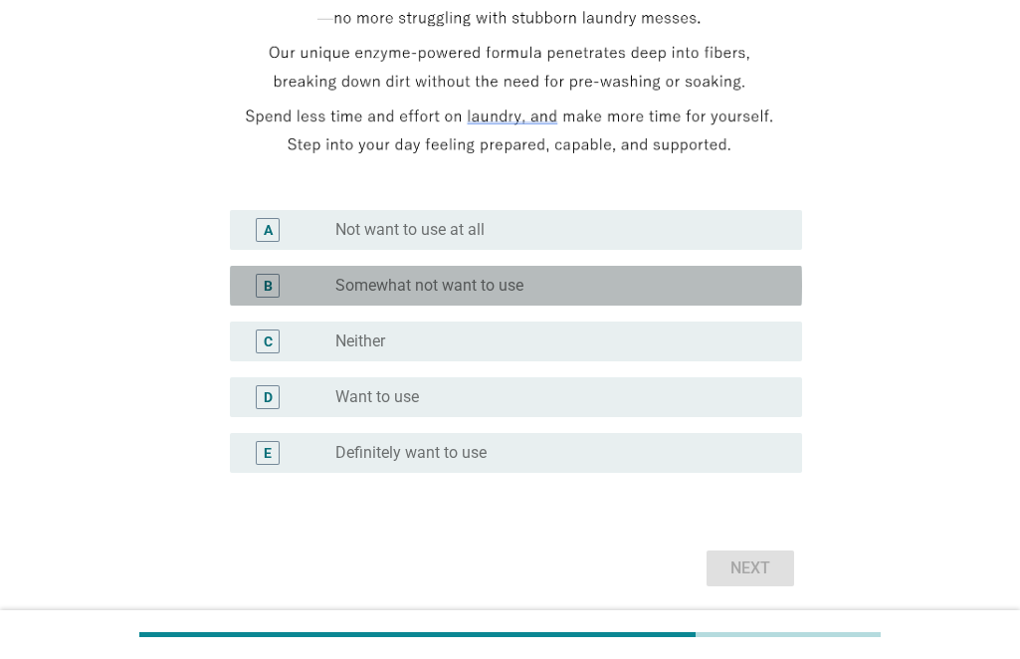
click at [553, 298] on div "radio_button_unchecked Somewhat not want to use" at bounding box center [560, 286] width 451 height 24
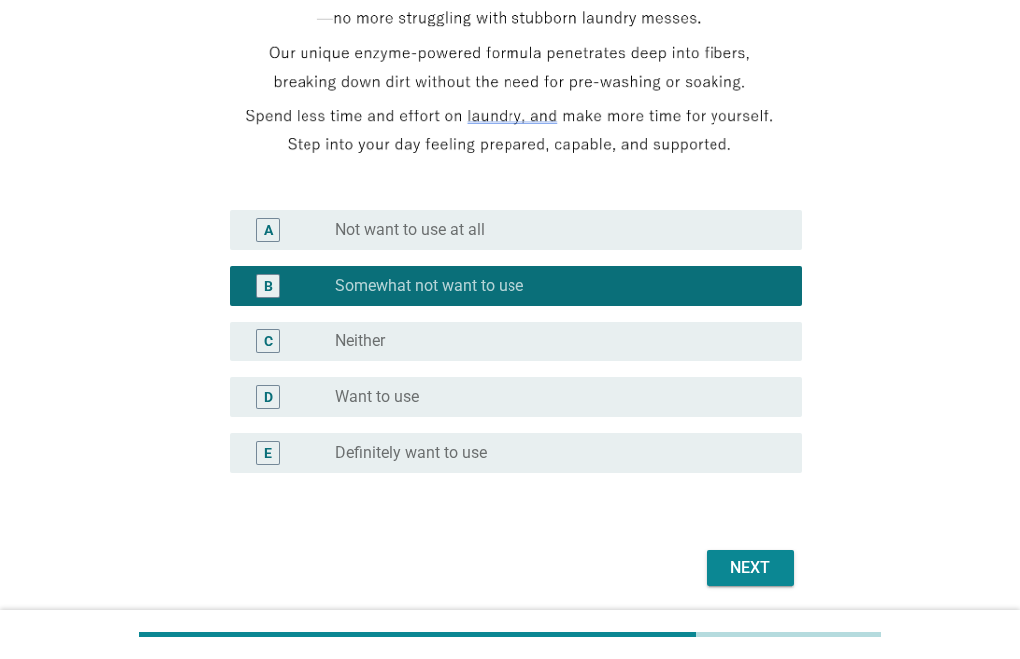
click at [481, 401] on div "radio_button_unchecked Want to use" at bounding box center [552, 397] width 435 height 20
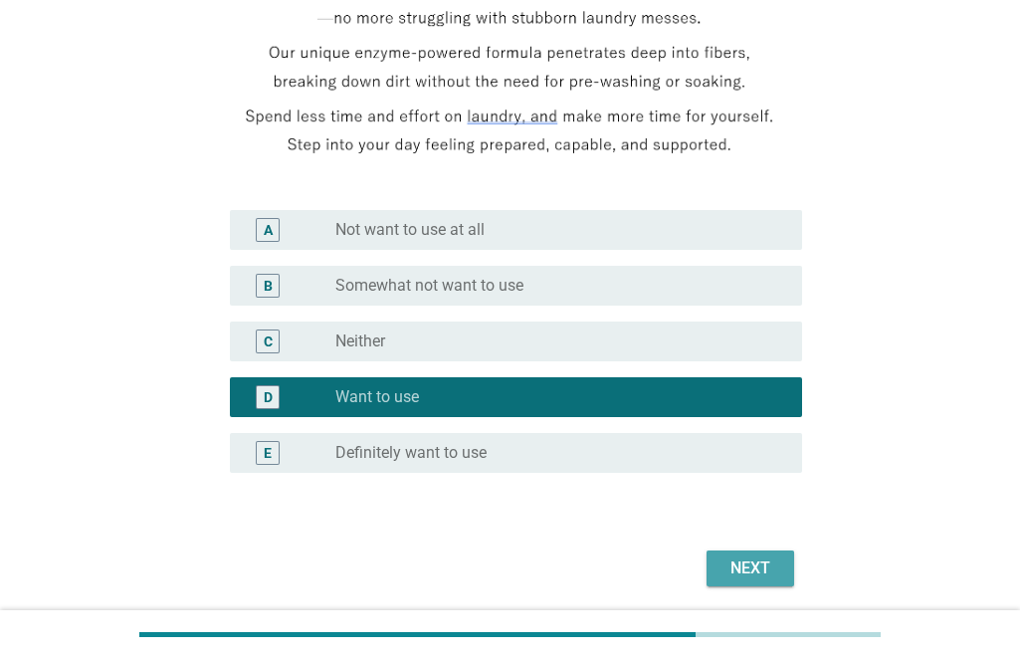
click at [742, 561] on div "Next" at bounding box center [751, 568] width 56 height 24
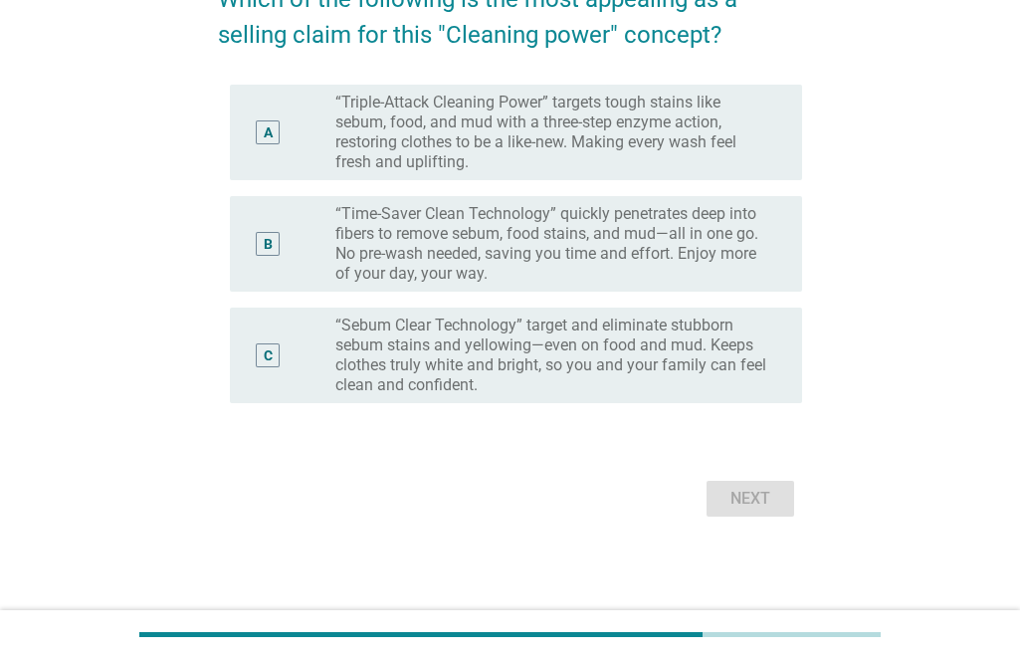
scroll to position [0, 0]
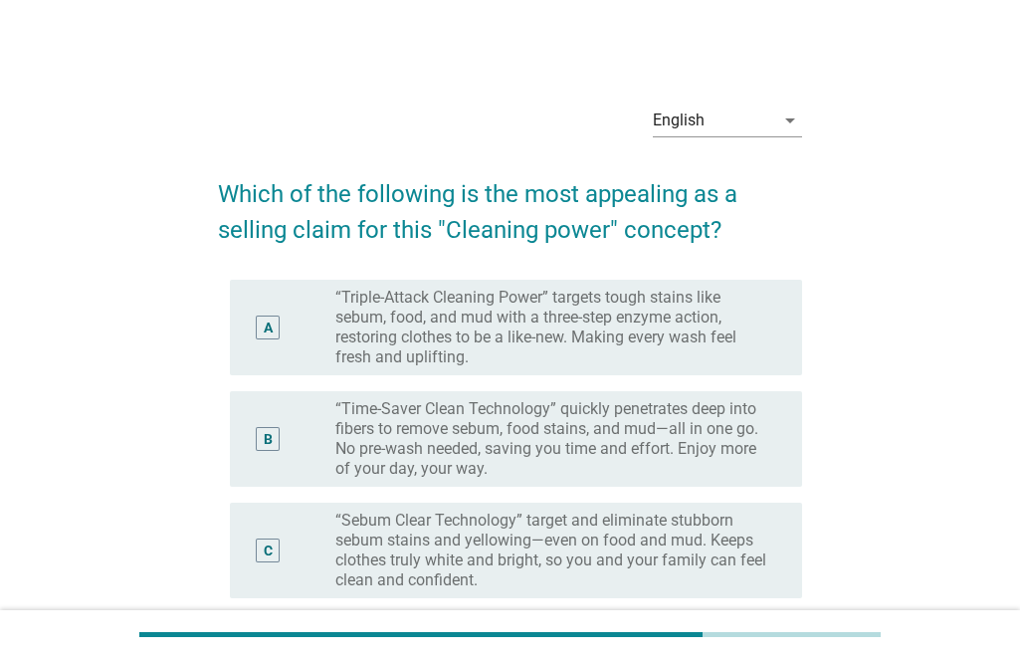
click at [734, 364] on label "“Triple-Attack Cleaning Power” targets tough stains like sebum, food, and mud w…" at bounding box center [552, 328] width 435 height 80
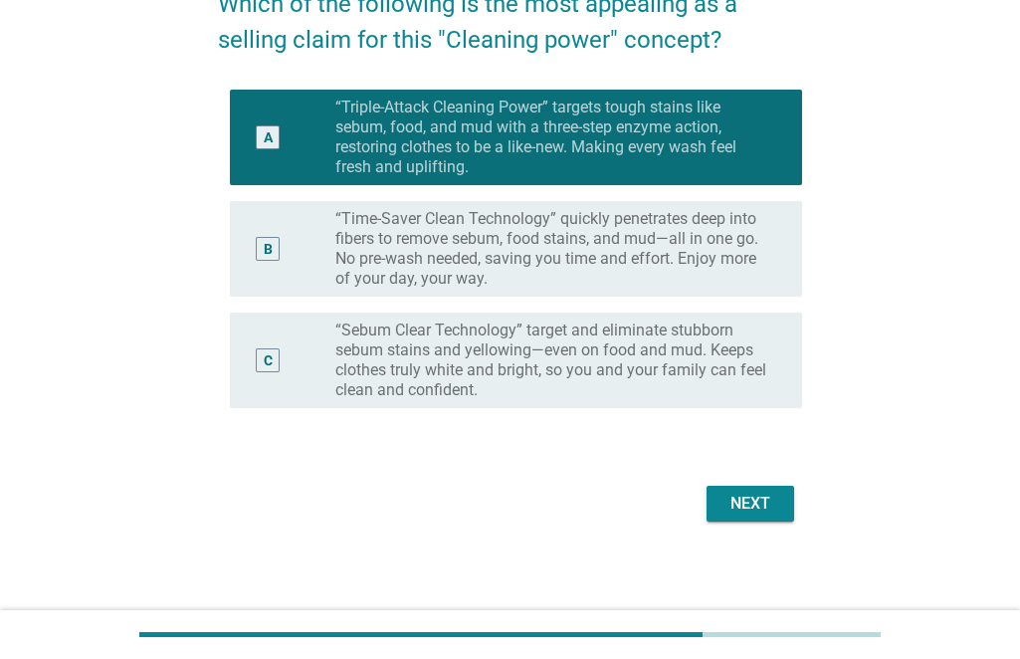
scroll to position [195, 0]
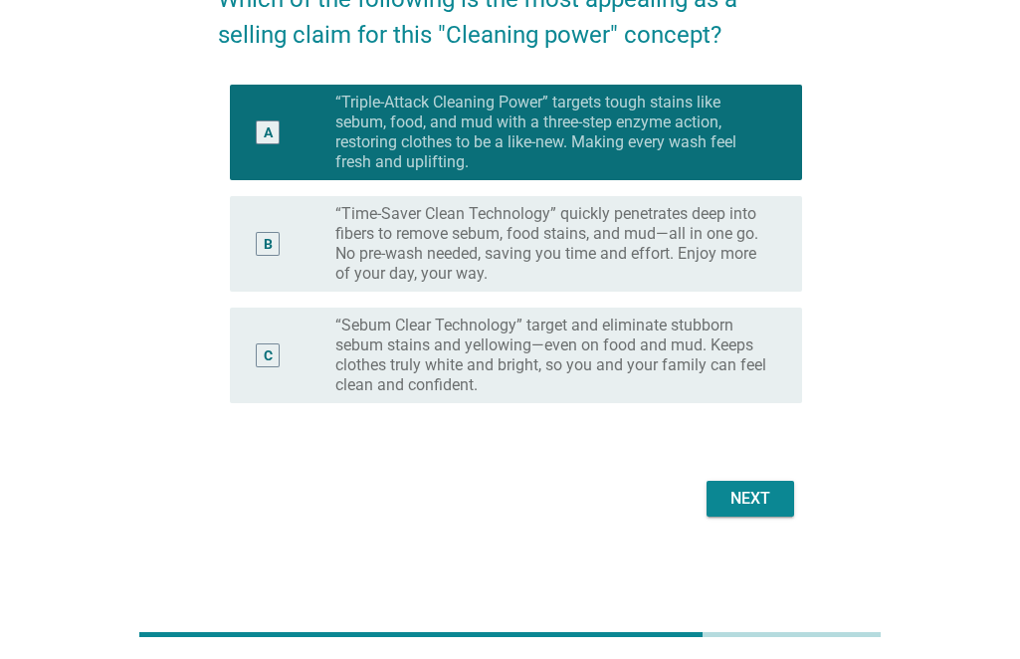
click at [755, 507] on div "Next" at bounding box center [751, 499] width 56 height 24
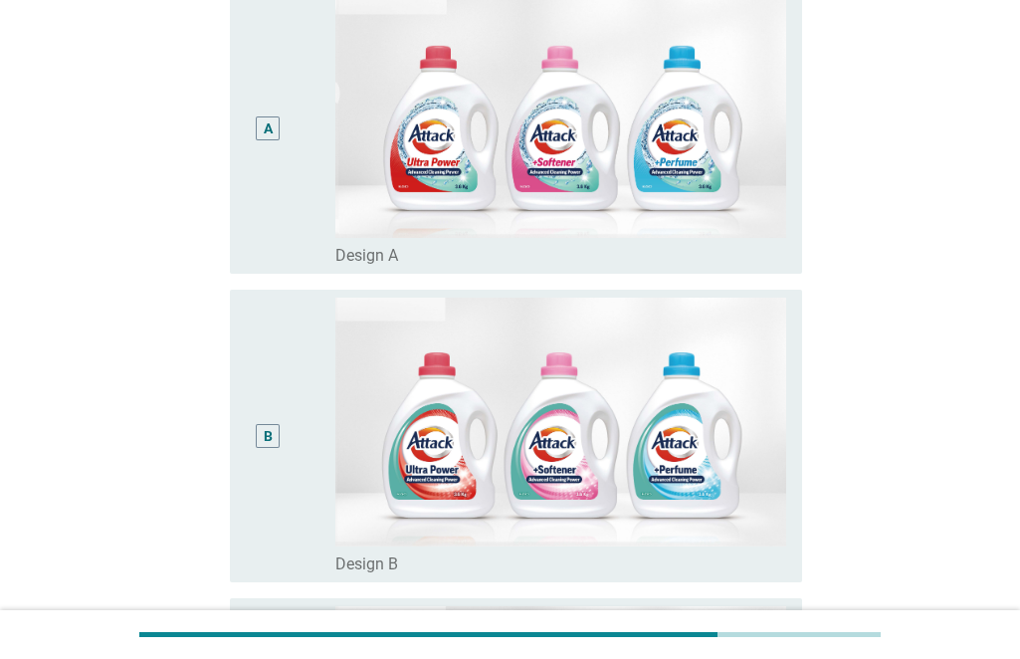
scroll to position [299, 0]
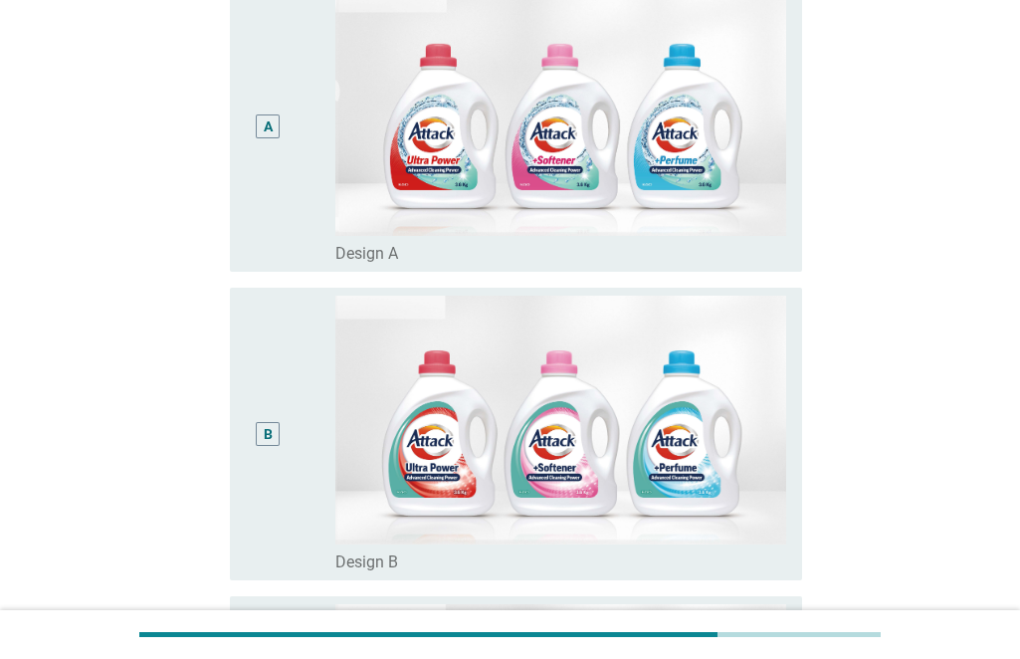
click at [576, 248] on div "radio_button_unchecked Design A" at bounding box center [552, 254] width 435 height 20
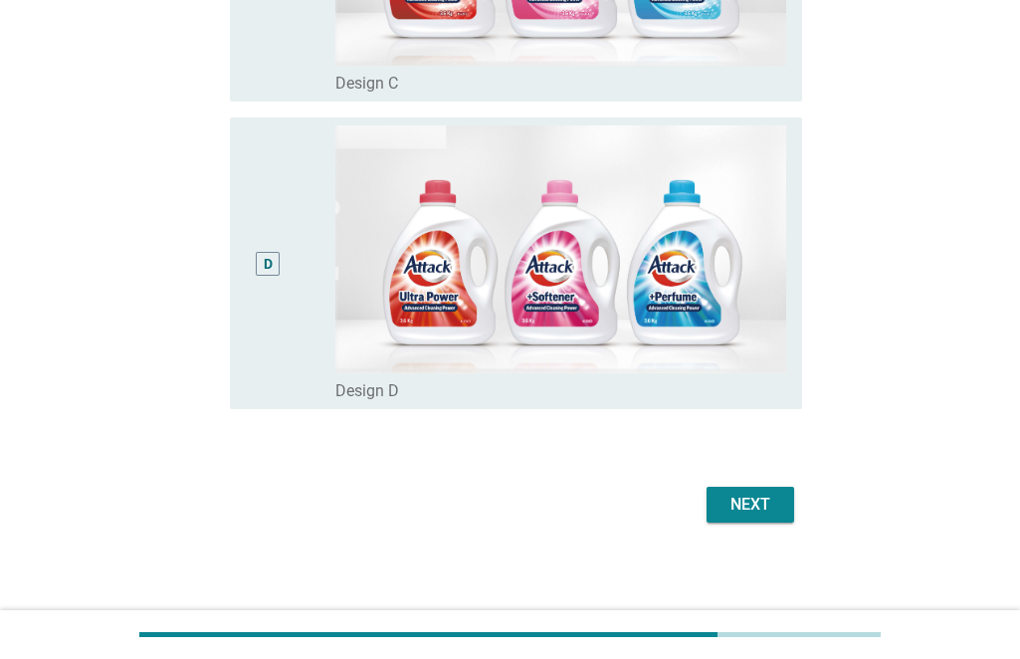
scroll to position [1092, 0]
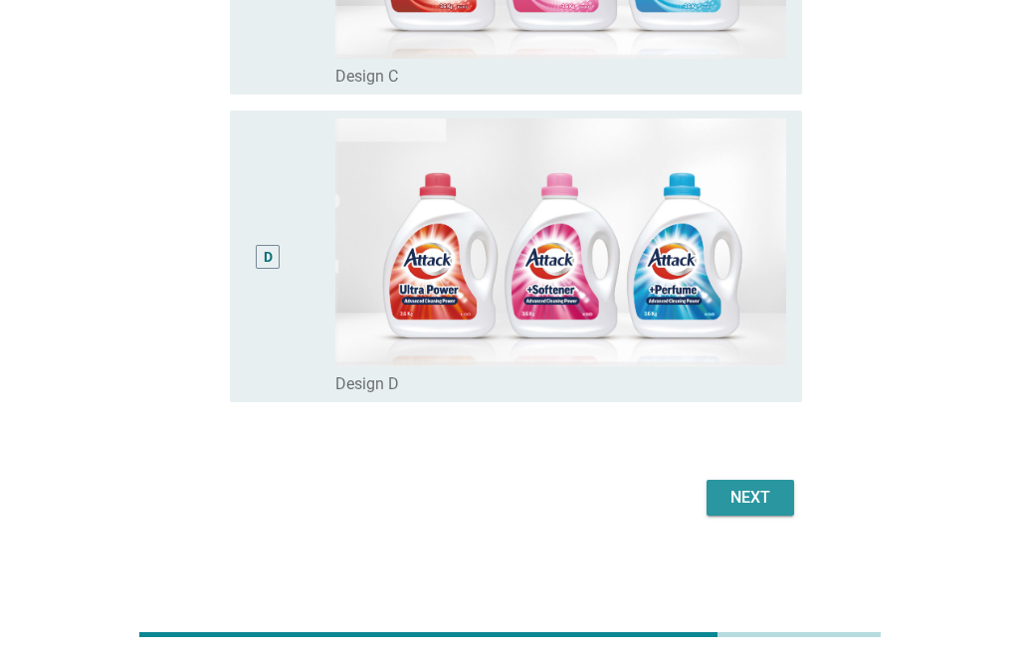
click at [776, 491] on div "Next" at bounding box center [751, 498] width 56 height 24
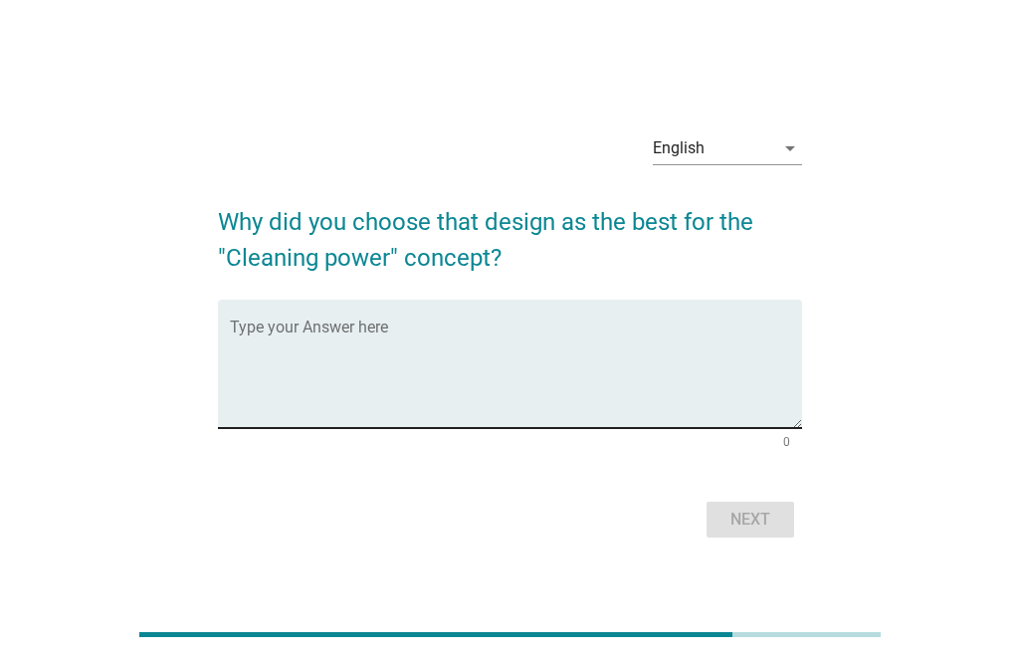
click at [577, 347] on textarea "Type your Answer here" at bounding box center [516, 375] width 572 height 104
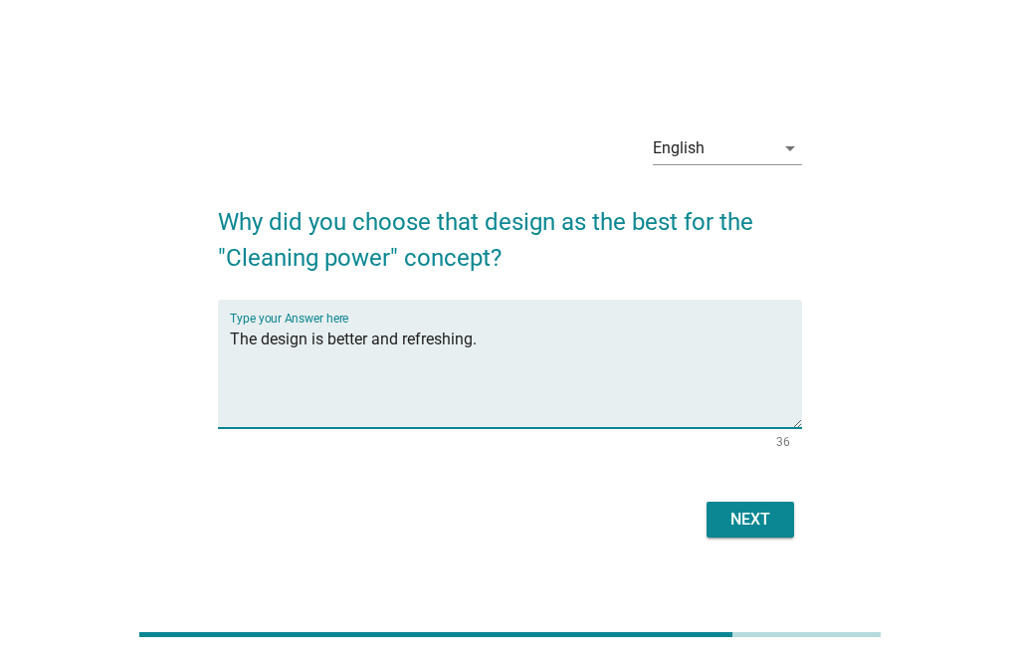
type textarea "The design is better and refreshing."
click at [780, 525] on button "Next" at bounding box center [751, 520] width 88 height 36
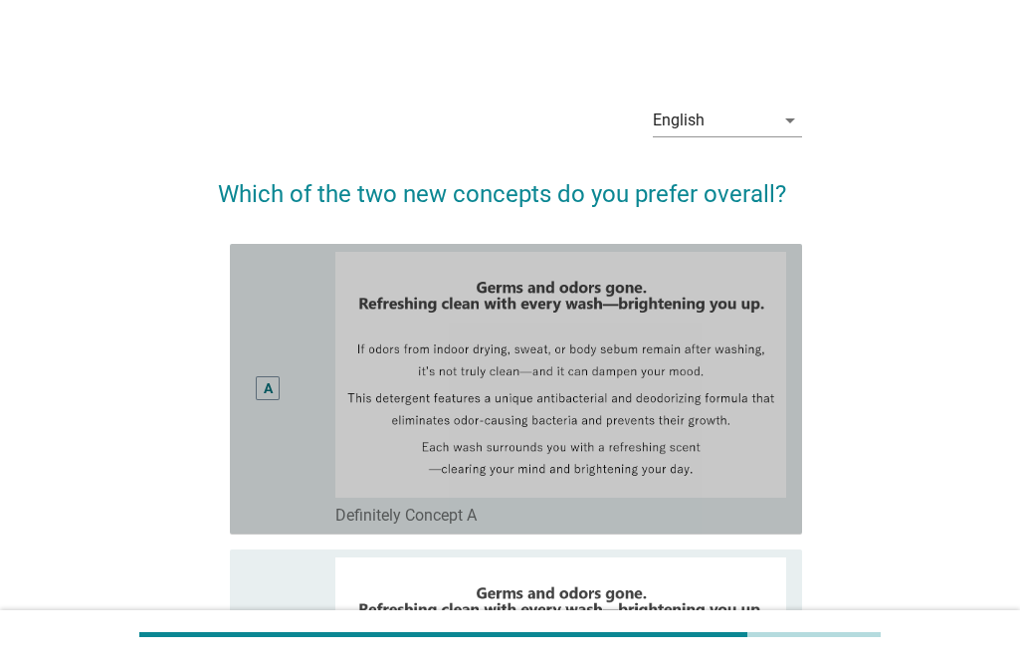
click at [258, 397] on div "A" at bounding box center [268, 388] width 24 height 24
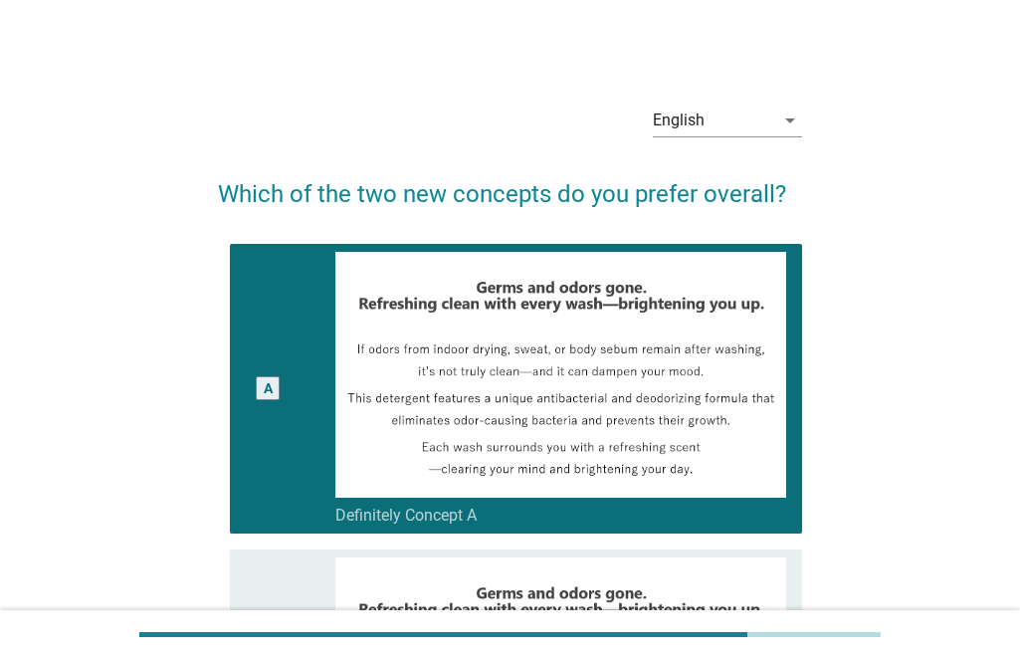
click at [258, 397] on div "A" at bounding box center [268, 388] width 24 height 24
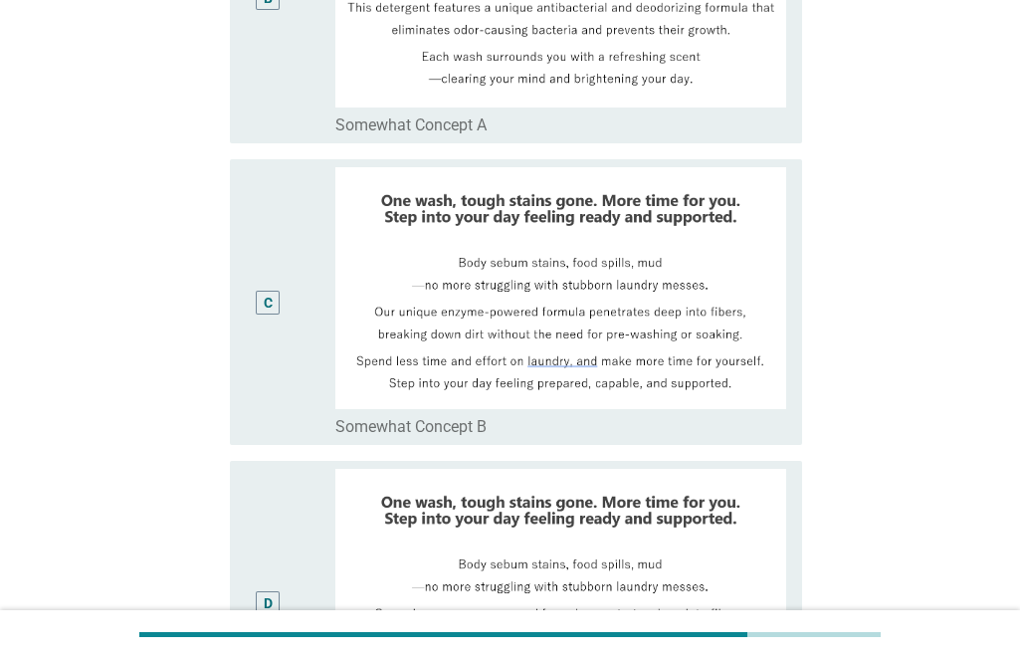
scroll to position [1040, 0]
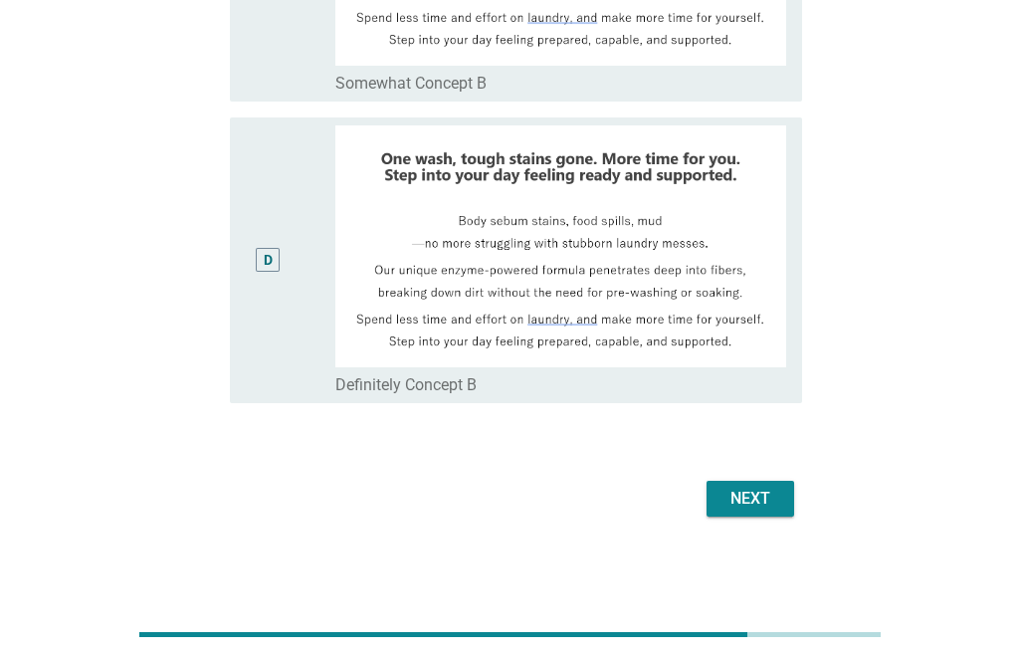
click at [785, 498] on button "Next" at bounding box center [751, 499] width 88 height 36
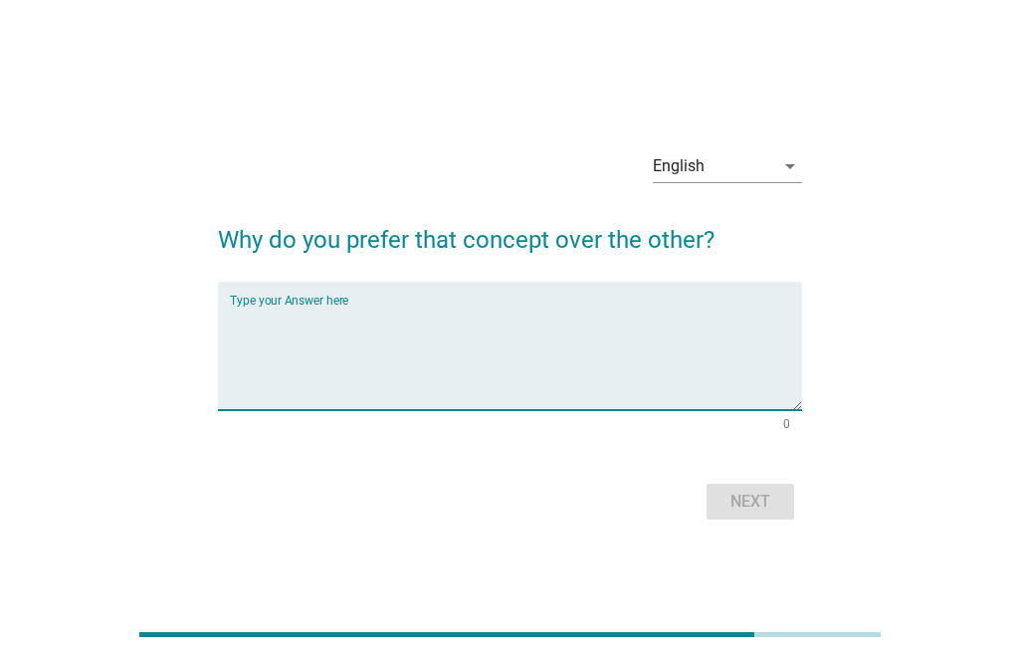
click at [495, 363] on textarea "Type your Answer here" at bounding box center [516, 358] width 572 height 104
click at [439, 383] on textarea "Type your Answer here" at bounding box center [516, 358] width 572 height 104
click at [491, 331] on textarea "Type your Answer here" at bounding box center [516, 358] width 572 height 104
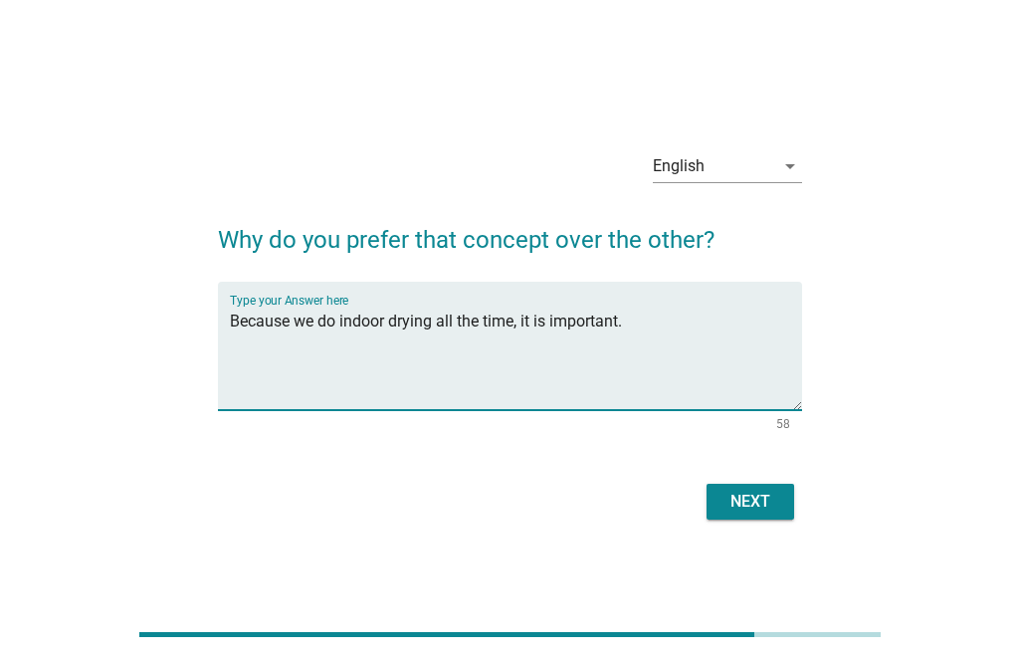
type textarea "Because we do indoor drying all the time, it is important."
click at [764, 490] on div "Next" at bounding box center [751, 502] width 56 height 24
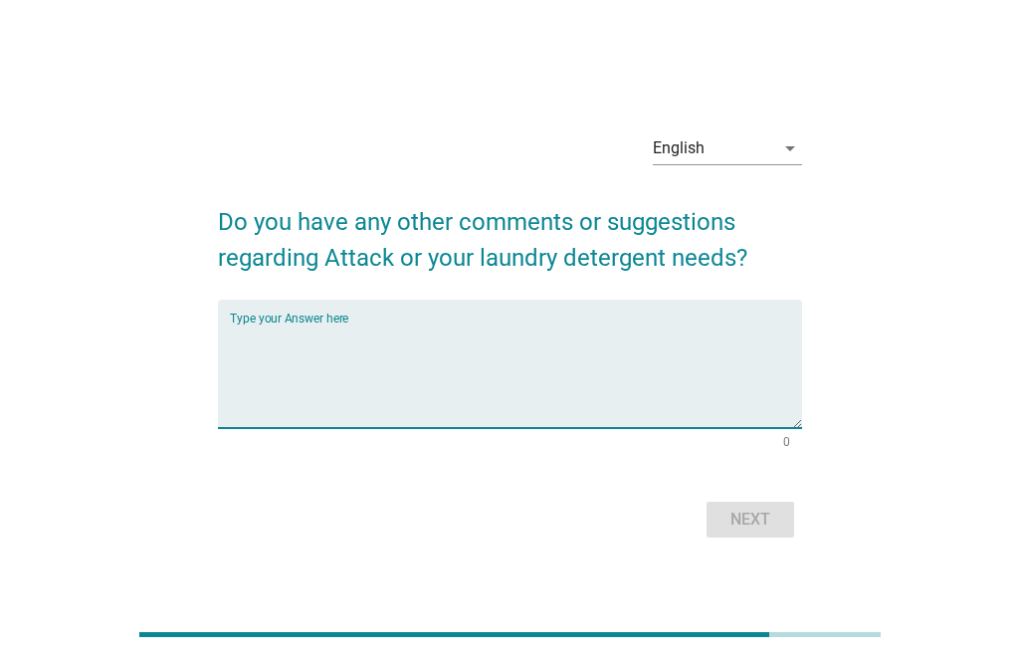
click at [406, 389] on textarea "Type your Answer here" at bounding box center [516, 375] width 572 height 104
type textarea "No"
click at [755, 517] on div "Next" at bounding box center [751, 520] width 56 height 24
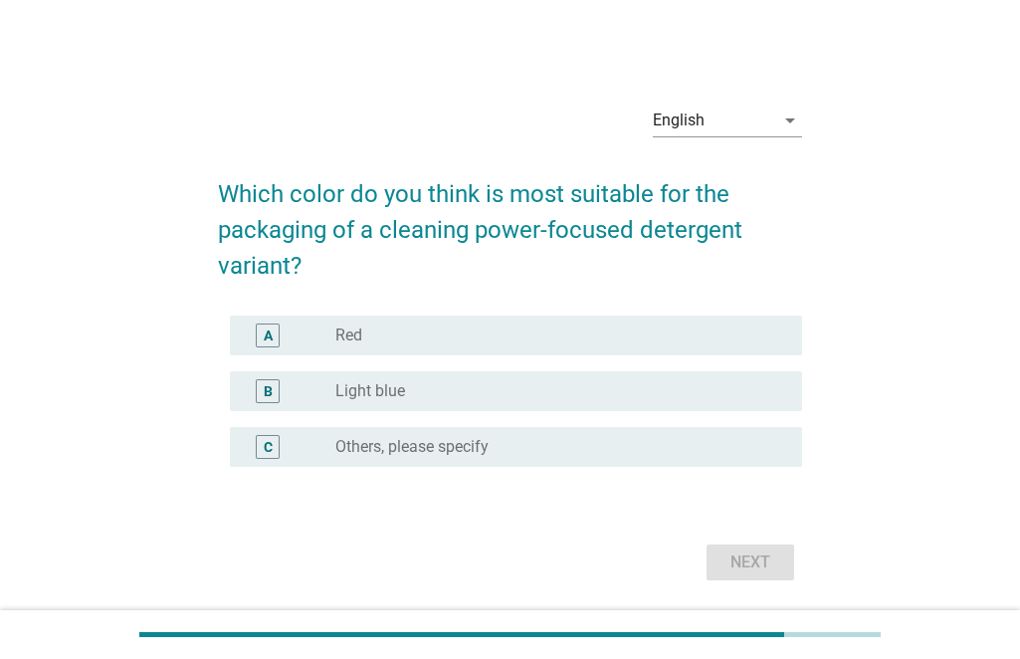
click at [542, 386] on div "radio_button_unchecked Light blue" at bounding box center [552, 391] width 435 height 20
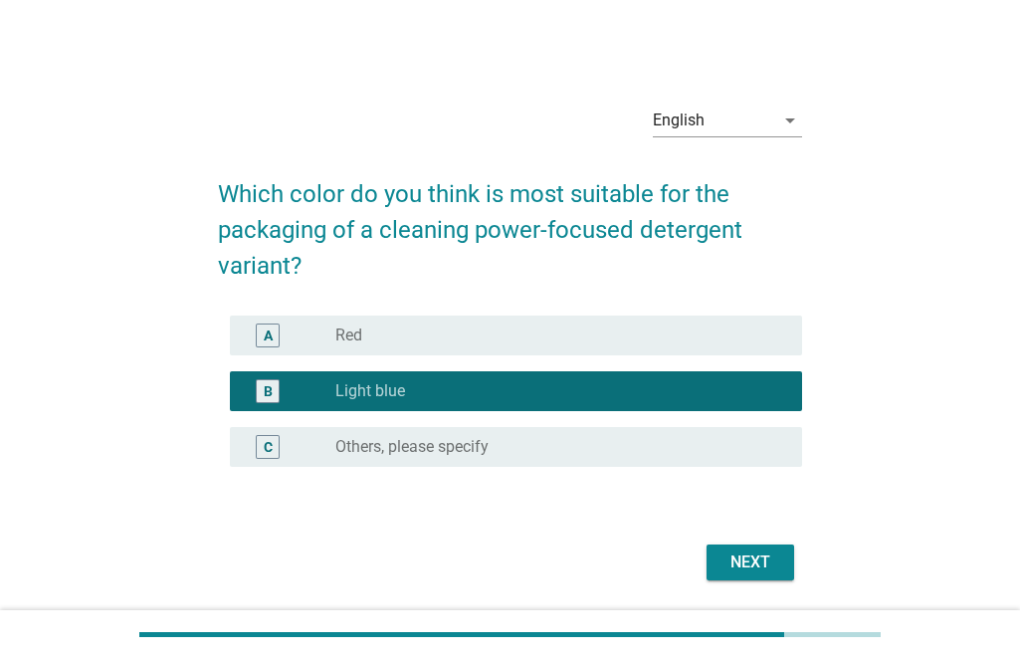
click at [752, 554] on div "Next" at bounding box center [751, 562] width 56 height 24
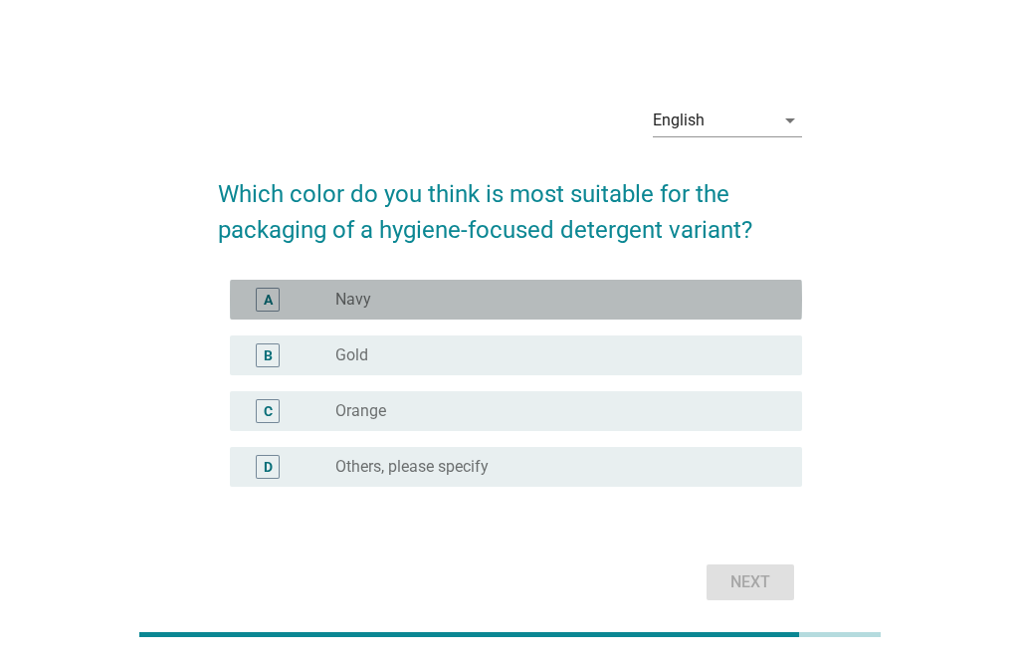
click at [430, 283] on div "A radio_button_unchecked Navy" at bounding box center [516, 300] width 572 height 40
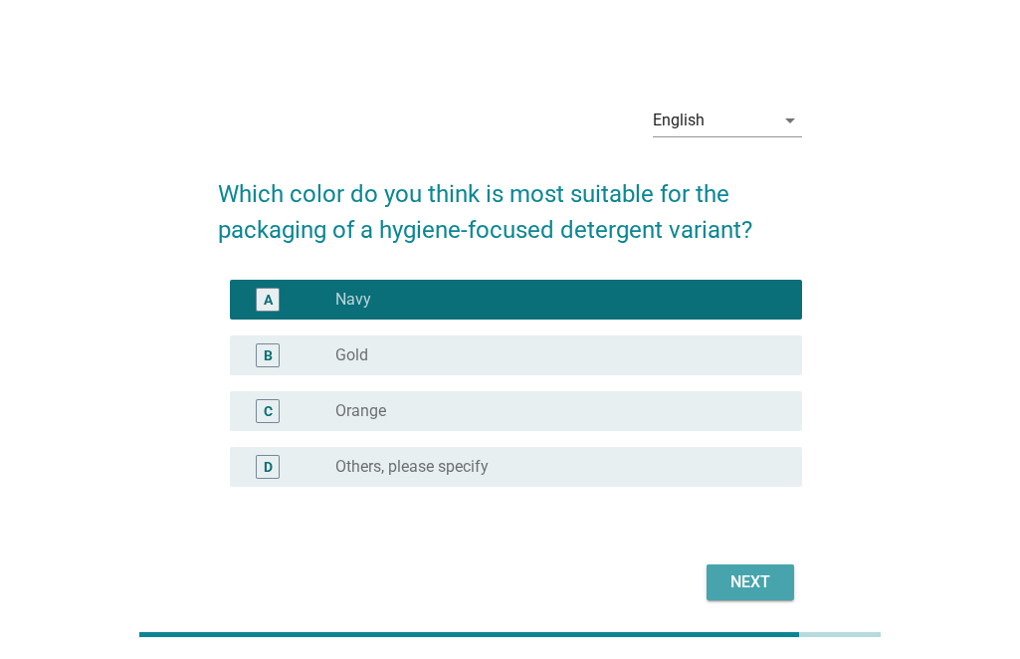
click at [777, 583] on button "Next" at bounding box center [751, 582] width 88 height 36
